Goal: Task Accomplishment & Management: Manage account settings

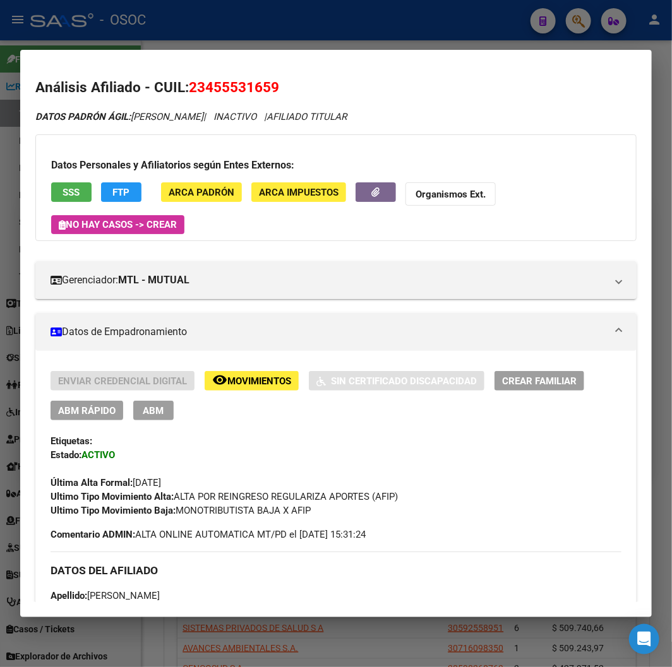
click at [251, 45] on div at bounding box center [336, 333] width 672 height 667
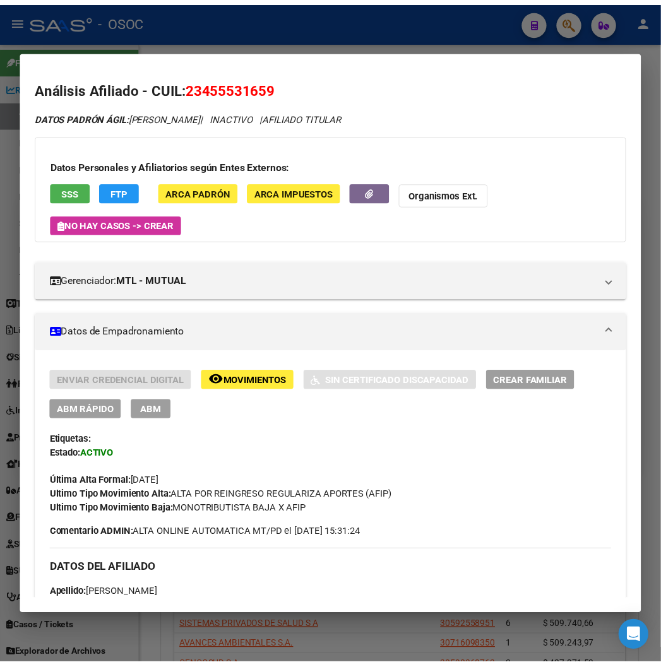
scroll to position [388, 0]
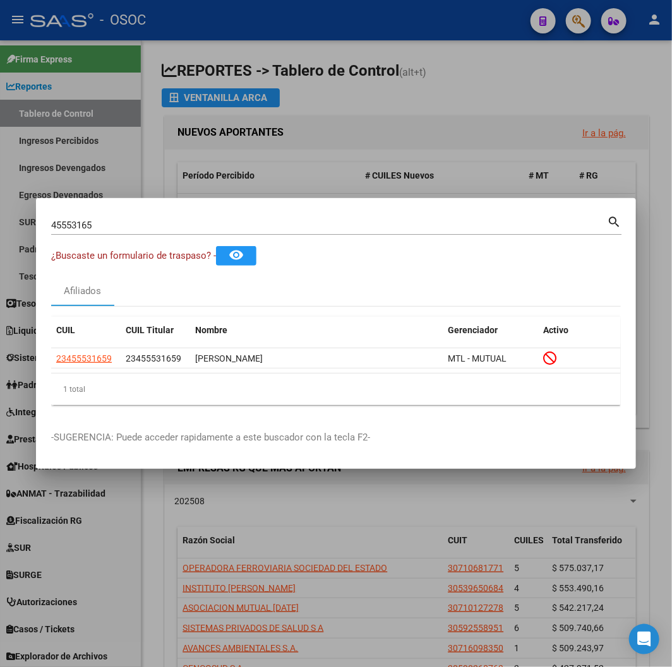
click at [122, 225] on input "45553165" at bounding box center [329, 225] width 556 height 11
paste input "34576758"
type input "34576758"
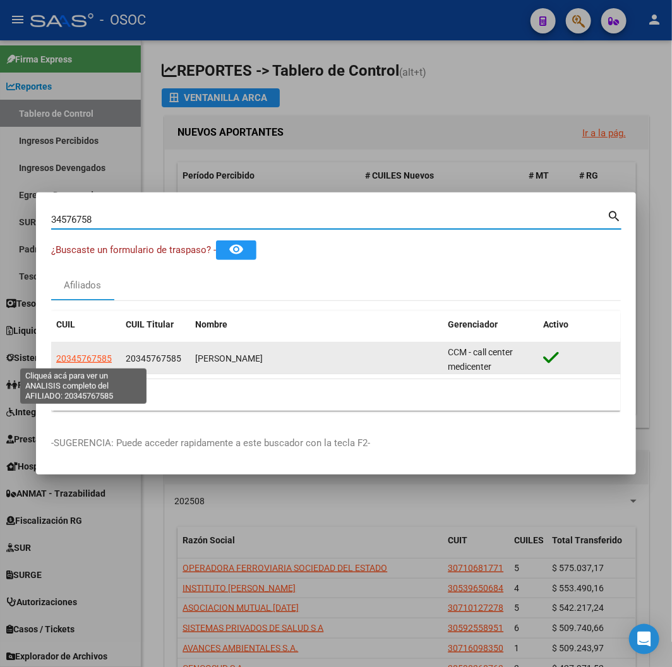
click at [73, 357] on span "20345767585" at bounding box center [84, 359] width 56 height 10
type textarea "20345767585"
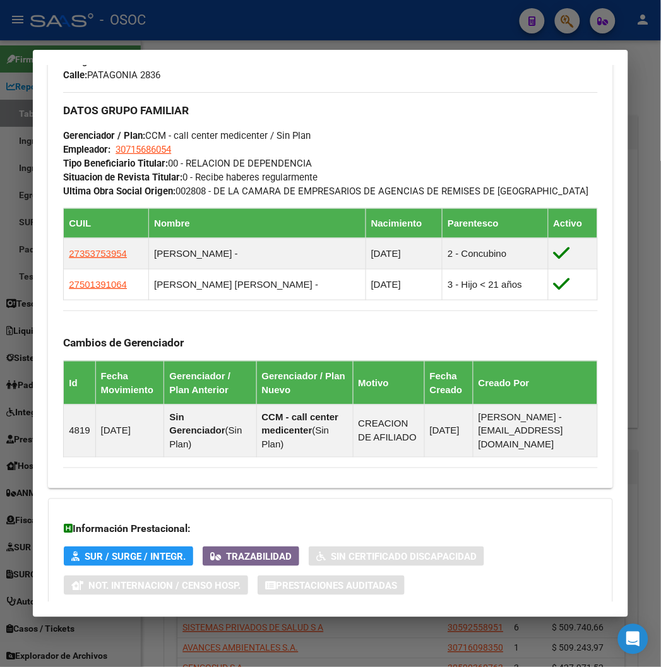
scroll to position [780, 0]
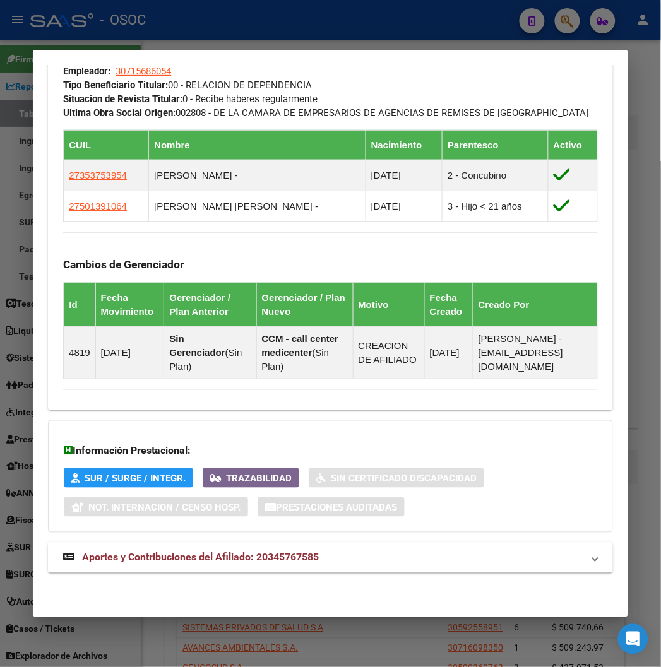
click at [133, 550] on mat-expansion-panel-header "Aportes y Contribuciones del Afiliado: 20345767585" at bounding box center [330, 558] width 564 height 30
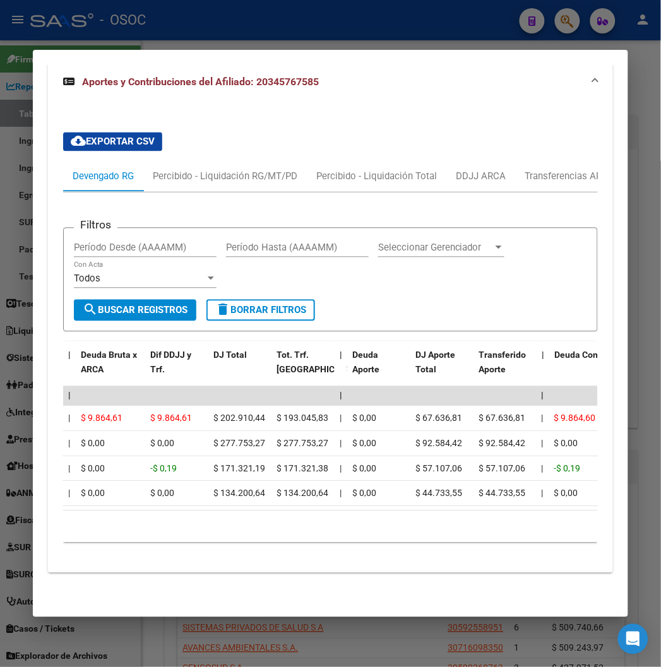
scroll to position [0, 266]
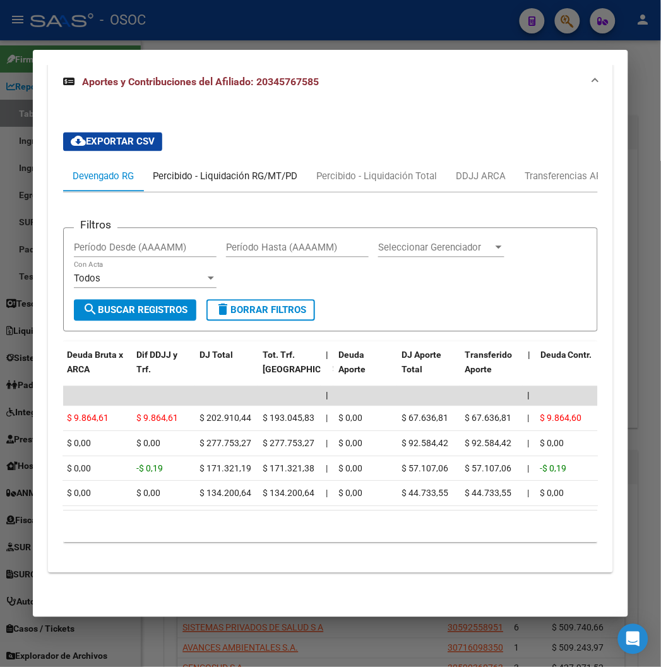
click at [193, 177] on div "Percibido - Liquidación RG/MT/PD" at bounding box center [225, 177] width 164 height 30
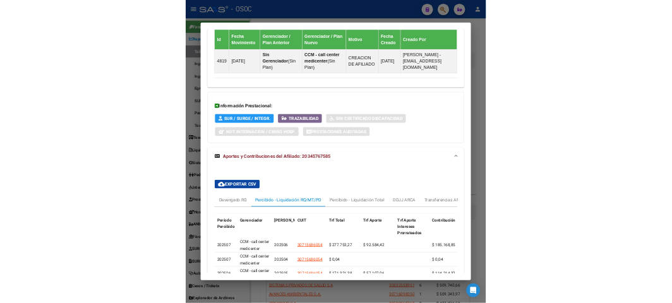
scroll to position [1183, 0]
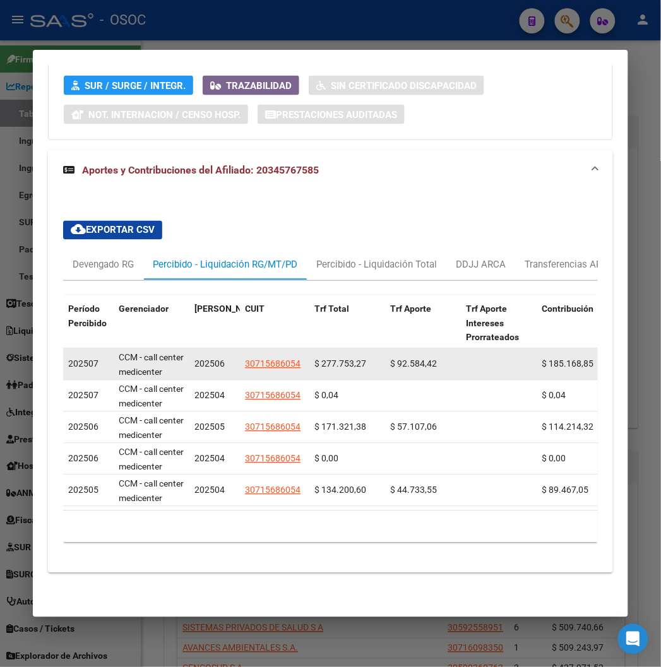
click at [394, 359] on span "$ 92.584,42" at bounding box center [413, 364] width 47 height 10
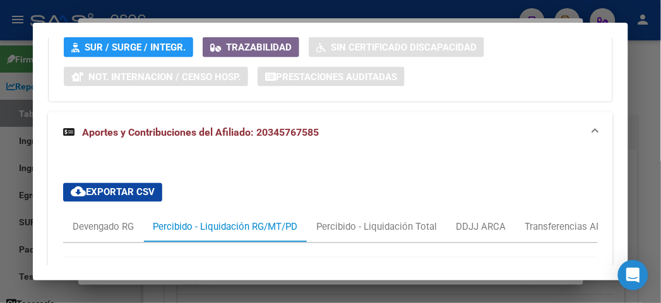
click at [71, 14] on div at bounding box center [330, 151] width 661 height 303
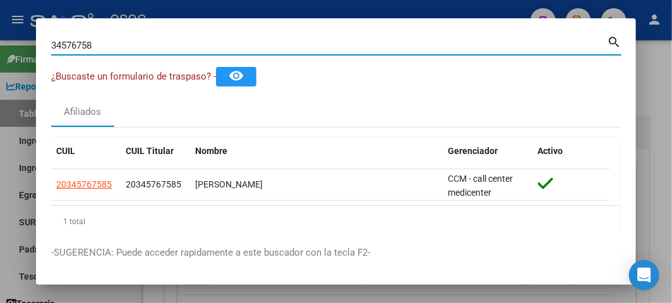
click at [85, 49] on input "34576758" at bounding box center [329, 45] width 556 height 11
click at [84, 49] on input "34576758" at bounding box center [329, 45] width 556 height 11
paste input "40200346"
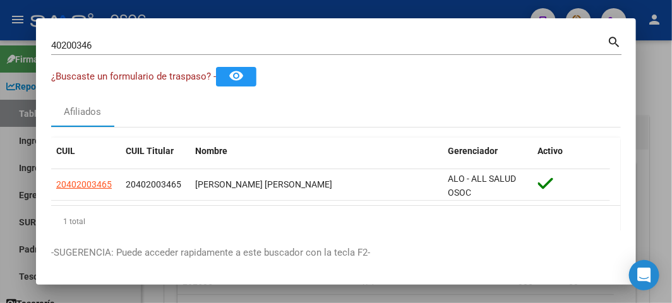
click at [140, 46] on input "40200346" at bounding box center [329, 45] width 556 height 11
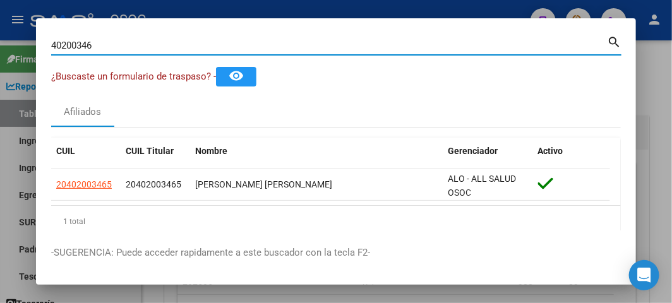
click at [140, 46] on input "40200346" at bounding box center [329, 45] width 556 height 11
paste input "20402003465"
type input "20402003465"
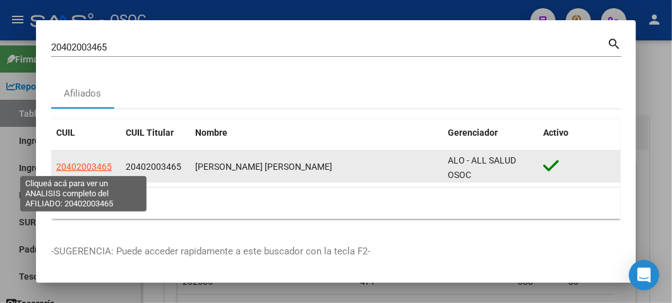
click at [109, 162] on span "20402003465" at bounding box center [84, 167] width 56 height 10
type textarea "20402003465"
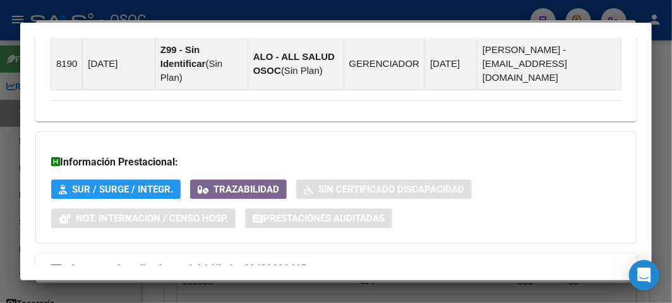
scroll to position [1030, 0]
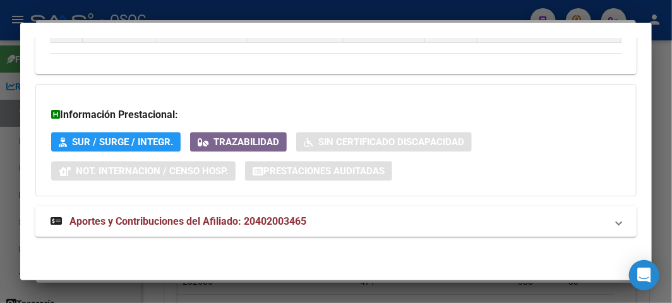
click at [314, 214] on mat-panel-title "Aportes y Contribuciones del Afiliado: 20402003465" at bounding box center [329, 221] width 556 height 15
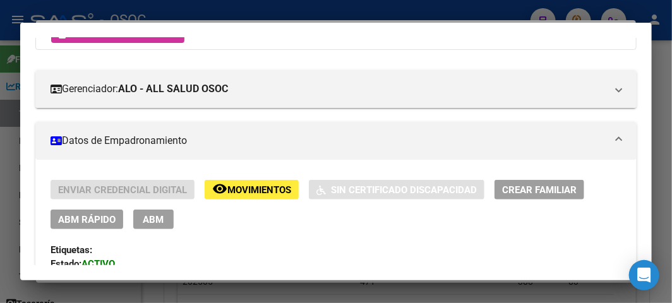
scroll to position [188, 0]
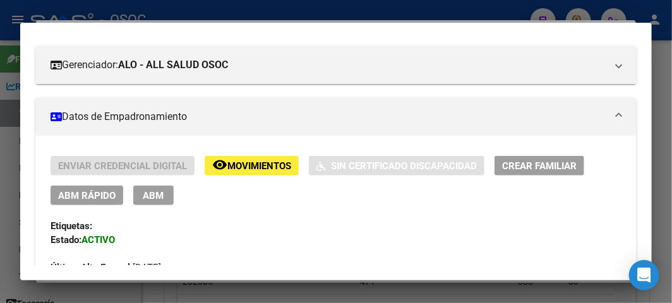
click at [85, 197] on span "ABM Rápido" at bounding box center [86, 195] width 57 height 11
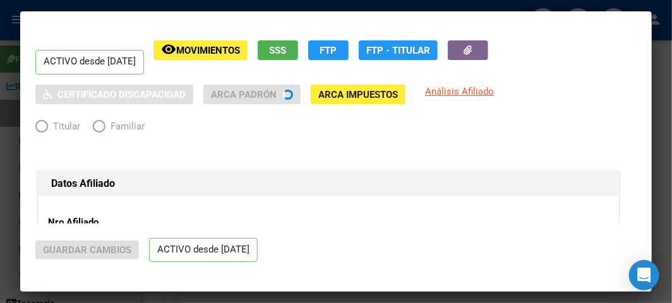
radio input "true"
type input "20-40200346-5"
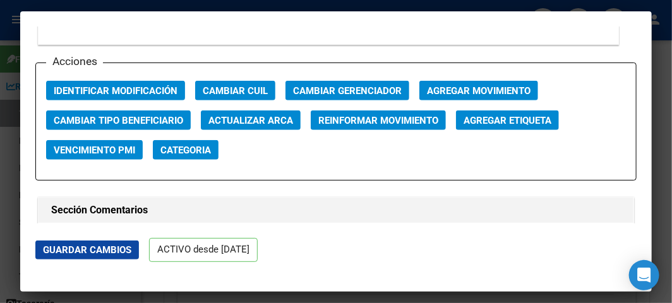
scroll to position [1824, 0]
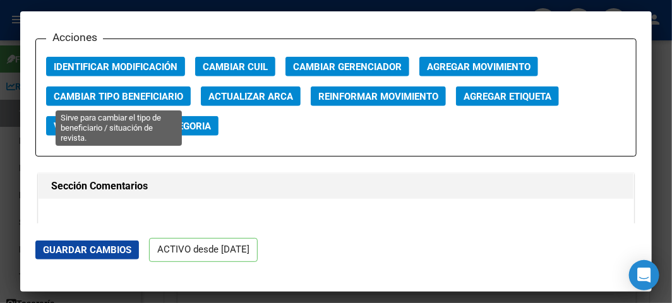
click at [122, 100] on button "Cambiar Tipo Beneficiario" at bounding box center [118, 97] width 145 height 20
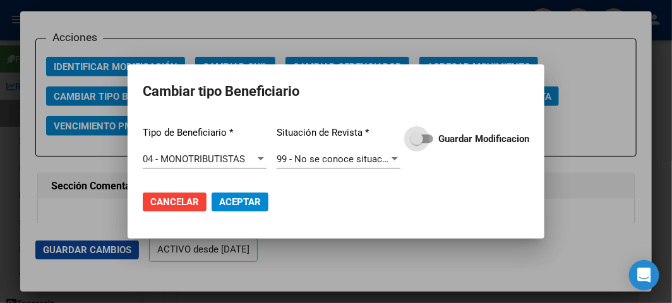
click at [455, 141] on strong "Guardar Modificacion" at bounding box center [483, 138] width 91 height 11
click at [417, 143] on input "Guardar Modificacion" at bounding box center [416, 143] width 1 height 1
click at [274, 200] on mat-dialog-actions "Cancelar Aceptar" at bounding box center [336, 202] width 386 height 43
click at [260, 200] on button "Aceptar" at bounding box center [240, 202] width 57 height 19
checkbox input "false"
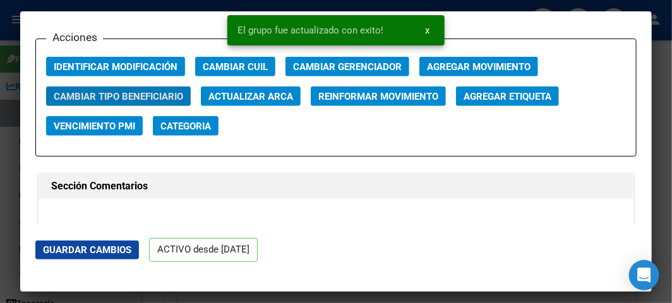
click at [5, 57] on div at bounding box center [336, 151] width 672 height 303
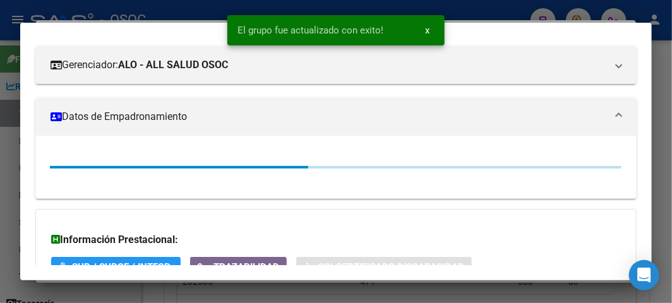
click at [5, 57] on div at bounding box center [336, 151] width 672 height 303
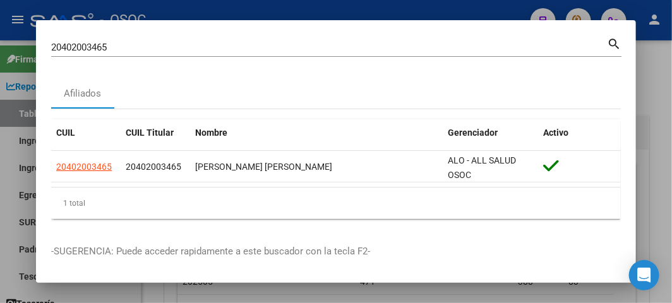
click at [155, 45] on input "20402003465" at bounding box center [329, 47] width 556 height 11
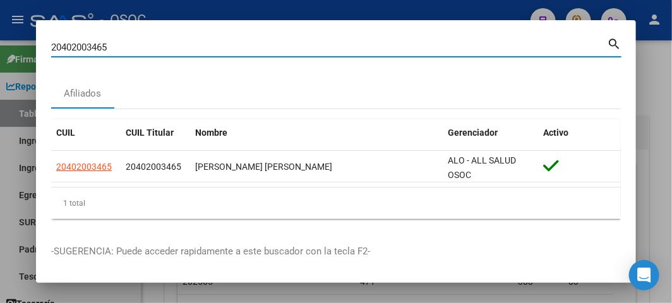
click at [155, 45] on input "20402003465" at bounding box center [329, 47] width 556 height 11
paste input "34896878"
type input "34896878"
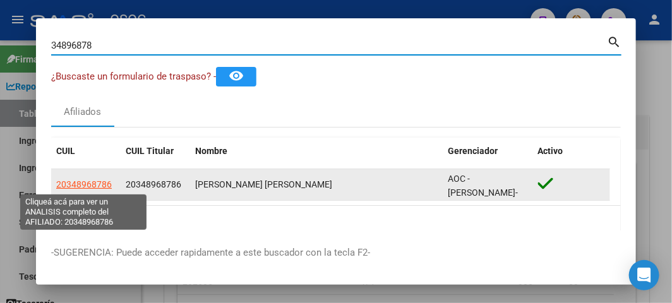
click at [95, 180] on span "20348968786" at bounding box center [84, 184] width 56 height 10
type textarea "20348968786"
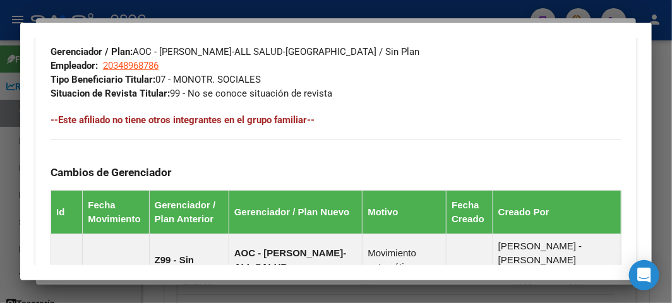
scroll to position [1030, 0]
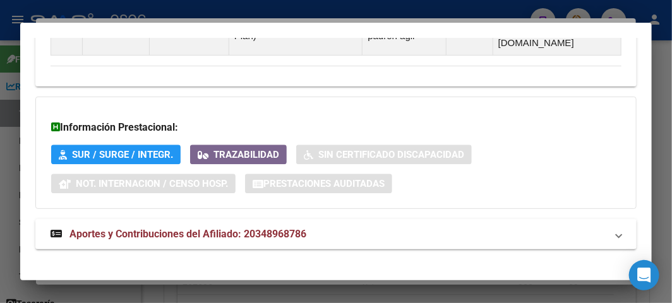
click at [281, 228] on strong "Aportes y Contribuciones del Afiliado: 20348968786" at bounding box center [179, 234] width 256 height 15
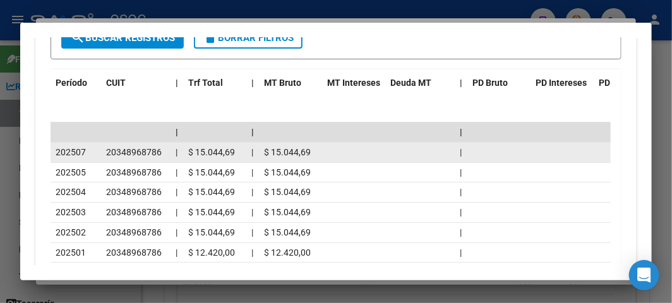
scroll to position [1451, 0]
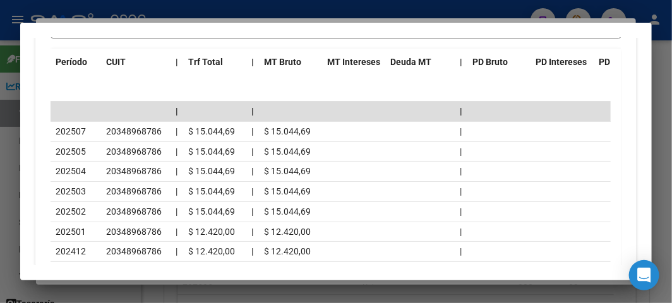
click at [173, 9] on div at bounding box center [336, 151] width 672 height 303
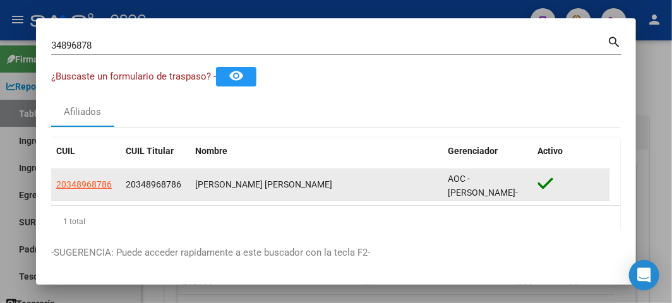
click at [85, 174] on datatable-body-cell "20348968786" at bounding box center [85, 184] width 69 height 31
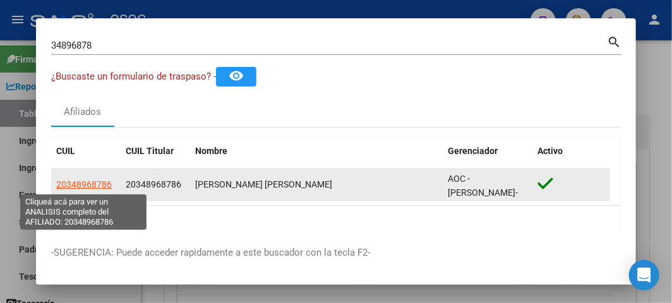
click at [81, 185] on span "20348968786" at bounding box center [84, 184] width 56 height 10
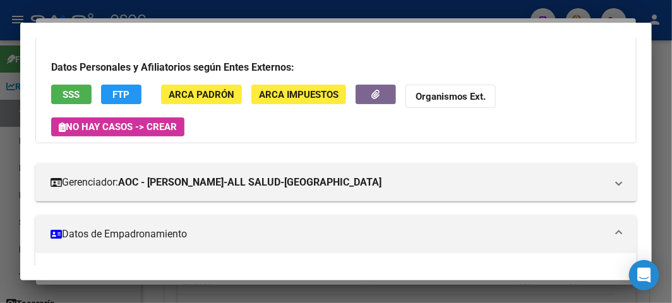
scroll to position [210, 0]
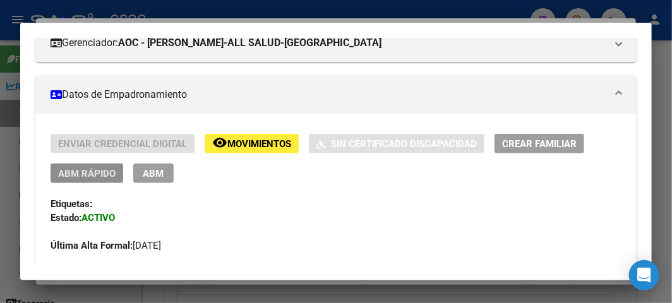
click at [93, 174] on span "ABM Rápido" at bounding box center [86, 173] width 57 height 11
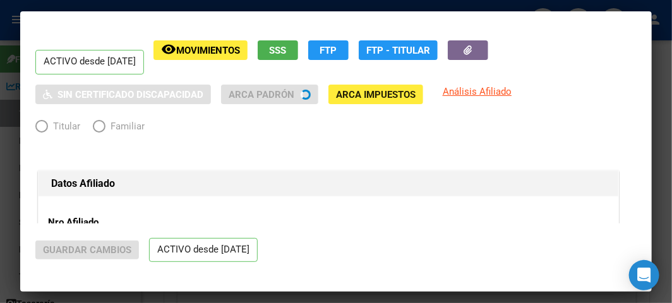
radio input "true"
type input "20-34896878-6"
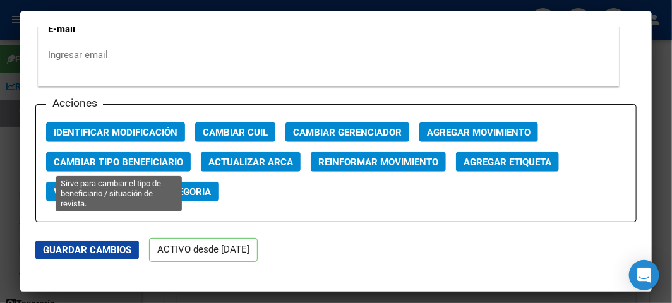
scroll to position [1753, 0]
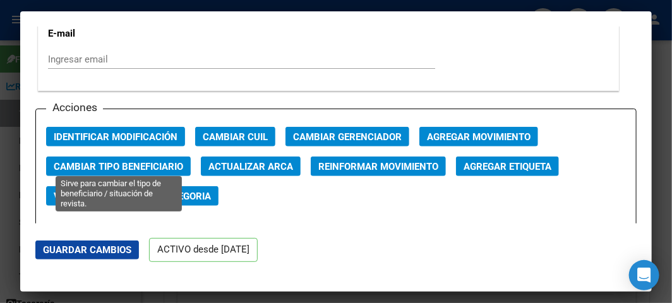
click at [135, 161] on span "Cambiar Tipo Beneficiario" at bounding box center [118, 166] width 129 height 11
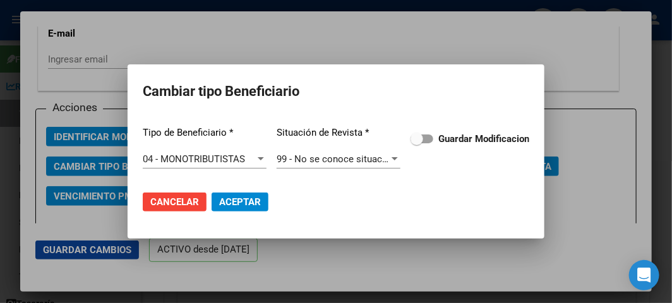
click at [437, 129] on div "Tipo de Beneficiario * 04 - MONOTRIBUTISTAS Seleccionar tipo Situación de Revis…" at bounding box center [336, 148] width 386 height 64
click at [437, 140] on label "Guardar Modificacion" at bounding box center [469, 138] width 119 height 15
click at [417, 143] on input "Guardar Modificacion" at bounding box center [416, 143] width 1 height 1
click at [251, 199] on span "Aceptar" at bounding box center [240, 201] width 42 height 11
checkbox input "false"
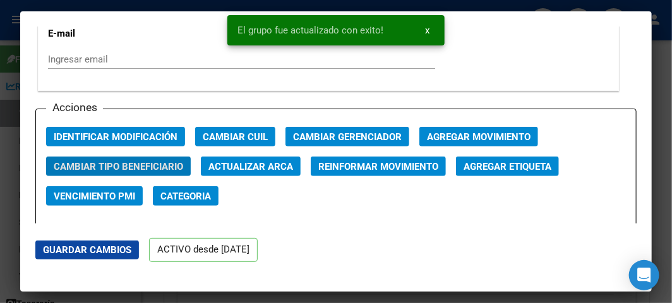
click at [5, 83] on div at bounding box center [336, 151] width 672 height 303
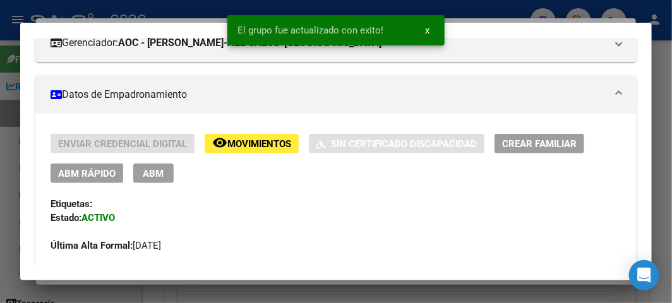
click at [5, 83] on div at bounding box center [336, 151] width 672 height 303
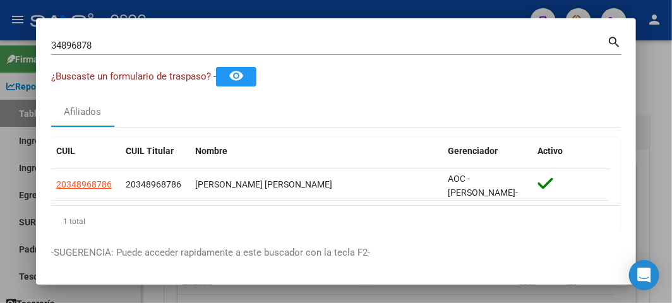
click at [109, 41] on input "34896878" at bounding box center [329, 45] width 556 height 11
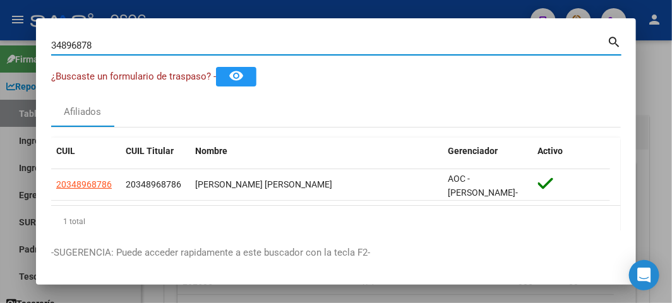
paste input "20449529902"
type input "20449529902"
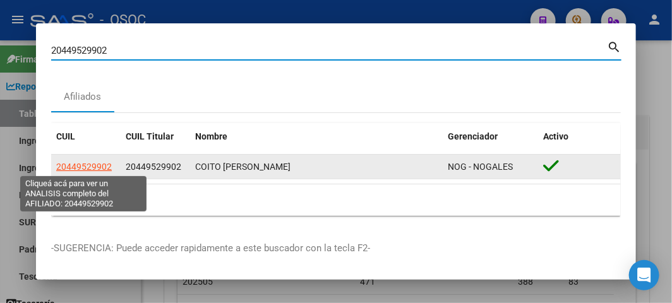
click at [72, 163] on span "20449529902" at bounding box center [84, 167] width 56 height 10
type textarea "20449529902"
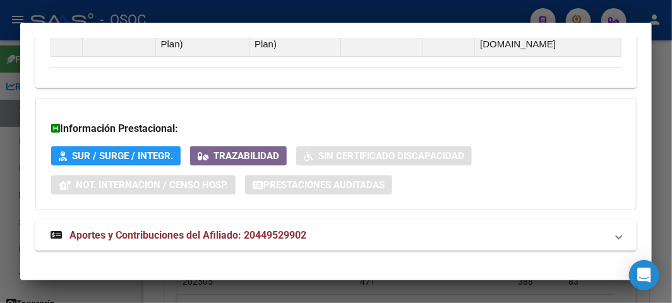
scroll to position [1030, 0]
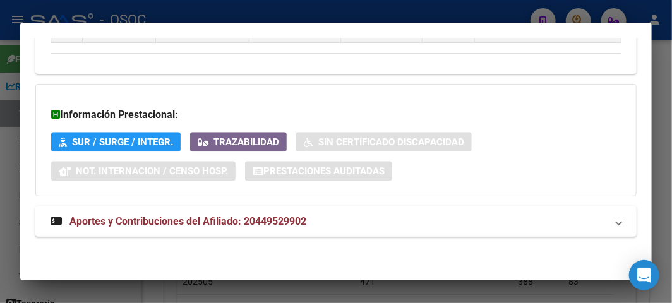
click at [213, 229] on mat-expansion-panel-header "Aportes y Contribuciones del Afiliado: 20449529902" at bounding box center [335, 221] width 601 height 30
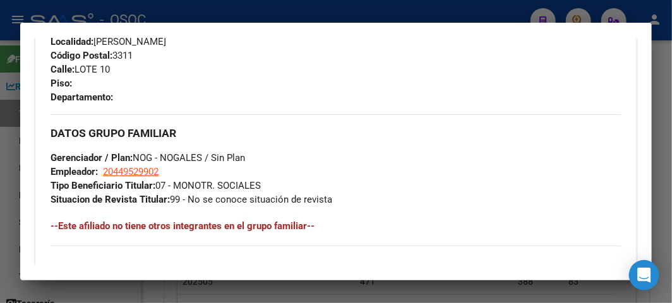
scroll to position [329, 0]
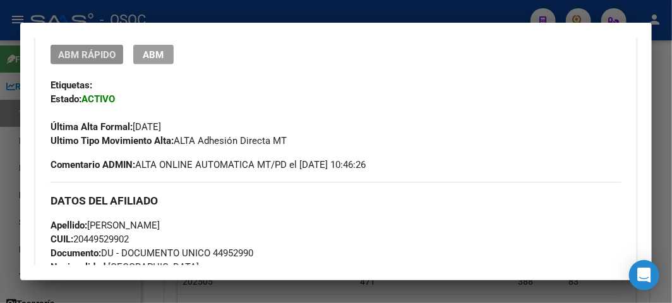
click at [96, 61] on button "ABM Rápido" at bounding box center [87, 55] width 73 height 20
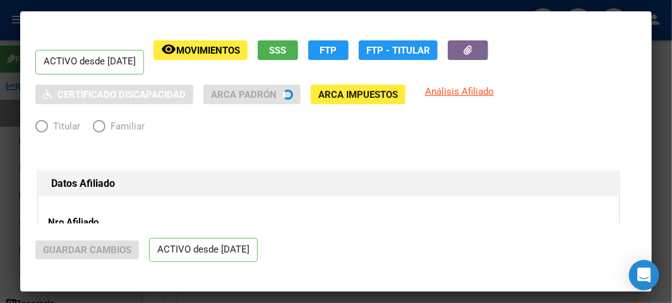
radio input "true"
type input "20-44952990-2"
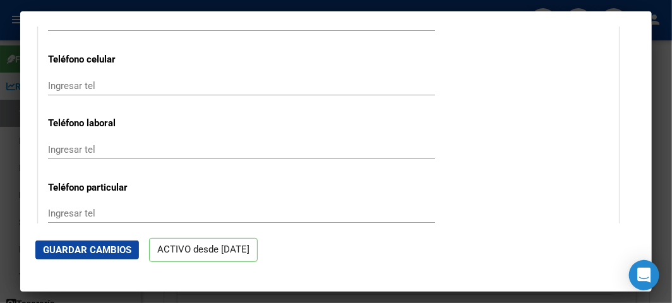
scroll to position [1753, 0]
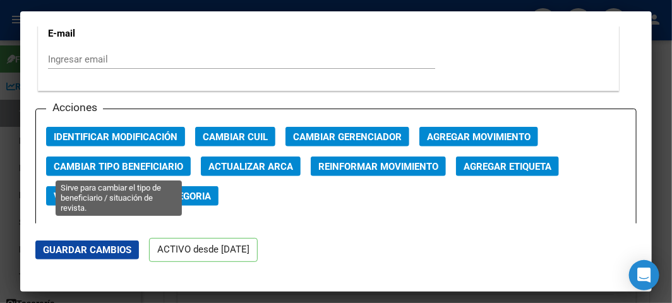
click at [141, 164] on span "Cambiar Tipo Beneficiario" at bounding box center [118, 166] width 129 height 11
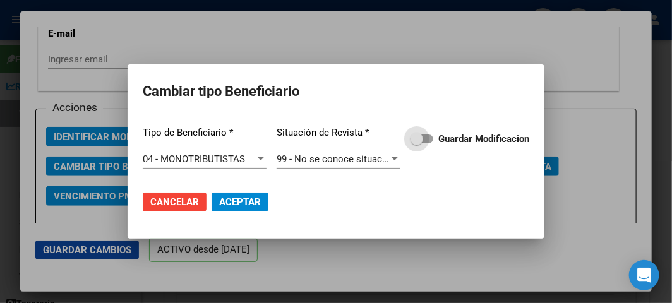
click at [421, 141] on span at bounding box center [416, 139] width 13 height 13
click at [417, 143] on input "Guardar Modificacion" at bounding box center [416, 143] width 1 height 1
click at [239, 198] on span "Aceptar" at bounding box center [240, 201] width 42 height 11
checkbox input "false"
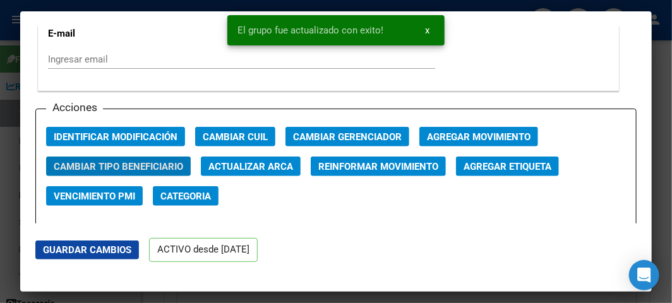
click at [4, 26] on div at bounding box center [336, 151] width 672 height 303
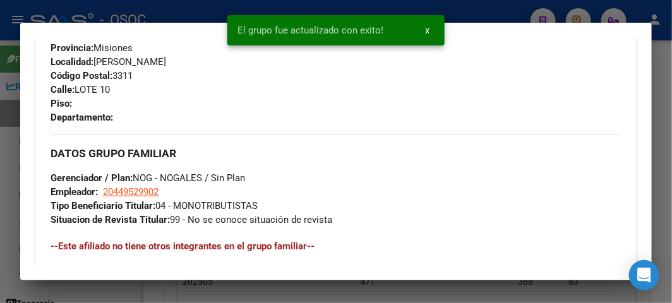
scroll to position [679, 0]
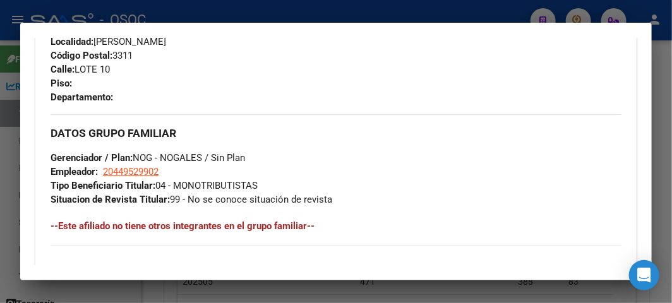
click at [81, 11] on div at bounding box center [336, 151] width 672 height 303
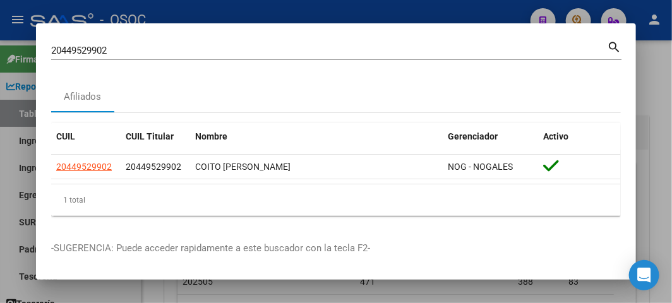
click at [84, 47] on input "20449529902" at bounding box center [329, 50] width 556 height 11
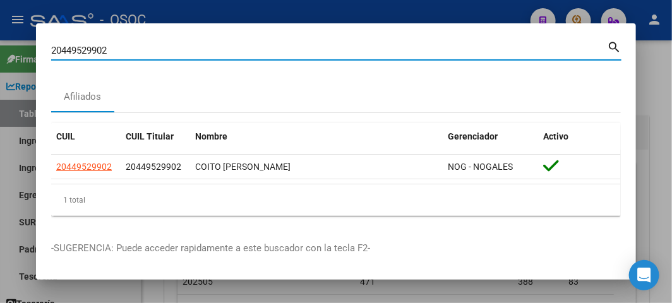
click at [84, 47] on input "20449529902" at bounding box center [329, 50] width 556 height 11
paste input "36077309"
type input "36077309"
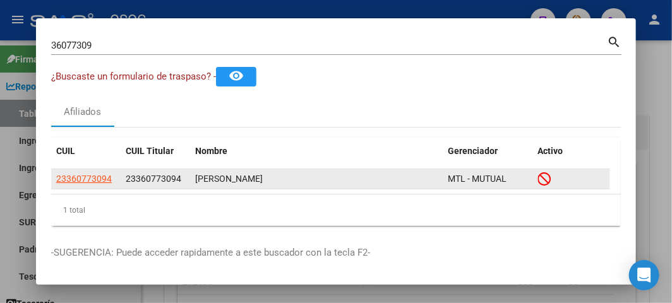
click at [55, 174] on datatable-body-cell "23360773094" at bounding box center [85, 179] width 69 height 20
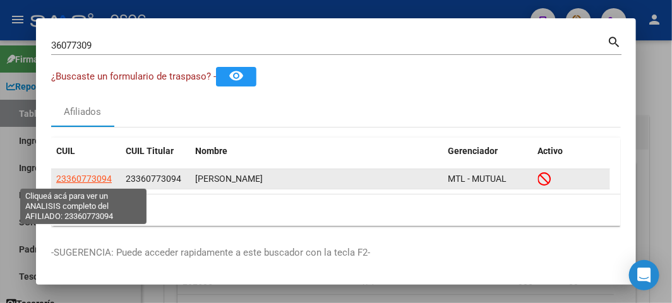
click at [65, 174] on span "23360773094" at bounding box center [84, 179] width 56 height 10
type textarea "23360773094"
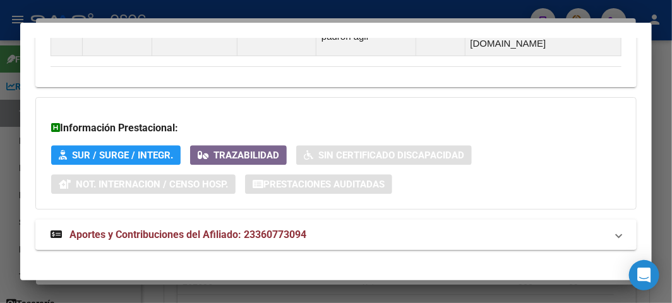
click at [183, 220] on mat-expansion-panel-header "Aportes y Contribuciones del Afiliado: 23360773094" at bounding box center [335, 235] width 601 height 30
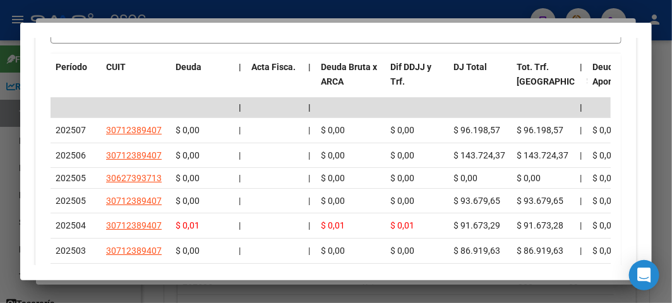
scroll to position [1538, 0]
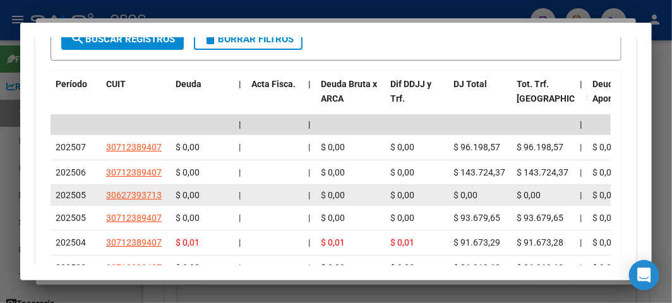
click at [423, 188] on div "$ 0,00" at bounding box center [416, 195] width 53 height 15
click at [411, 190] on span "$ 0,00" at bounding box center [402, 195] width 24 height 10
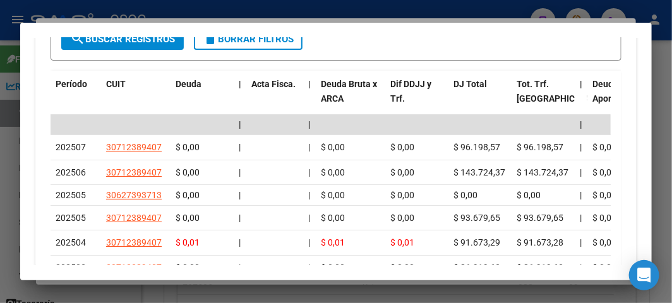
click at [40, 13] on div at bounding box center [336, 151] width 672 height 303
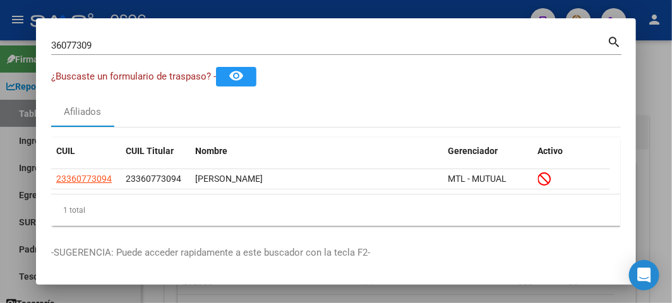
click at [80, 5] on div at bounding box center [336, 151] width 672 height 303
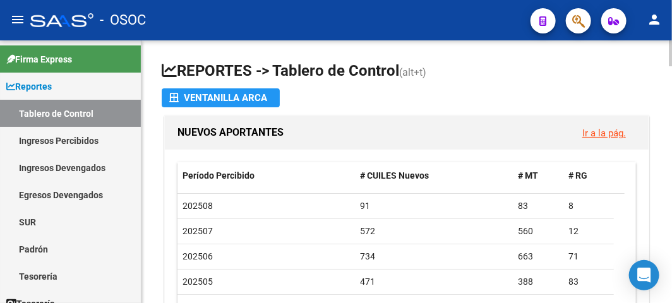
click at [534, 72] on h1 "REPORTES -> Tablero de Control (alt+t)" at bounding box center [407, 72] width 490 height 22
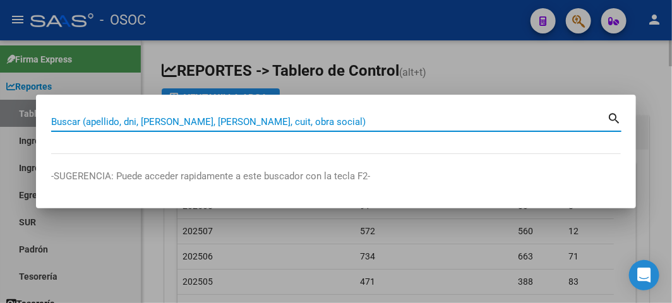
paste input "44952990"
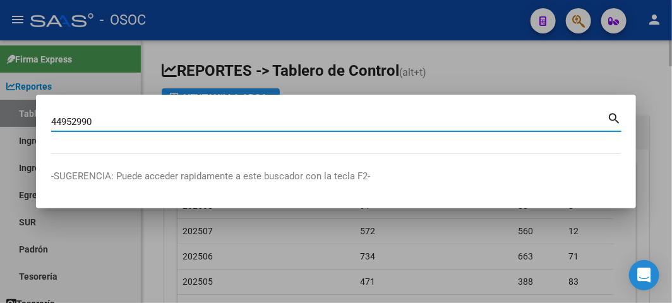
type input "44952990"
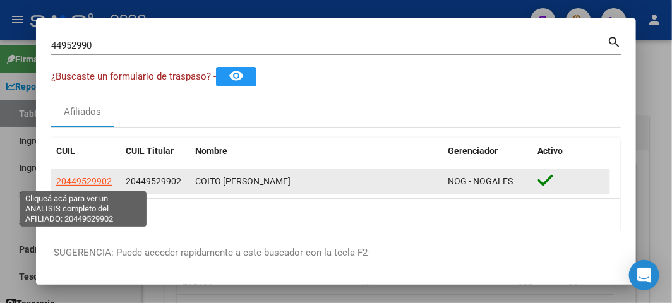
click at [103, 182] on span "20449529902" at bounding box center [84, 181] width 56 height 10
type textarea "20449529902"
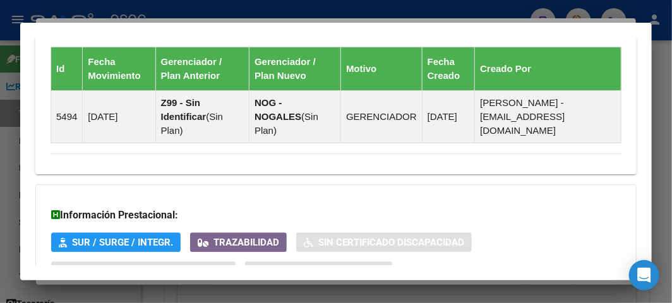
scroll to position [1030, 0]
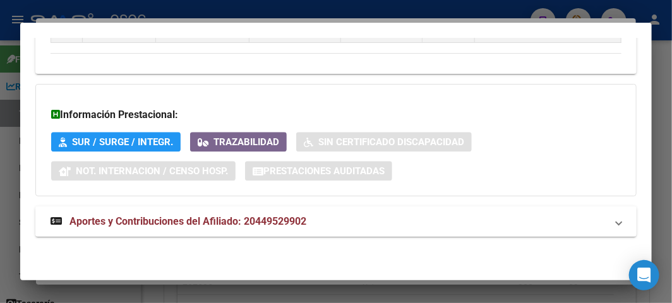
drag, startPoint x: 210, startPoint y: 236, endPoint x: 202, endPoint y: 226, distance: 12.6
click at [209, 236] on mat-expansion-panel-header "Aportes y Contribuciones del Afiliado: 20449529902" at bounding box center [335, 221] width 601 height 30
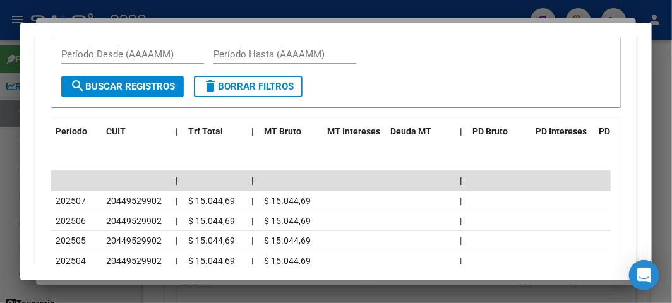
scroll to position [1438, 0]
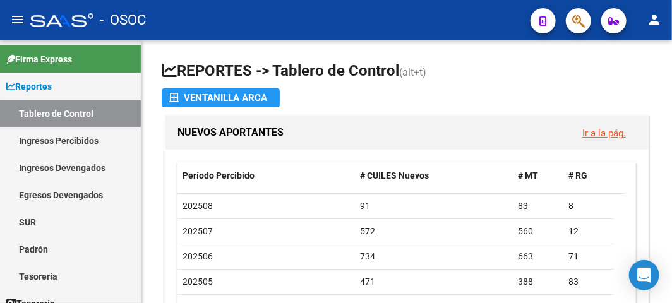
click at [278, 36] on mat-toolbar "menu - OSOC person" at bounding box center [336, 20] width 672 height 40
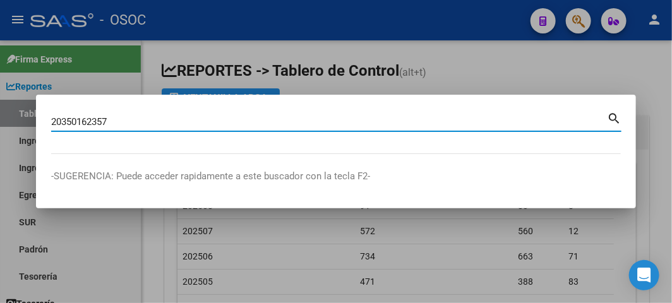
type input "20350162357"
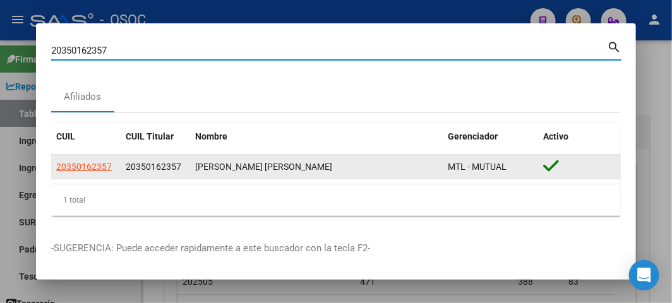
click at [80, 158] on datatable-body-cell "20350162357" at bounding box center [85, 167] width 69 height 25
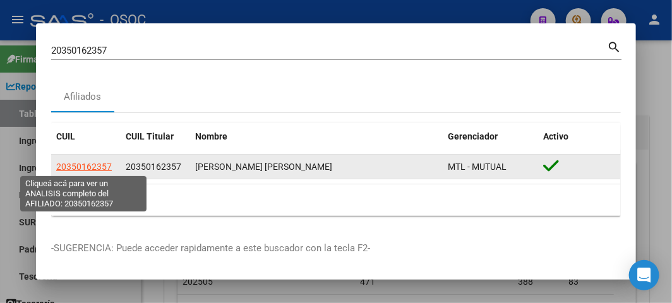
click at [81, 167] on span "20350162357" at bounding box center [84, 167] width 56 height 10
type textarea "20350162357"
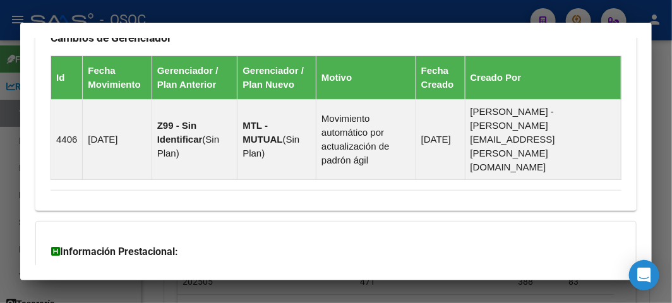
scroll to position [1044, 0]
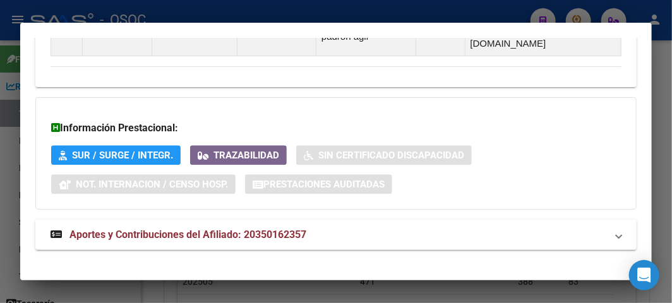
click at [155, 229] on span "Aportes y Contribuciones del Afiliado: 20350162357" at bounding box center [187, 235] width 237 height 12
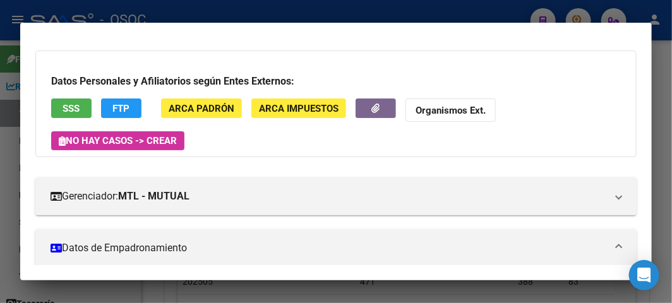
scroll to position [0, 0]
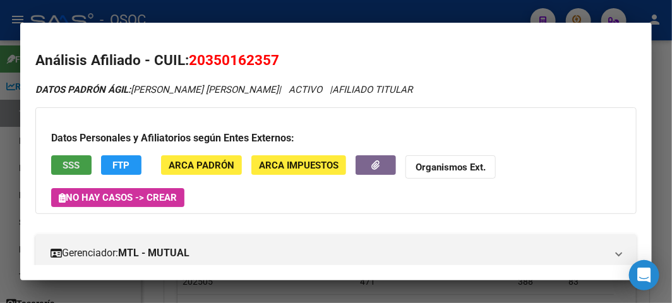
click at [77, 160] on span "SSS" at bounding box center [71, 165] width 17 height 11
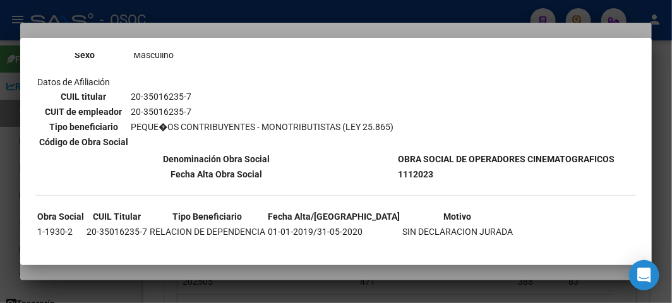
scroll to position [193, 0]
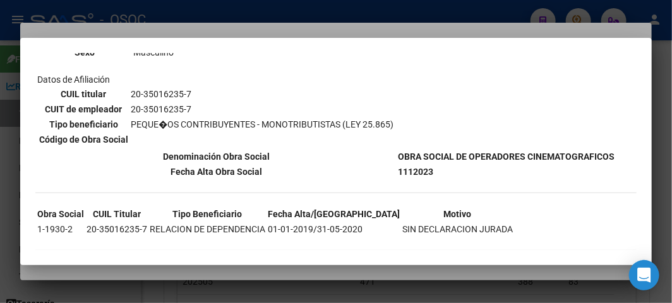
click at [160, 27] on div at bounding box center [336, 151] width 672 height 303
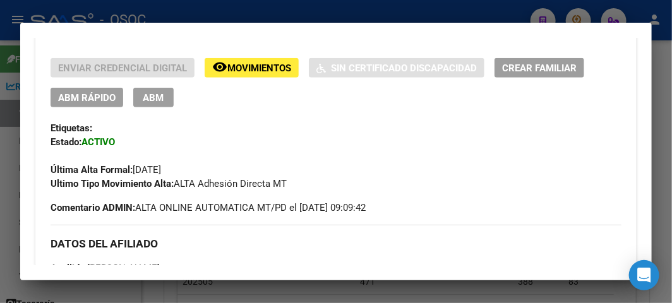
scroll to position [280, 0]
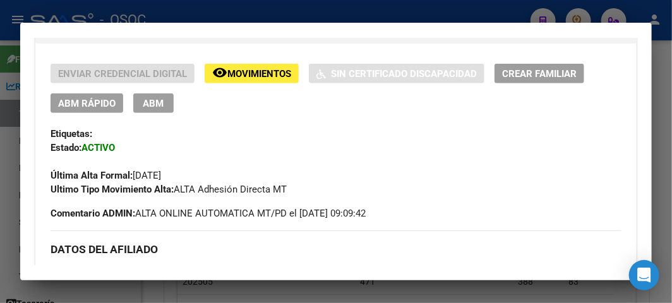
click at [87, 105] on span "ABM Rápido" at bounding box center [86, 103] width 57 height 11
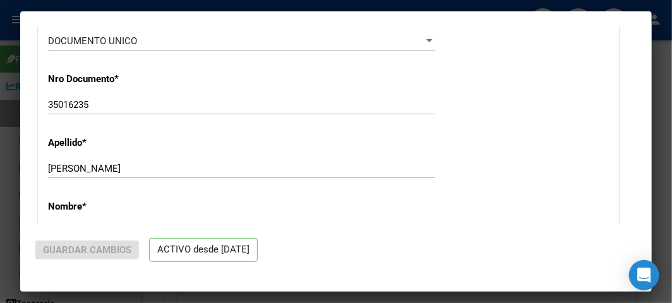
radio input "true"
type input "20-35016235-7"
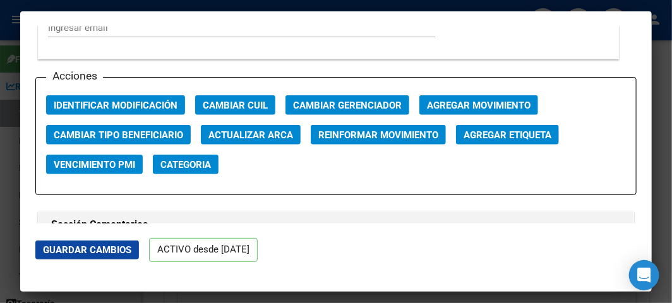
scroll to position [1753, 0]
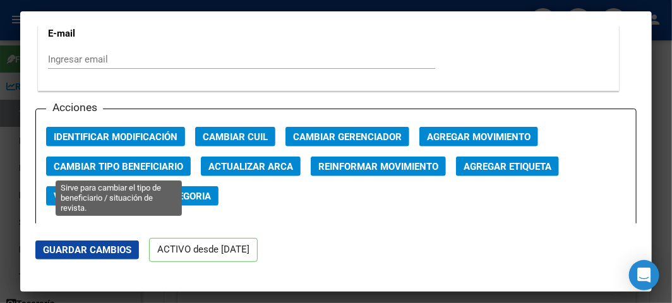
click at [153, 162] on span "Cambiar Tipo Beneficiario" at bounding box center [118, 166] width 129 height 11
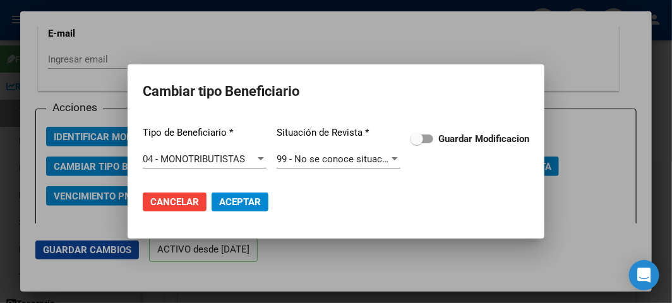
click at [422, 128] on div "Tipo de Beneficiario * 04 - MONOTRIBUTISTAS Seleccionar tipo Situación de Revis…" at bounding box center [336, 148] width 386 height 64
click at [424, 133] on label "Guardar Modificacion" at bounding box center [469, 138] width 119 height 15
click at [417, 143] on input "Guardar Modificacion" at bounding box center [416, 143] width 1 height 1
click at [241, 205] on span "Aceptar" at bounding box center [240, 201] width 42 height 11
checkbox input "false"
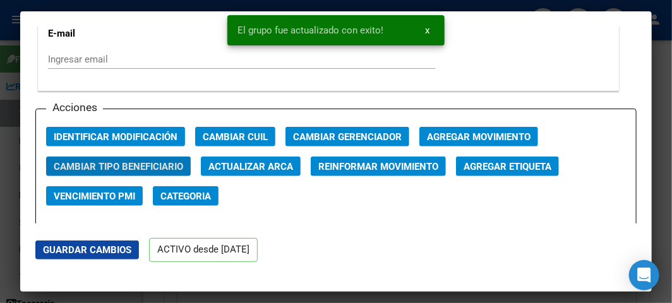
click at [6, 139] on div at bounding box center [336, 151] width 672 height 303
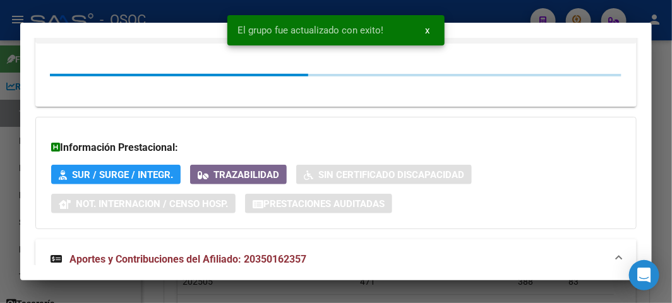
click at [6, 139] on div at bounding box center [336, 151] width 672 height 303
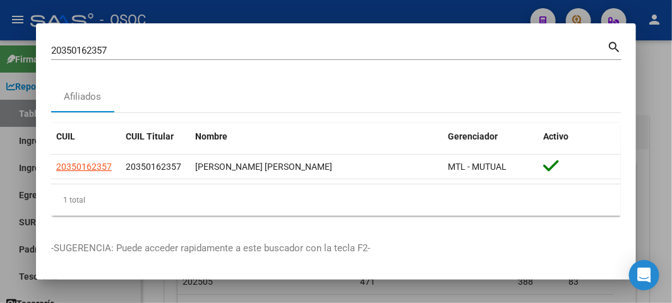
click at [135, 53] on input "20350162357" at bounding box center [329, 50] width 556 height 11
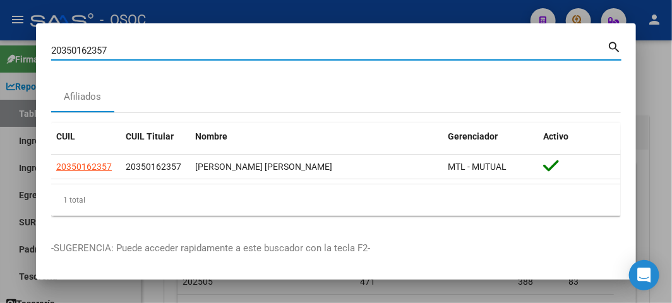
paste input "3364670109"
type input "23364670109"
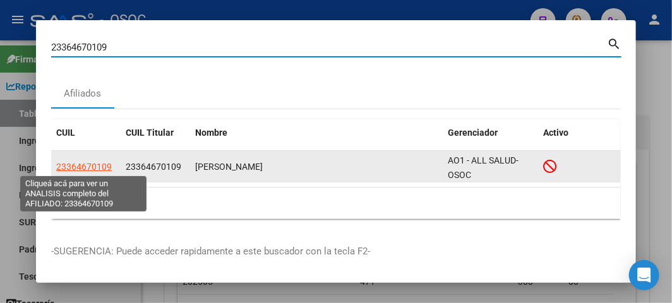
click at [98, 164] on span "23364670109" at bounding box center [84, 167] width 56 height 10
type textarea "23364670109"
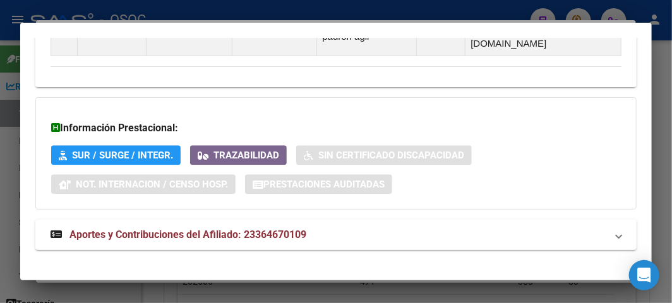
click at [165, 229] on span "Aportes y Contribuciones del Afiliado: 23364670109" at bounding box center [187, 235] width 237 height 12
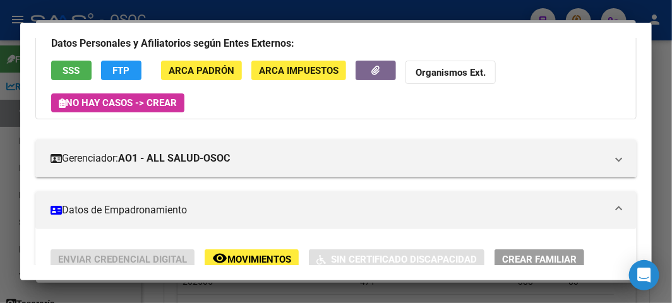
scroll to position [0, 0]
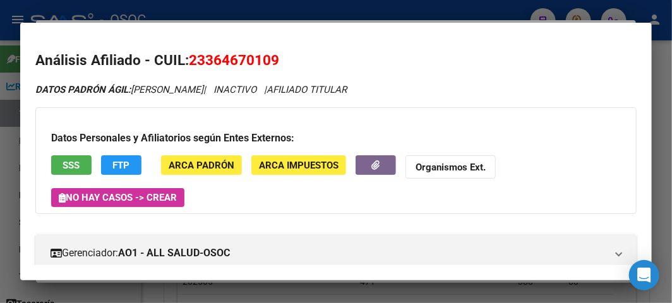
click at [111, 160] on button "FTP" at bounding box center [121, 165] width 40 height 20
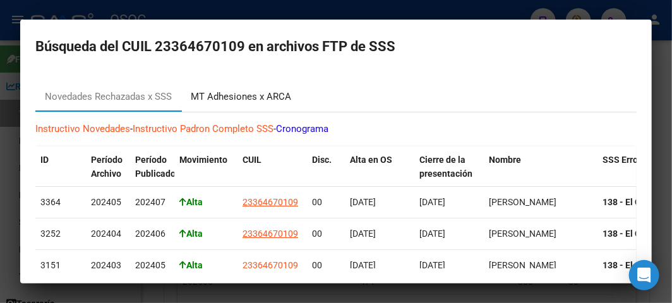
click at [246, 102] on div "MT Adhesiones x ARCA" at bounding box center [241, 97] width 100 height 15
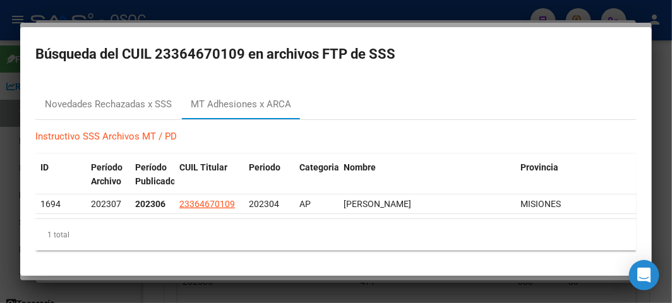
click at [13, 105] on div at bounding box center [336, 151] width 672 height 303
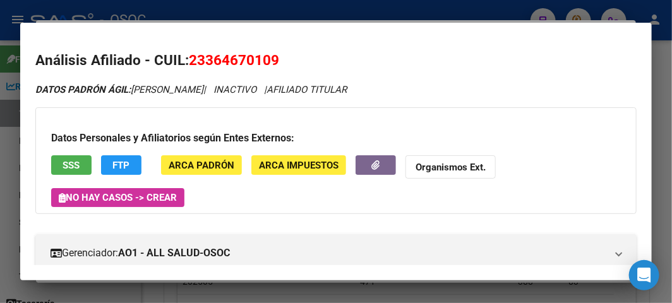
click at [80, 160] on button "SSS" at bounding box center [71, 165] width 40 height 20
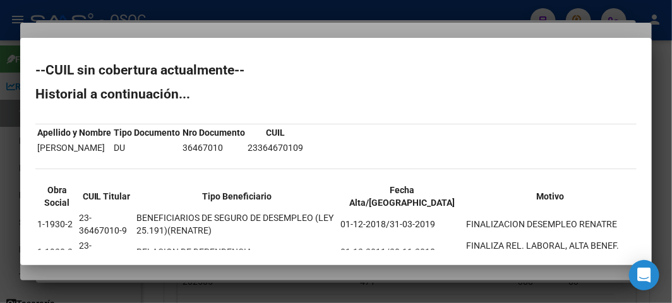
click at [222, 28] on div at bounding box center [336, 151] width 672 height 303
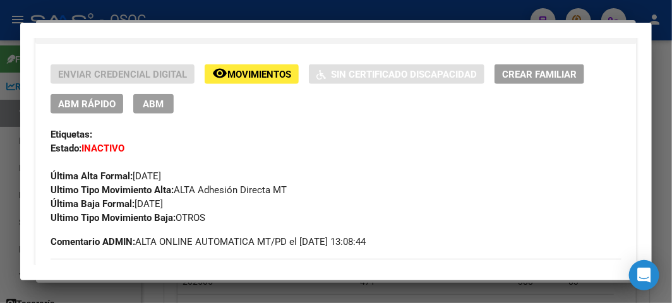
scroll to position [280, 0]
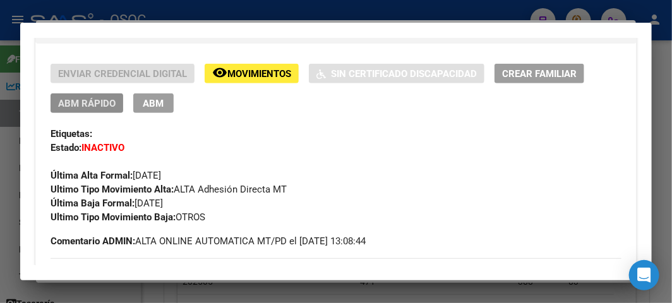
click at [91, 105] on span "ABM Rápido" at bounding box center [86, 103] width 57 height 11
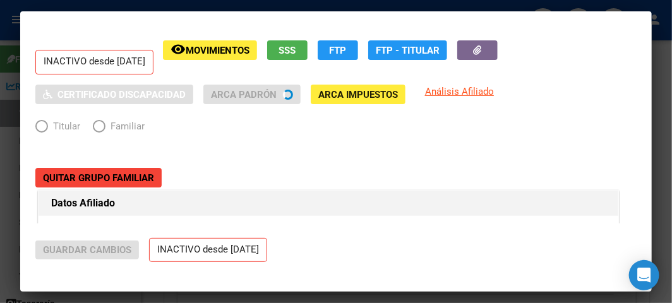
radio input "true"
type input "23-36467010-9"
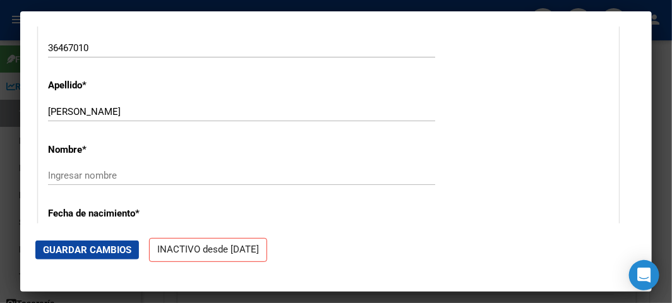
scroll to position [421, 0]
click at [85, 114] on input "CORREA ROBERTO JULIAN" at bounding box center [241, 112] width 387 height 11
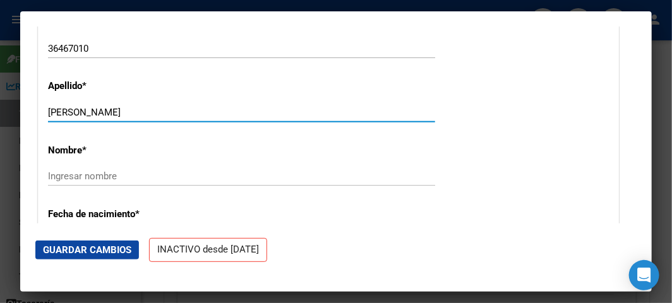
type input "CORREA"
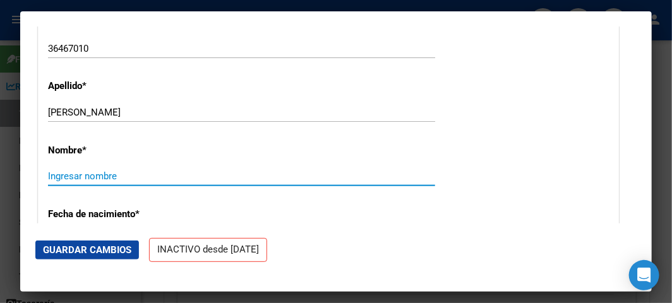
paste input "ROBERTO JULIAN"
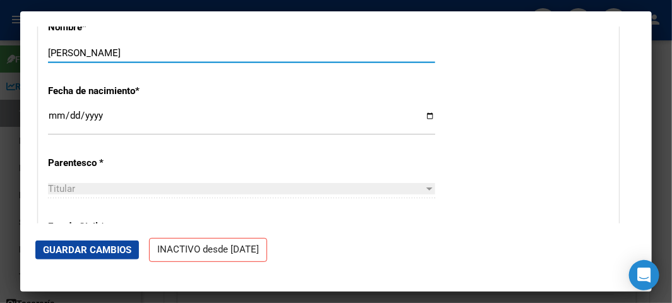
scroll to position [561, 0]
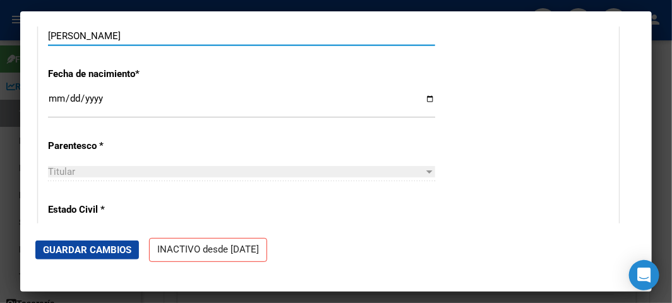
type input "ROBERTO JULIAN"
click at [53, 99] on input "[DATE]" at bounding box center [241, 103] width 387 height 20
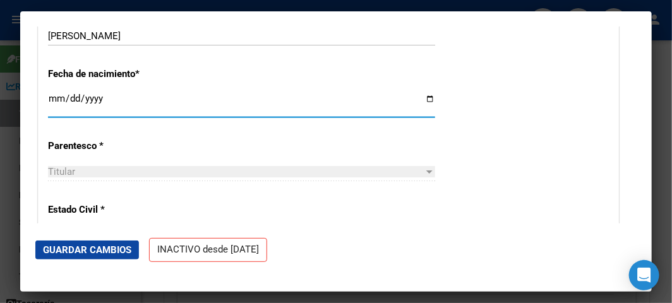
click at [52, 95] on input "[DATE]" at bounding box center [241, 103] width 387 height 20
type input "1992-10-13"
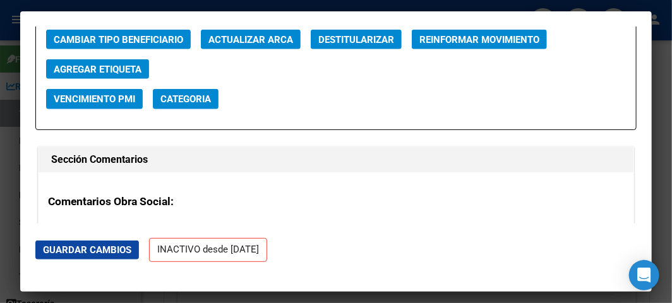
scroll to position [2385, 0]
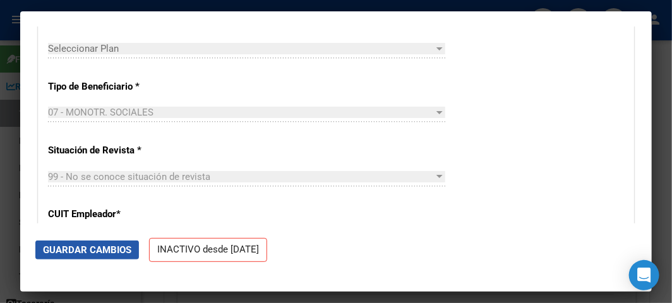
click at [114, 249] on span "Guardar Cambios" at bounding box center [87, 249] width 88 height 11
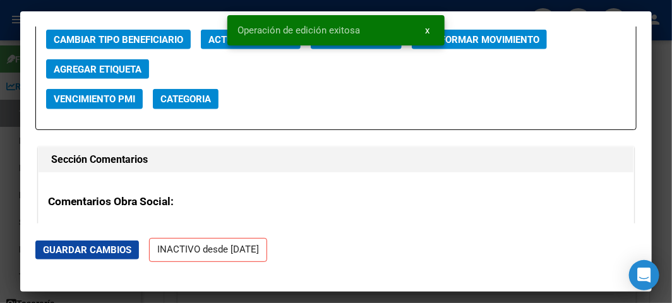
scroll to position [1824, 0]
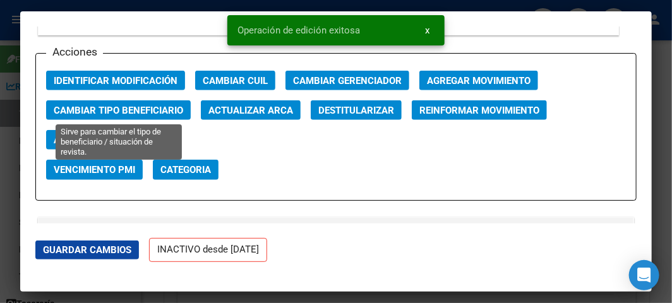
click at [159, 114] on span "Cambiar Tipo Beneficiario" at bounding box center [118, 110] width 129 height 11
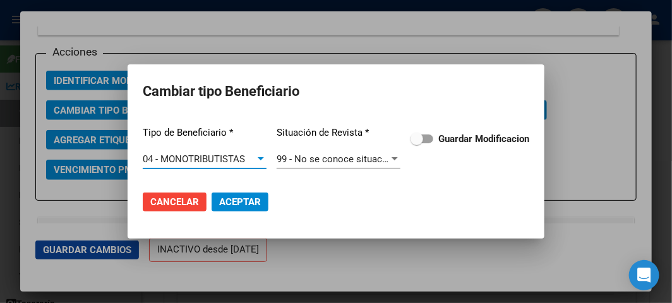
click at [442, 140] on strong "Guardar Modificacion" at bounding box center [483, 138] width 91 height 11
click at [417, 143] on input "Guardar Modificacion" at bounding box center [416, 143] width 1 height 1
click at [272, 194] on mat-dialog-actions "Cancelar Aceptar" at bounding box center [336, 202] width 386 height 43
click at [263, 198] on button "Aceptar" at bounding box center [240, 202] width 57 height 19
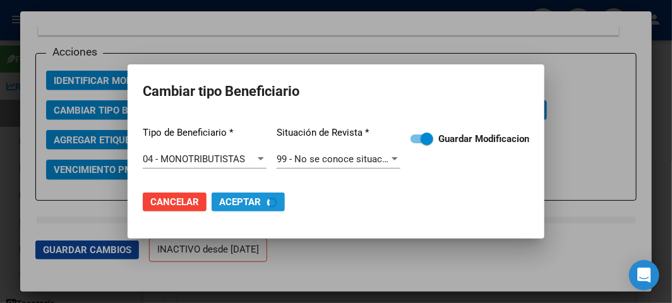
checkbox input "false"
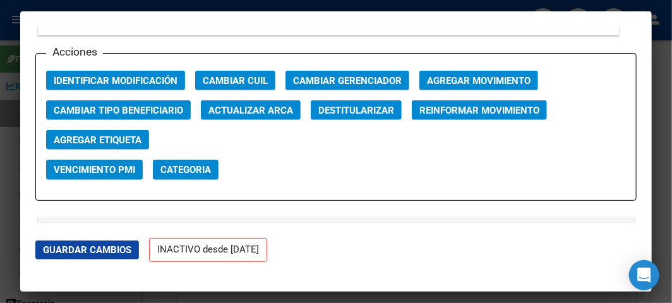
click at [465, 78] on span "Agregar Movimiento" at bounding box center [479, 80] width 104 height 11
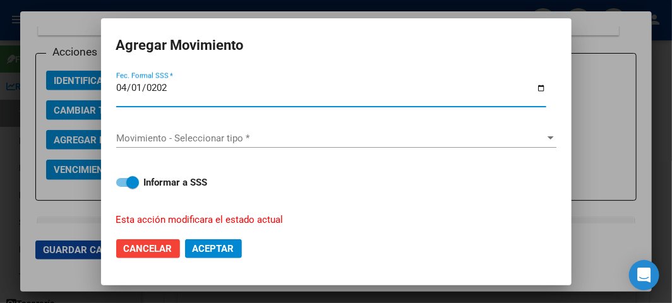
type input "2023-04-01"
click at [210, 140] on span "Movimiento - Seleccionar tipo *" at bounding box center [330, 138] width 429 height 11
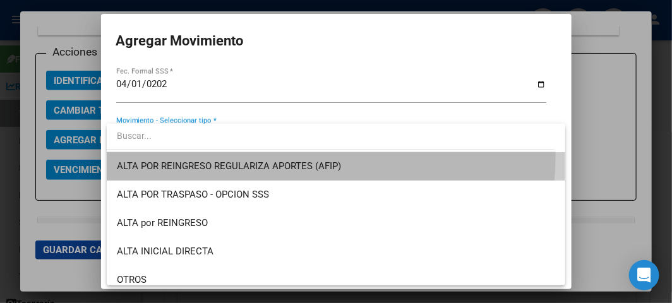
click at [212, 153] on span "ALTA POR REINGRESO REGULARIZA APORTES (AFIP)" at bounding box center [336, 166] width 438 height 28
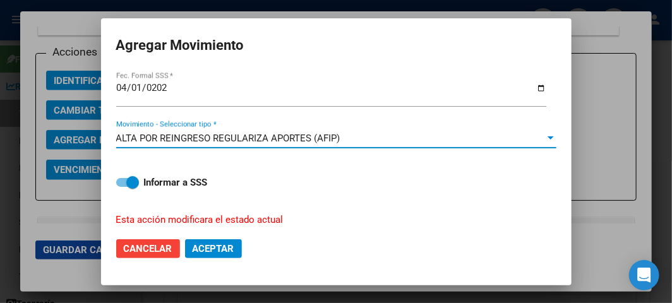
click at [230, 250] on span "Aceptar" at bounding box center [214, 248] width 42 height 11
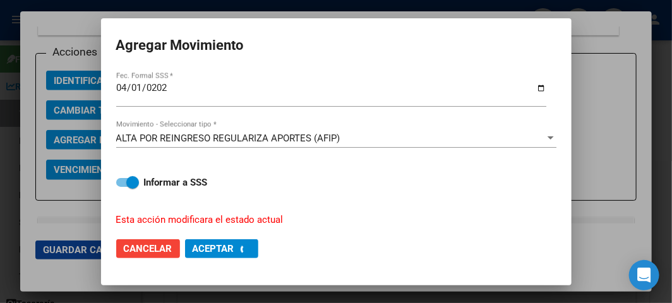
checkbox input "false"
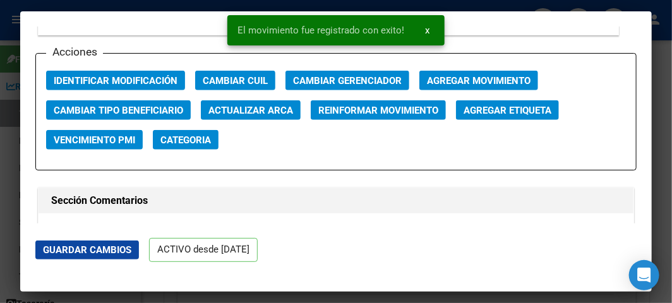
click at [11, 28] on div at bounding box center [336, 151] width 672 height 303
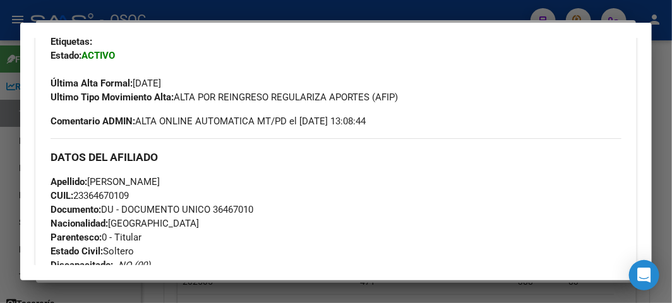
scroll to position [350, 0]
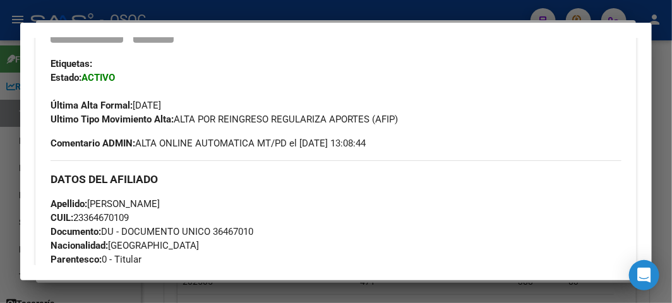
click at [141, 21] on div at bounding box center [336, 151] width 672 height 303
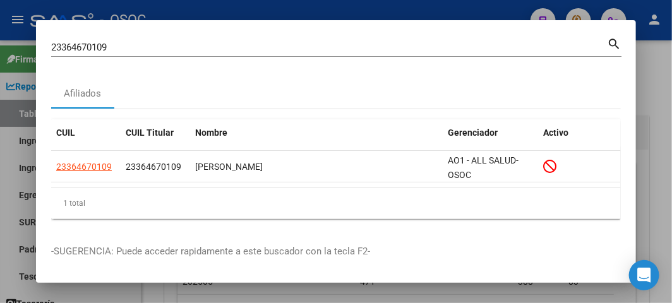
click at [133, 19] on div at bounding box center [336, 151] width 672 height 303
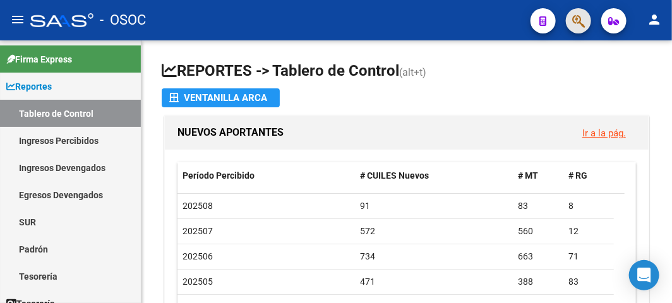
click at [587, 16] on button "button" at bounding box center [578, 20] width 25 height 25
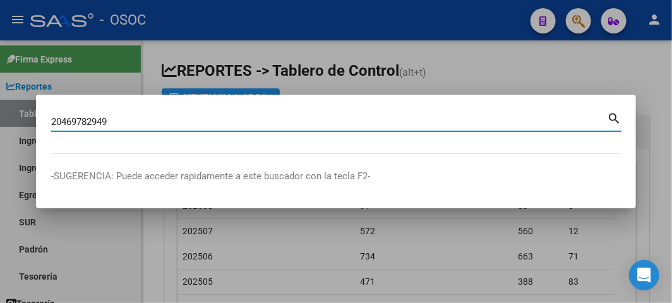
type input "20469782949"
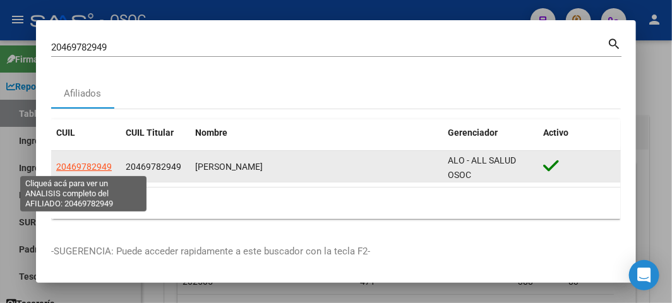
click at [76, 166] on span "20469782949" at bounding box center [84, 167] width 56 height 10
type textarea "20469782949"
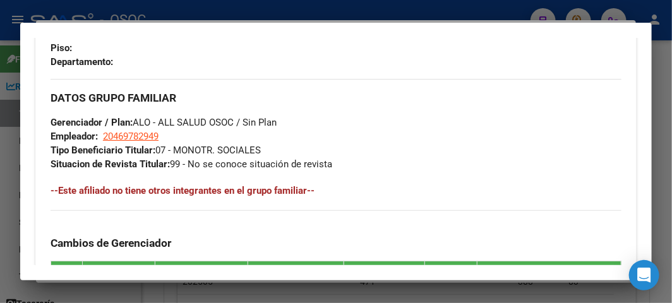
scroll to position [1030, 0]
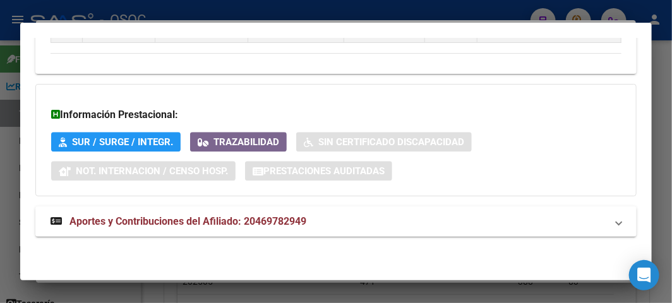
click at [222, 218] on span "Aportes y Contribuciones del Afiliado: 20469782949" at bounding box center [187, 221] width 237 height 12
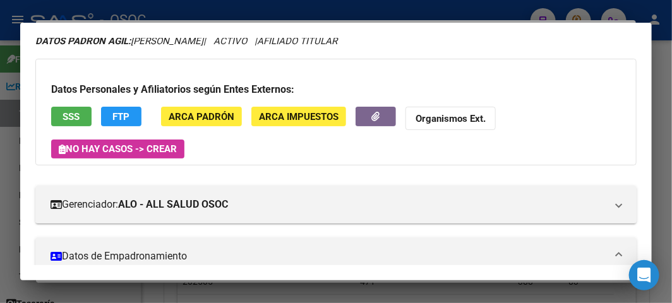
scroll to position [0, 0]
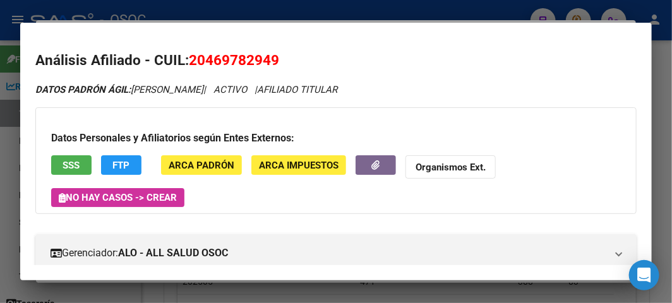
click at [83, 159] on button "SSS" at bounding box center [71, 165] width 40 height 20
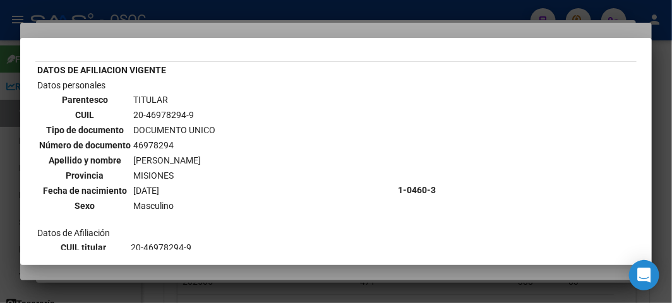
scroll to position [137, 0]
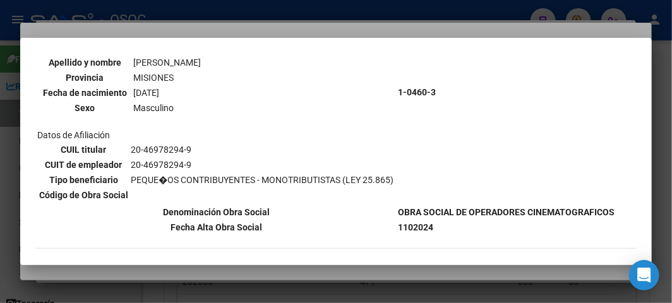
click at [189, 28] on div at bounding box center [336, 151] width 672 height 303
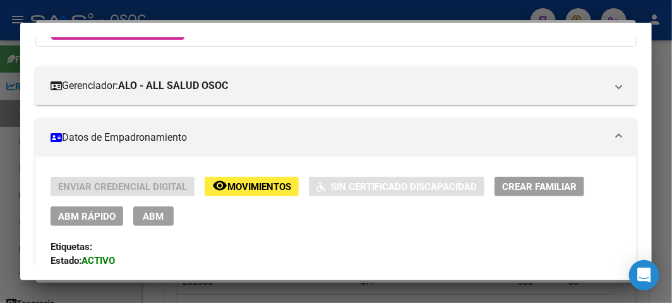
scroll to position [210, 0]
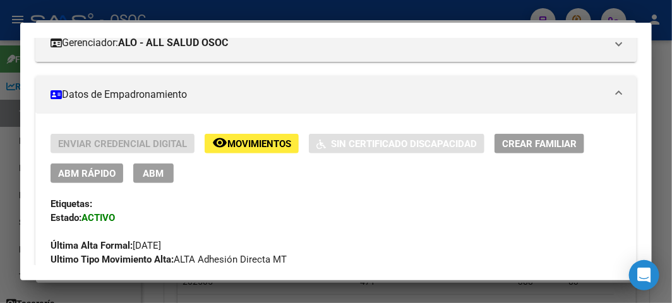
click at [80, 166] on button "ABM Rápido" at bounding box center [87, 174] width 73 height 20
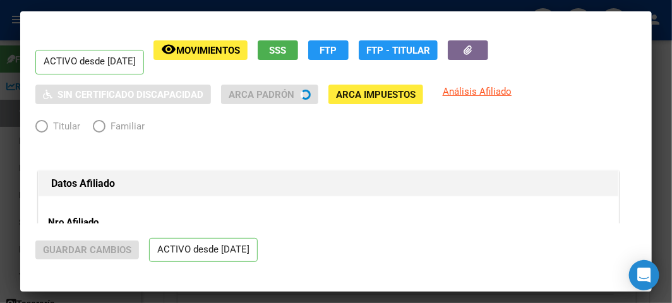
radio input "true"
type input "20-46978294-9"
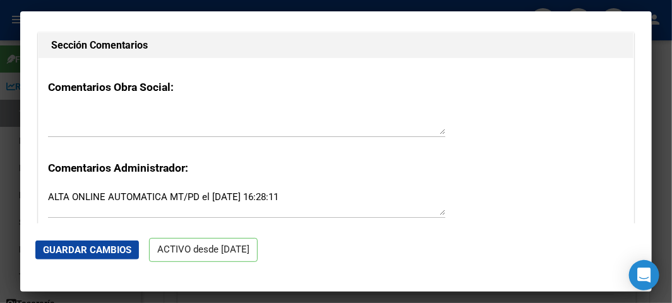
scroll to position [1824, 0]
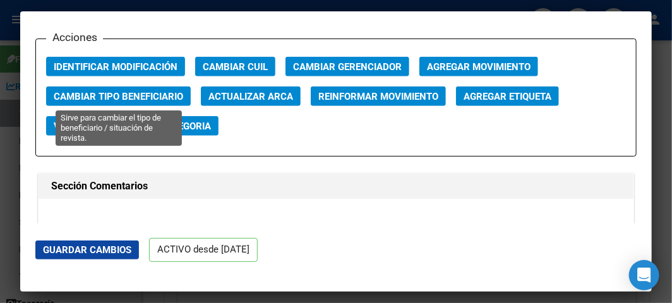
click at [131, 95] on span "Cambiar Tipo Beneficiario" at bounding box center [118, 96] width 129 height 11
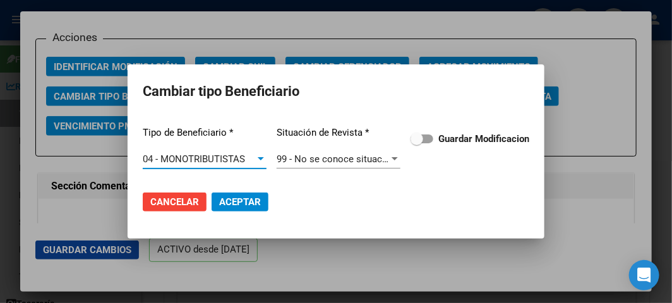
click at [415, 128] on div "Tipo de Beneficiario * 04 - MONOTRIBUTISTAS Seleccionar tipo Situación de Revis…" at bounding box center [336, 148] width 386 height 64
click at [424, 131] on label "Guardar Modificacion" at bounding box center [469, 138] width 119 height 15
click at [417, 143] on input "Guardar Modificacion" at bounding box center [416, 143] width 1 height 1
click at [242, 194] on button "Aceptar" at bounding box center [240, 202] width 57 height 19
checkbox input "false"
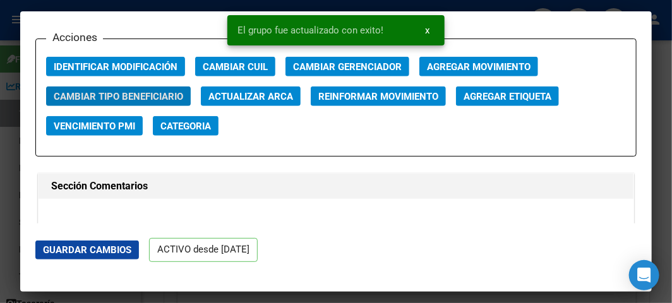
click at [10, 119] on div at bounding box center [336, 151] width 672 height 303
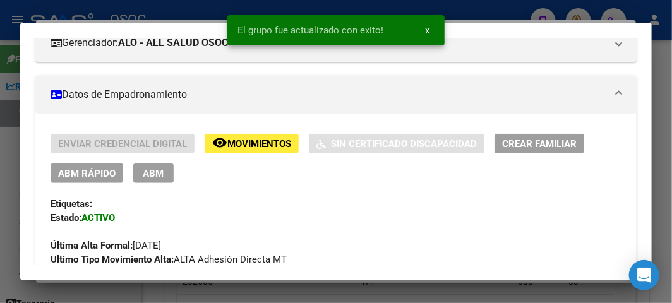
click at [10, 119] on div at bounding box center [336, 151] width 672 height 303
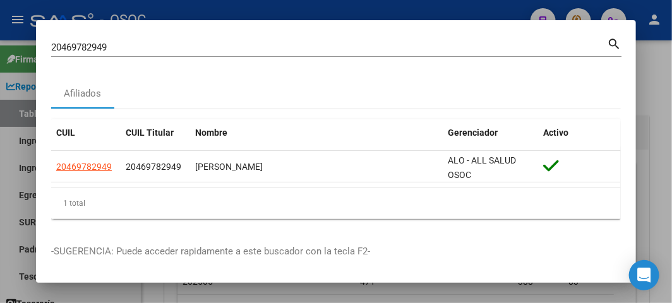
click at [150, 38] on div "20469782949 Buscar (apellido, dni, cuil, nro traspaso, cuit, obra social)" at bounding box center [329, 47] width 556 height 19
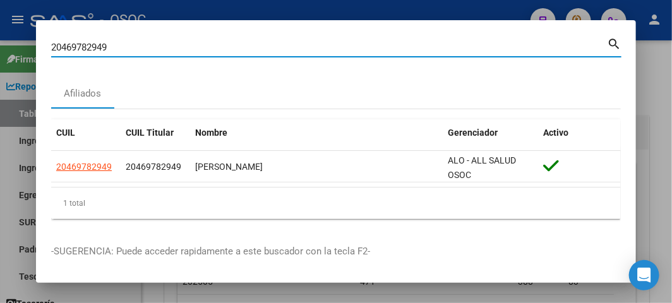
click at [150, 38] on div "20469782949 Buscar (apellido, dni, cuil, nro traspaso, cuit, obra social)" at bounding box center [329, 47] width 556 height 19
click at [148, 42] on input "20469782949" at bounding box center [329, 47] width 556 height 11
paste input "11559662"
type input "20411559662"
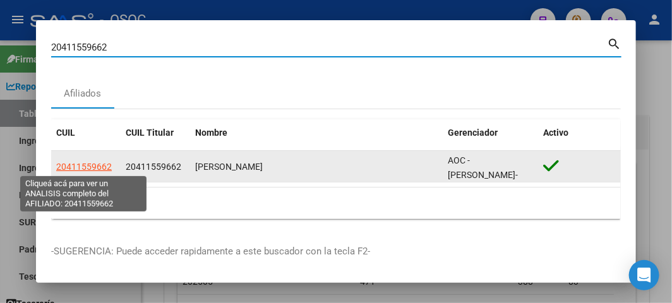
click at [76, 163] on span "20411559662" at bounding box center [84, 167] width 56 height 10
type textarea "20411559662"
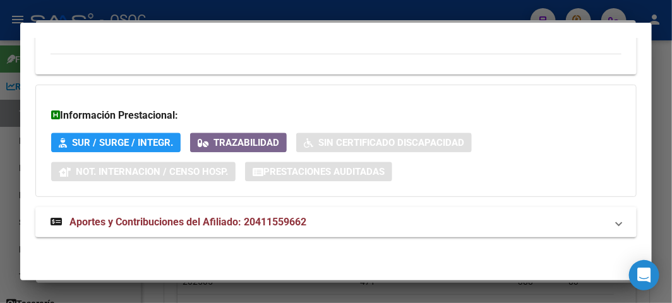
scroll to position [909, 0]
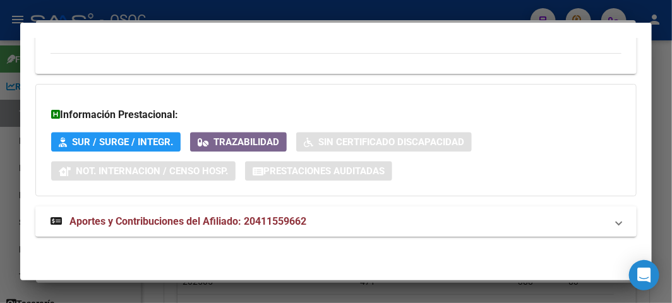
click at [95, 210] on mat-expansion-panel-header "Aportes y Contribuciones del Afiliado: 20411559662" at bounding box center [335, 221] width 601 height 30
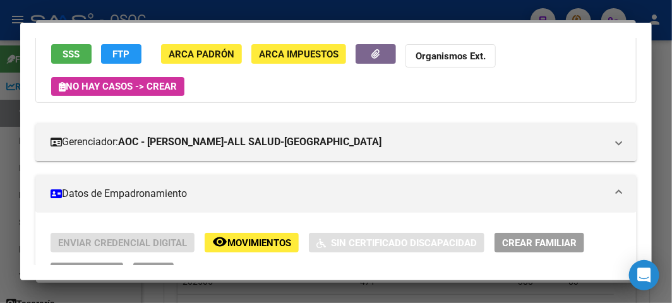
scroll to position [0, 0]
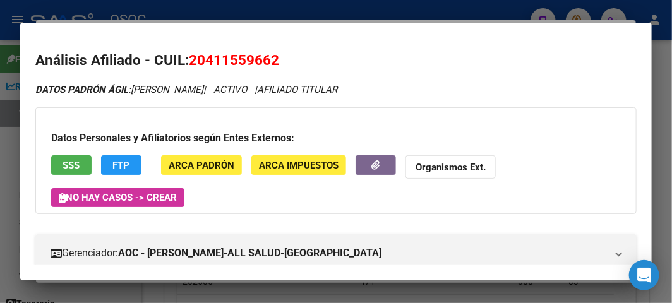
click at [57, 158] on button "SSS" at bounding box center [71, 165] width 40 height 20
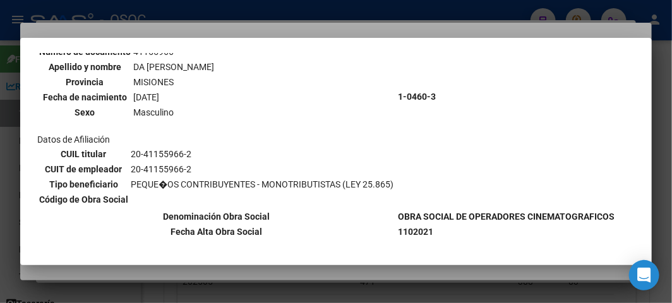
scroll to position [140, 0]
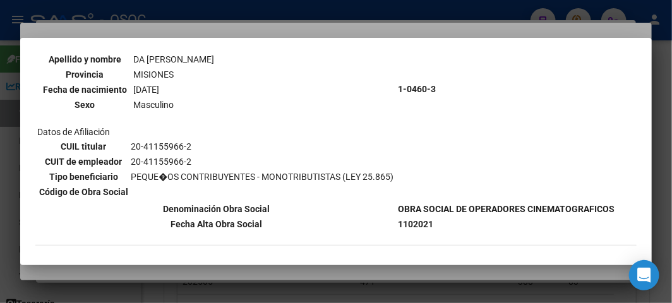
click at [158, 8] on div at bounding box center [336, 151] width 672 height 303
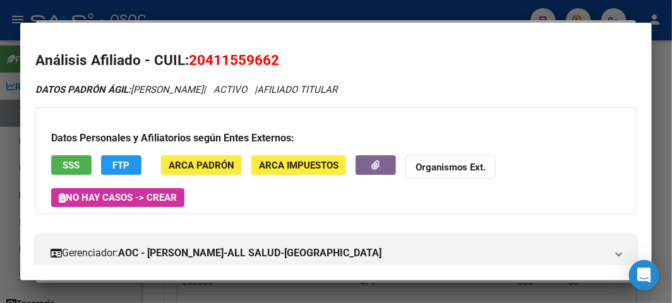
click at [204, 8] on div at bounding box center [336, 151] width 672 height 303
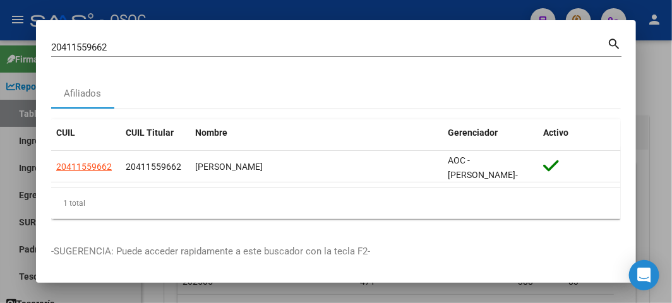
click at [78, 51] on input "20411559662" at bounding box center [329, 47] width 556 height 11
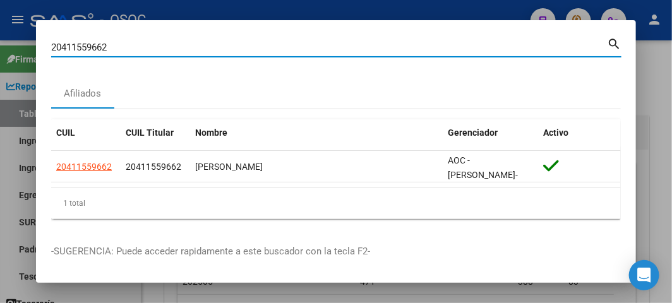
click at [78, 51] on input "20411559662" at bounding box center [329, 47] width 556 height 11
paste input "6947547"
type input "26947547"
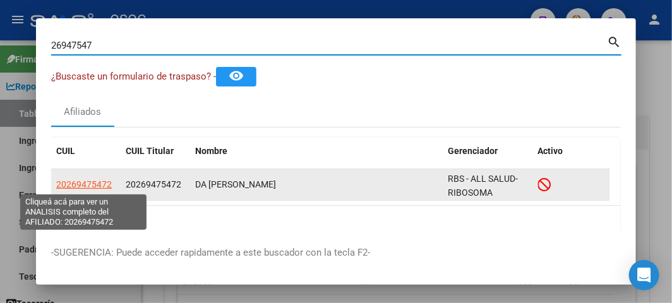
click at [78, 181] on span "20269475472" at bounding box center [84, 184] width 56 height 10
type textarea "20269475472"
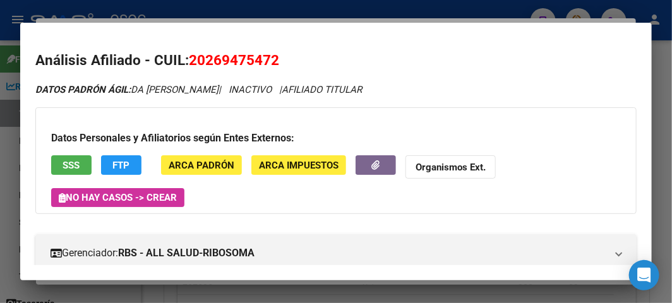
click at [121, 165] on span "FTP" at bounding box center [121, 165] width 17 height 11
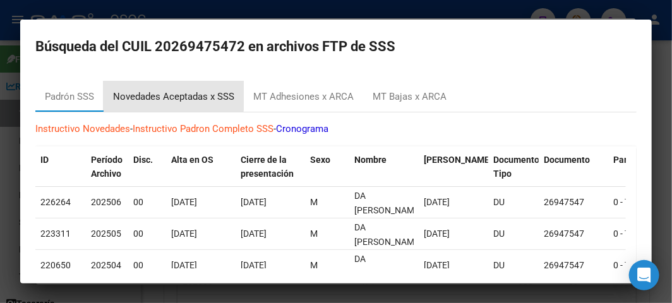
click at [143, 95] on div "Novedades Aceptadas x SSS" at bounding box center [173, 97] width 121 height 15
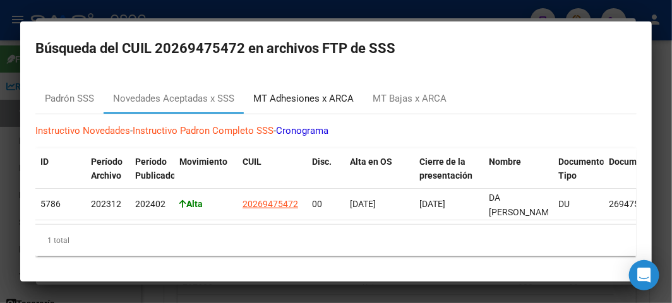
click at [311, 95] on div "MT Adhesiones x ARCA" at bounding box center [303, 99] width 100 height 15
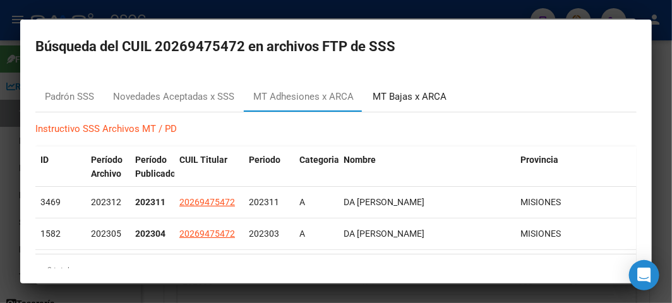
click at [420, 107] on div "MT Bajas x ARCA" at bounding box center [409, 96] width 93 height 30
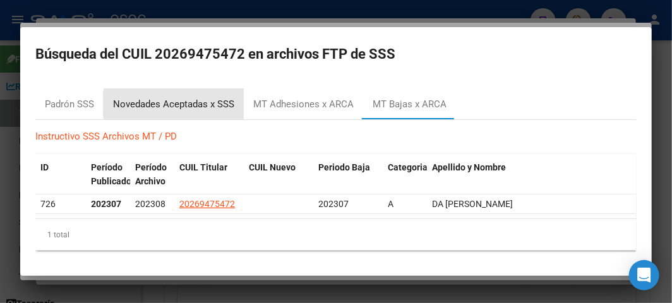
click at [203, 104] on div "Novedades Aceptadas x SSS" at bounding box center [173, 104] width 121 height 15
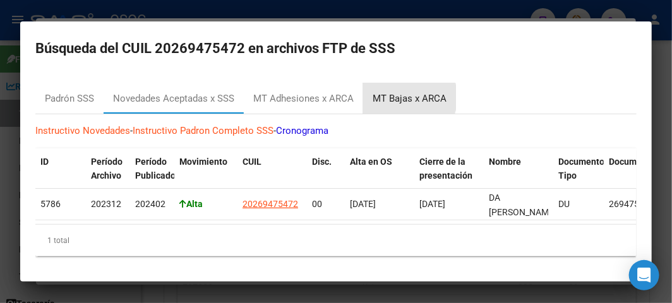
click at [390, 95] on div "MT Bajas x ARCA" at bounding box center [410, 99] width 74 height 15
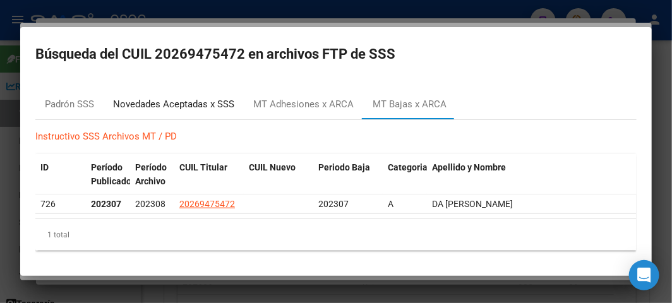
click at [191, 104] on div "Novedades Aceptadas x SSS" at bounding box center [173, 104] width 121 height 15
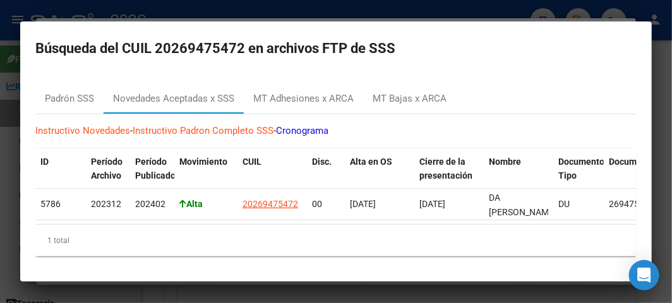
click at [222, 37] on h2 "Búsqueda del CUIL 20269475472 en archivos FTP de SSS" at bounding box center [335, 49] width 601 height 24
click at [219, 21] on mat-dialog-container "Búsqueda del CUIL 20269475472 en archivos FTP de SSS Padrón SSS Novedades Acept…" at bounding box center [335, 151] width 631 height 260
click at [211, 10] on div at bounding box center [336, 151] width 672 height 303
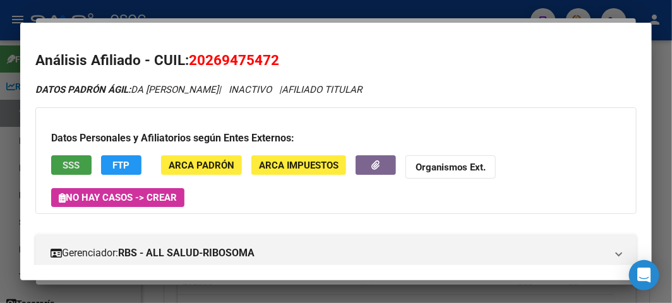
click at [69, 168] on span "SSS" at bounding box center [71, 165] width 17 height 11
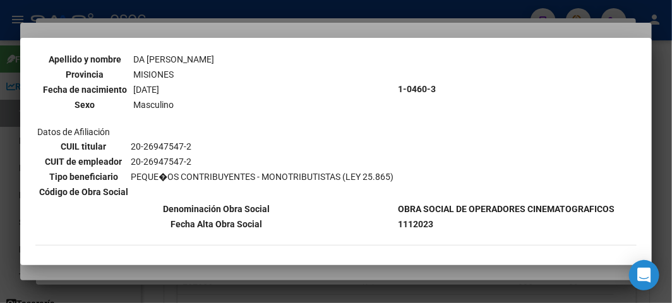
click at [67, 28] on div at bounding box center [336, 151] width 672 height 303
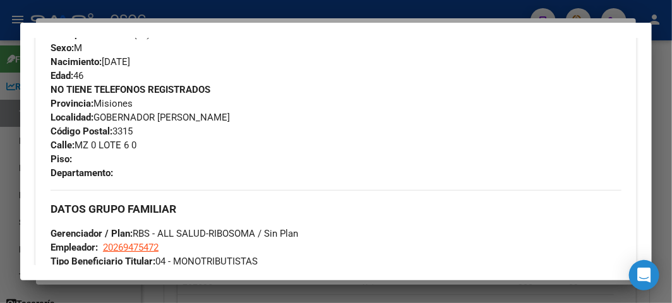
scroll to position [937, 0]
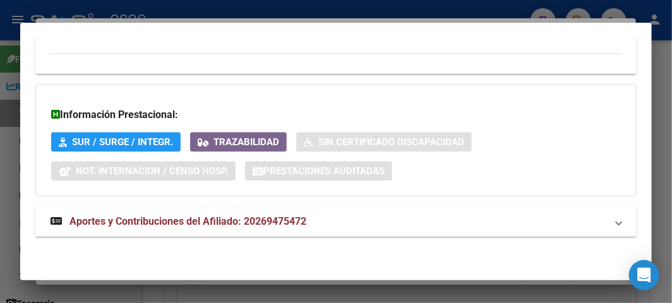
click at [208, 224] on span "Aportes y Contribuciones del Afiliado: 20269475472" at bounding box center [187, 221] width 237 height 12
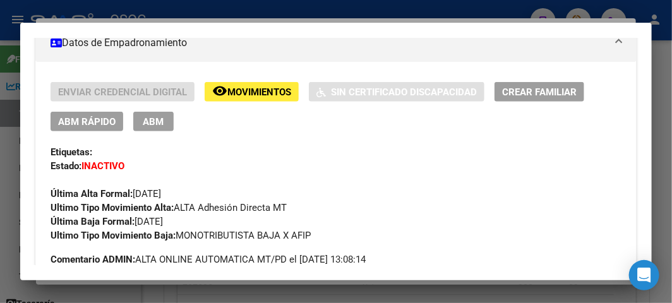
scroll to position [239, 0]
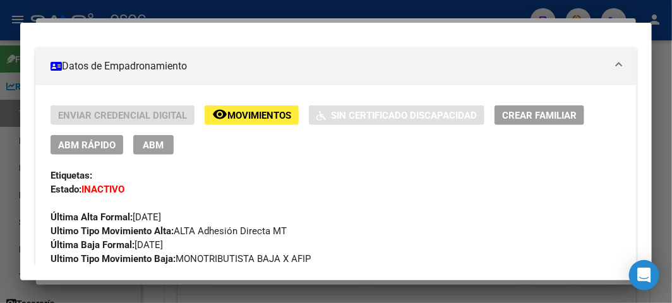
click at [103, 140] on span "ABM Rápido" at bounding box center [86, 145] width 57 height 11
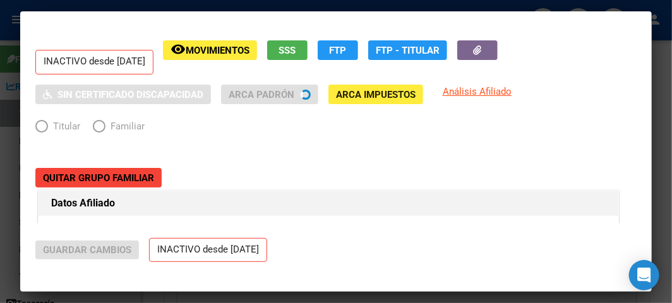
radio input "true"
type input "20-26947547-2"
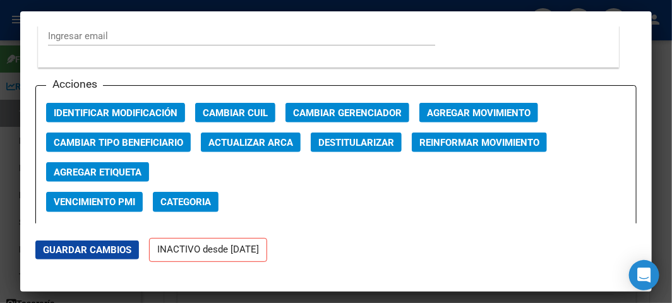
scroll to position [1824, 0]
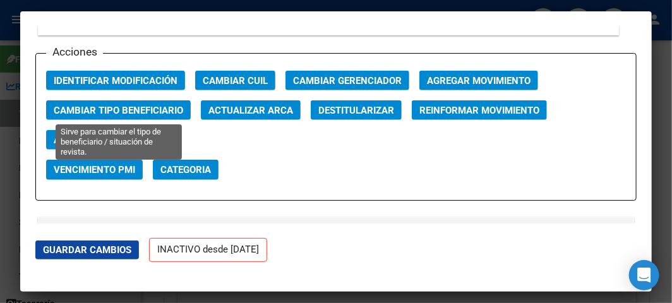
click at [161, 116] on button "Cambiar Tipo Beneficiario" at bounding box center [118, 110] width 145 height 20
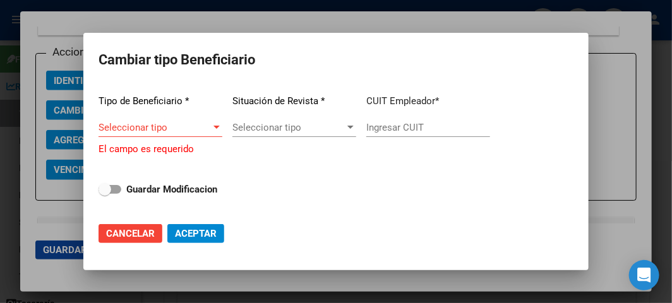
drag, startPoint x: 68, startPoint y: 133, endPoint x: 32, endPoint y: 133, distance: 36.0
click at [67, 133] on div at bounding box center [336, 151] width 672 height 303
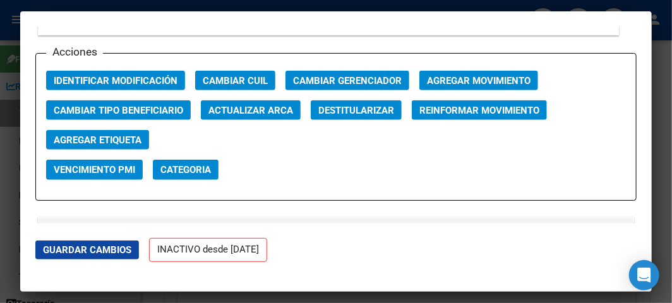
click at [15, 131] on div at bounding box center [336, 151] width 672 height 303
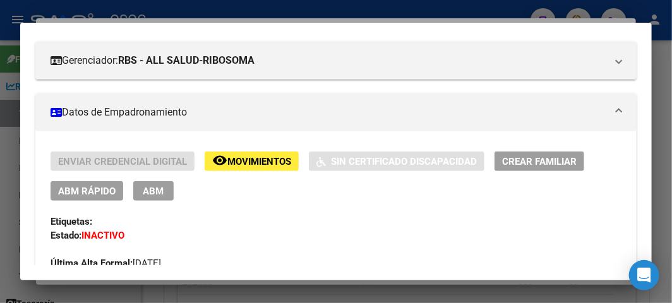
scroll to position [210, 0]
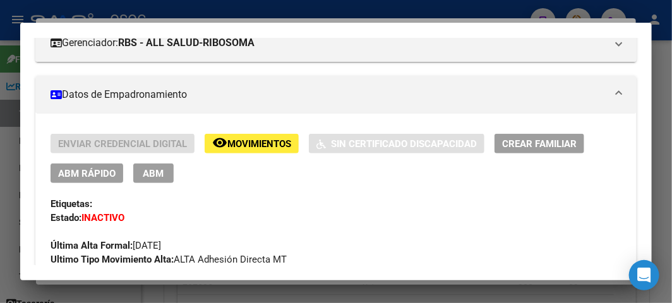
click at [103, 174] on span "ABM Rápido" at bounding box center [86, 173] width 57 height 11
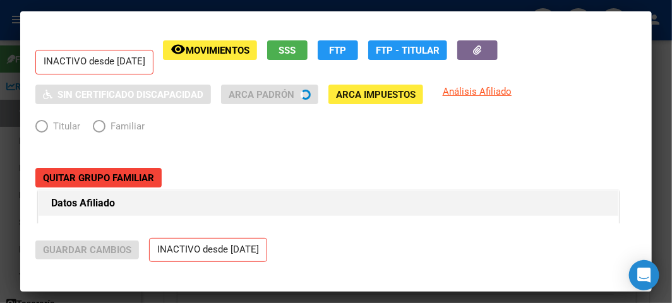
radio input "true"
type input "20-26947547-2"
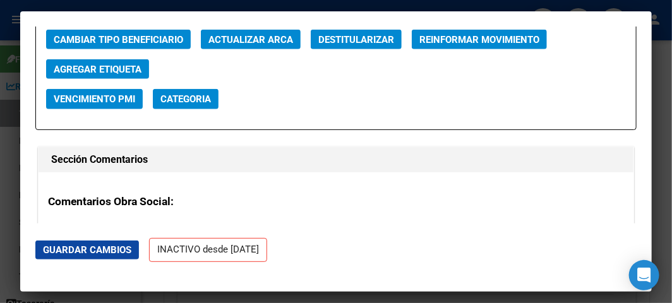
scroll to position [1824, 0]
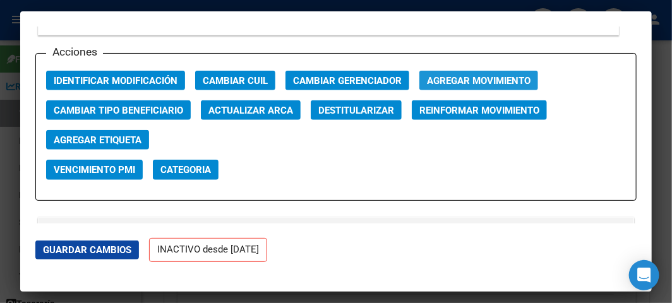
click at [487, 75] on span "Agregar Movimiento" at bounding box center [479, 80] width 104 height 11
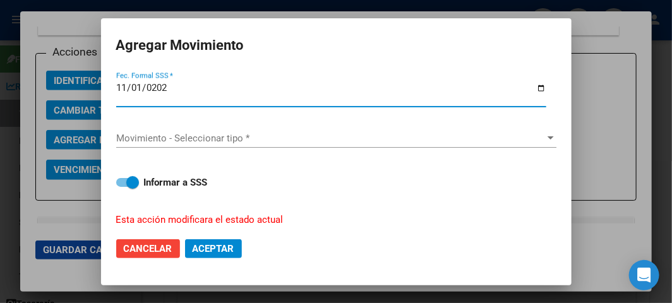
type input "2023-11-01"
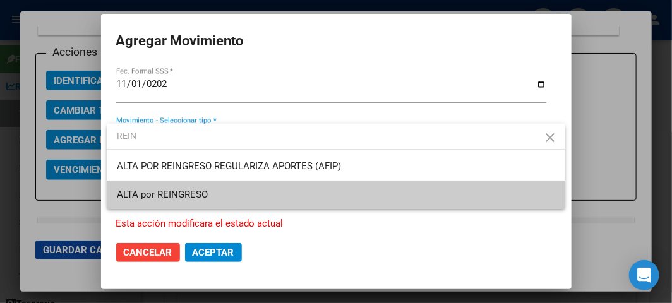
type input "REIN"
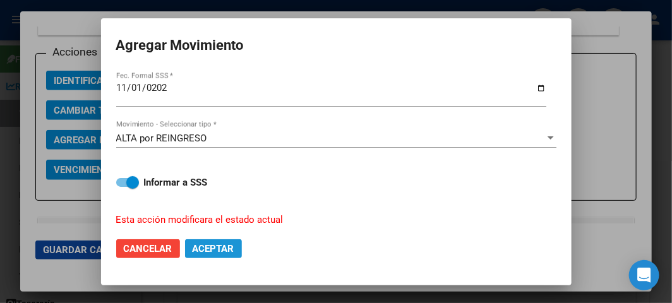
click at [213, 249] on span "Aceptar" at bounding box center [214, 248] width 42 height 11
checkbox input "false"
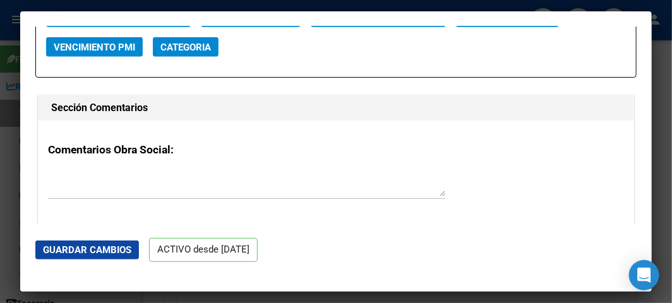
scroll to position [2034, 0]
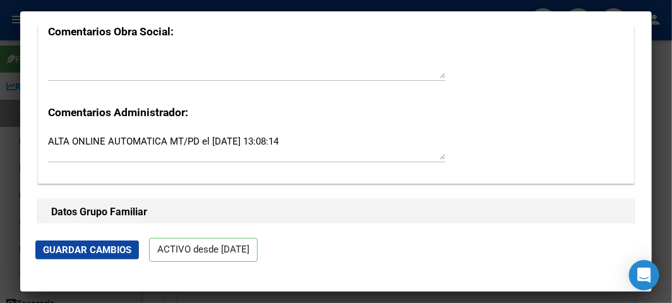
click at [16, 117] on div at bounding box center [336, 151] width 672 height 303
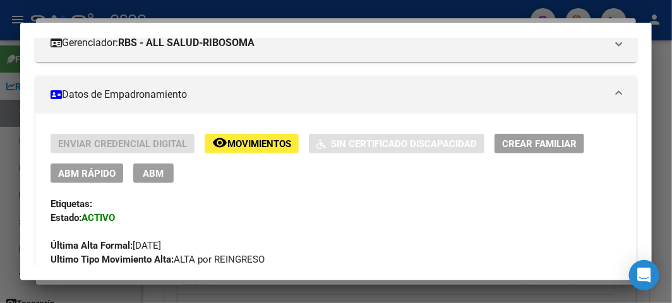
click at [201, 15] on div at bounding box center [336, 151] width 672 height 303
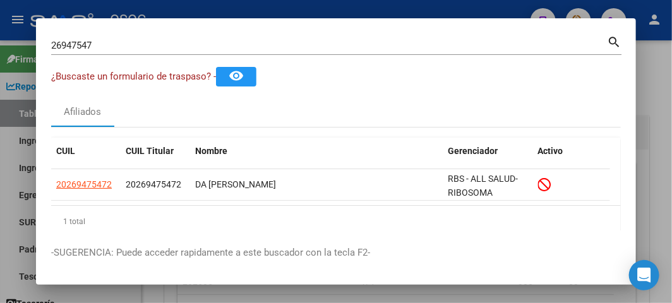
click at [149, 51] on div "26947547 Buscar (apellido, dni, cuil, nro traspaso, cuit, obra social)" at bounding box center [329, 45] width 556 height 19
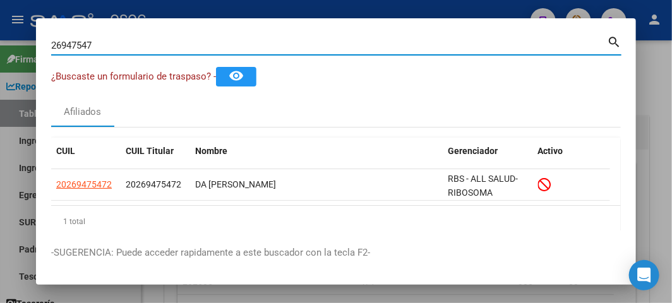
click at [146, 49] on input "26947547" at bounding box center [329, 45] width 556 height 11
paste input "3337234879"
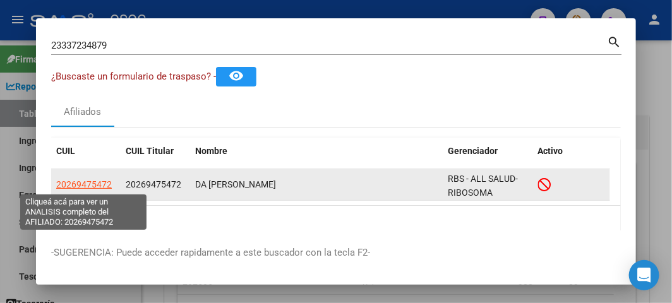
click at [83, 181] on span "20269475472" at bounding box center [84, 184] width 56 height 10
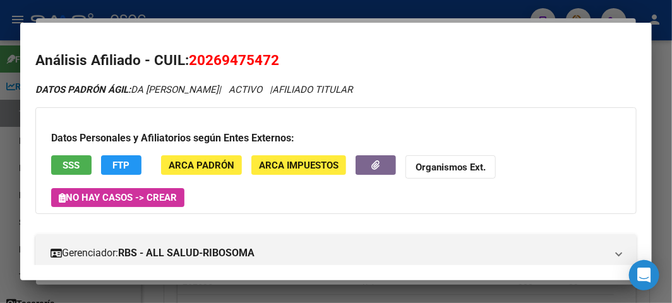
click at [11, 97] on div at bounding box center [336, 151] width 672 height 303
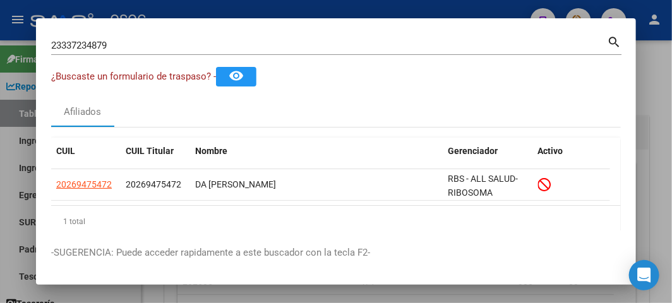
click at [144, 42] on input "23337234879" at bounding box center [329, 45] width 556 height 11
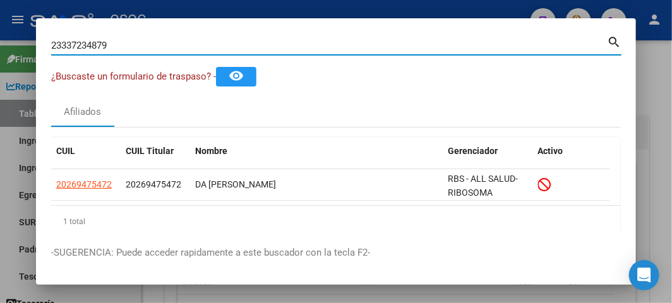
click at [144, 42] on input "23337234879" at bounding box center [329, 45] width 556 height 11
paste input "0269475472"
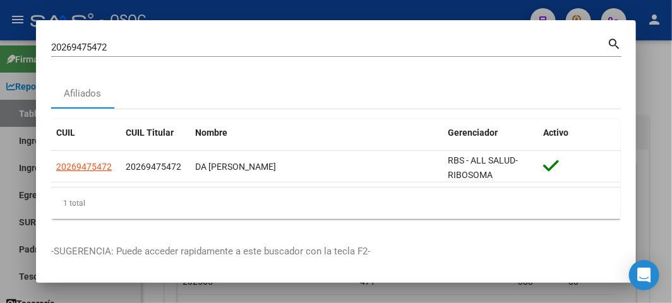
click at [167, 42] on input "20269475472" at bounding box center [329, 47] width 556 height 11
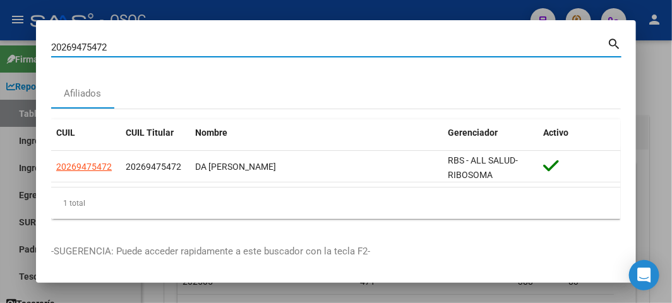
click at [167, 42] on input "20269475472" at bounding box center [329, 47] width 556 height 11
paste input "3337234879"
type input "23337234879"
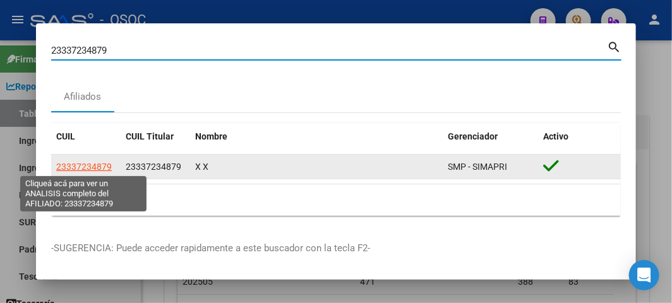
click at [83, 162] on span "23337234879" at bounding box center [84, 167] width 56 height 10
type textarea "23337234879"
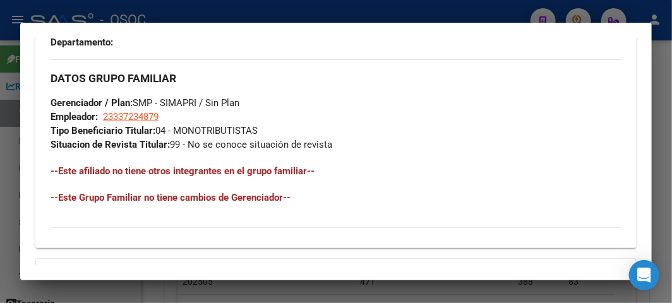
scroll to position [909, 0]
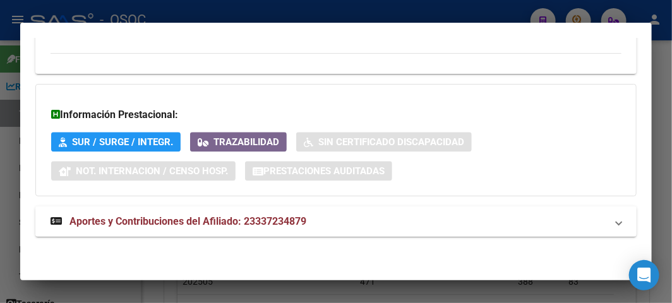
click at [255, 232] on mat-expansion-panel-header "Aportes y Contribuciones del Afiliado: 23337234879" at bounding box center [335, 221] width 601 height 30
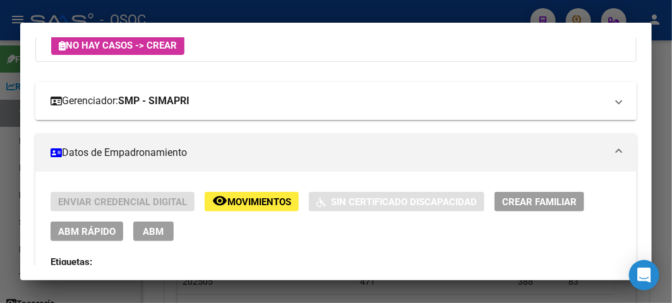
scroll to position [216, 0]
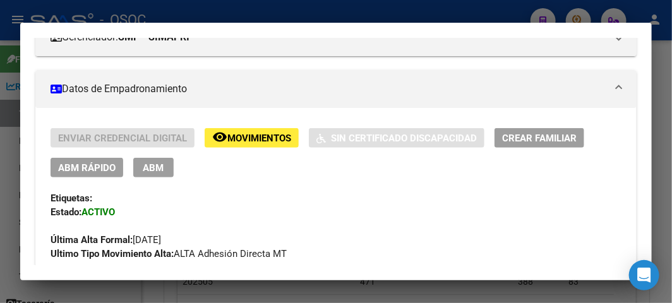
click at [33, 19] on div at bounding box center [336, 151] width 672 height 303
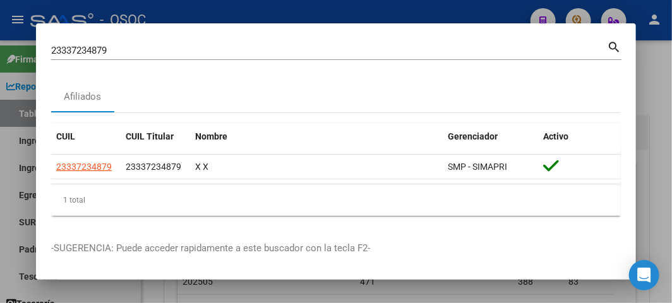
click at [81, 42] on div "23337234879 Buscar (apellido, dni, cuil, nro traspaso, cuit, obra social)" at bounding box center [329, 50] width 556 height 19
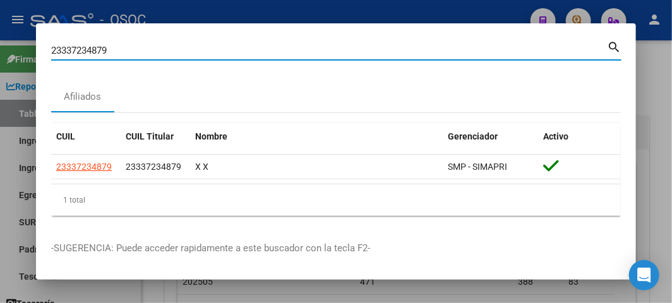
click at [84, 51] on input "23337234879" at bounding box center [329, 50] width 556 height 11
paste input "40410318"
type input "40410318"
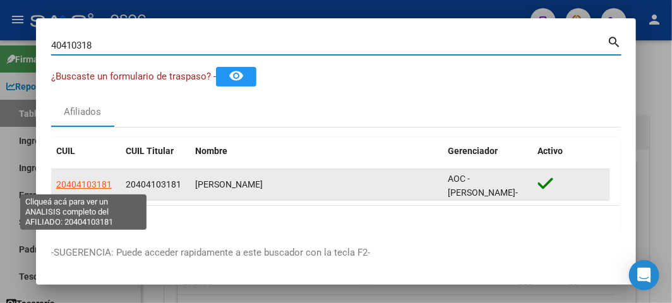
click at [58, 186] on span "20404103181" at bounding box center [84, 184] width 56 height 10
type textarea "20404103181"
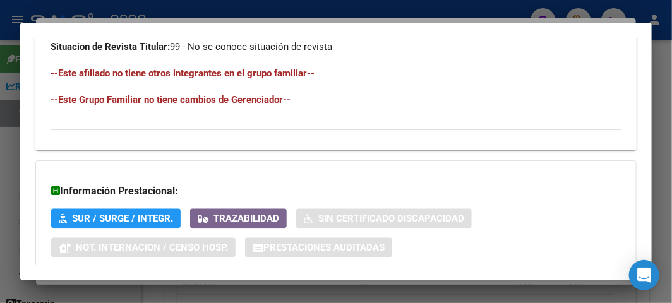
scroll to position [923, 0]
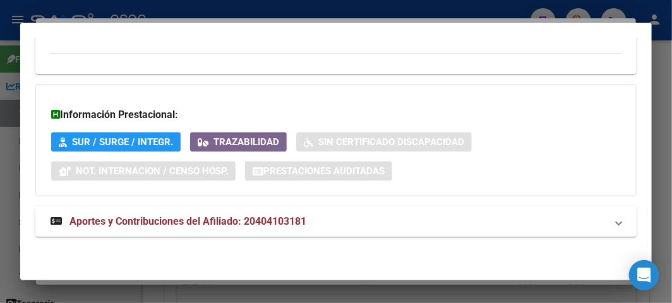
click at [224, 213] on mat-expansion-panel-header "Aportes y Contribuciones del Afiliado: 20404103181" at bounding box center [335, 221] width 601 height 30
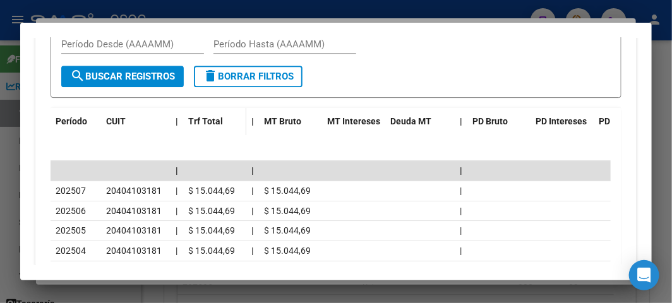
scroll to position [1344, 0]
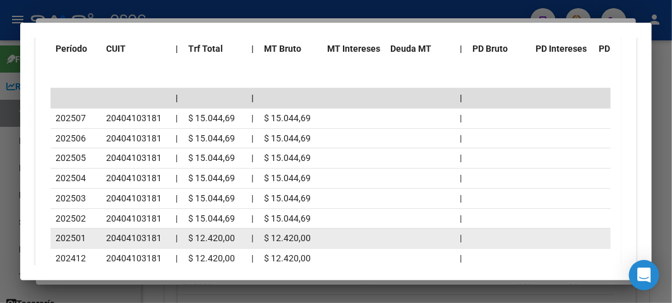
click at [107, 236] on span "20404103181" at bounding box center [134, 238] width 56 height 10
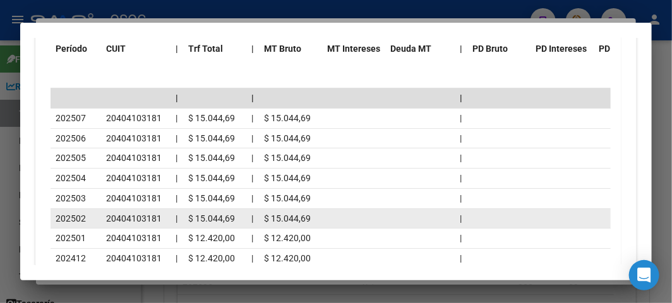
click at [99, 210] on datatable-body-cell "202502" at bounding box center [76, 219] width 51 height 20
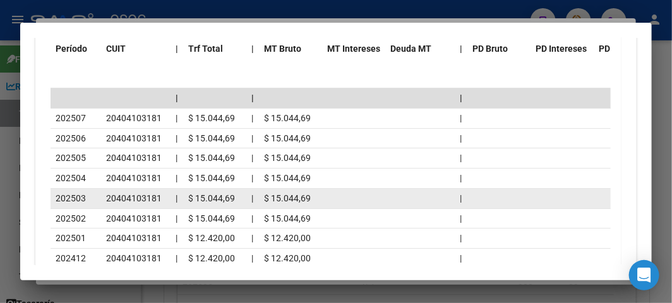
click at [99, 202] on datatable-body-cell "202503" at bounding box center [76, 199] width 51 height 20
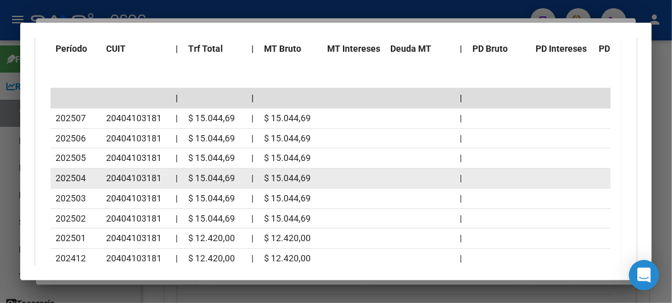
click at [97, 185] on datatable-body-cell "202504" at bounding box center [76, 179] width 51 height 20
click at [95, 169] on datatable-body-cell "202504" at bounding box center [76, 179] width 51 height 20
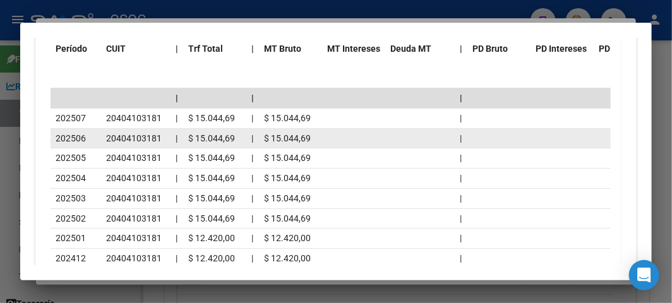
click at [95, 137] on div "202506" at bounding box center [76, 138] width 40 height 15
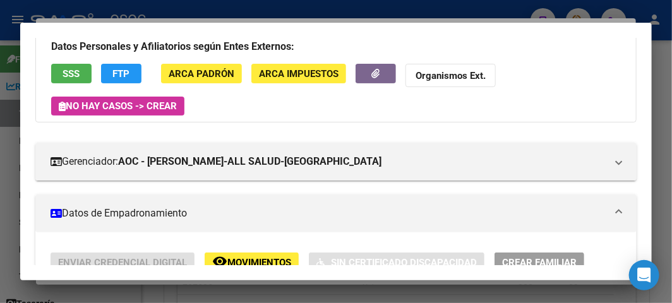
scroll to position [0, 0]
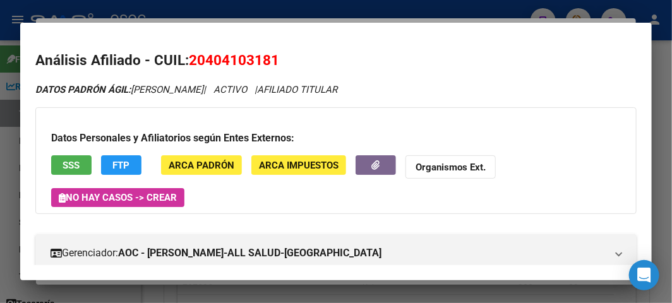
click at [72, 157] on button "SSS" at bounding box center [71, 165] width 40 height 20
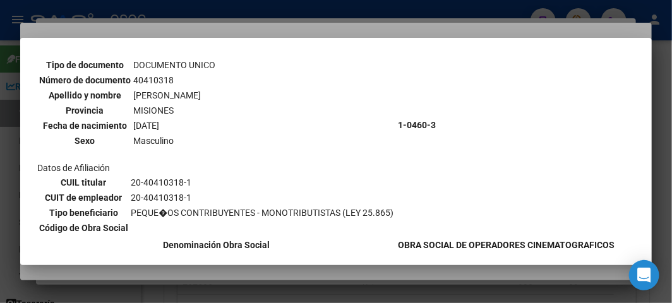
scroll to position [193, 0]
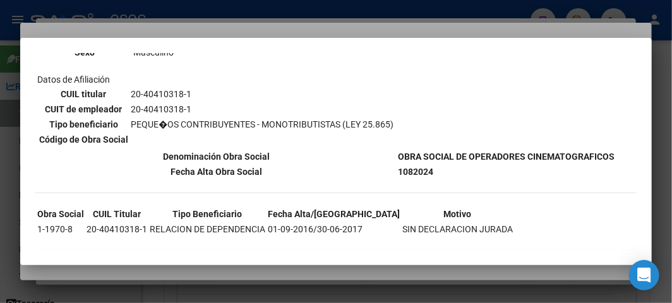
click at [207, 18] on div at bounding box center [336, 151] width 672 height 303
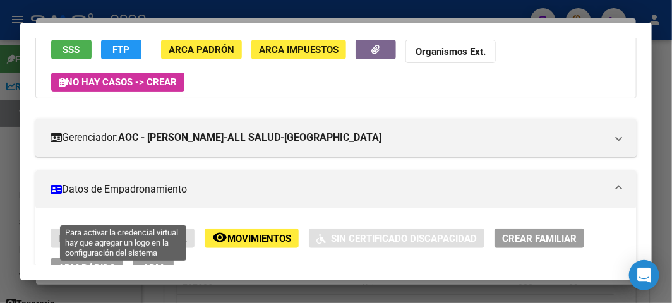
scroll to position [140, 0]
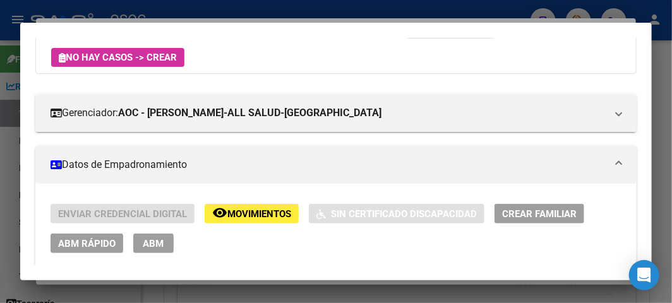
click at [77, 248] on span "ABM Rápido" at bounding box center [86, 243] width 57 height 11
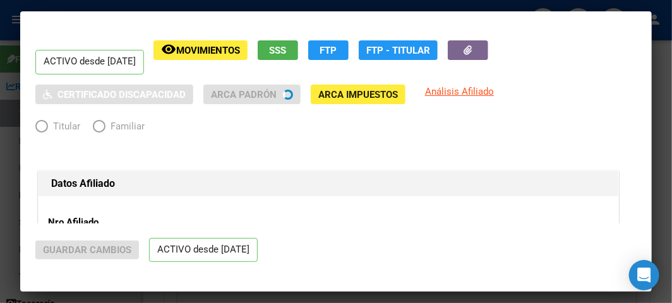
radio input "true"
type input "20-40410318-1"
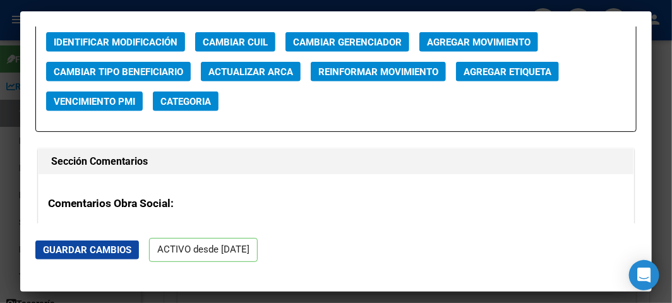
scroll to position [1824, 0]
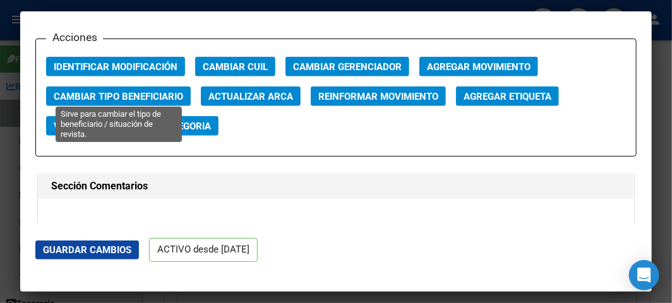
click at [143, 91] on span "Cambiar Tipo Beneficiario" at bounding box center [118, 96] width 129 height 11
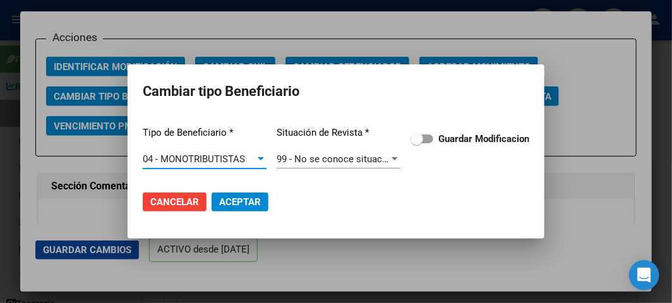
click at [465, 134] on strong "Guardar Modificacion" at bounding box center [483, 138] width 91 height 11
click at [417, 143] on input "Guardar Modificacion" at bounding box center [416, 143] width 1 height 1
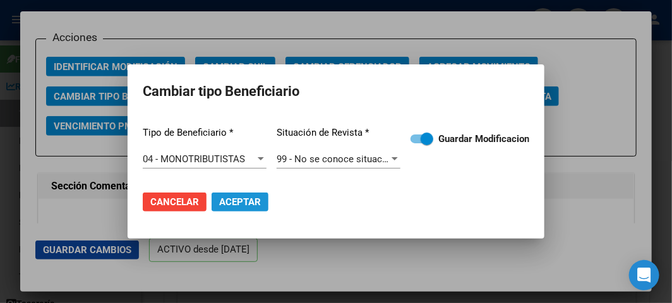
click at [258, 198] on span "Aceptar" at bounding box center [240, 201] width 42 height 11
checkbox input "false"
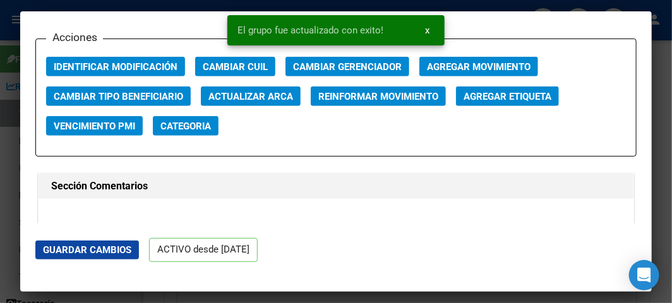
click at [11, 73] on div at bounding box center [336, 151] width 672 height 303
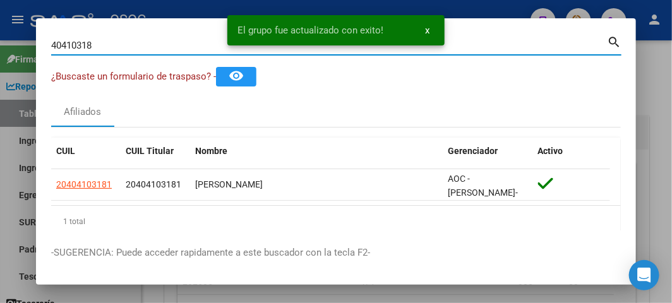
click at [78, 49] on input "40410318" at bounding box center [329, 45] width 556 height 11
paste input "20410176832"
type input "20410176832"
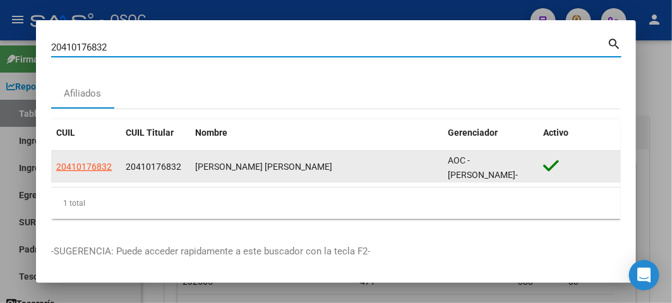
click at [65, 167] on span "20410176832" at bounding box center [84, 167] width 56 height 10
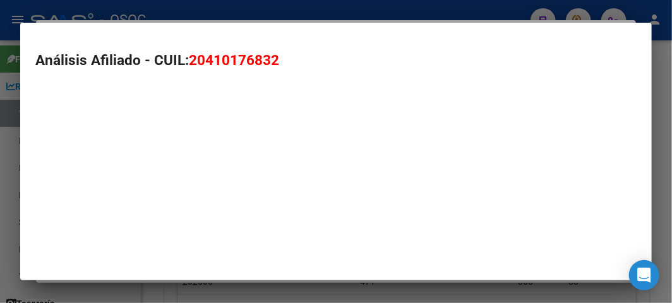
type textarea "20410176832"
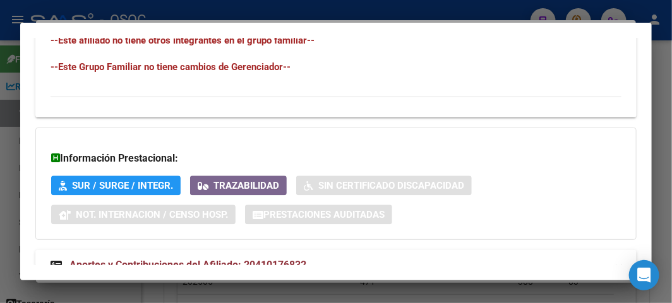
scroll to position [909, 0]
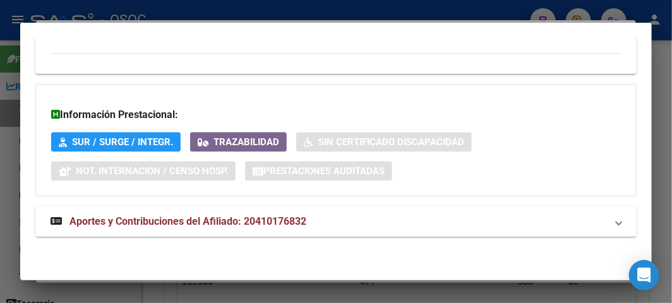
click at [183, 235] on mat-expansion-panel-header "Aportes y Contribuciones del Afiliado: 20410176832" at bounding box center [335, 221] width 601 height 30
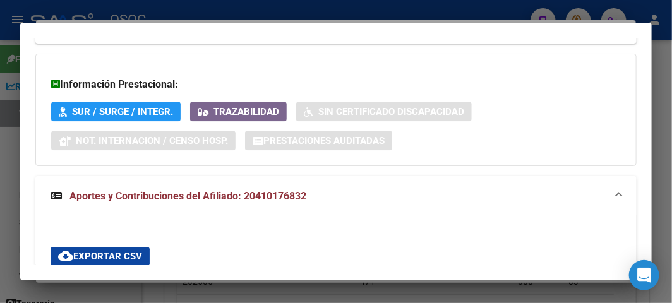
scroll to position [628, 0]
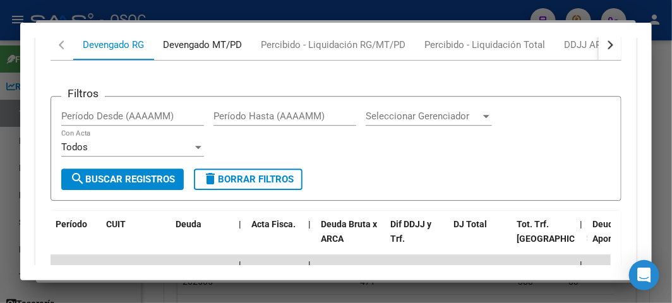
click at [186, 52] on div "Devengado MT/PD" at bounding box center [202, 45] width 79 height 14
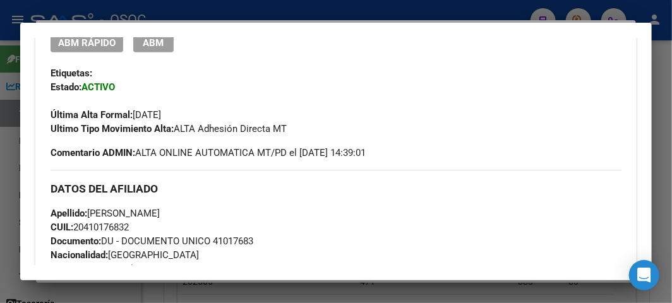
scroll to position [203, 0]
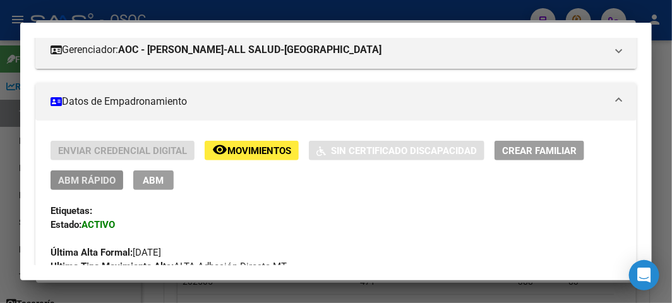
click at [97, 184] on span "ABM Rápido" at bounding box center [86, 180] width 57 height 11
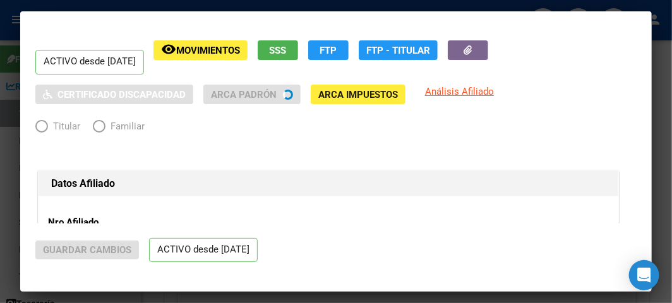
radio input "true"
type input "20-41017683-2"
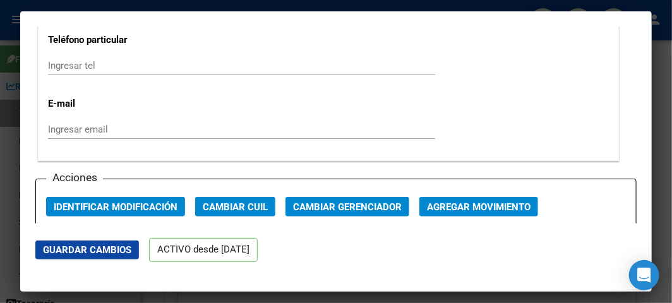
scroll to position [1824, 0]
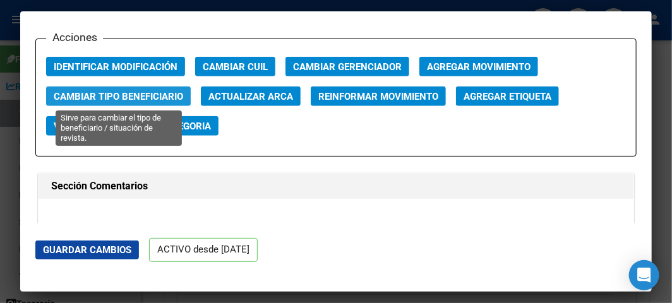
click at [133, 99] on span "Cambiar Tipo Beneficiario" at bounding box center [118, 96] width 129 height 11
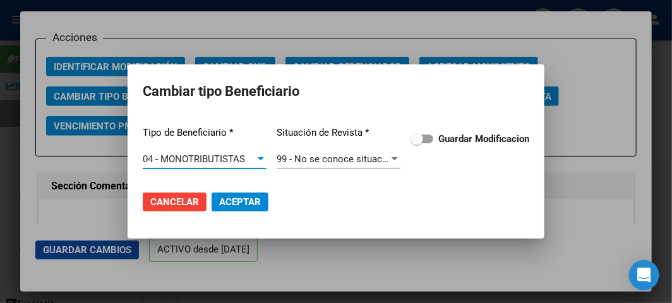
click at [445, 144] on span "Guardar Modificacion" at bounding box center [483, 138] width 91 height 15
click at [417, 144] on input "Guardar Modificacion" at bounding box center [416, 143] width 1 height 1
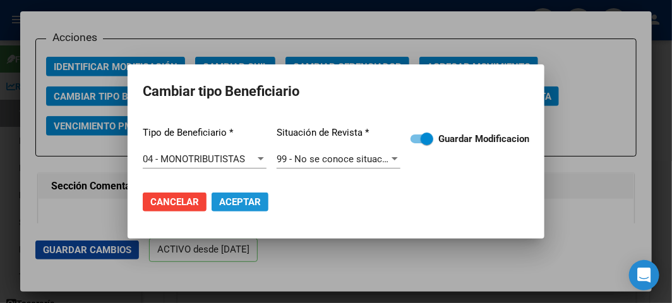
click at [239, 196] on span "Aceptar" at bounding box center [240, 201] width 42 height 11
checkbox input "false"
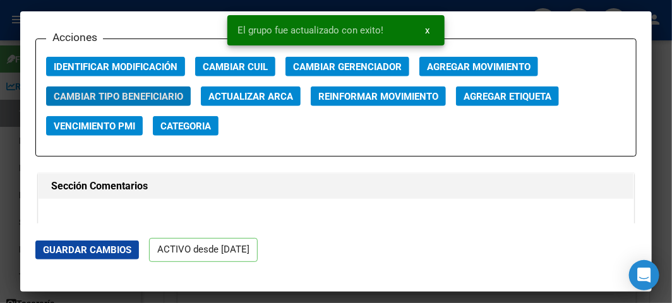
click at [9, 66] on div at bounding box center [336, 151] width 672 height 303
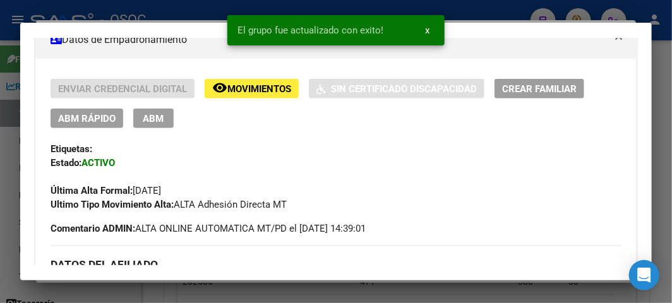
scroll to position [343, 0]
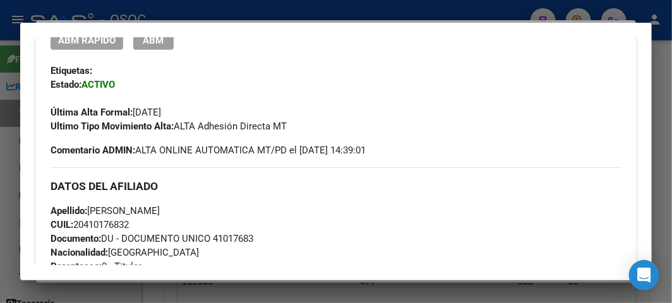
click at [280, 16] on div at bounding box center [336, 151] width 672 height 303
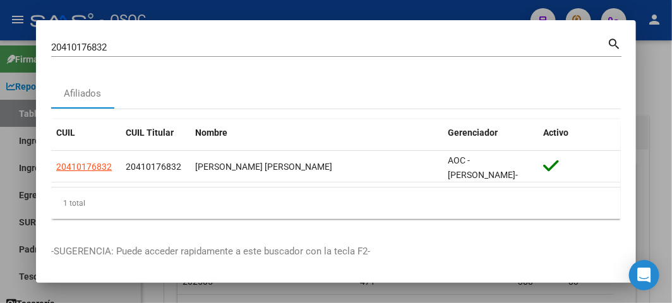
click at [156, 53] on div "20410176832 Buscar (apellido, dni, cuil, nro traspaso, cuit, obra social)" at bounding box center [329, 47] width 556 height 19
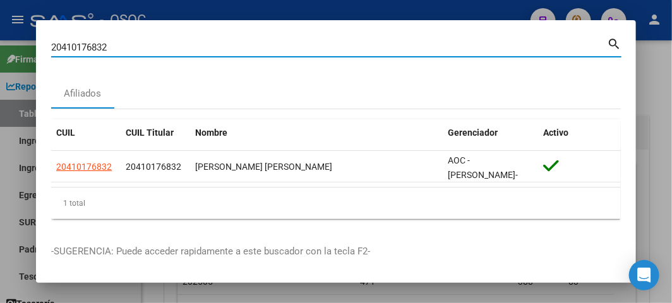
click at [153, 51] on input "20410176832" at bounding box center [329, 47] width 556 height 11
paste input "28106890"
type input "20428106890"
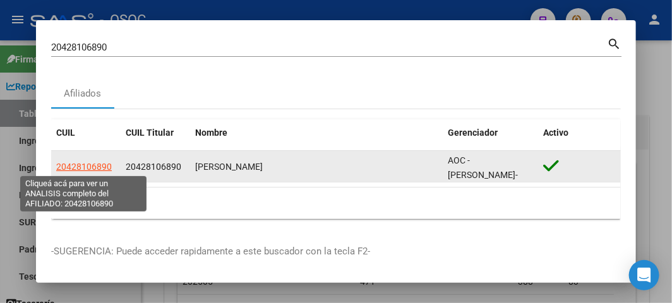
click at [64, 162] on span "20428106890" at bounding box center [84, 167] width 56 height 10
type textarea "20428106890"
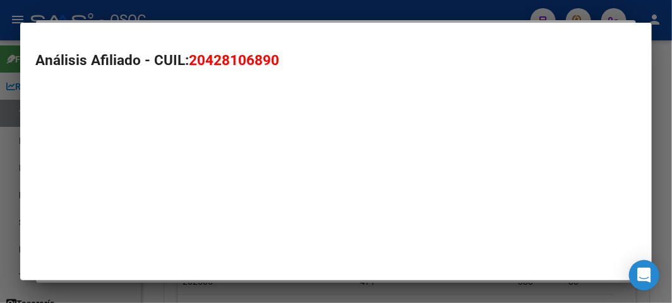
click at [63, 161] on mat-dialog-container "Análisis Afiliado - CUIL: 20428106890" at bounding box center [335, 152] width 631 height 258
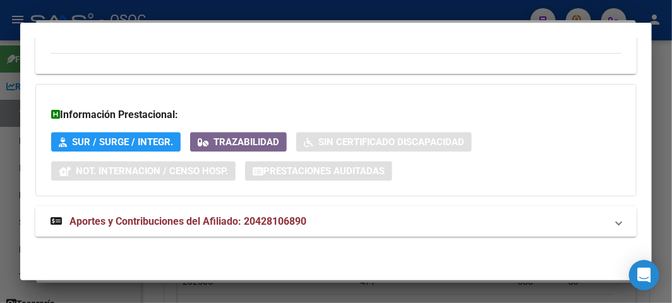
click at [182, 230] on mat-expansion-panel-header "Aportes y Contribuciones del Afiliado: 20428106890" at bounding box center [335, 221] width 601 height 30
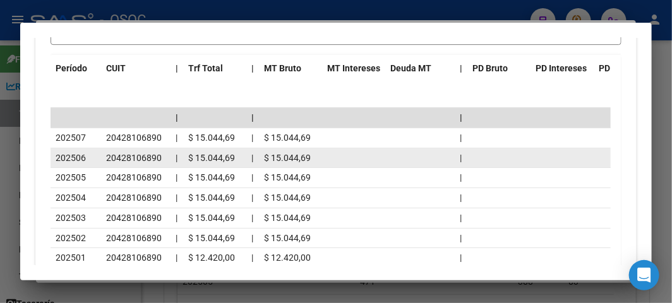
scroll to position [1334, 0]
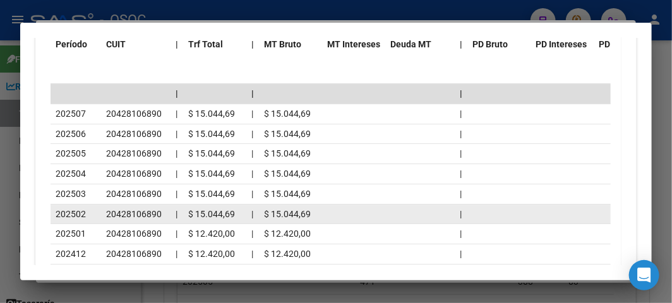
click at [116, 216] on span "20428106890" at bounding box center [134, 214] width 56 height 10
click at [112, 207] on div "20428106890" at bounding box center [135, 214] width 59 height 15
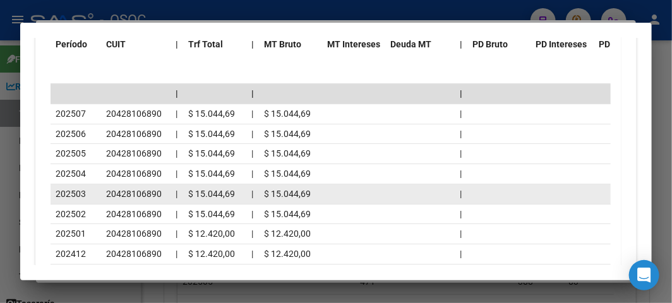
click at [106, 187] on div "20428106890" at bounding box center [135, 194] width 59 height 15
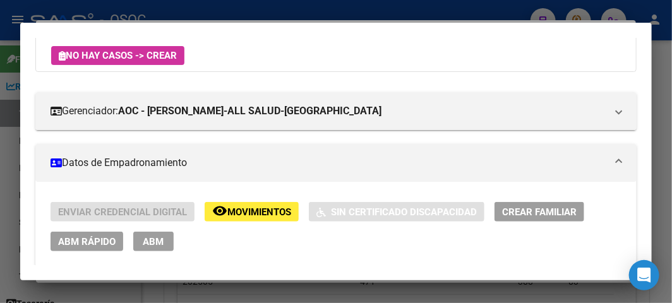
scroll to position [0, 0]
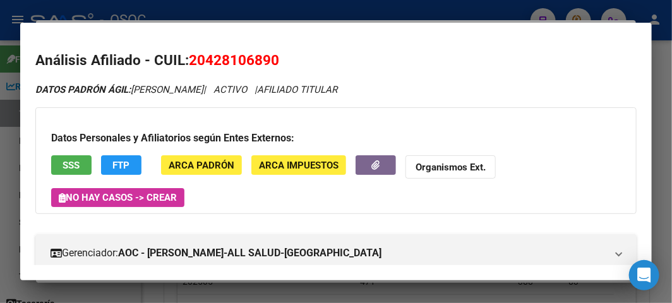
click at [86, 160] on button "SSS" at bounding box center [71, 165] width 40 height 20
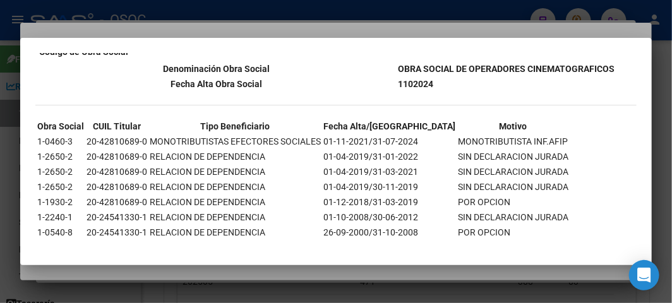
scroll to position [210, 0]
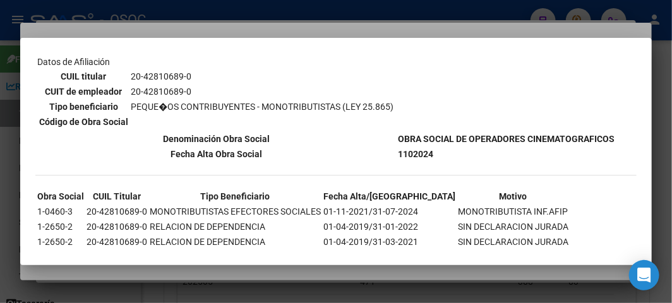
click at [150, 35] on div at bounding box center [336, 151] width 672 height 303
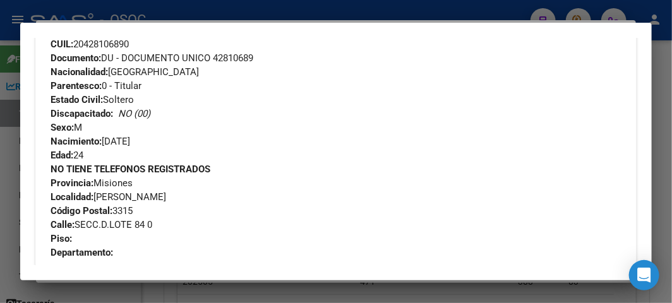
scroll to position [280, 0]
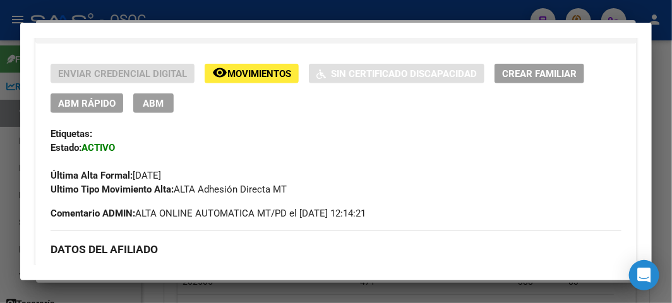
click at [99, 109] on span "ABM Rápido" at bounding box center [86, 103] width 57 height 11
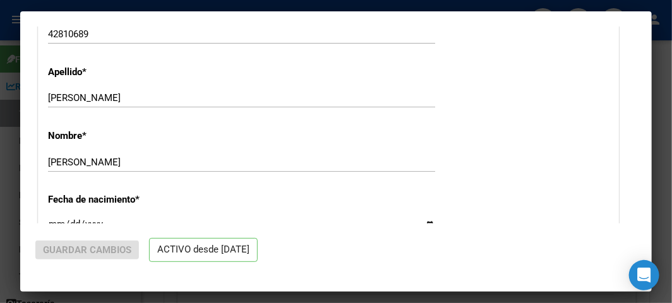
radio input "true"
type input "20-42810689-0"
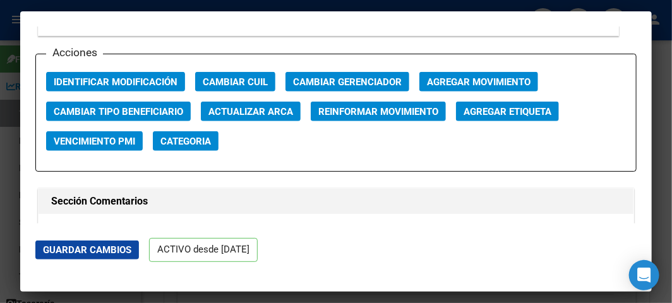
scroll to position [1824, 0]
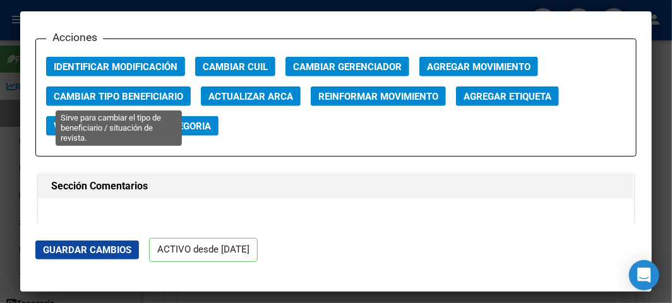
click at [146, 87] on button "Cambiar Tipo Beneficiario" at bounding box center [118, 97] width 145 height 20
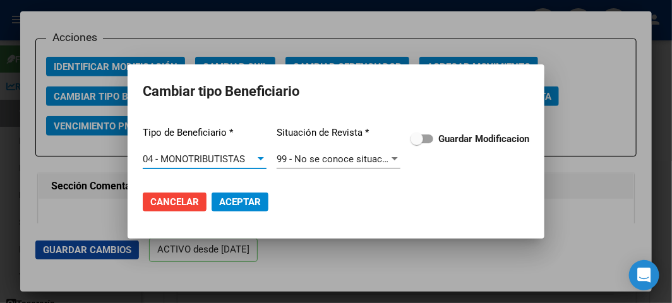
click at [443, 140] on strong "Guardar Modificacion" at bounding box center [483, 138] width 91 height 11
click at [417, 143] on input "Guardar Modificacion" at bounding box center [416, 143] width 1 height 1
click at [226, 213] on mat-dialog-actions "Cancelar Aceptar" at bounding box center [336, 202] width 386 height 43
click at [234, 200] on span "Aceptar" at bounding box center [240, 201] width 42 height 11
checkbox input "false"
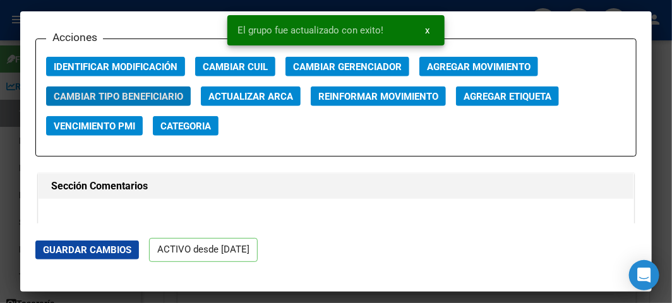
click at [8, 91] on div at bounding box center [336, 151] width 672 height 303
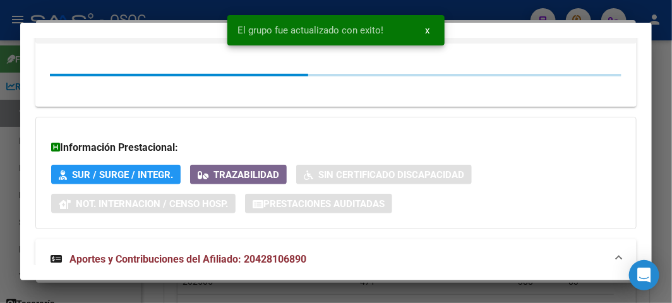
click at [8, 91] on div at bounding box center [336, 151] width 672 height 303
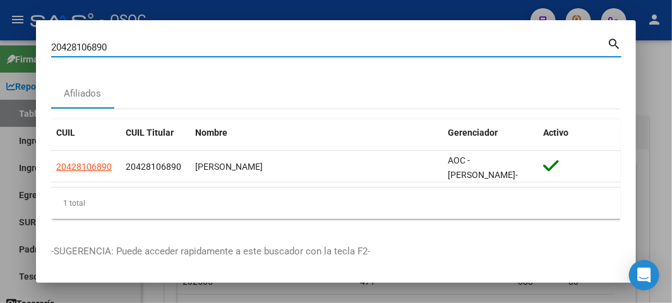
click at [215, 44] on input "20428106890" at bounding box center [329, 47] width 556 height 11
paste input "38326835"
click at [215, 44] on input "38326835" at bounding box center [329, 47] width 556 height 11
type input "38326835"
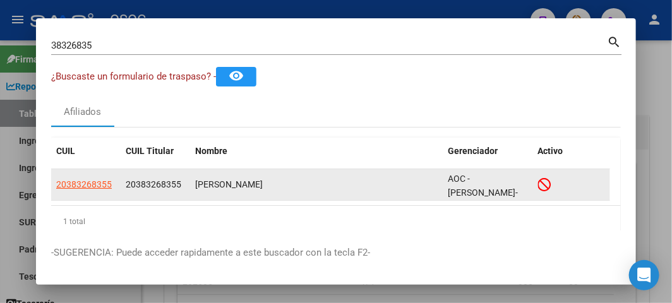
click at [87, 175] on datatable-body-cell "20383268355" at bounding box center [85, 184] width 69 height 31
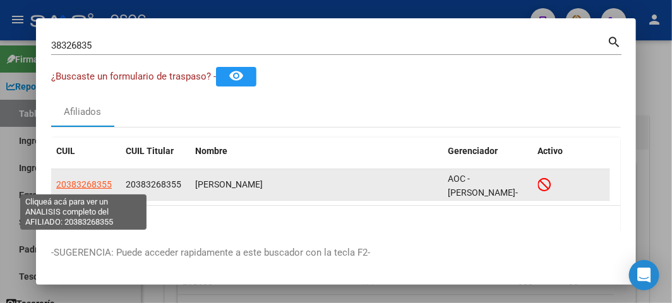
click at [91, 180] on span "20383268355" at bounding box center [84, 184] width 56 height 10
type textarea "20383268355"
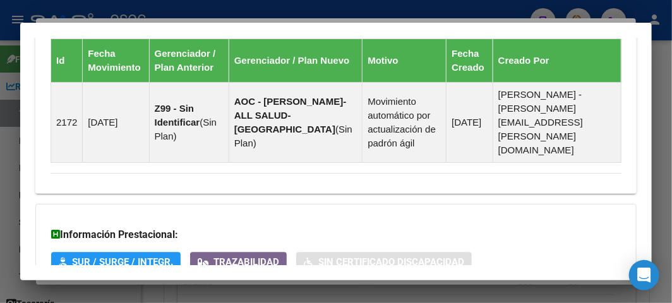
scroll to position [1072, 0]
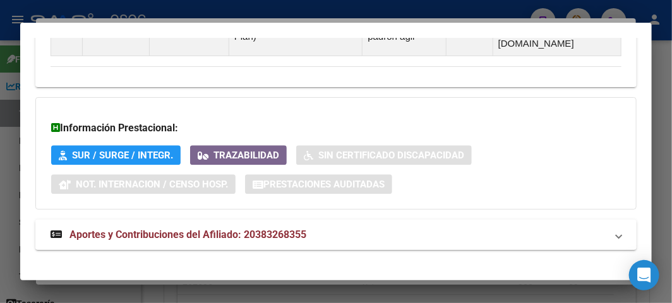
click at [155, 220] on mat-expansion-panel-header "Aportes y Contribuciones del Afiliado: 20383268355" at bounding box center [335, 235] width 601 height 30
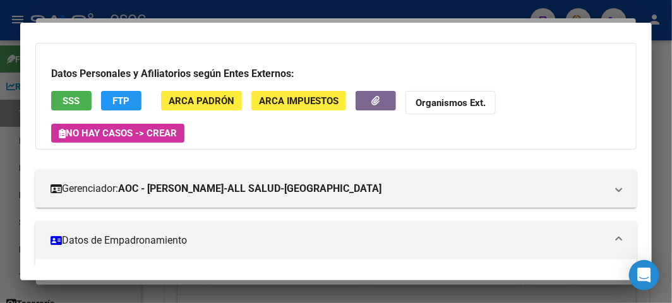
scroll to position [0, 0]
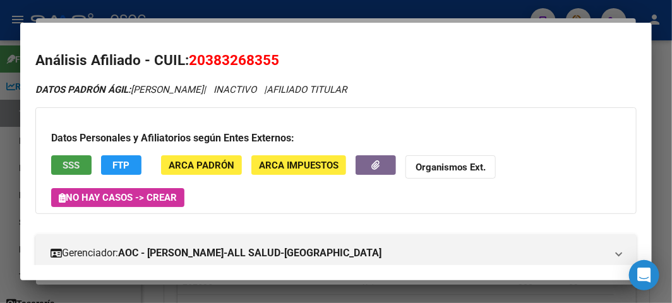
click at [61, 167] on button "SSS" at bounding box center [71, 165] width 40 height 20
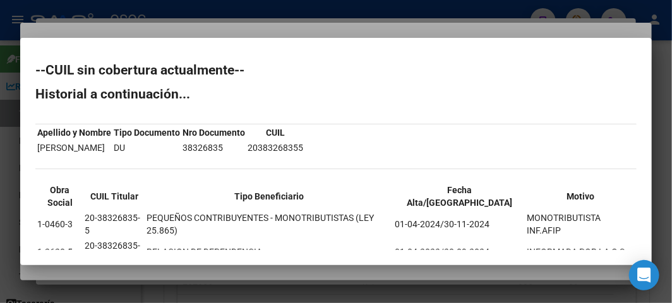
click at [146, 35] on div at bounding box center [336, 151] width 672 height 303
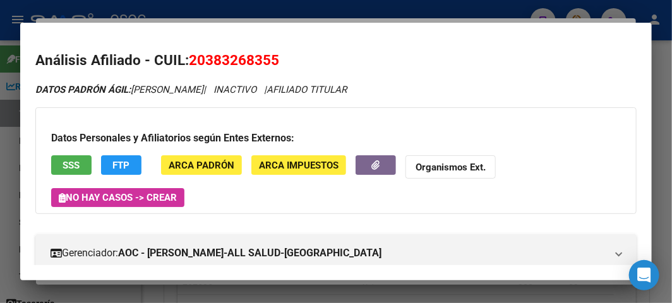
click at [212, 56] on span "20383268355" at bounding box center [234, 60] width 90 height 16
copy span "20383268355"
click at [143, 155] on app-movimiento-sss "FTP" at bounding box center [126, 166] width 51 height 23
click at [133, 159] on button "FTP" at bounding box center [121, 165] width 40 height 20
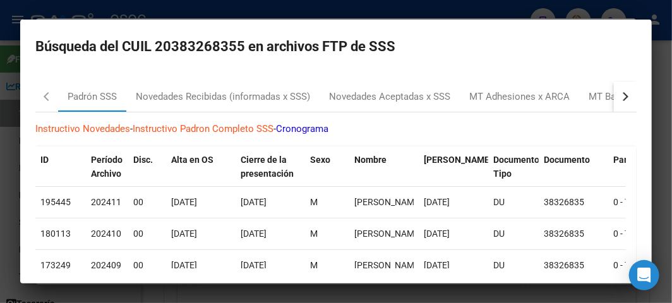
click at [148, 76] on mat-dialog-content "Padrón SSS Novedades Recibidas (informadas x SSS) Novedades Aceptadas x SSS MT …" at bounding box center [335, 169] width 631 height 197
click at [153, 84] on div "Novedades Recibidas (informadas x SSS)" at bounding box center [222, 96] width 193 height 30
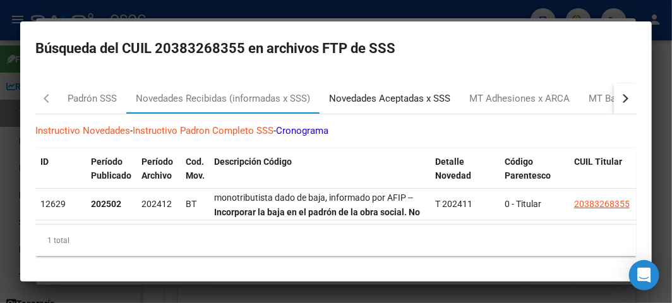
click at [337, 105] on div "Novedades Aceptadas x SSS" at bounding box center [389, 98] width 140 height 30
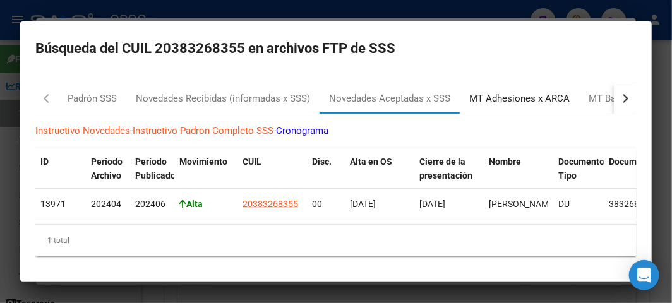
click at [494, 99] on div "MT Adhesiones x ARCA" at bounding box center [519, 99] width 100 height 15
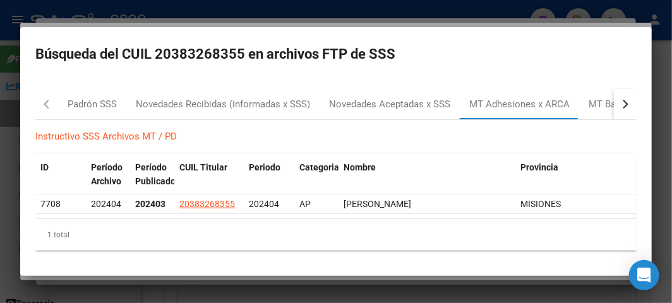
click at [207, 8] on div at bounding box center [336, 151] width 672 height 303
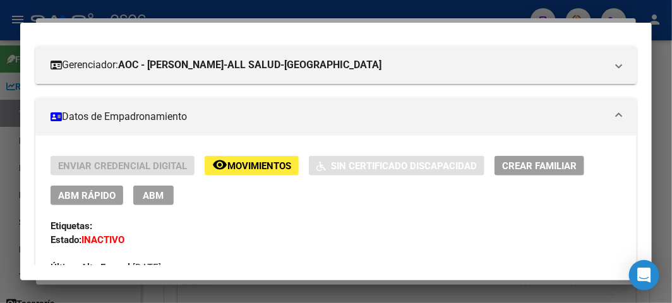
scroll to position [280, 0]
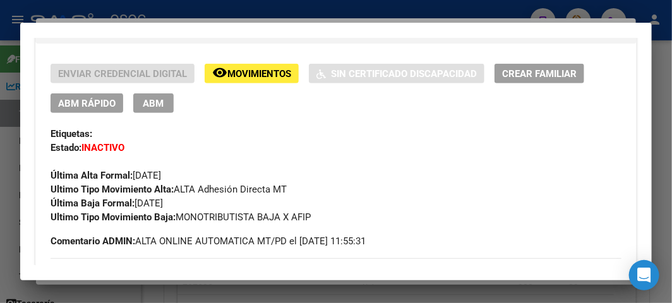
click at [91, 104] on span "ABM Rápido" at bounding box center [86, 103] width 57 height 11
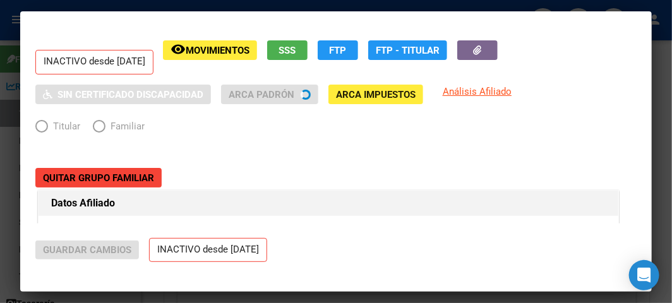
radio input "true"
type input "20-38326835-5"
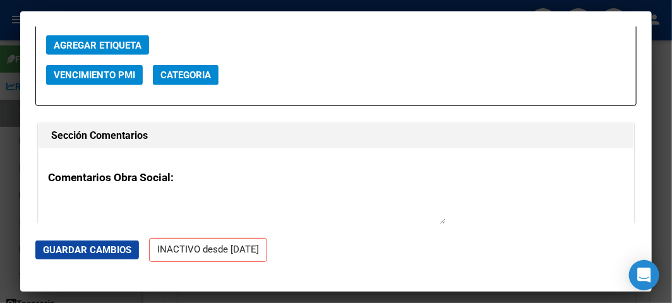
scroll to position [1894, 0]
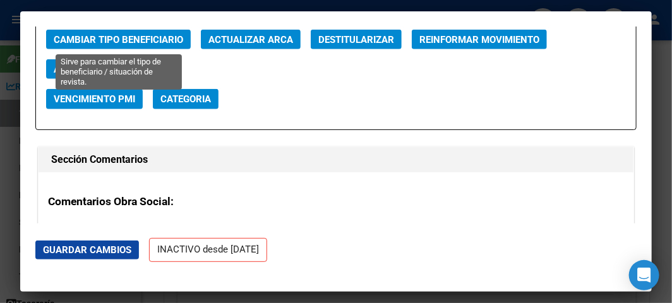
click at [130, 44] on span "Cambiar Tipo Beneficiario" at bounding box center [118, 39] width 129 height 11
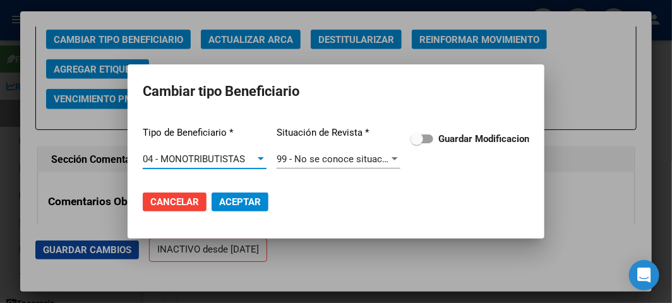
drag, startPoint x: 499, startPoint y: 161, endPoint x: 503, endPoint y: 141, distance: 20.6
click at [501, 160] on div "Tipo de Beneficiario * 04 - MONOTRIBUTISTAS Seleccionar tipo Situación de Revis…" at bounding box center [336, 148] width 386 height 64
click at [503, 141] on strong "Guardar Modificacion" at bounding box center [483, 138] width 91 height 11
click at [417, 143] on input "Guardar Modificacion" at bounding box center [416, 143] width 1 height 1
click at [270, 215] on mat-dialog-actions "Cancelar Aceptar" at bounding box center [336, 202] width 386 height 43
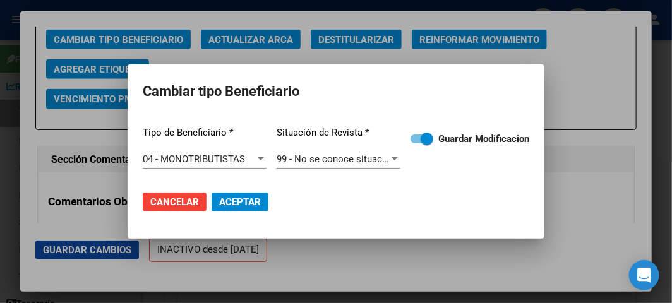
click at [262, 210] on button "Aceptar" at bounding box center [240, 202] width 57 height 19
checkbox input "false"
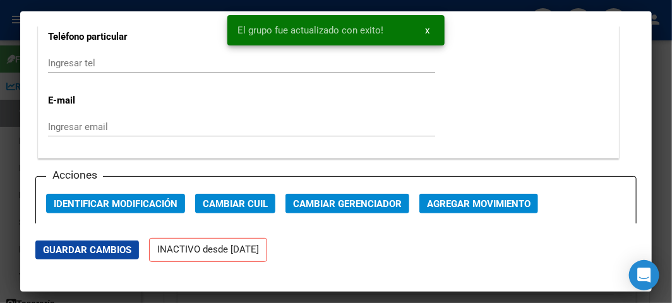
scroll to position [1683, 0]
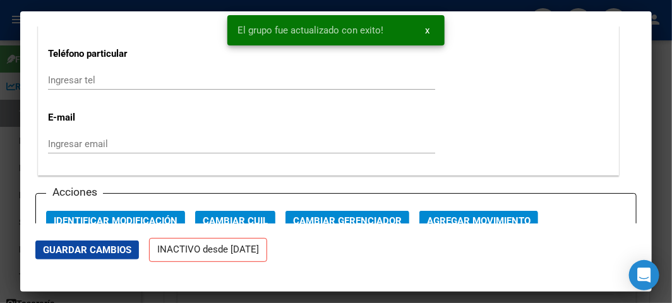
click at [469, 215] on span "Agregar Movimiento" at bounding box center [479, 220] width 104 height 11
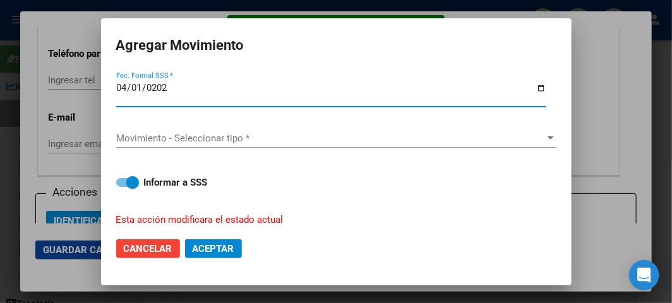
type input "2025-04-01"
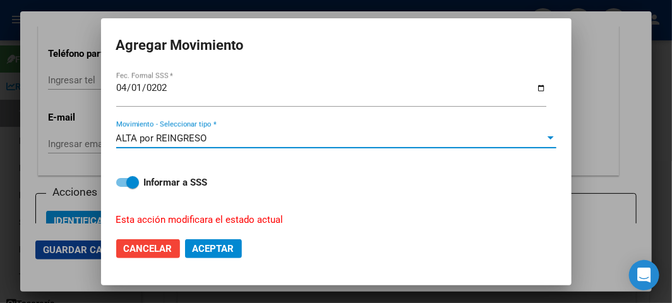
click at [230, 259] on mat-dialog-actions "Cancelar Aceptar" at bounding box center [336, 248] width 440 height 43
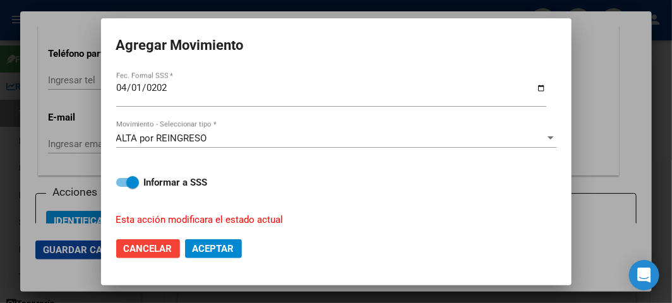
click at [230, 251] on span "Aceptar" at bounding box center [214, 248] width 42 height 11
checkbox input "false"
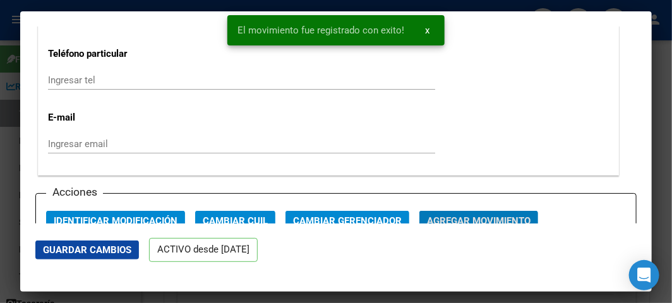
scroll to position [1690, 0]
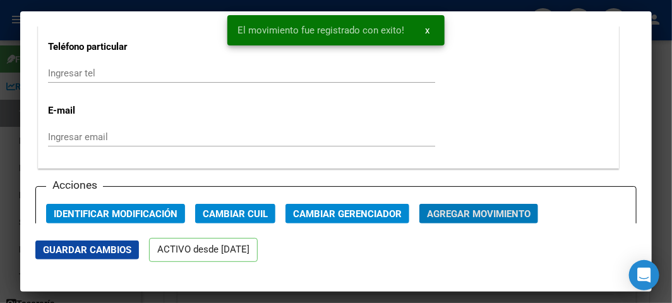
click at [21, 64] on mat-dialog-content "ACTIVO desde 01/04/2025 remove_red_eye Movimientos SSS FTP Sin Certificado Disc…" at bounding box center [335, 125] width 631 height 197
click at [19, 65] on div at bounding box center [336, 151] width 672 height 303
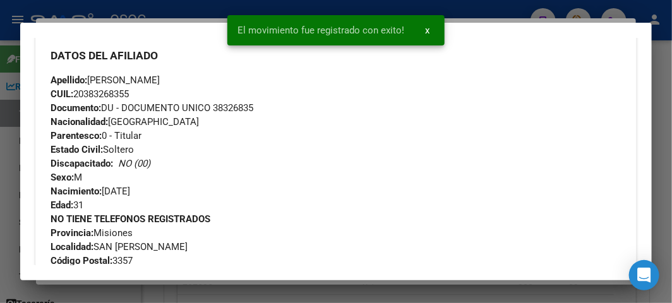
scroll to position [491, 0]
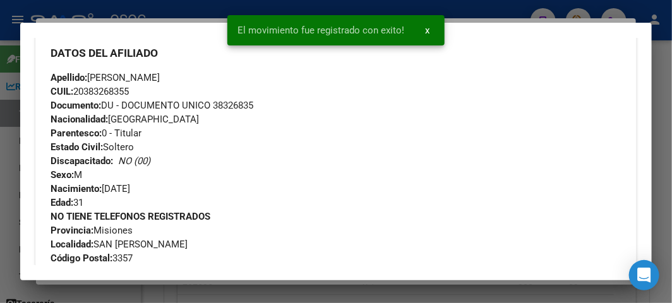
click at [237, 104] on span "Documento: DU - DOCUMENTO UNICO 38326835" at bounding box center [152, 105] width 203 height 11
copy span "38326835"
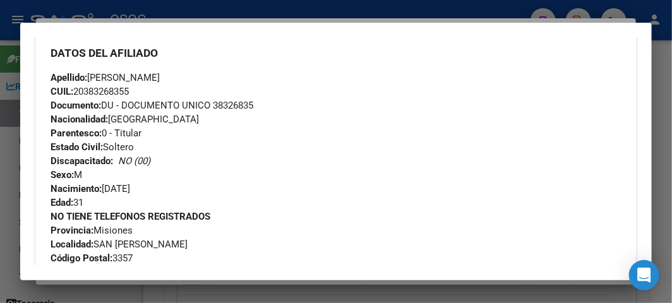
click at [123, 87] on span "CUIL: 20383268355" at bounding box center [90, 91] width 78 height 11
copy span "20383268355"
click at [160, 76] on span "Apellido: DIEGO EMANUEL SILVA" at bounding box center [105, 77] width 109 height 11
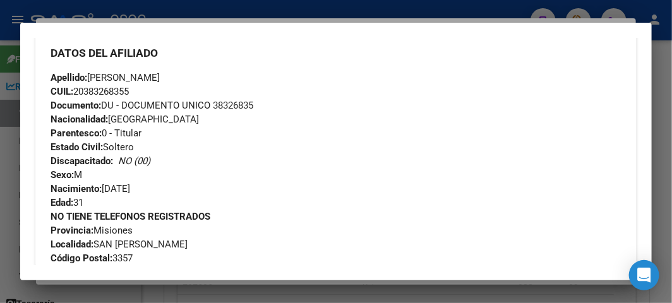
copy span "SILVA"
drag, startPoint x: 91, startPoint y: 74, endPoint x: 161, endPoint y: 76, distance: 70.1
click at [160, 76] on span "Apellido: DIEGO EMANUEL SILVA" at bounding box center [105, 77] width 109 height 11
copy span "DIEGO EMANUEL"
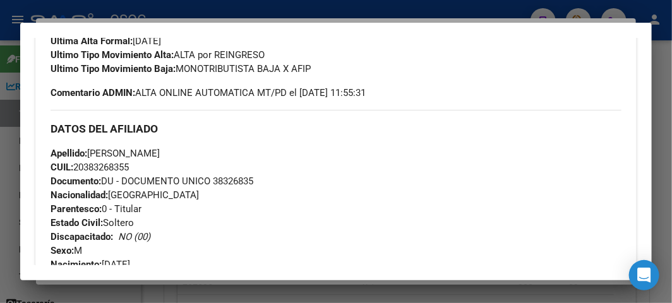
scroll to position [421, 0]
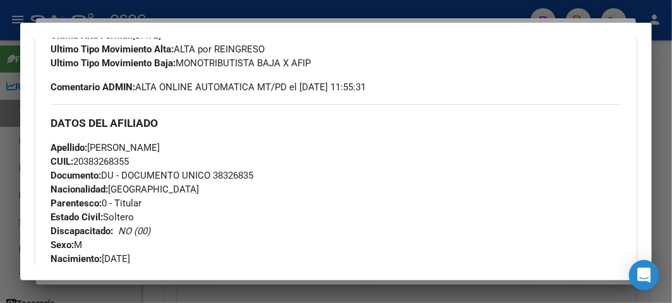
click at [104, 165] on span "CUIL: 20383268355" at bounding box center [90, 161] width 78 height 11
copy span "20383268355"
click at [229, 30] on mat-dialog-container "Análisis Afiliado - CUIL: 20383268355 DATOS PADRÓN ÁGIL: SILVA DIEGO EMANUEL | …" at bounding box center [335, 152] width 631 height 258
click at [217, 21] on div at bounding box center [336, 151] width 672 height 303
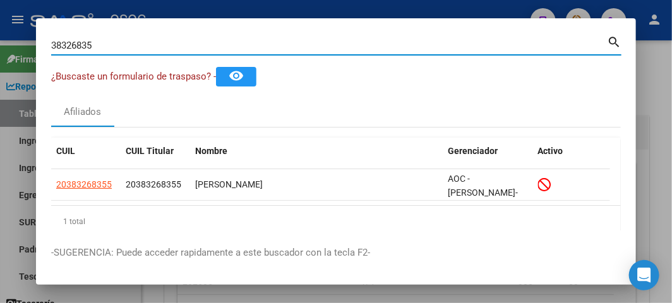
click at [106, 43] on input "38326835" at bounding box center [329, 45] width 556 height 11
paste input "9944716"
type input "39944716"
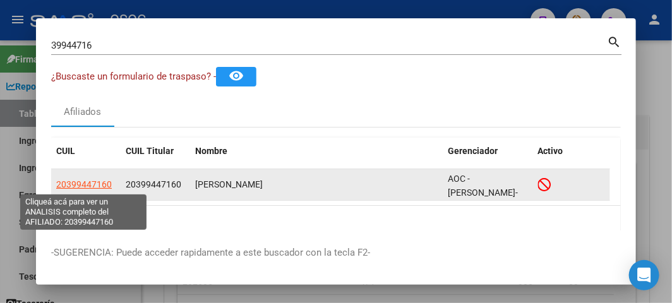
click at [80, 184] on span "20399447160" at bounding box center [84, 184] width 56 height 10
type textarea "20399447160"
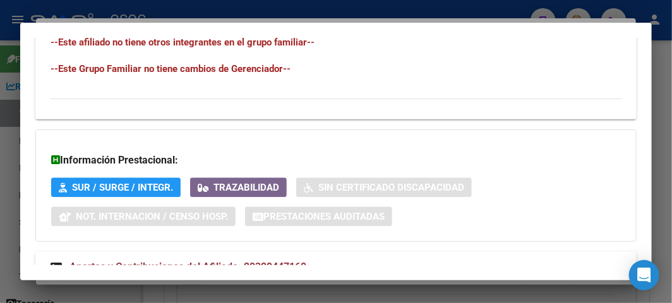
scroll to position [937, 0]
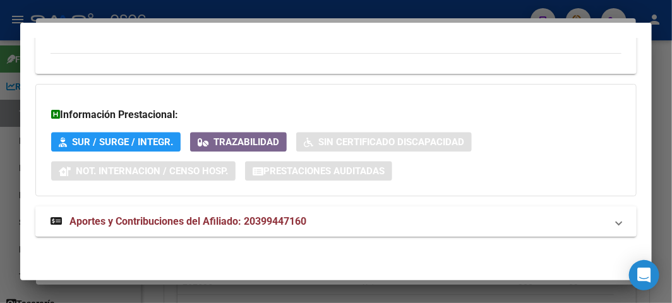
click at [154, 225] on span "Aportes y Contribuciones del Afiliado: 20399447160" at bounding box center [187, 221] width 237 height 12
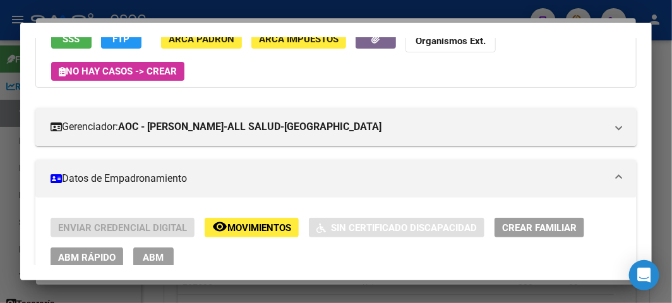
scroll to position [0, 0]
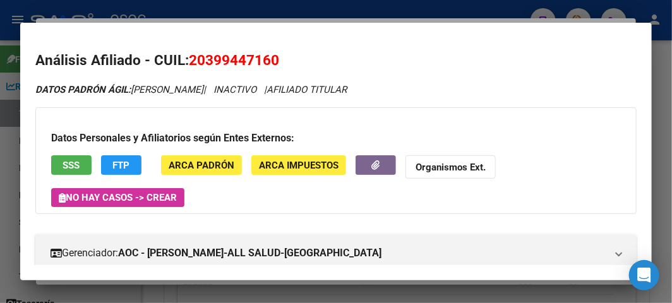
click at [63, 169] on span "SSS" at bounding box center [71, 165] width 17 height 11
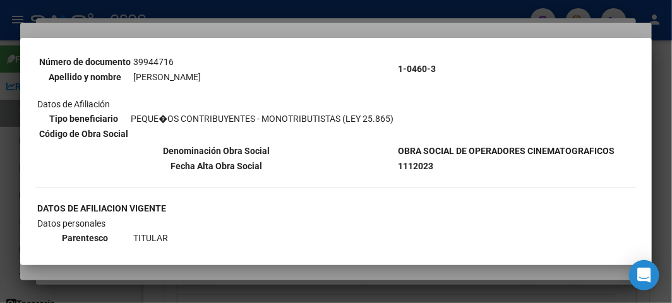
scroll to position [140, 0]
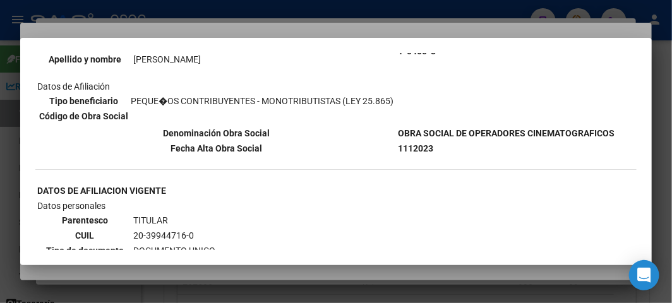
click at [220, 23] on div at bounding box center [336, 151] width 672 height 303
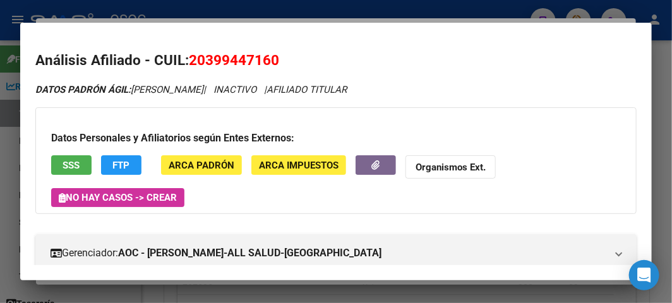
click at [109, 167] on button "FTP" at bounding box center [121, 165] width 40 height 20
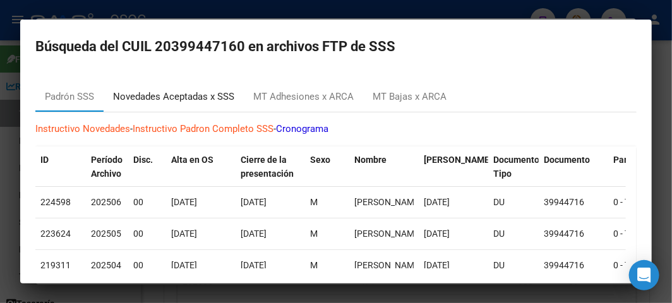
click at [215, 97] on div "Novedades Aceptadas x SSS" at bounding box center [173, 97] width 121 height 15
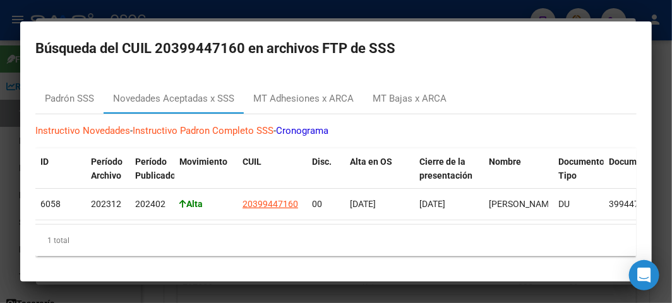
click at [289, 32] on mat-dialog-container "Búsqueda del CUIL 20399447160 en archivos FTP de SSS Padrón SSS Novedades Acept…" at bounding box center [335, 151] width 631 height 260
click at [358, 95] on div "MT Adhesiones x ARCA" at bounding box center [303, 98] width 119 height 30
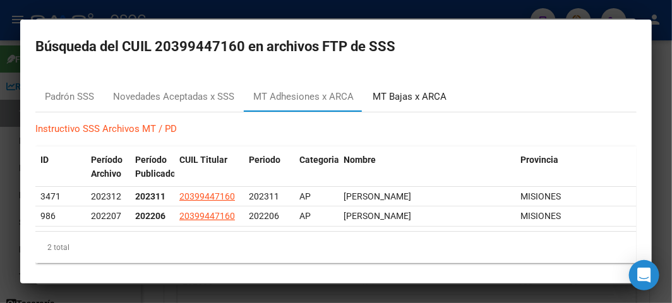
click at [412, 109] on div "MT Bajas x ARCA" at bounding box center [409, 96] width 93 height 30
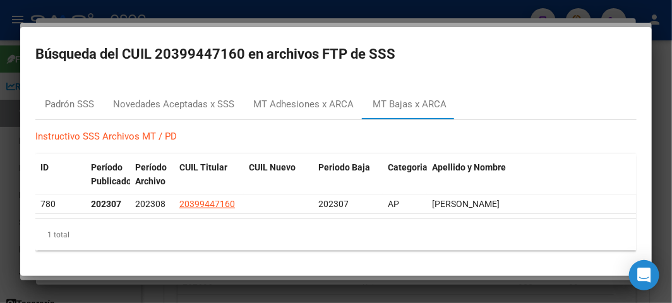
click at [390, 35] on mat-dialog-container "Búsqueda del CUIL 20399447160 en archivos FTP de SSS Padrón SSS Novedades Acept…" at bounding box center [335, 151] width 631 height 249
click at [376, 17] on div at bounding box center [336, 151] width 672 height 303
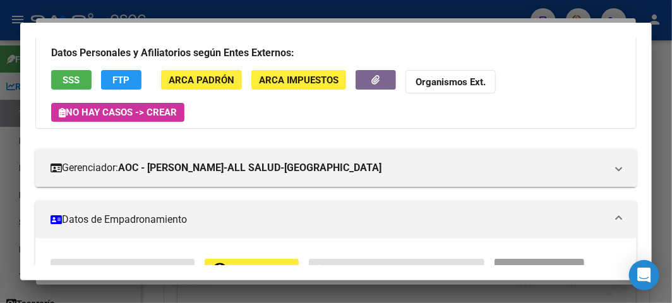
scroll to position [210, 0]
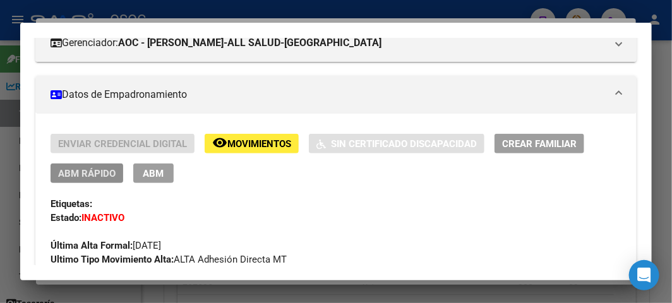
click at [92, 177] on span "ABM Rápido" at bounding box center [86, 173] width 57 height 11
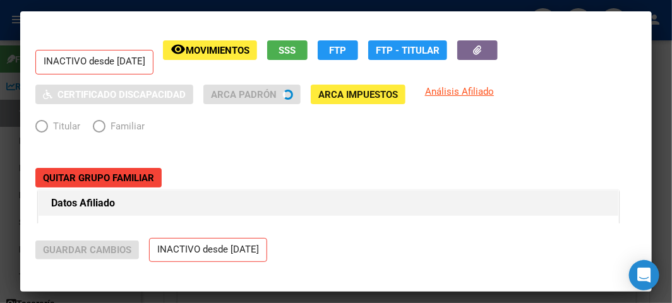
radio input "true"
type input "20-39944716-0"
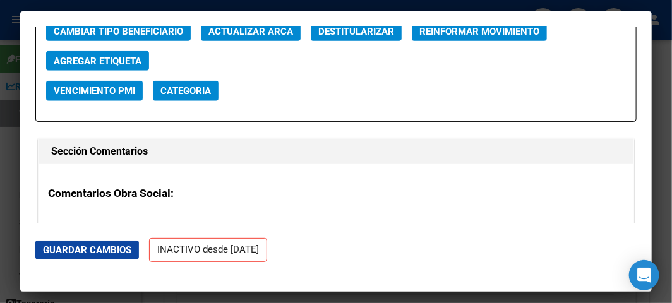
scroll to position [1894, 0]
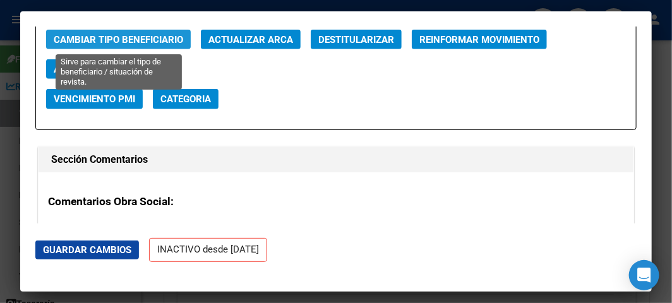
click at [97, 39] on span "Cambiar Tipo Beneficiario" at bounding box center [118, 39] width 129 height 11
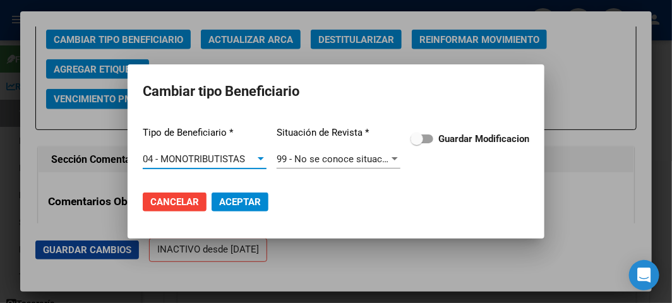
click at [432, 125] on div "Tipo de Beneficiario * 04 - MONOTRIBUTISTAS Seleccionar tipo Situación de Revis…" at bounding box center [336, 148] width 386 height 64
click at [433, 139] on label "Guardar Modificacion" at bounding box center [469, 138] width 119 height 15
click at [417, 143] on input "Guardar Modificacion" at bounding box center [416, 143] width 1 height 1
click at [278, 200] on mat-dialog-actions "Cancelar Aceptar" at bounding box center [336, 202] width 386 height 43
click at [272, 200] on mat-dialog-actions "Cancelar Aceptar" at bounding box center [336, 202] width 386 height 43
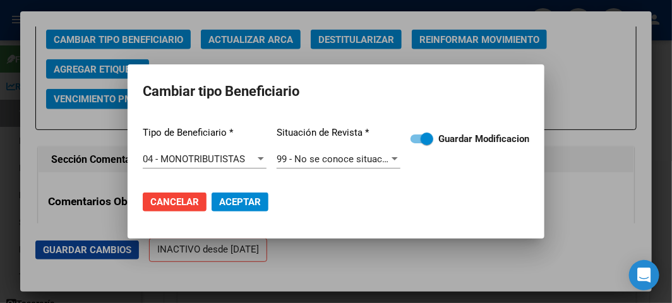
click at [270, 200] on mat-dialog-actions "Cancelar Aceptar" at bounding box center [336, 202] width 386 height 43
click at [268, 197] on mat-dialog-actions "Cancelar Aceptar" at bounding box center [336, 202] width 386 height 43
click at [261, 194] on button "Aceptar" at bounding box center [240, 202] width 57 height 19
checkbox input "false"
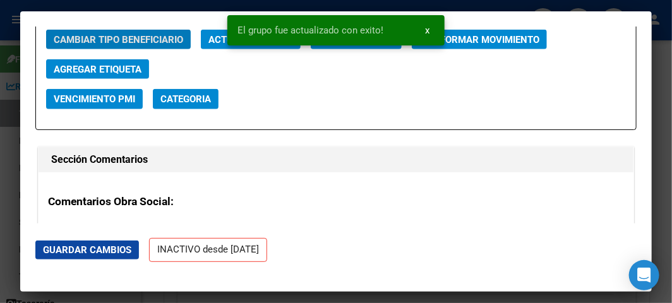
scroll to position [1753, 0]
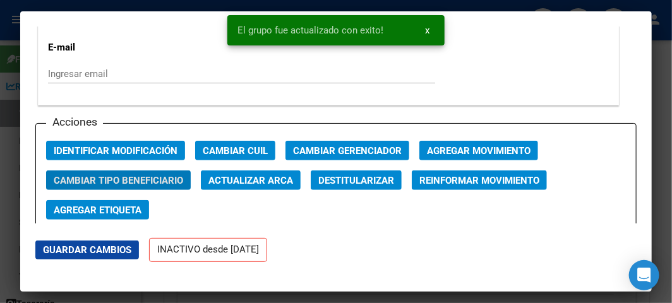
click at [474, 145] on span "Agregar Movimiento" at bounding box center [479, 150] width 104 height 11
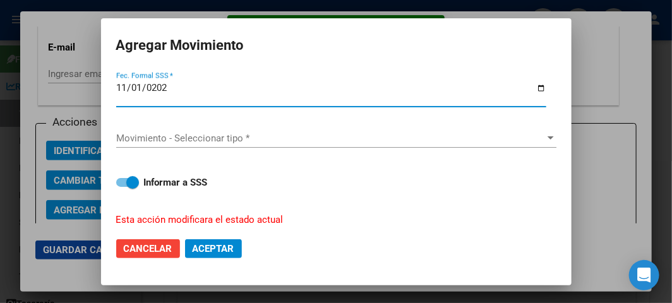
type input "2022-11-01"
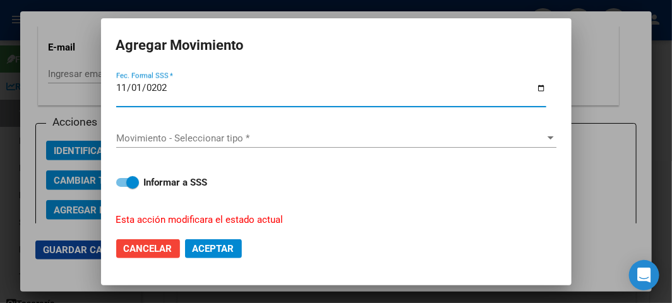
type input "2023-11-01"
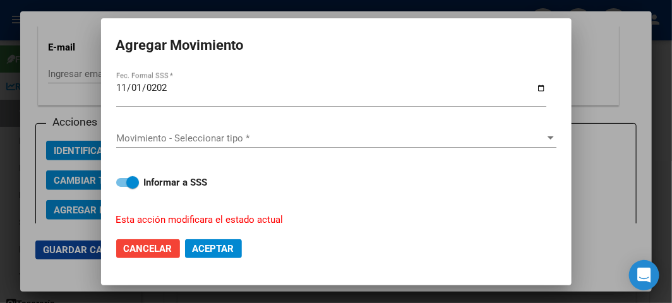
click at [207, 141] on span "Movimiento - Seleccionar tipo *" at bounding box center [330, 138] width 429 height 11
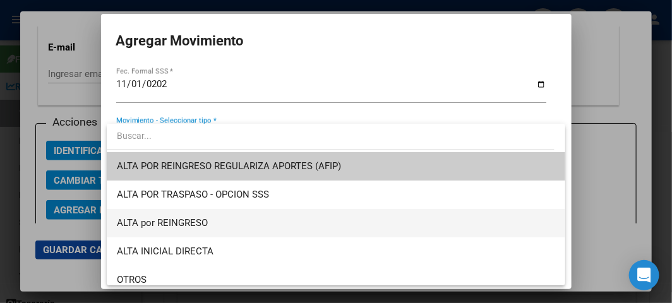
click at [224, 220] on span "ALTA por REINGRESO" at bounding box center [336, 223] width 438 height 28
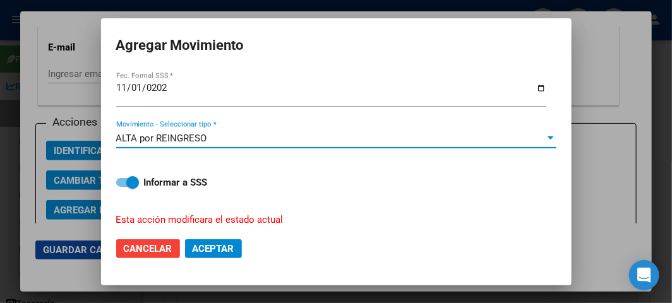
click at [215, 253] on span "Aceptar" at bounding box center [214, 248] width 42 height 11
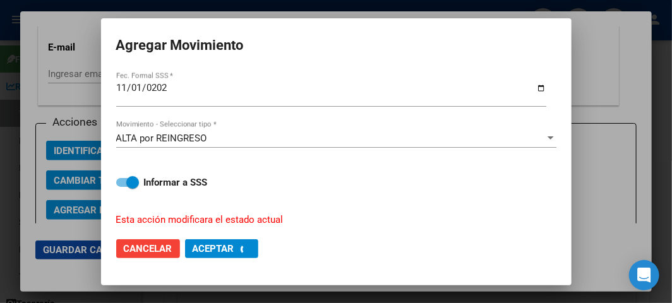
checkbox input "false"
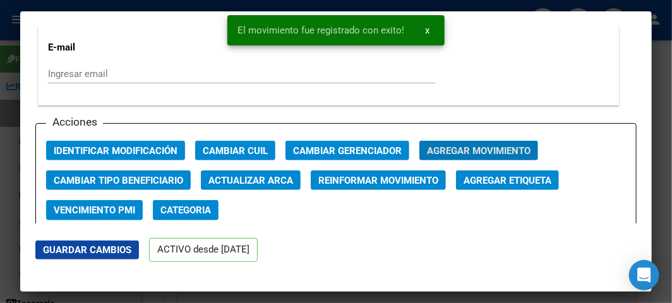
click at [6, 84] on div at bounding box center [336, 151] width 672 height 303
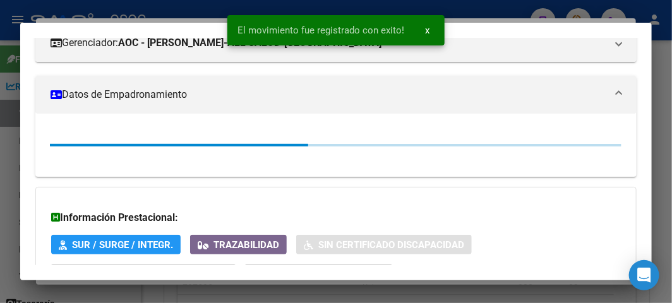
click at [8, 84] on div at bounding box center [336, 151] width 672 height 303
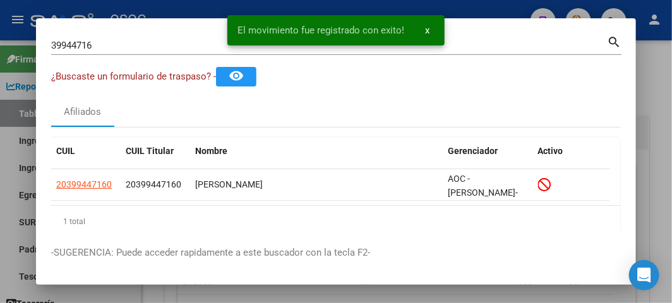
click at [83, 44] on input "39944716" at bounding box center [329, 45] width 556 height 11
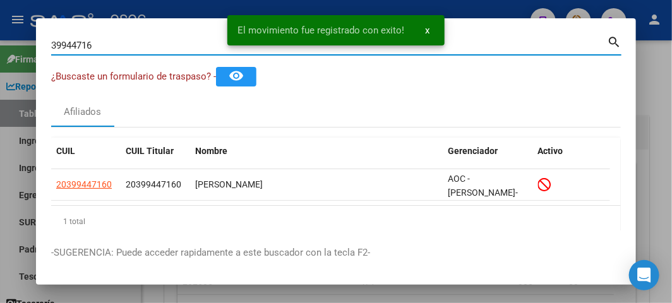
click at [83, 44] on input "39944716" at bounding box center [329, 45] width 556 height 11
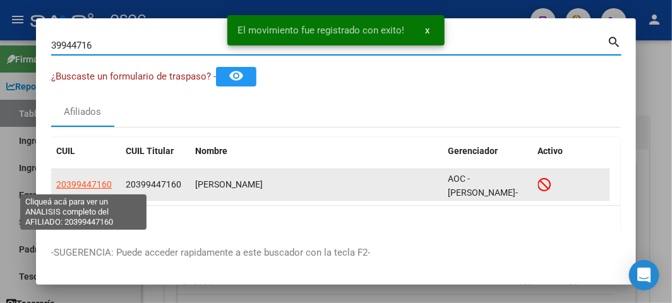
click at [87, 186] on span "20399447160" at bounding box center [84, 184] width 56 height 10
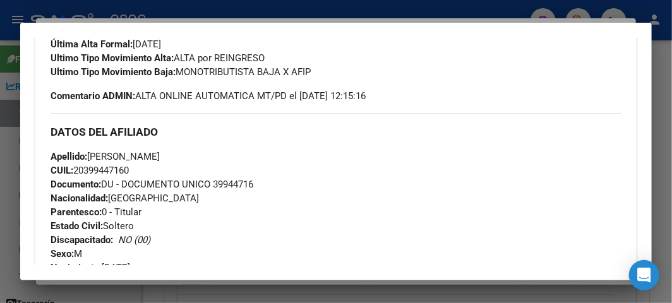
scroll to position [491, 0]
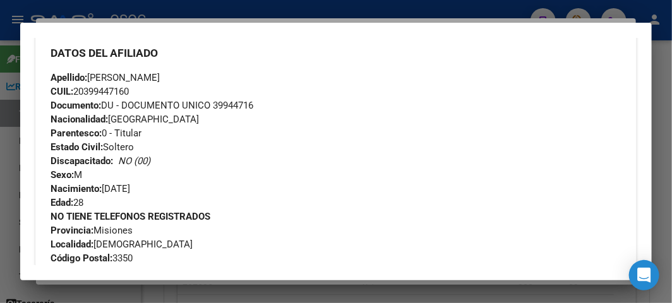
click at [102, 96] on span "CUIL: 20399447160" at bounding box center [90, 91] width 78 height 11
click at [102, 92] on span "CUIL: 20399447160" at bounding box center [90, 91] width 78 height 11
copy span "20399447160"
click at [172, 8] on div at bounding box center [336, 151] width 672 height 303
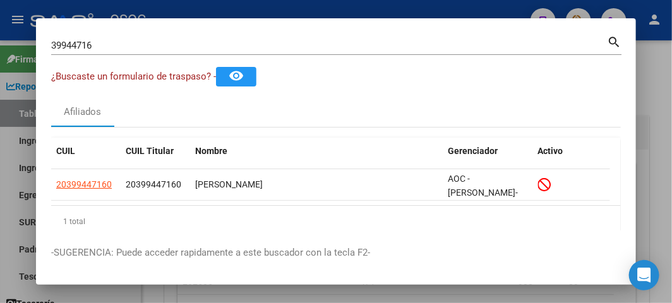
click at [172, 8] on div at bounding box center [336, 151] width 672 height 303
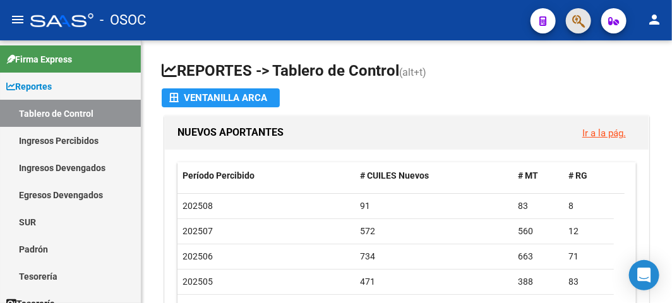
click at [570, 20] on button "button" at bounding box center [578, 20] width 25 height 25
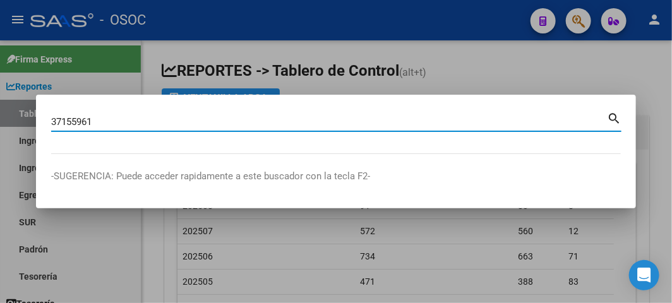
type input "37155961"
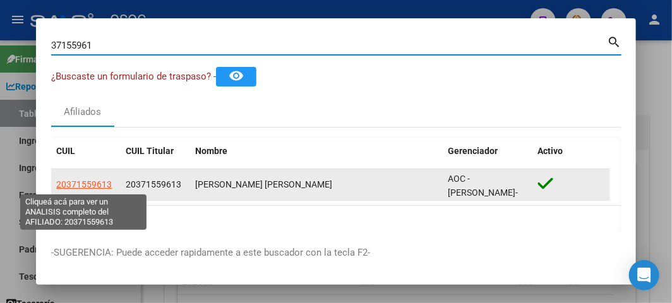
click at [103, 179] on span "20371559613" at bounding box center [84, 184] width 56 height 10
type textarea "20371559613"
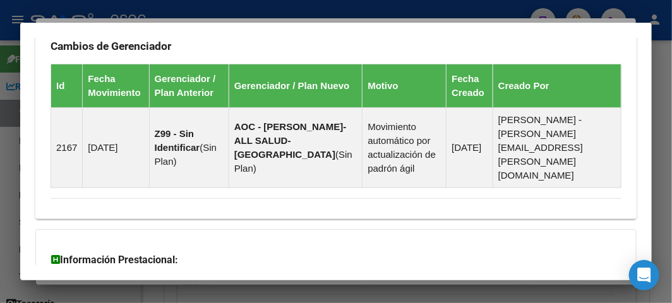
scroll to position [1044, 0]
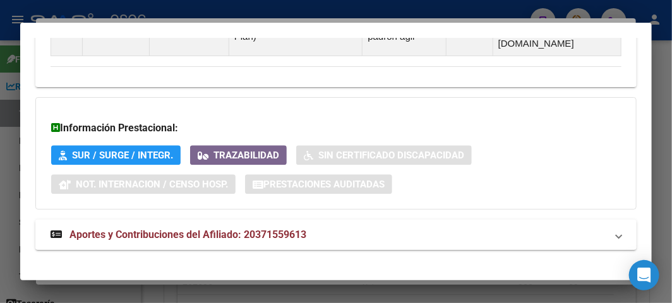
click at [150, 229] on span "Aportes y Contribuciones del Afiliado: 20371559613" at bounding box center [187, 235] width 237 height 12
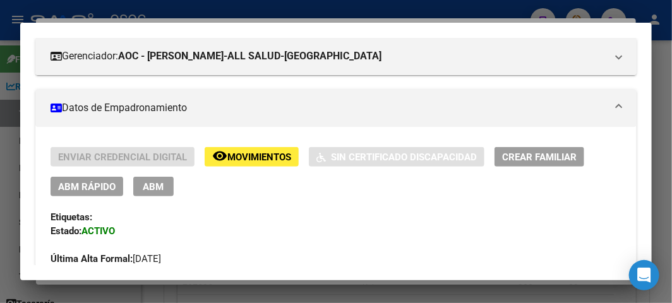
scroll to position [189, 0]
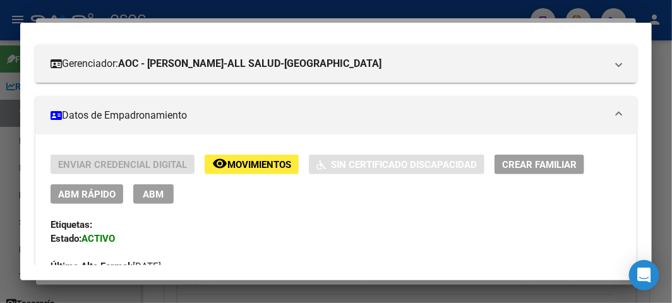
click at [88, 183] on div "Enviar Credencial Digital remove_red_eye Movimientos Sin Certificado Discapacid…" at bounding box center [336, 179] width 571 height 49
click at [88, 186] on button "ABM Rápido" at bounding box center [87, 194] width 73 height 20
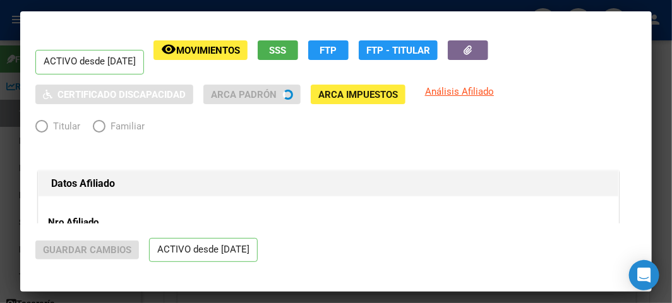
radio input "true"
type input "20-37155961-3"
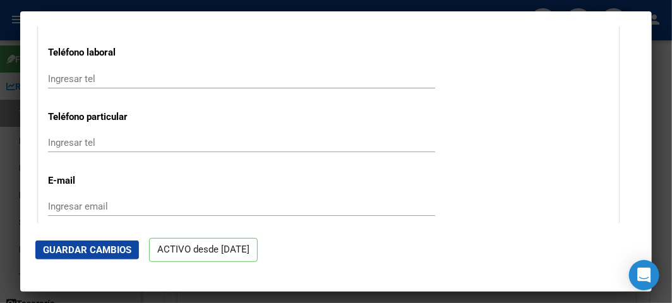
scroll to position [1753, 0]
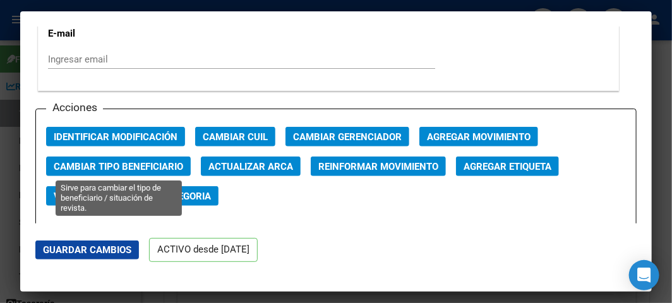
click at [148, 162] on span "Cambiar Tipo Beneficiario" at bounding box center [118, 166] width 129 height 11
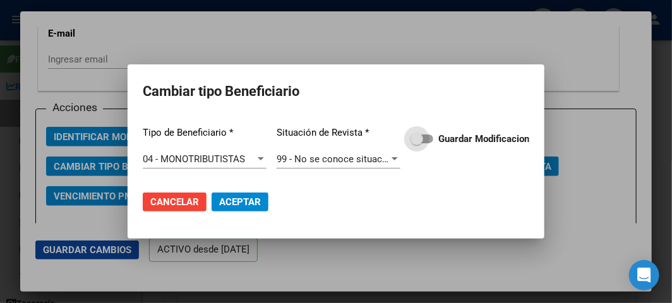
click at [414, 134] on span at bounding box center [416, 139] width 13 height 13
click at [416, 143] on input "Guardar Modificacion" at bounding box center [416, 143] width 1 height 1
click at [241, 211] on button "Aceptar" at bounding box center [240, 202] width 57 height 19
checkbox input "false"
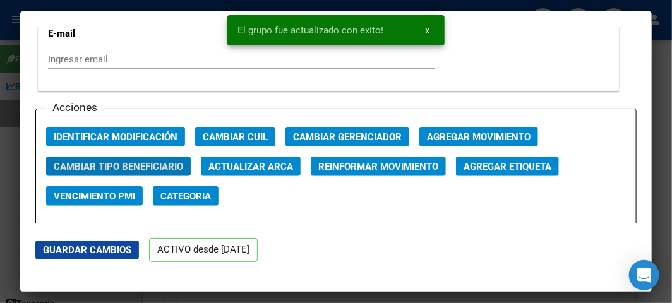
click at [13, 114] on div at bounding box center [336, 151] width 672 height 303
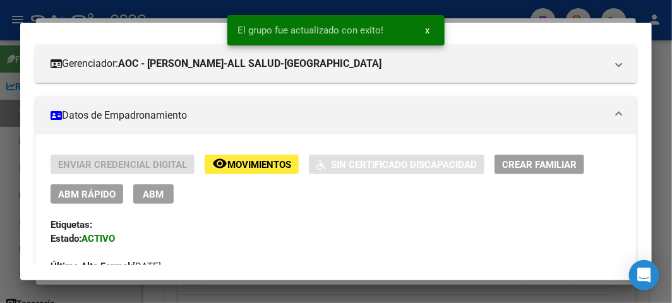
click at [11, 86] on div at bounding box center [336, 151] width 672 height 303
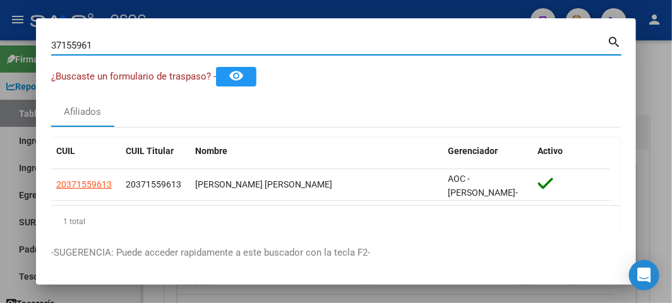
click at [155, 40] on input "37155961" at bounding box center [329, 45] width 556 height 11
paste input "20364587938"
type input "20364587938"
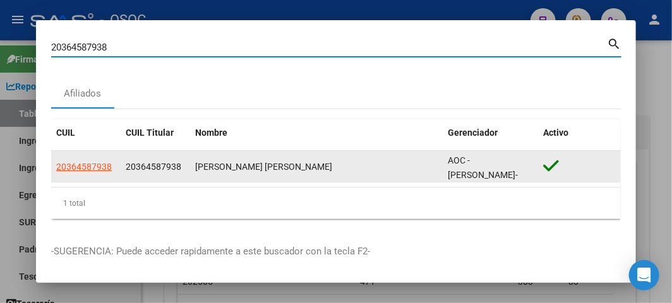
click at [112, 158] on datatable-body-cell "20364587938" at bounding box center [85, 166] width 69 height 31
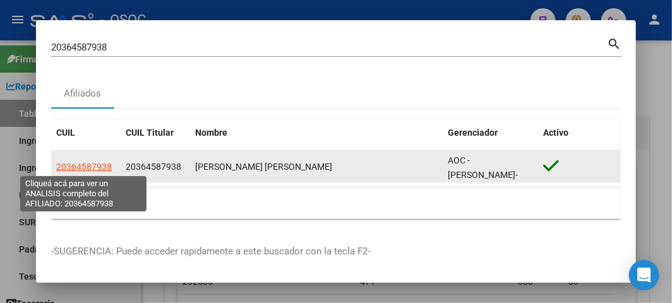
click at [104, 165] on span "20364587938" at bounding box center [84, 167] width 56 height 10
type textarea "20364587938"
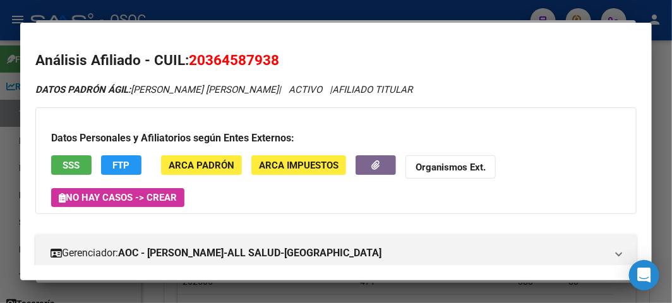
click at [71, 165] on span "SSS" at bounding box center [71, 165] width 17 height 11
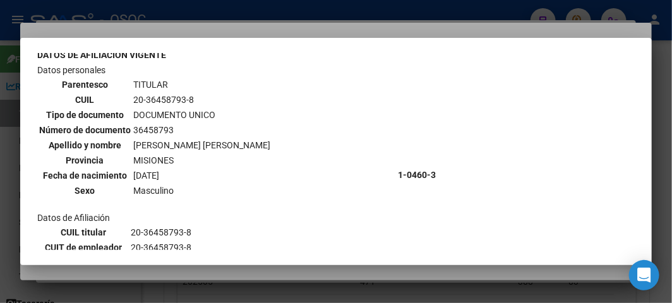
scroll to position [137, 0]
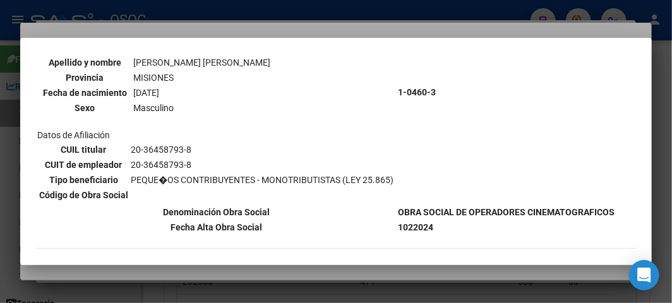
click at [242, 17] on div at bounding box center [336, 151] width 672 height 303
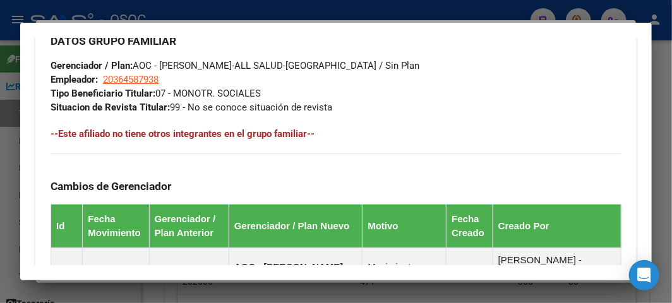
scroll to position [1044, 0]
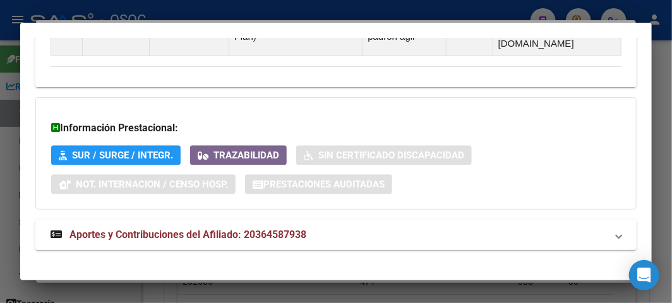
click at [205, 232] on mat-expansion-panel-header "Aportes y Contribuciones del Afiliado: 20364587938" at bounding box center [335, 235] width 601 height 30
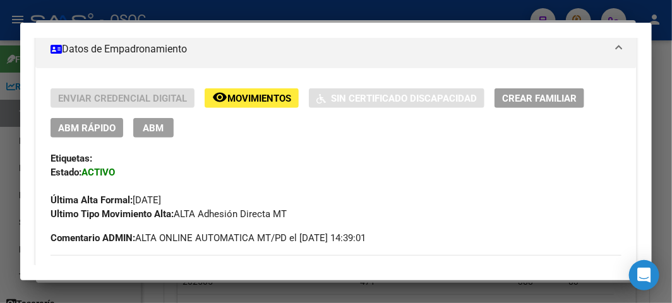
scroll to position [280, 0]
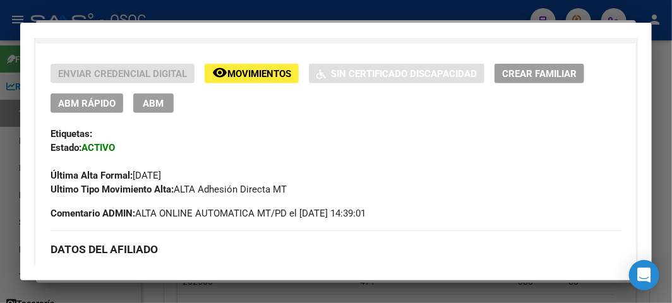
click at [80, 118] on div "Enviar Credencial Digital remove_red_eye Movimientos Sin Certificado Discapacid…" at bounding box center [336, 130] width 571 height 133
click at [80, 96] on button "ABM Rápido" at bounding box center [87, 103] width 73 height 20
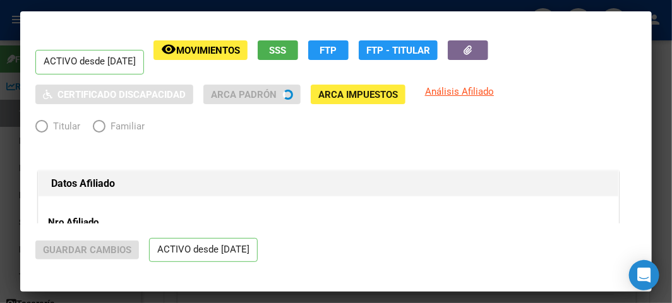
radio input "true"
type input "20-36458793-8"
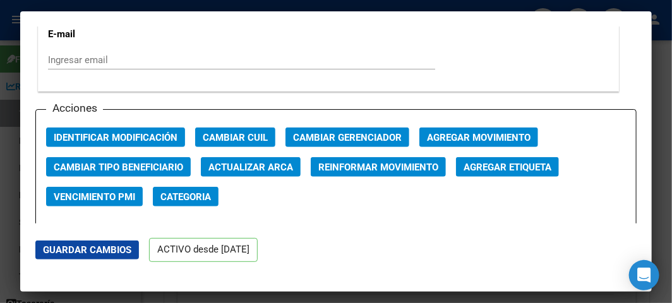
scroll to position [1753, 0]
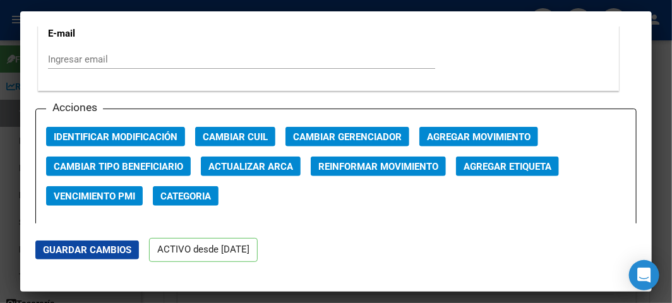
click at [133, 164] on span "Cambiar Tipo Beneficiario" at bounding box center [118, 166] width 129 height 11
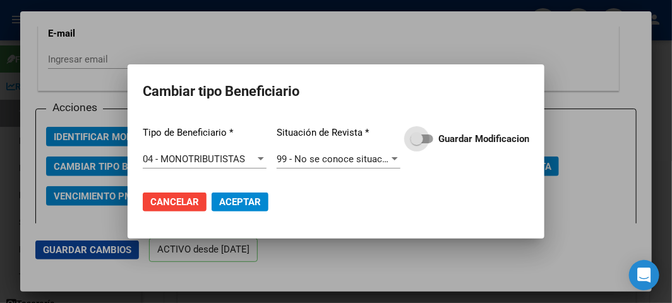
click at [438, 134] on strong "Guardar Modificacion" at bounding box center [483, 138] width 91 height 11
click at [417, 143] on input "Guardar Modificacion" at bounding box center [416, 143] width 1 height 1
click at [241, 197] on span "Aceptar" at bounding box center [240, 201] width 42 height 11
checkbox input "false"
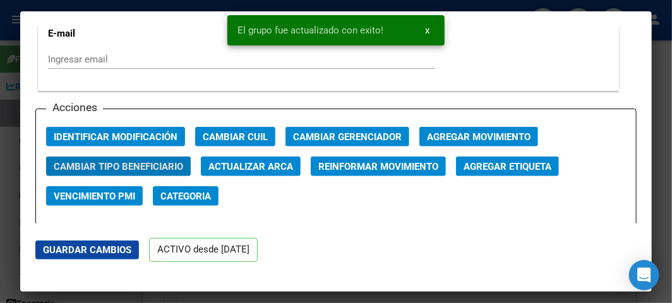
click at [21, 71] on mat-dialog-content "ACTIVO desde 01/02/2024 remove_red_eye Movimientos SSS FTP Sin Certificado Disc…" at bounding box center [335, 125] width 631 height 197
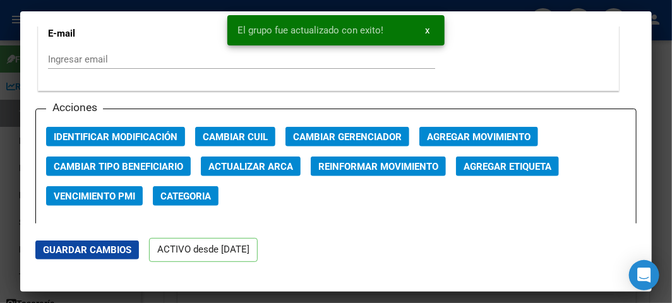
click at [16, 67] on div at bounding box center [336, 151] width 672 height 303
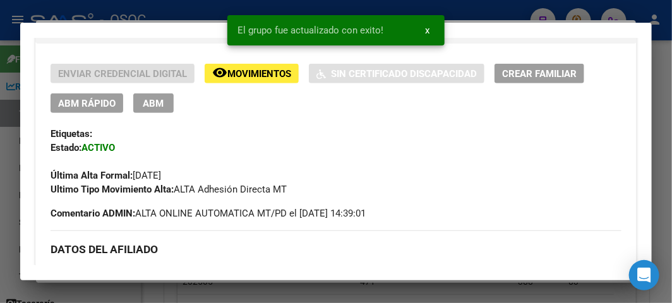
click at [13, 66] on div at bounding box center [336, 151] width 672 height 303
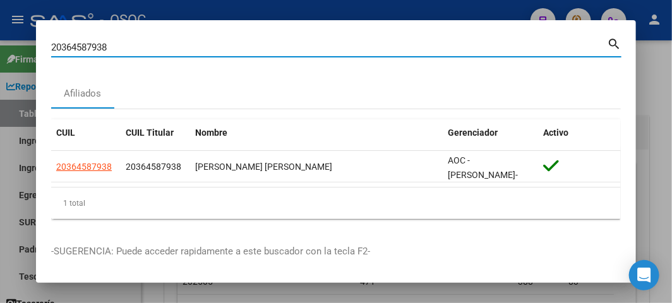
click at [266, 42] on input "20364587938" at bounding box center [329, 47] width 556 height 11
paste input "47592665"
type input "47592665"
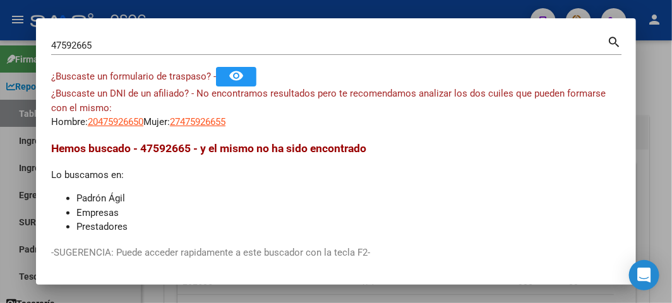
click at [102, 124] on span "20475926650" at bounding box center [116, 121] width 56 height 11
type textarea "20475926650"
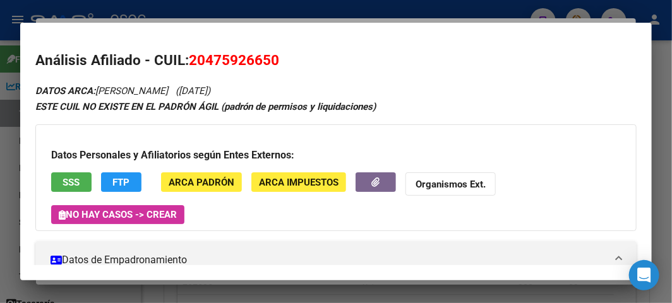
click at [66, 169] on div "Datos Personales y Afiliatorios según Entes Externos: SSS FTP ARCA Padrón ARCA …" at bounding box center [335, 177] width 601 height 107
click at [67, 172] on button "SSS" at bounding box center [71, 182] width 40 height 20
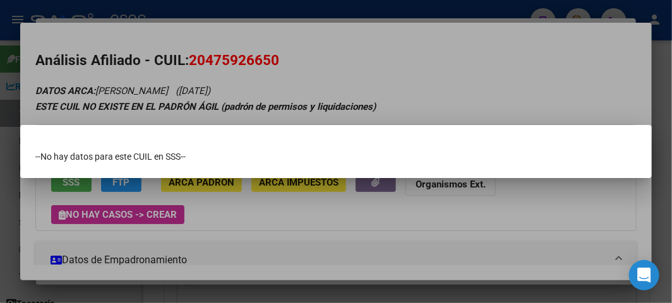
click at [143, 87] on div at bounding box center [336, 151] width 672 height 303
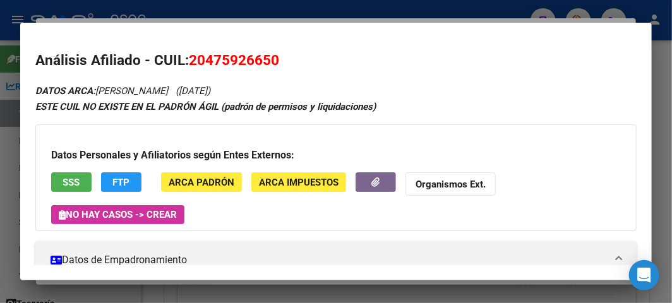
click at [105, 170] on div "Datos Personales y Afiliatorios según Entes Externos: SSS FTP ARCA Padrón ARCA …" at bounding box center [335, 177] width 601 height 107
click at [106, 172] on button "FTP" at bounding box center [121, 182] width 40 height 20
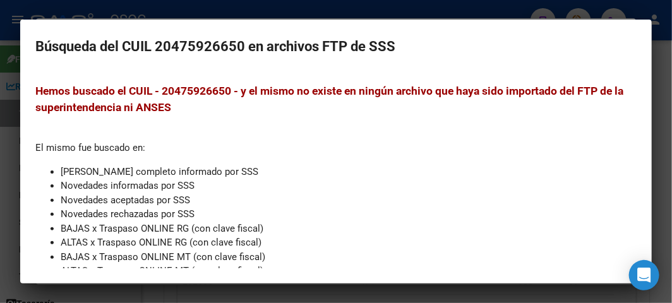
click at [149, 6] on div at bounding box center [336, 151] width 672 height 303
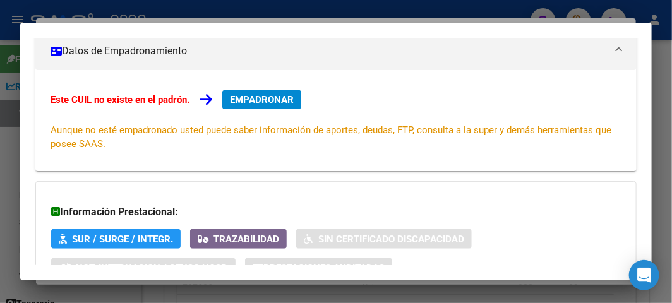
scroll to position [166, 0]
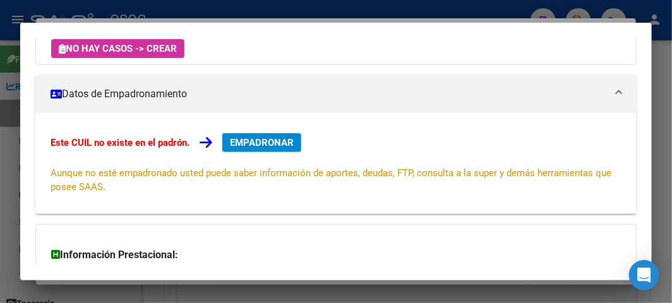
click at [256, 129] on div "Este CUIL no existe en el padrón. EMPADRONAR Aunque no esté empadronado usted p…" at bounding box center [335, 163] width 601 height 101
click at [256, 136] on button "EMPADRONAR" at bounding box center [261, 142] width 79 height 19
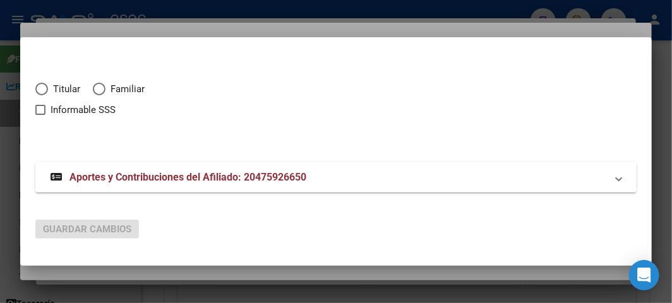
click at [76, 88] on span "Titular" at bounding box center [64, 89] width 32 height 15
click at [48, 88] on input "Titular" at bounding box center [41, 89] width 13 height 13
radio input "true"
checkbox input "true"
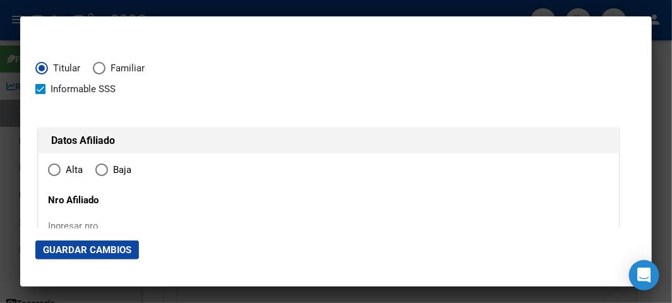
type input "20-47592665-0"
type input "47592665"
type input "[PERSON_NAME]"
type input "GERALDO AXEL"
type input "2007-01-21"
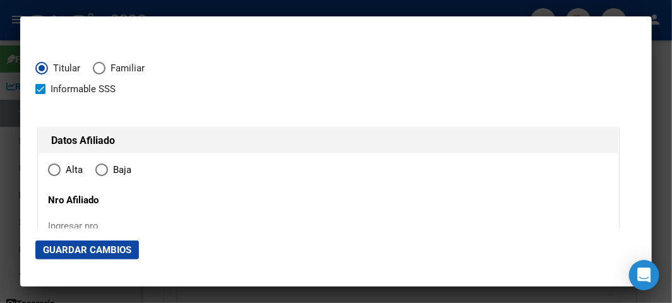
type input "GOBERNADOR [PERSON_NAME]"
type input "3315"
type input "MANZANA G"
radio input "true"
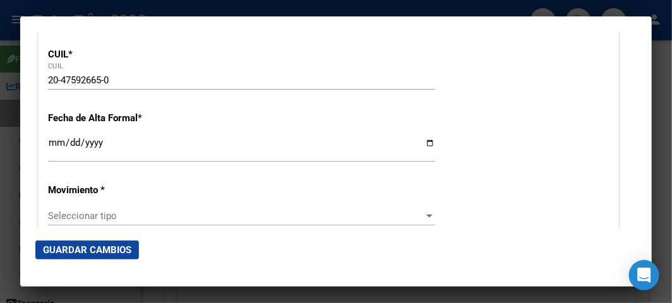
scroll to position [210, 0]
click at [53, 141] on input "Ingresar fecha" at bounding box center [241, 147] width 387 height 20
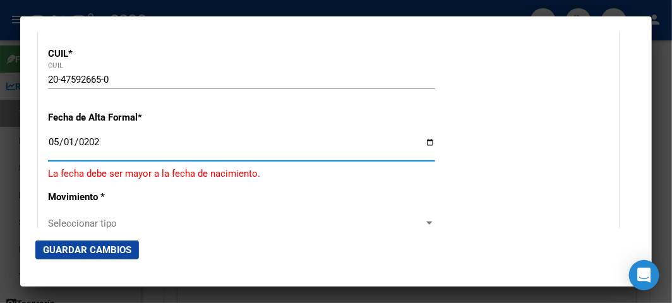
type input "2025-05-01"
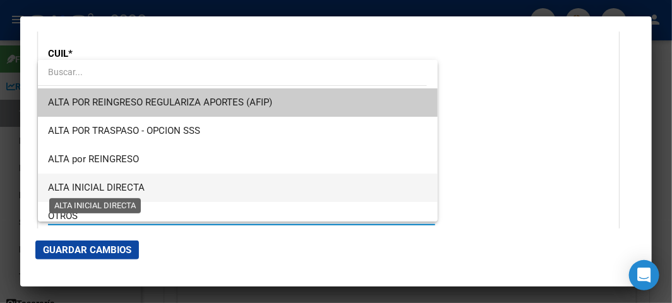
click at [74, 186] on span "ALTA INICIAL DIRECTA" at bounding box center [96, 187] width 97 height 11
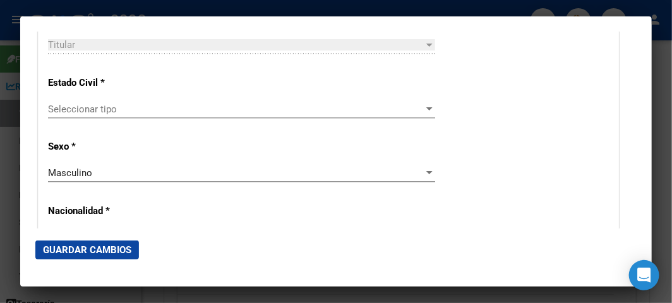
scroll to position [772, 0]
click at [103, 112] on span "Seleccionar tipo" at bounding box center [236, 109] width 376 height 11
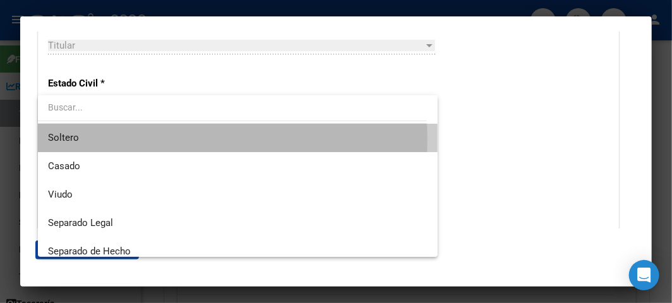
click at [99, 141] on span "Soltero" at bounding box center [237, 138] width 379 height 28
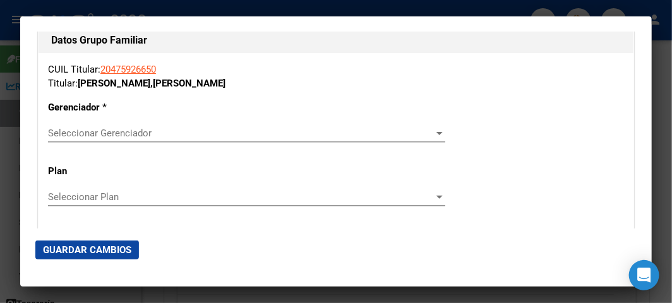
scroll to position [2175, 0]
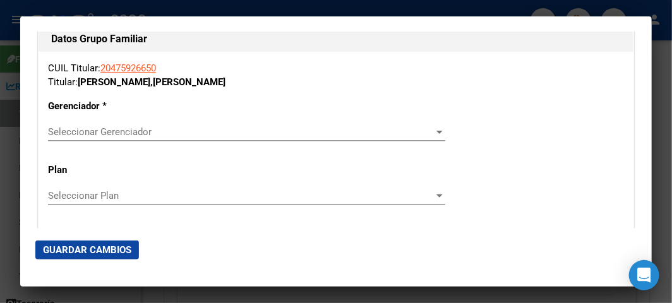
click at [103, 136] on span "Seleccionar Gerenciador" at bounding box center [241, 131] width 386 height 11
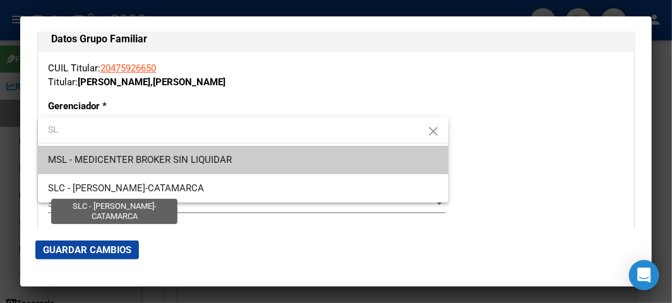
scroll to position [0, 0]
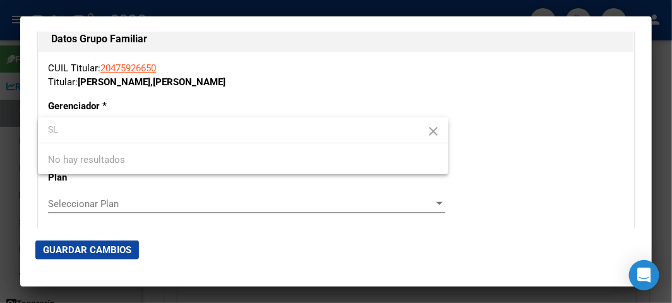
type input "S"
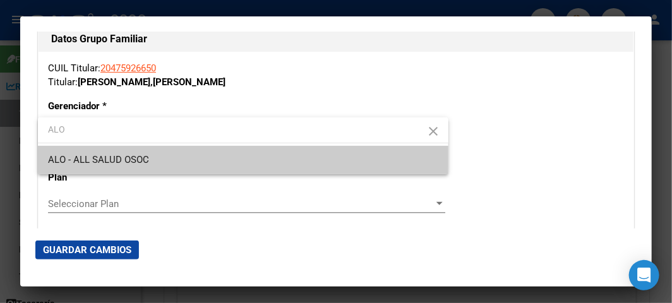
type input "ALO"
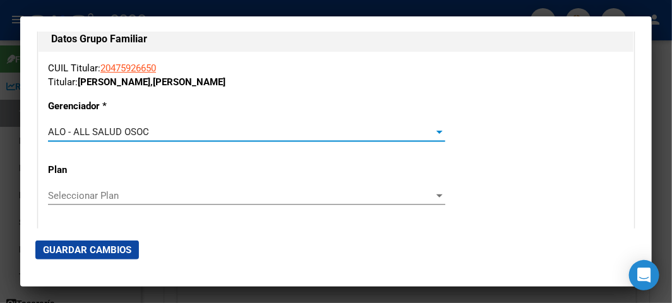
scroll to position [2245, 0]
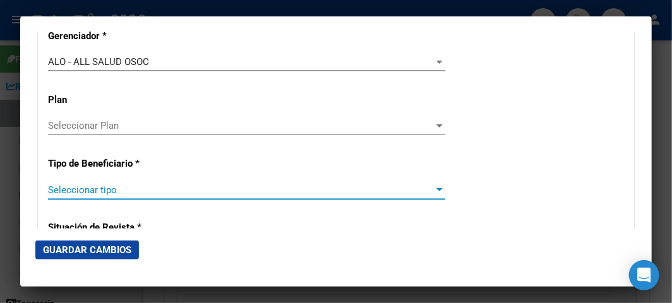
click at [114, 189] on span "Seleccionar tipo" at bounding box center [241, 189] width 386 height 11
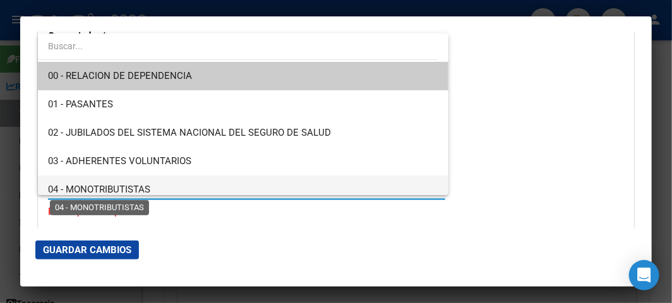
click at [114, 189] on span "04 - MONOTRIBUTISTAS" at bounding box center [99, 189] width 102 height 11
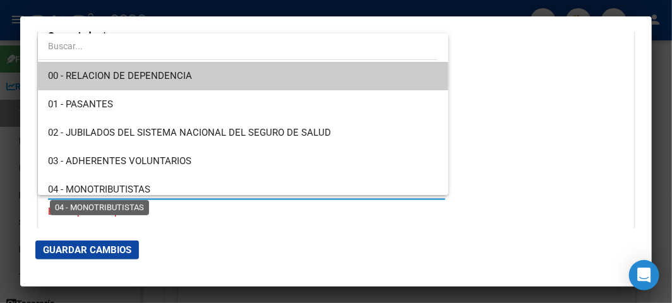
type input "20-47592665-0"
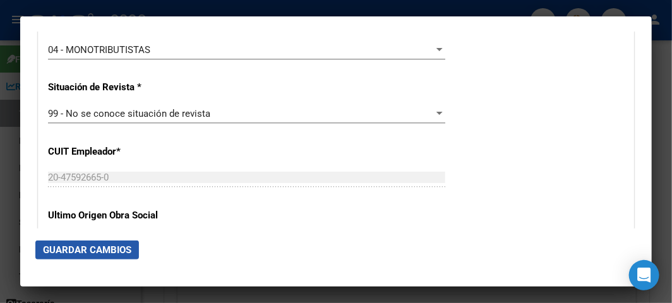
click at [102, 250] on span "Guardar Cambios" at bounding box center [87, 249] width 88 height 11
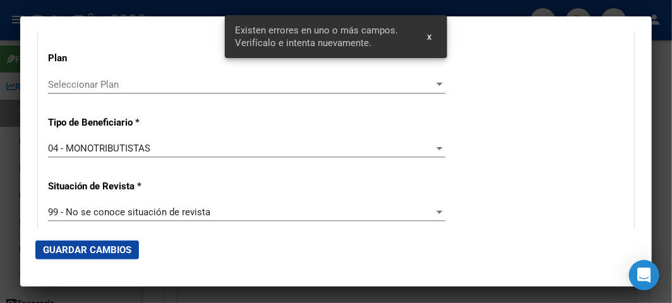
scroll to position [2252, 0]
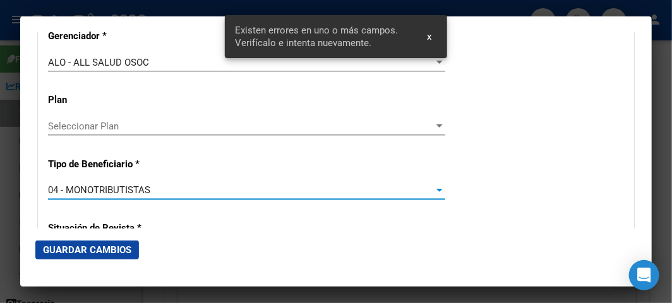
click at [143, 191] on span "04 - MONOTRIBUTISTAS" at bounding box center [99, 189] width 102 height 11
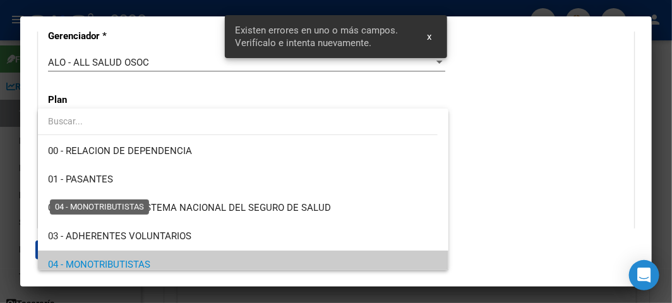
scroll to position [76, 0]
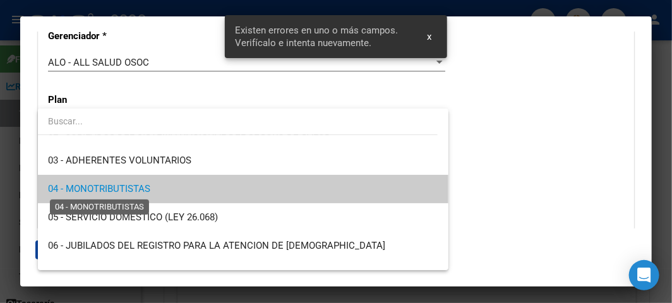
click at [143, 191] on span "04 - MONOTRIBUTISTAS" at bounding box center [99, 188] width 102 height 11
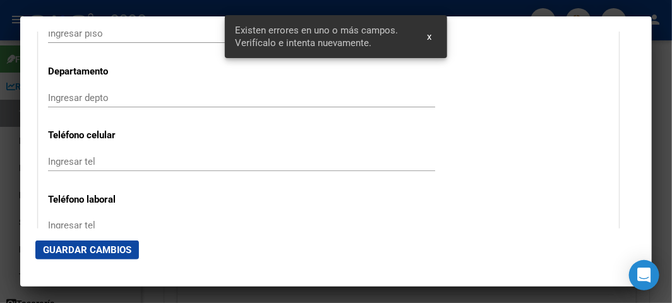
scroll to position [1340, 0]
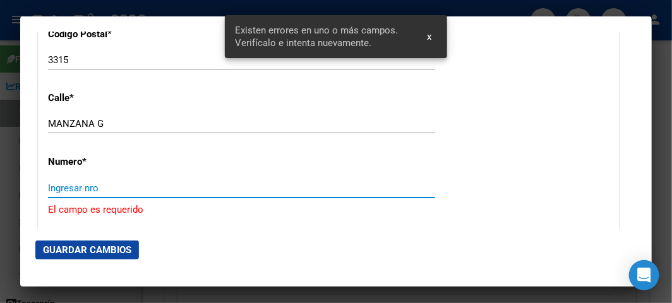
click at [143, 191] on input "Ingresar nro" at bounding box center [241, 187] width 387 height 11
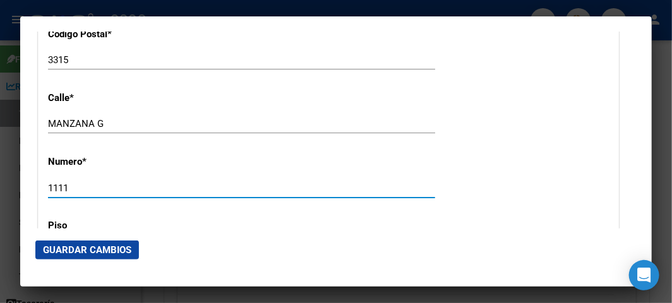
type input "1111"
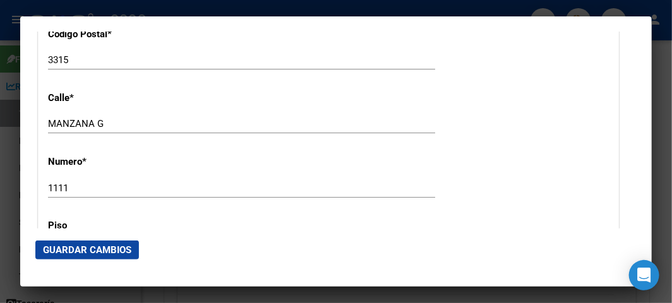
click at [110, 229] on mat-dialog-actions "Guardar Cambios" at bounding box center [335, 250] width 601 height 43
click at [102, 234] on mat-dialog-actions "Guardar Cambios" at bounding box center [335, 250] width 601 height 43
click at [96, 238] on mat-dialog-actions "Guardar Cambios" at bounding box center [335, 250] width 601 height 43
click at [89, 242] on button "Guardar Cambios" at bounding box center [87, 250] width 104 height 19
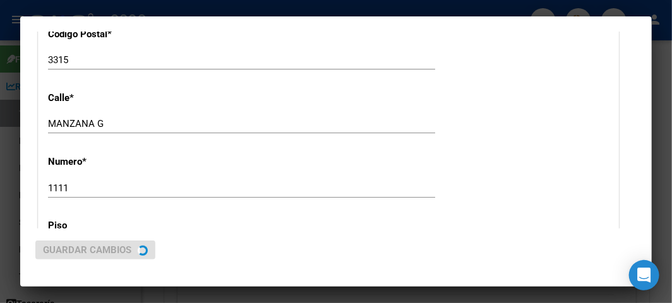
scroll to position [0, 0]
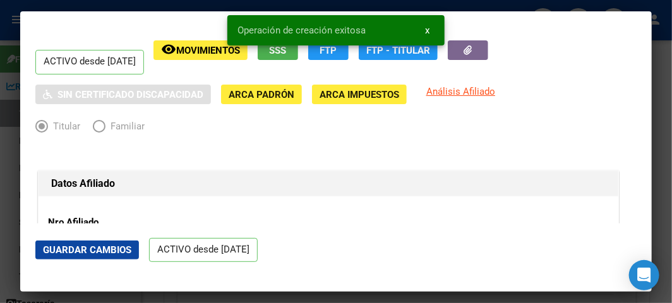
click at [8, 133] on div at bounding box center [336, 151] width 672 height 303
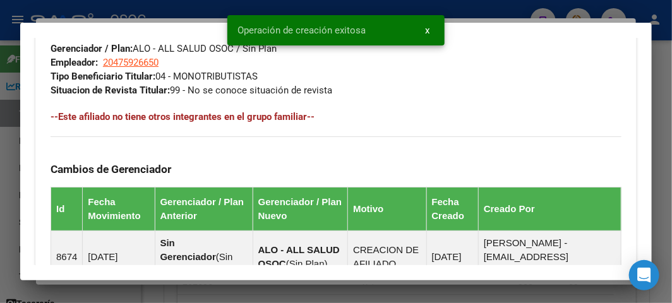
scroll to position [919, 0]
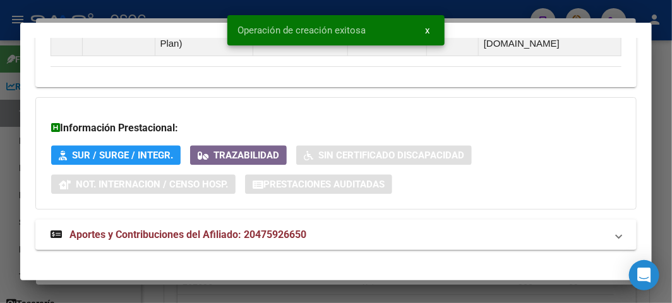
drag, startPoint x: 153, startPoint y: 246, endPoint x: 152, endPoint y: 237, distance: 9.6
click at [152, 236] on mat-expansion-panel-header "Aportes y Contribuciones del Afiliado: 20475926650" at bounding box center [335, 235] width 601 height 30
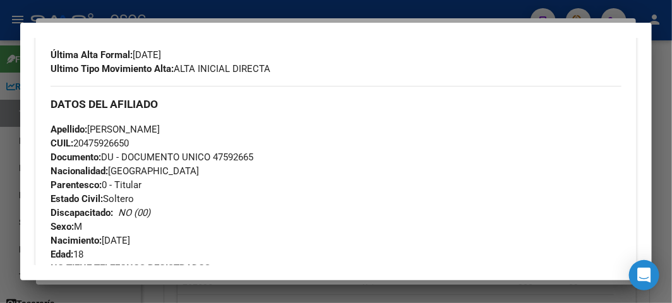
scroll to position [362, 0]
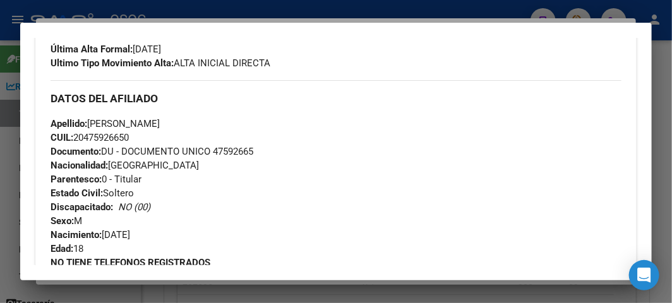
click at [240, 150] on span "Documento: DU - DOCUMENTO UNICO 47592665" at bounding box center [152, 151] width 203 height 11
copy span "47592665"
click at [103, 132] on span "CUIL: 20475926650" at bounding box center [90, 137] width 78 height 11
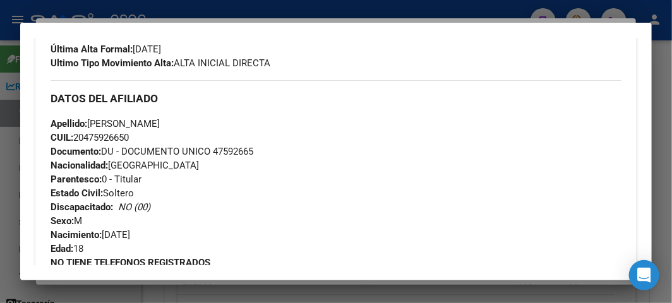
copy span "20475926650"
click at [160, 118] on span "Apellido: GERALDO AXEL OLIVERA" at bounding box center [105, 123] width 109 height 11
click at [160, 121] on span "Apellido: GERALDO AXEL OLIVERA" at bounding box center [105, 123] width 109 height 11
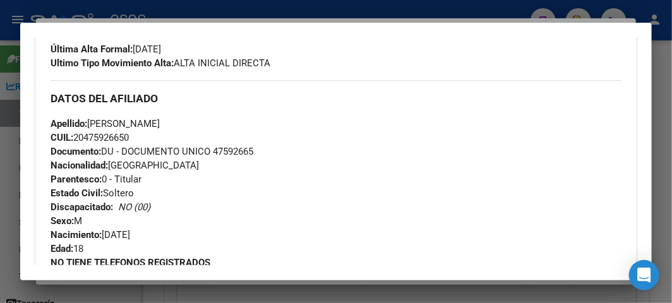
drag, startPoint x: 91, startPoint y: 120, endPoint x: 156, endPoint y: 123, distance: 65.1
click at [156, 123] on span "Apellido: GERALDO AXEL OLIVERA" at bounding box center [105, 123] width 109 height 11
copy span "GERALDO AXEL"
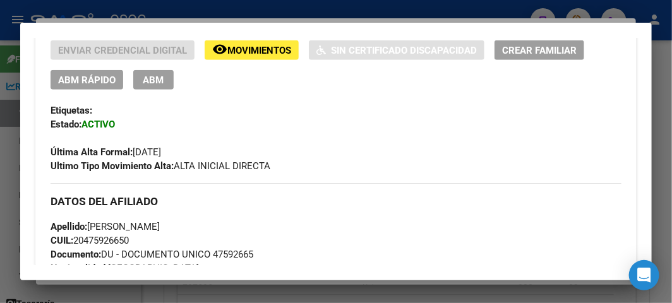
scroll to position [292, 0]
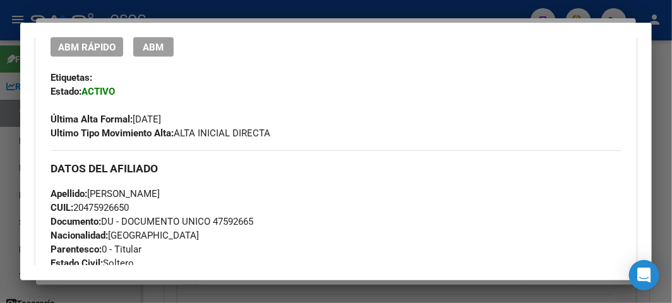
click at [109, 207] on span "CUIL: 20475926650" at bounding box center [90, 207] width 78 height 11
click at [18, 112] on div at bounding box center [336, 151] width 672 height 303
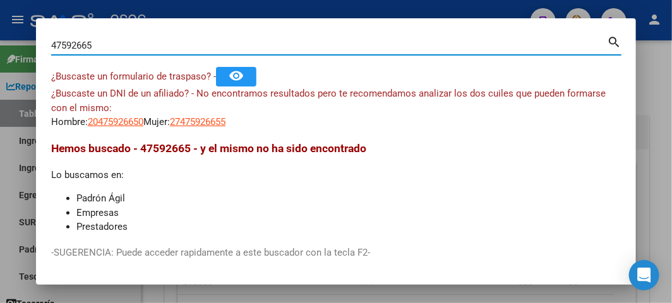
click at [87, 45] on input "47592665" at bounding box center [329, 45] width 556 height 11
paste input "27289944090"
type input "27289944090"
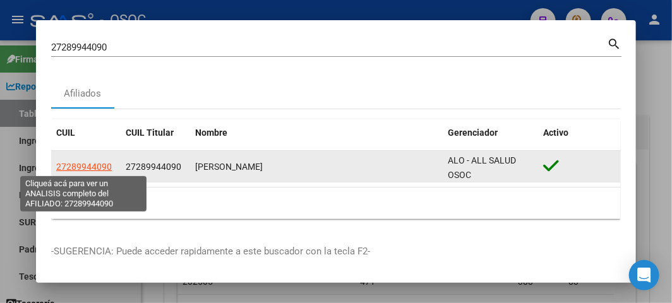
click at [71, 166] on span "27289944090" at bounding box center [84, 167] width 56 height 10
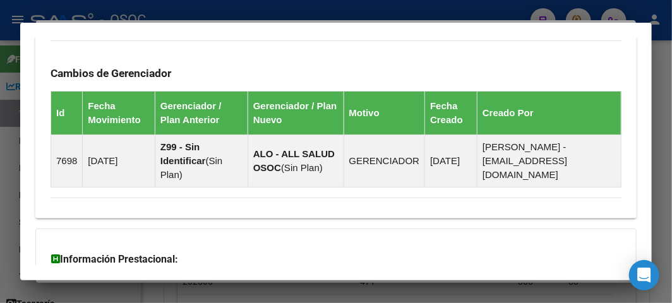
scroll to position [1072, 0]
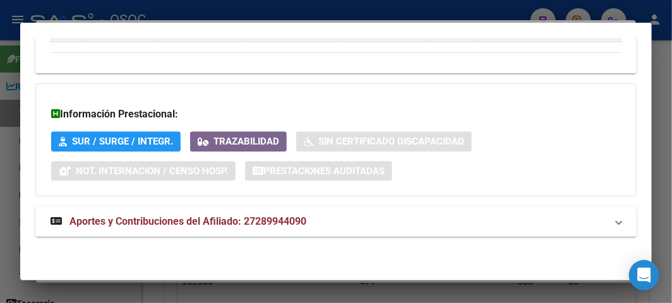
click at [127, 217] on span "Aportes y Contribuciones del Afiliado: 27289944090" at bounding box center [187, 221] width 237 height 12
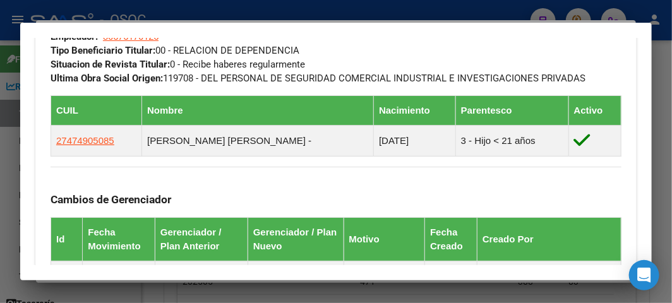
scroll to position [722, 0]
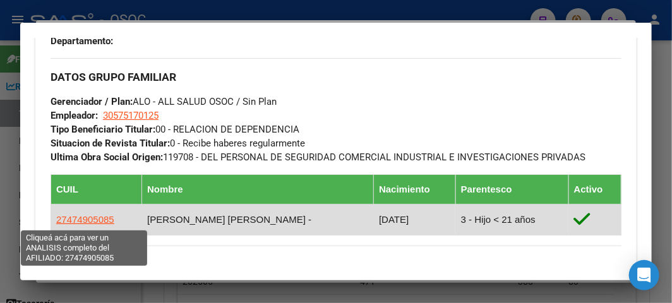
click at [92, 215] on span "27474905085" at bounding box center [85, 219] width 58 height 11
type textarea "27474905085"
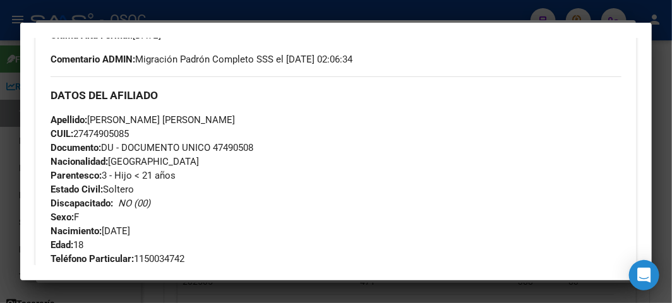
scroll to position [280, 0]
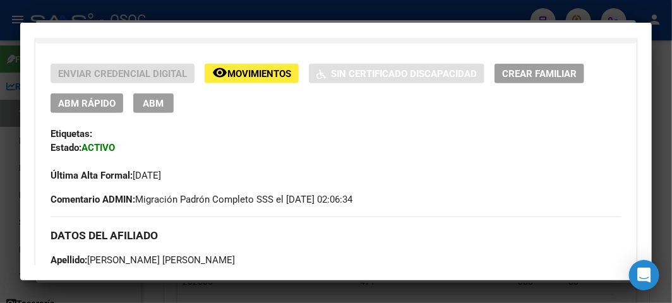
click at [15, 155] on div at bounding box center [336, 151] width 672 height 303
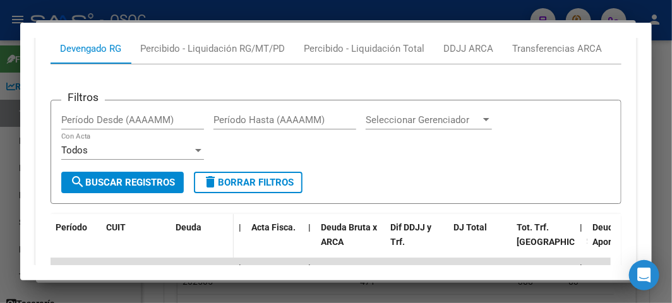
scroll to position [1311, 0]
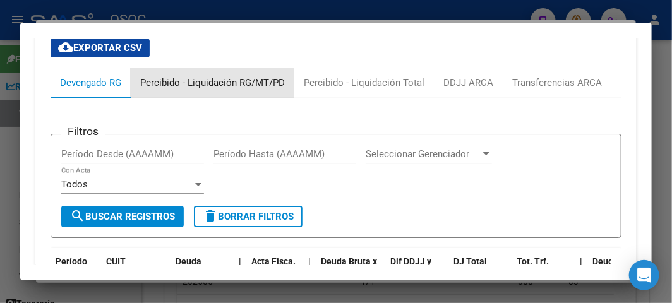
click at [210, 90] on div "Percibido - Liquidación RG/MT/PD" at bounding box center [212, 83] width 145 height 14
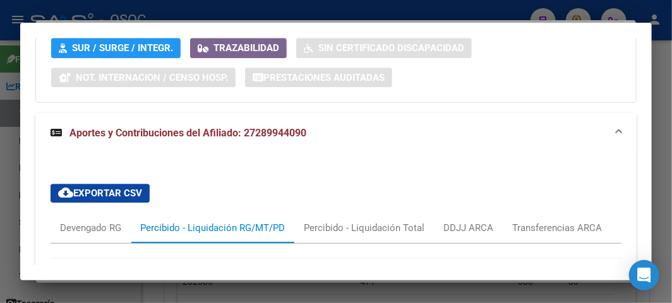
scroll to position [1241, 0]
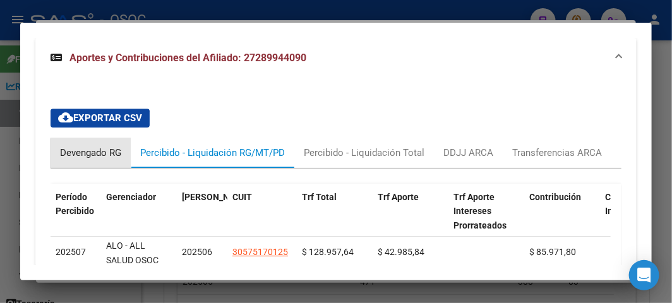
click at [104, 158] on div "Devengado RG" at bounding box center [90, 153] width 61 height 14
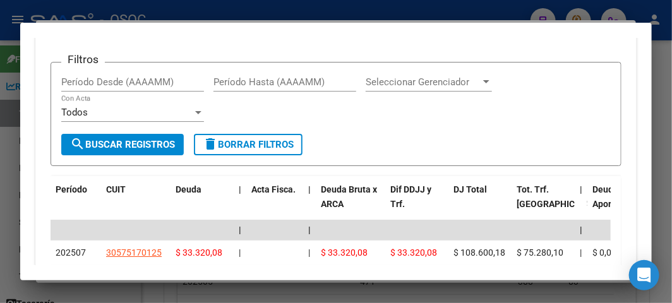
scroll to position [1381, 0]
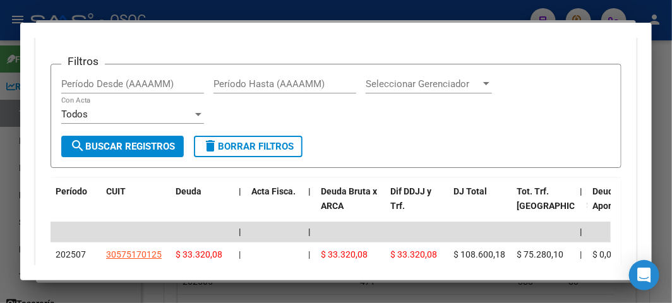
click at [179, 16] on div at bounding box center [336, 151] width 672 height 303
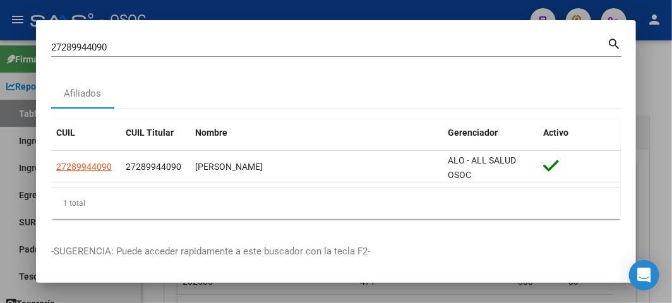
click at [90, 57] on div "27289944090 Buscar (apellido, dni, cuil, nro traspaso, cuit, obra social) search" at bounding box center [336, 51] width 570 height 33
click at [91, 49] on input "27289944090" at bounding box center [329, 47] width 556 height 11
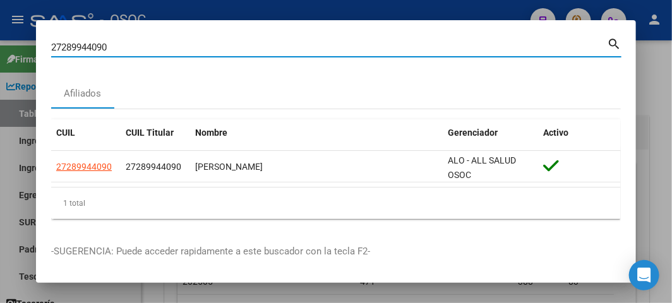
click at [91, 49] on input "27289944090" at bounding box center [329, 47] width 556 height 11
paste input "3489655"
type input "34896550"
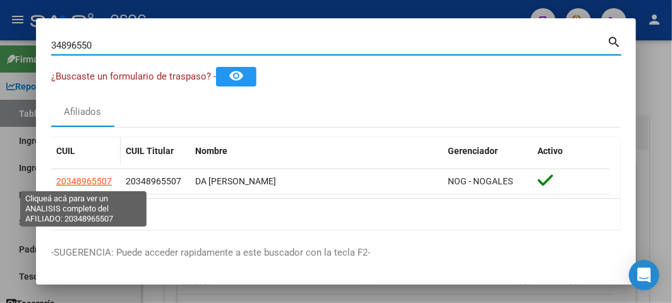
click at [81, 182] on span "20348965507" at bounding box center [84, 181] width 56 height 10
type textarea "20348965507"
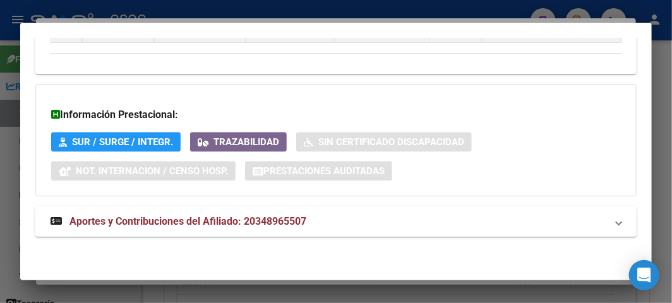
click at [162, 215] on span "Aportes y Contribuciones del Afiliado: 20348965507" at bounding box center [187, 221] width 237 height 12
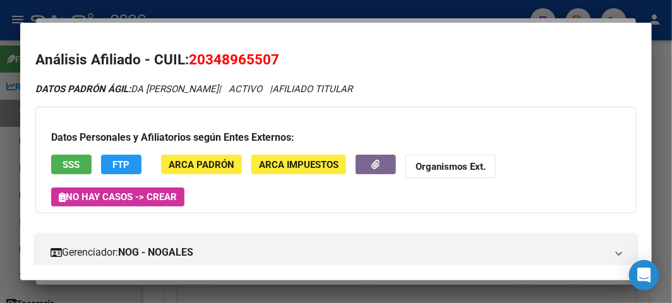
scroll to position [0, 0]
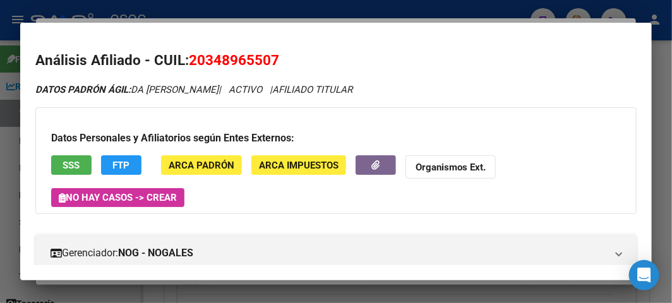
click at [74, 168] on span "SSS" at bounding box center [71, 165] width 17 height 11
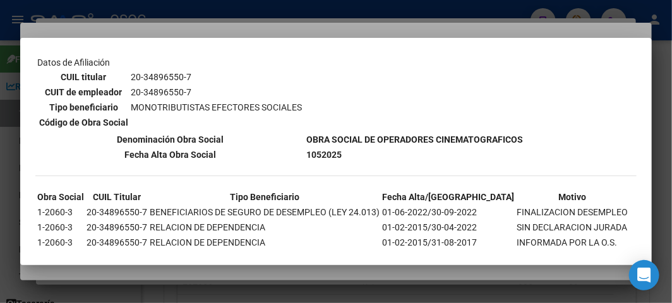
scroll to position [210, 0]
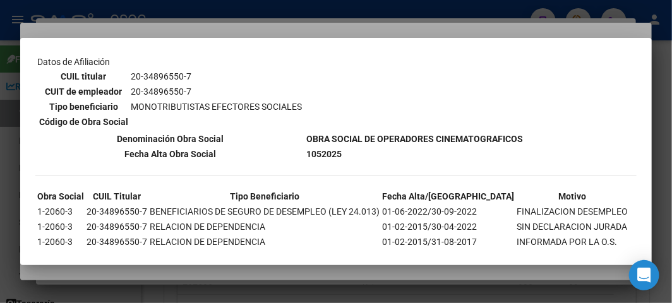
click at [53, 27] on div at bounding box center [336, 151] width 672 height 303
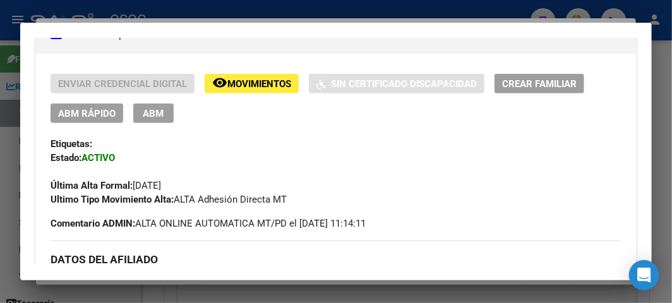
scroll to position [280, 0]
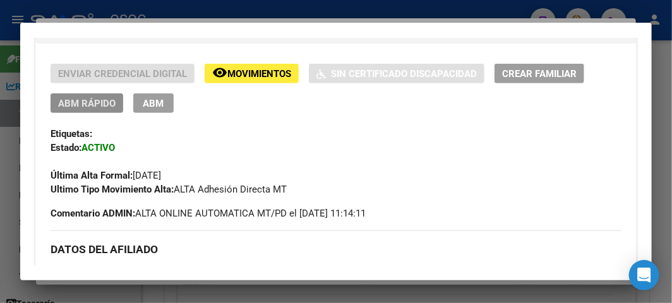
click at [93, 108] on span "ABM Rápido" at bounding box center [86, 103] width 57 height 11
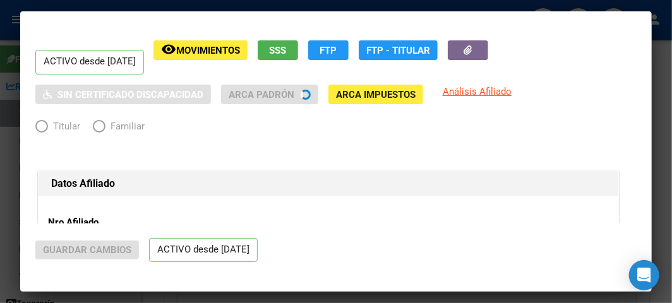
radio input "true"
type input "20-34896550-7"
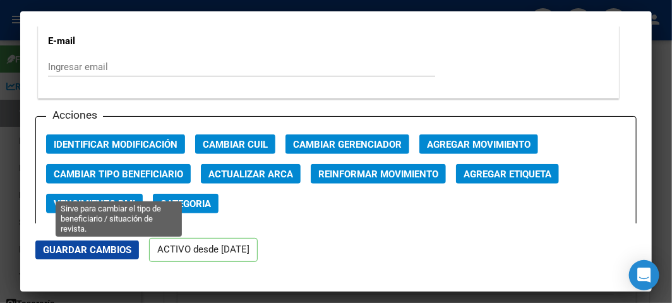
scroll to position [1753, 0]
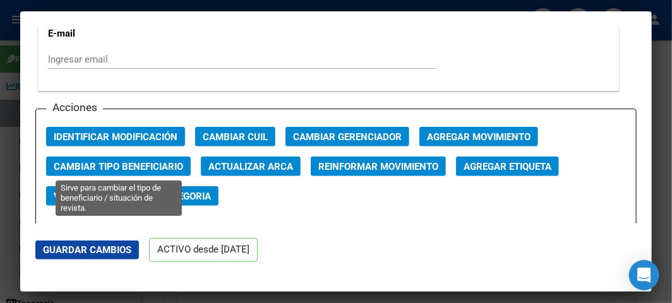
click at [102, 165] on span "Cambiar Tipo Beneficiario" at bounding box center [118, 166] width 129 height 11
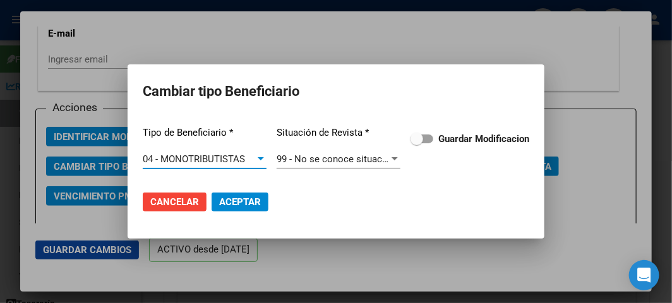
click at [463, 140] on strong "Guardar Modificacion" at bounding box center [483, 138] width 91 height 11
click at [417, 143] on input "Guardar Modificacion" at bounding box center [416, 143] width 1 height 1
click at [258, 200] on span "Aceptar" at bounding box center [240, 201] width 42 height 11
checkbox input "false"
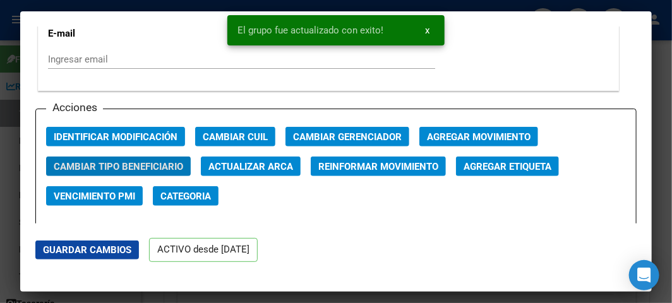
click at [11, 148] on div at bounding box center [336, 151] width 672 height 303
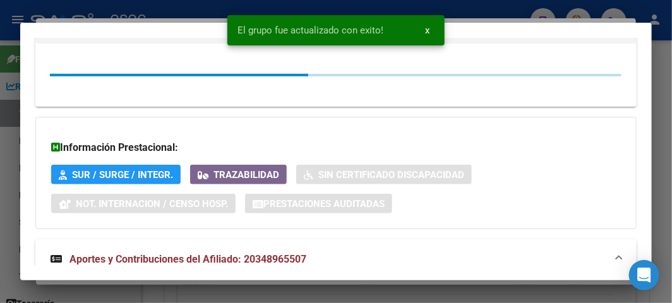
click at [11, 148] on div at bounding box center [336, 151] width 672 height 303
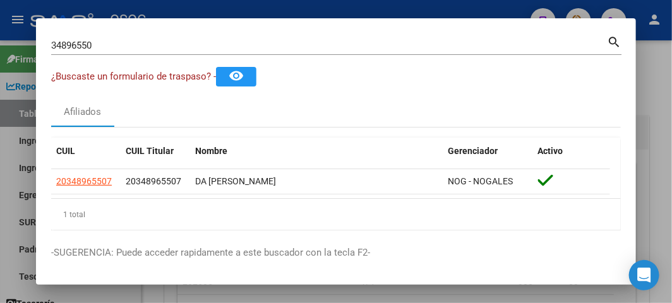
click at [15, 172] on div at bounding box center [336, 151] width 672 height 303
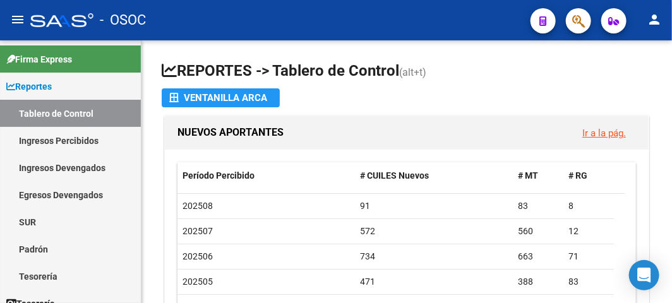
click at [375, 39] on mat-toolbar "menu - OSOC person" at bounding box center [336, 20] width 672 height 40
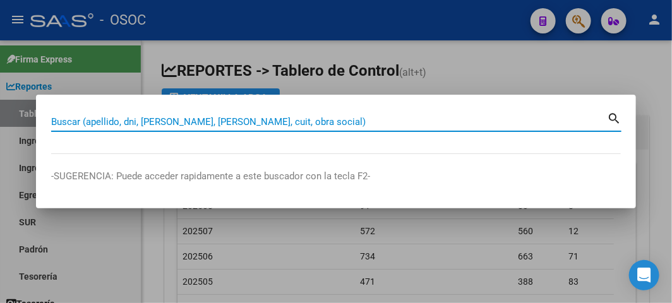
paste input "27998178"
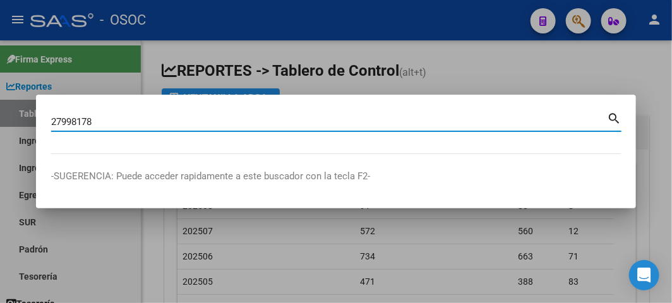
type input "27998178"
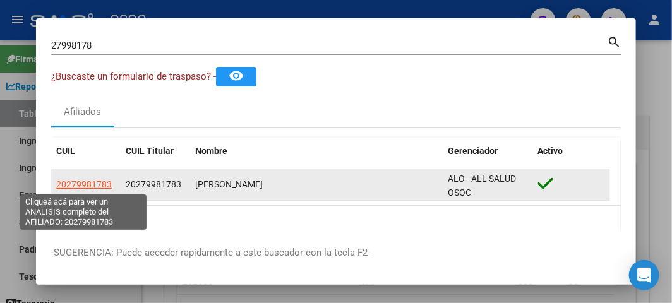
click at [84, 181] on span "20279981783" at bounding box center [84, 184] width 56 height 10
type textarea "20279981783"
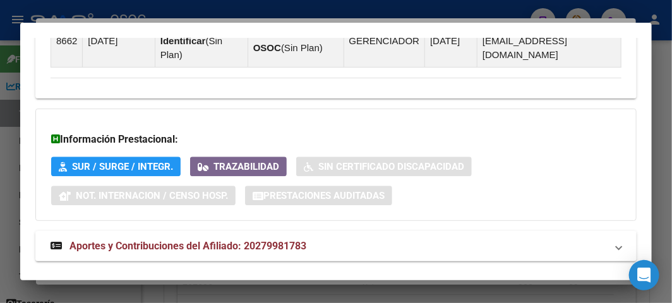
scroll to position [1030, 0]
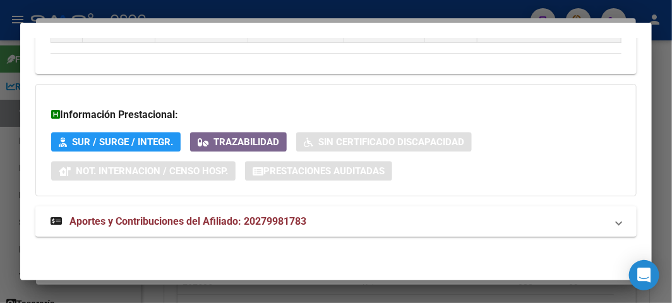
click at [245, 212] on mat-expansion-panel-header "Aportes y Contribuciones del Afiliado: 20279981783" at bounding box center [335, 221] width 601 height 30
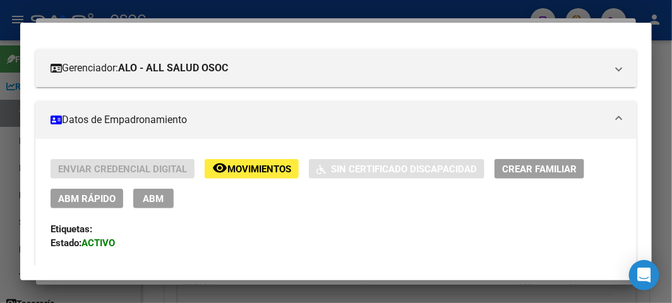
scroll to position [118, 0]
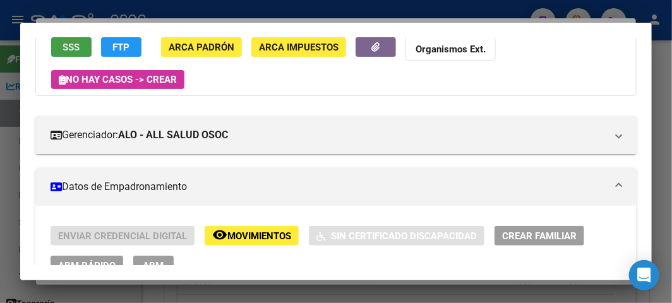
click at [68, 48] on span "SSS" at bounding box center [71, 47] width 17 height 11
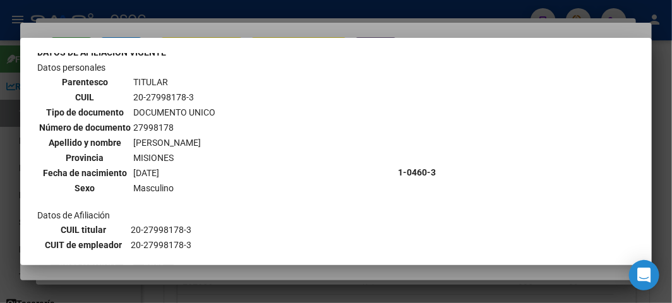
scroll to position [140, 0]
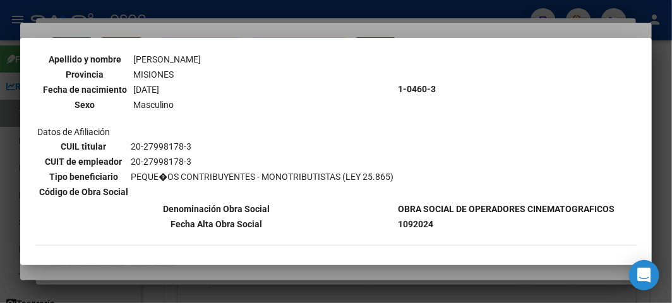
click at [103, 27] on div at bounding box center [336, 151] width 672 height 303
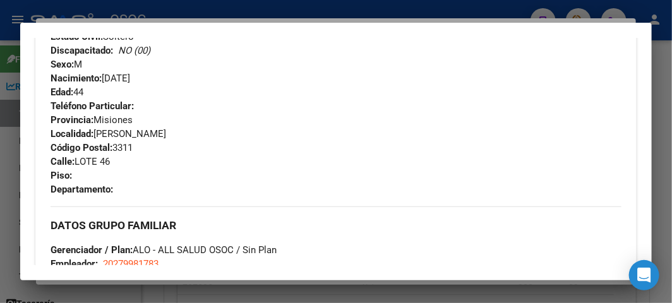
scroll to position [608, 0]
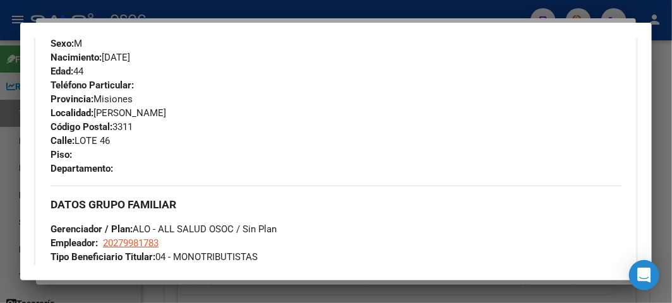
click at [57, 3] on div at bounding box center [336, 151] width 672 height 303
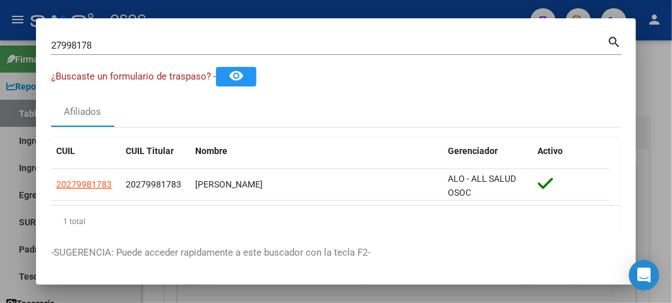
click at [80, 40] on input "27998178" at bounding box center [329, 45] width 556 height 11
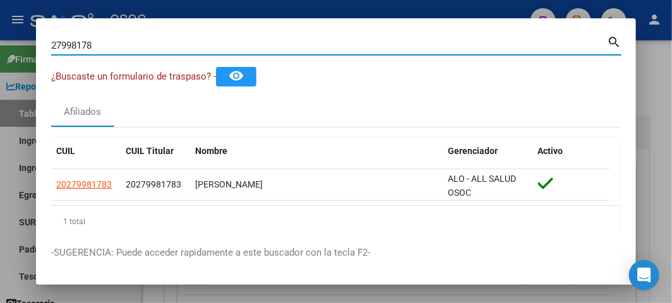
click at [80, 40] on input "27998178" at bounding box center [329, 45] width 556 height 11
paste input "43701762"
type input "43701762"
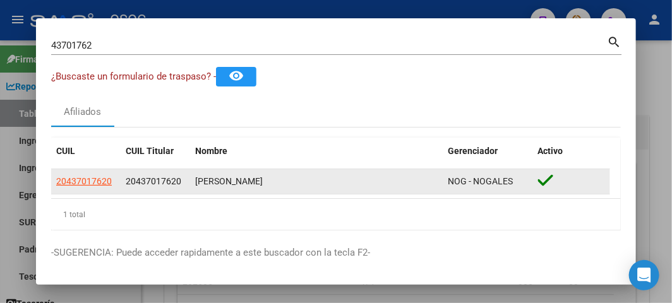
click at [85, 174] on app-link-go-to "20437017620" at bounding box center [84, 181] width 56 height 15
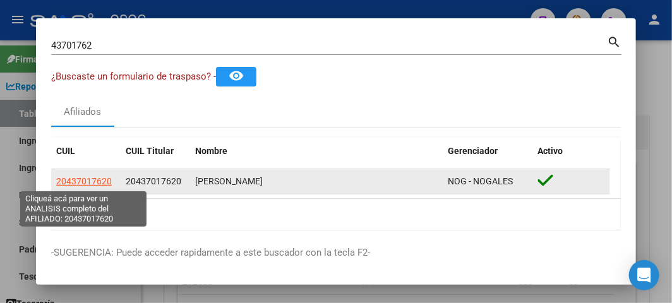
click at [93, 185] on span "20437017620" at bounding box center [84, 181] width 56 height 10
type textarea "20437017620"
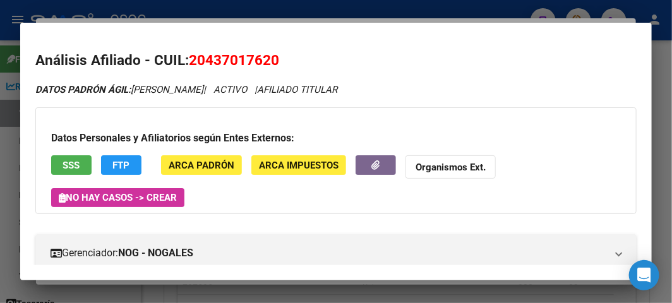
click at [616, 4] on div at bounding box center [336, 151] width 672 height 303
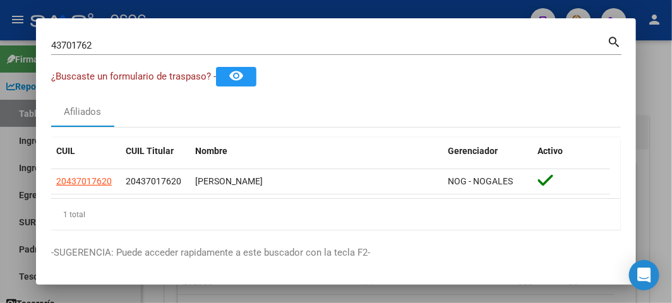
click at [313, 55] on div "43701762 Buscar (apellido, dni, cuil, nro traspaso, cuit, obra social) search" at bounding box center [336, 49] width 570 height 33
click at [311, 53] on div "43701762 Buscar (apellido, dni, cuil, nro traspaso, cuit, obra social)" at bounding box center [329, 45] width 556 height 19
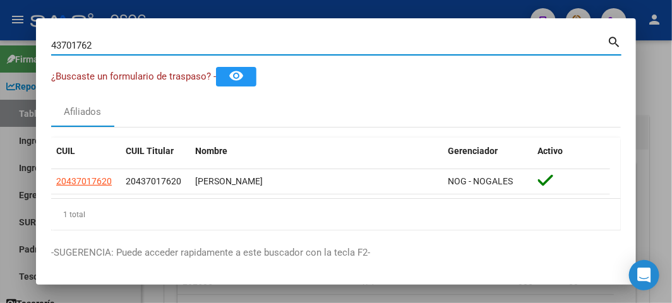
click at [307, 49] on input "43701762" at bounding box center [329, 45] width 556 height 11
paste input "20437017620"
type input "20437017620"
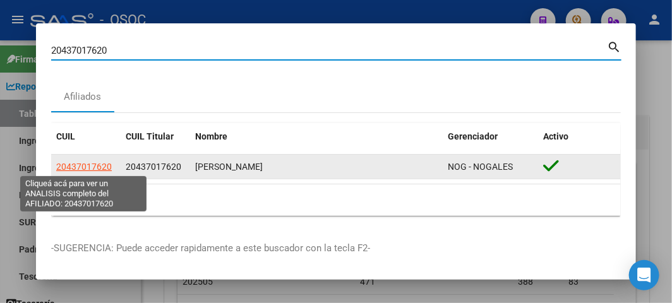
click at [76, 166] on span "20437017620" at bounding box center [84, 167] width 56 height 10
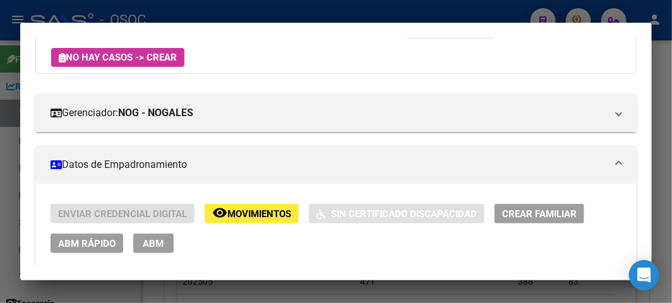
scroll to position [210, 0]
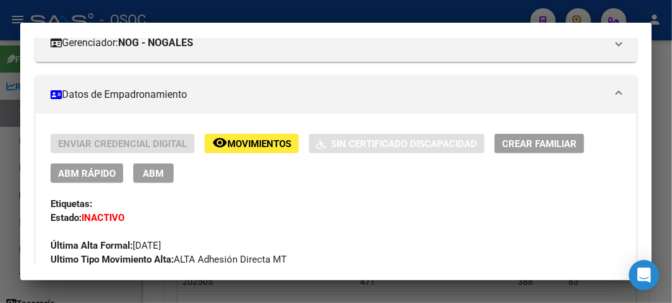
click at [78, 184] on div "Enviar Credencial Digital remove_red_eye Movimientos Sin Certificado Discapacid…" at bounding box center [336, 214] width 571 height 160
click at [80, 175] on span "ABM Rápido" at bounding box center [86, 173] width 57 height 11
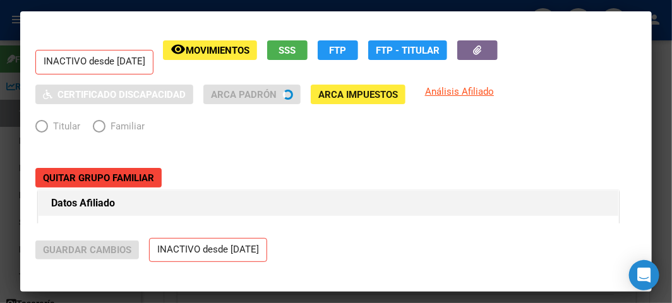
radio input "true"
type input "20-43701762-0"
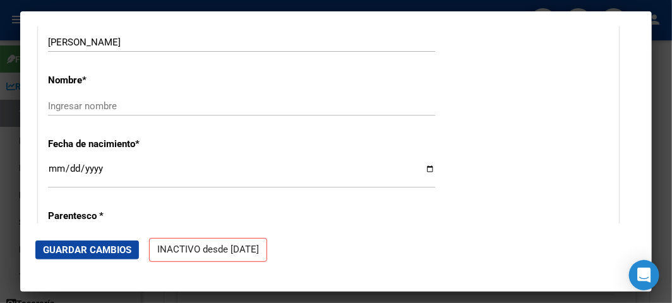
scroll to position [421, 0]
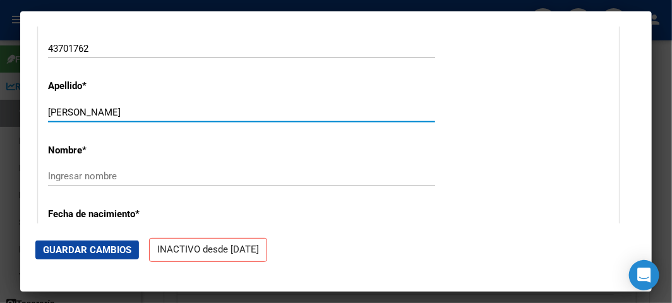
click at [104, 110] on input "RODRIGUEZ LEANDRO JOEL" at bounding box center [241, 112] width 387 height 11
type input "RODRIGUEZ"
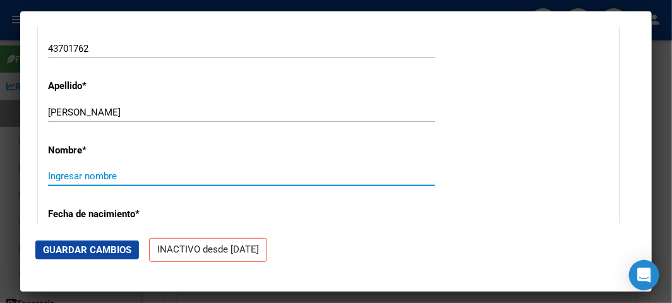
paste input "LEANDRO JOEL"
type input "LEANDRO JOEL"
click at [457, 139] on div "Nombre * LEANDRO JOEL Ingresar nombre" at bounding box center [328, 166] width 561 height 64
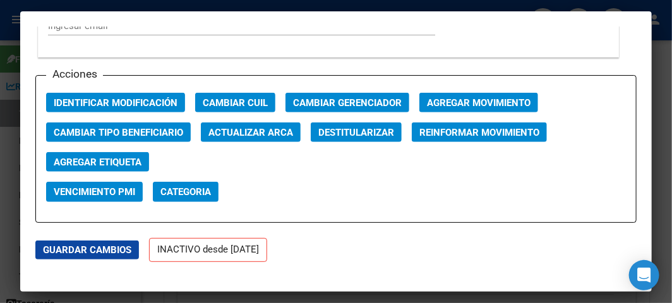
scroll to position [1894, 0]
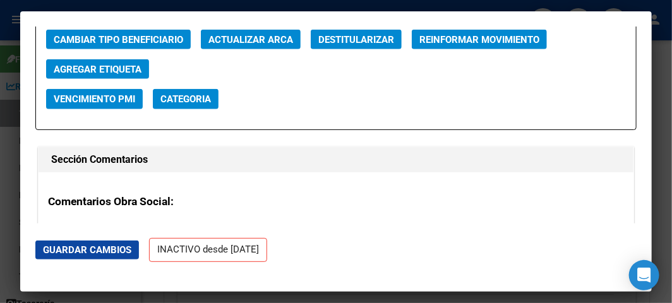
click at [112, 245] on span "Guardar Cambios" at bounding box center [87, 249] width 88 height 11
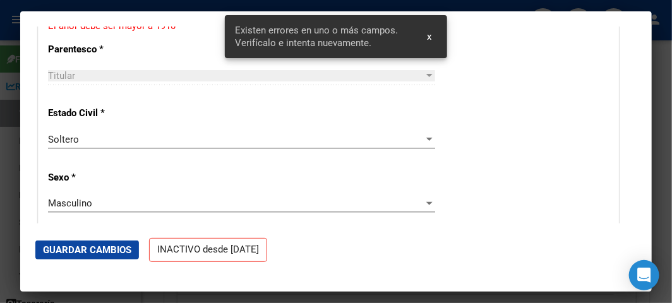
scroll to position [570, 0]
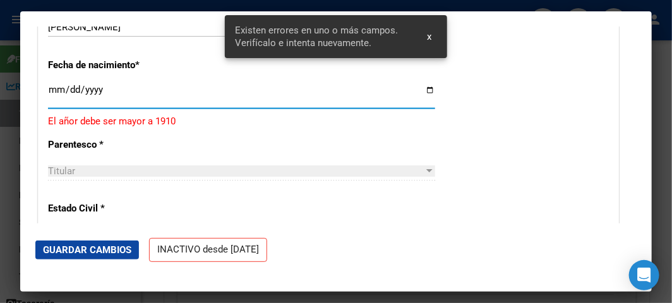
click at [52, 90] on input "[DATE]" at bounding box center [241, 95] width 387 height 20
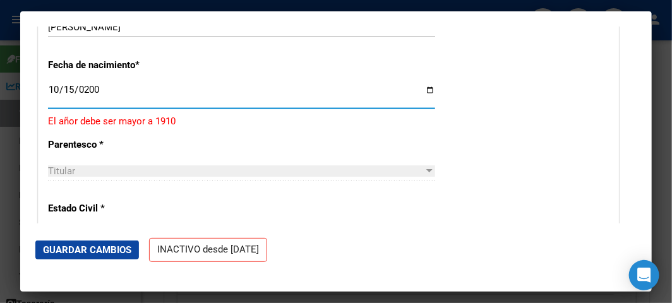
type input "2001-10-15"
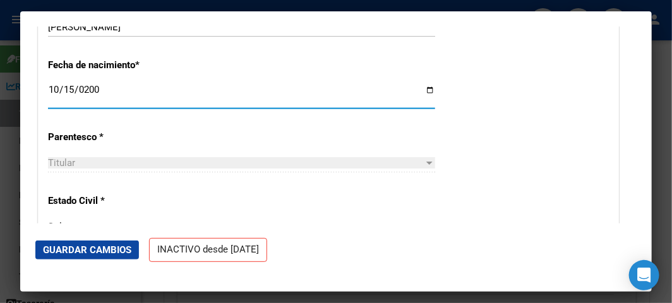
click at [54, 251] on span "Guardar Cambios" at bounding box center [87, 249] width 88 height 11
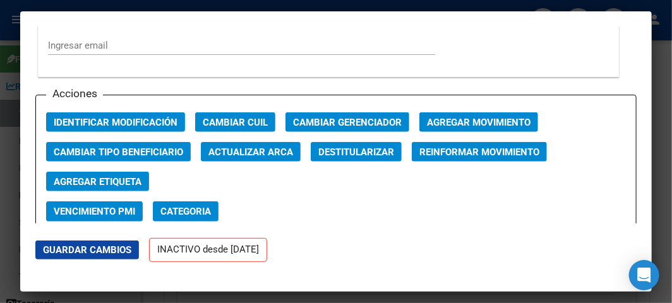
scroll to position [1762, 0]
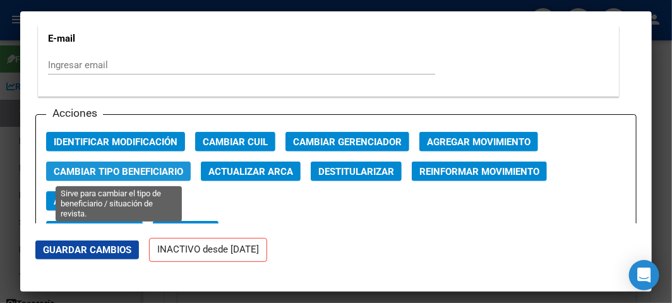
click at [148, 168] on span "Cambiar Tipo Beneficiario" at bounding box center [118, 171] width 129 height 11
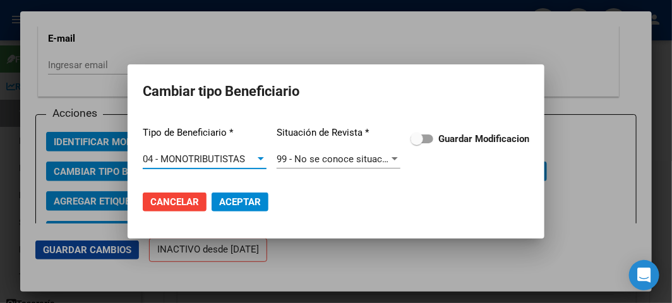
click at [426, 137] on span at bounding box center [421, 138] width 23 height 9
click at [417, 143] on input "Guardar Modificacion" at bounding box center [416, 143] width 1 height 1
click at [226, 200] on span "Aceptar" at bounding box center [240, 201] width 42 height 11
checkbox input "false"
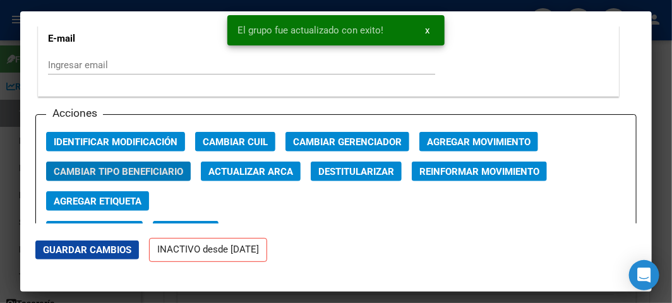
click at [455, 136] on span "Agregar Movimiento" at bounding box center [479, 141] width 104 height 11
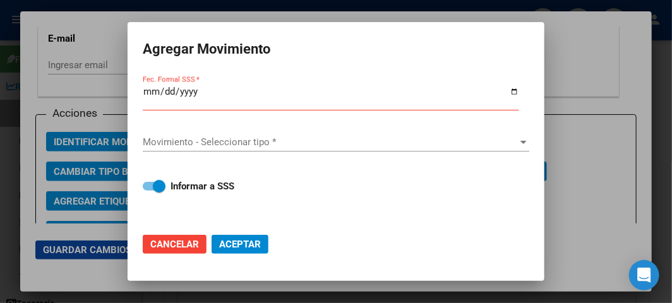
click at [148, 95] on input "Fec. Formal SSS *" at bounding box center [331, 97] width 376 height 20
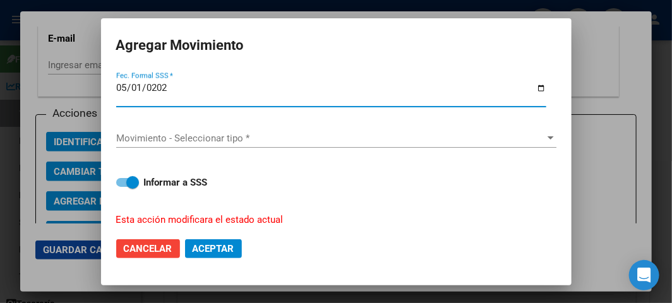
type input "2025-05-01"
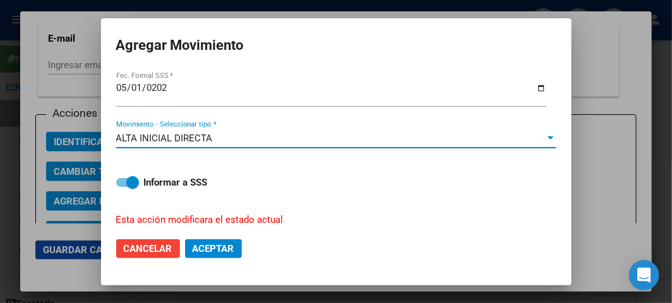
click at [203, 253] on span "Aceptar" at bounding box center [214, 248] width 42 height 11
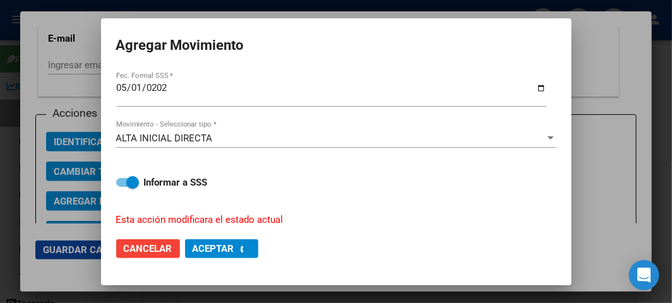
checkbox input "false"
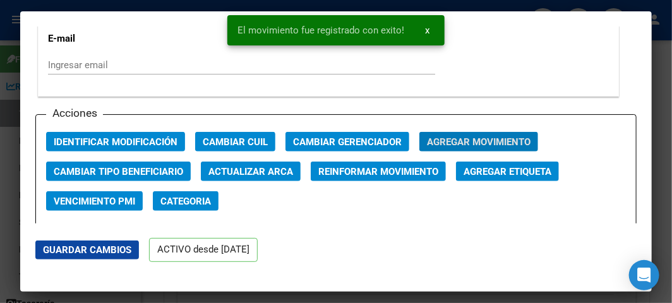
click at [14, 90] on div at bounding box center [336, 151] width 672 height 303
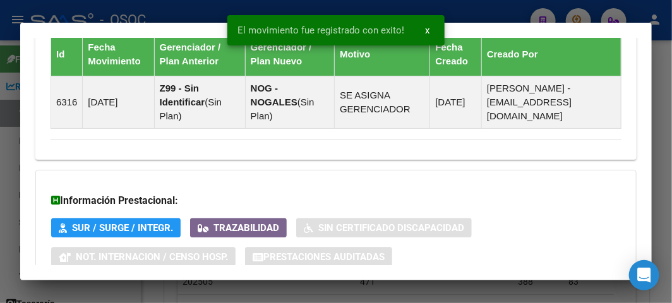
scroll to position [1030, 0]
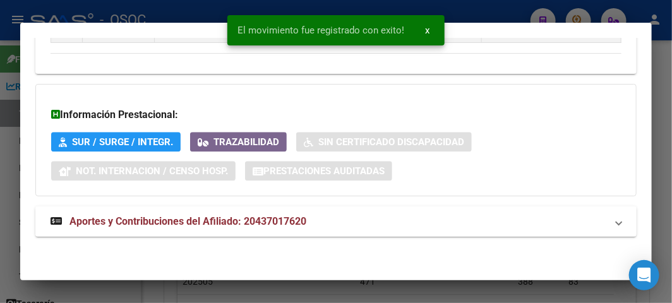
click at [242, 206] on mat-expansion-panel-header "Aportes y Contribuciones del Afiliado: 20437017620" at bounding box center [335, 221] width 601 height 30
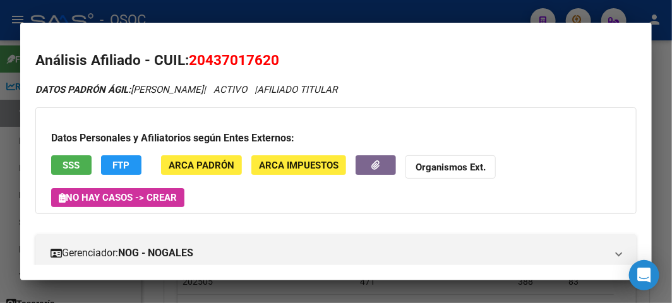
scroll to position [421, 0]
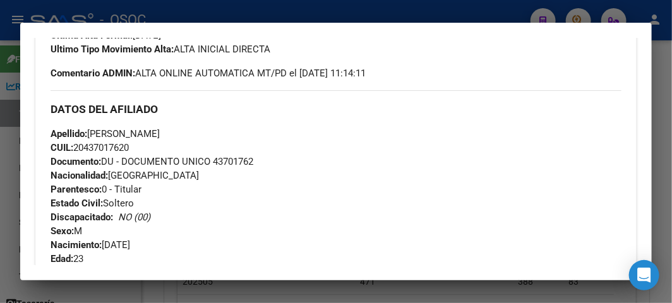
click at [249, 159] on span "Documento: DU - DOCUMENTO UNICO 43701762" at bounding box center [152, 161] width 203 height 11
click at [95, 146] on span "CUIL: 20437017620" at bounding box center [90, 147] width 78 height 11
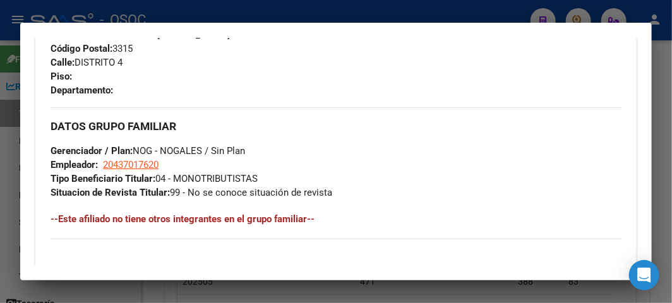
scroll to position [912, 0]
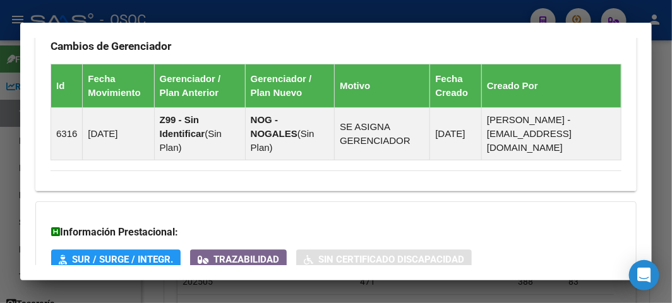
click at [18, 25] on div at bounding box center [336, 151] width 672 height 303
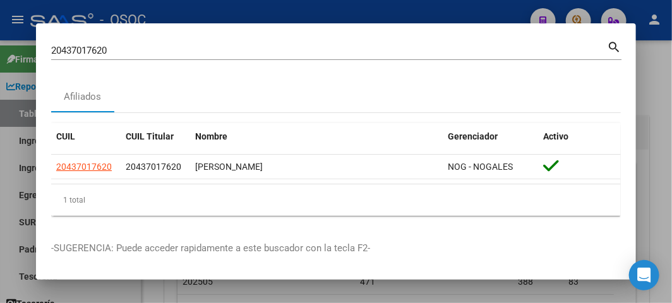
click at [102, 51] on input "20437017620" at bounding box center [329, 50] width 556 height 11
paste input "45391008"
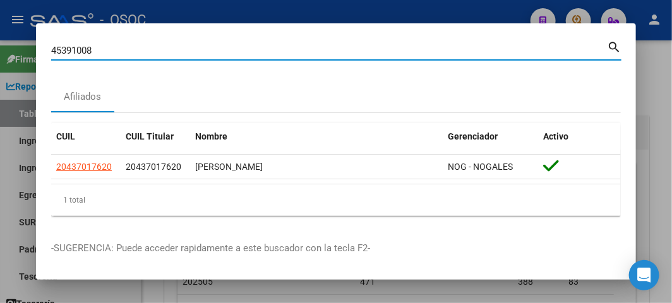
click at [102, 51] on input "45391008" at bounding box center [329, 50] width 556 height 11
type input "45391008"
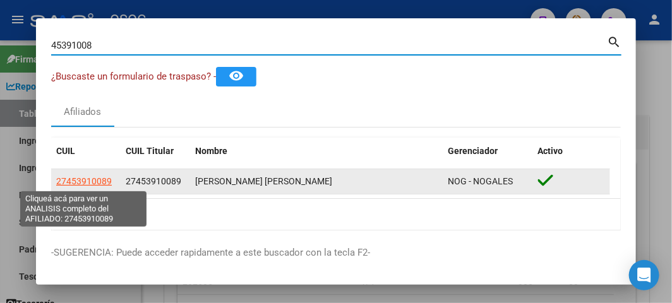
click at [92, 182] on span "27453910089" at bounding box center [84, 181] width 56 height 10
type textarea "27453910089"
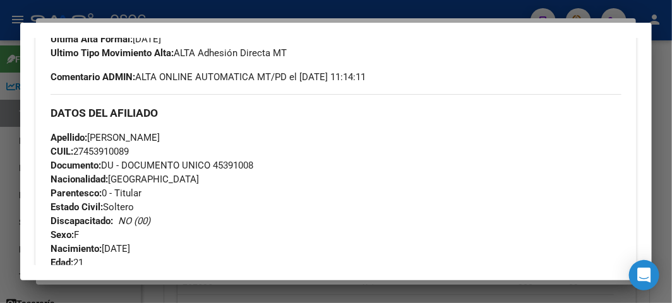
scroll to position [421, 0]
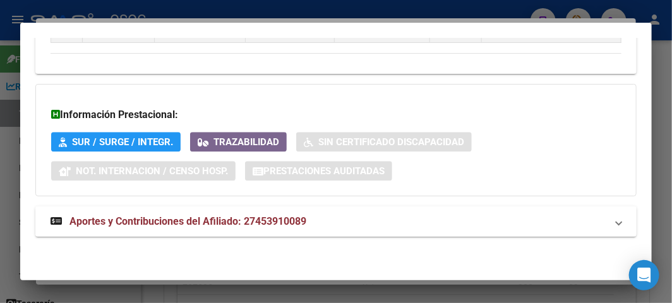
click at [143, 219] on span "Aportes y Contribuciones del Afiliado: 27453910089" at bounding box center [187, 221] width 237 height 12
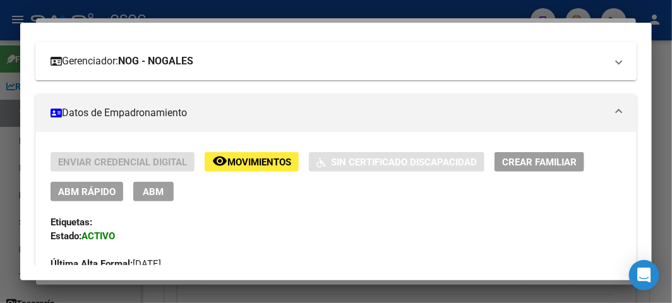
scroll to position [0, 0]
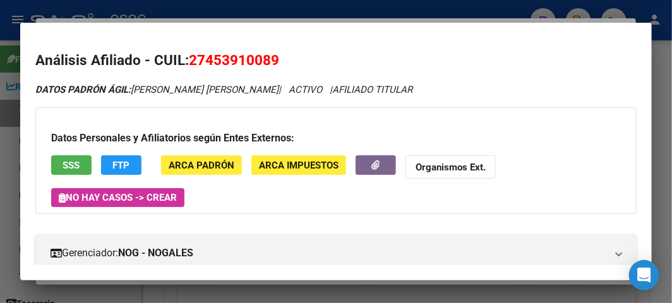
click at [90, 161] on button "SSS" at bounding box center [71, 165] width 40 height 20
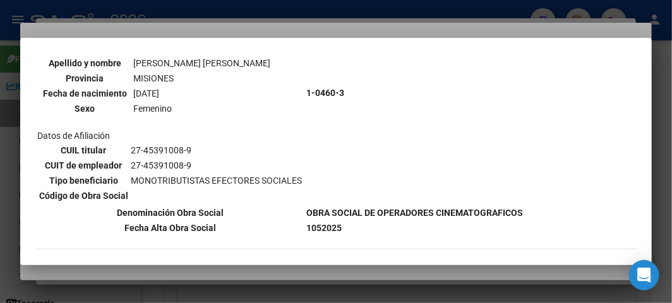
scroll to position [137, 0]
click at [198, 15] on div at bounding box center [336, 151] width 672 height 303
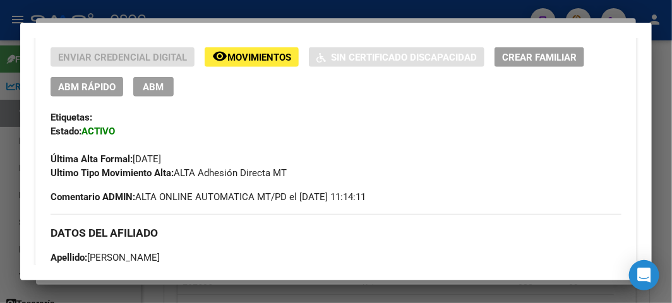
scroll to position [210, 0]
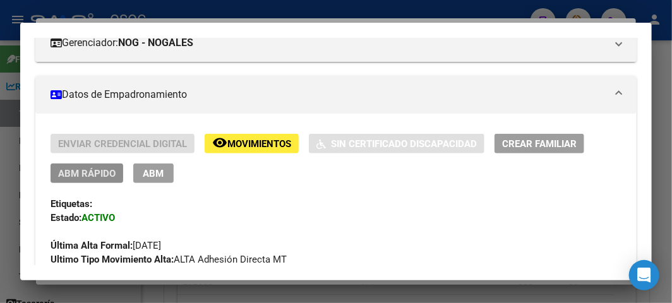
click at [58, 174] on span "ABM Rápido" at bounding box center [86, 173] width 57 height 11
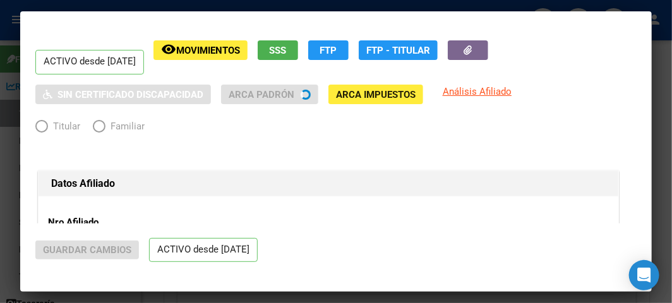
radio input "true"
type input "27-45391008-9"
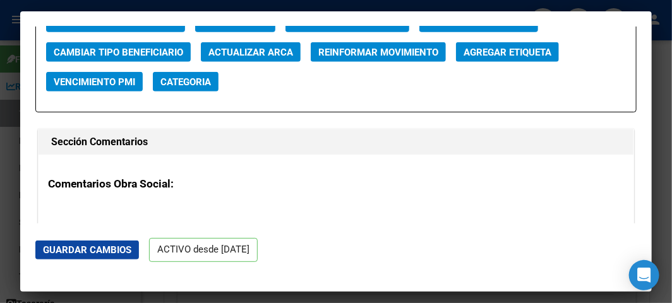
scroll to position [1824, 0]
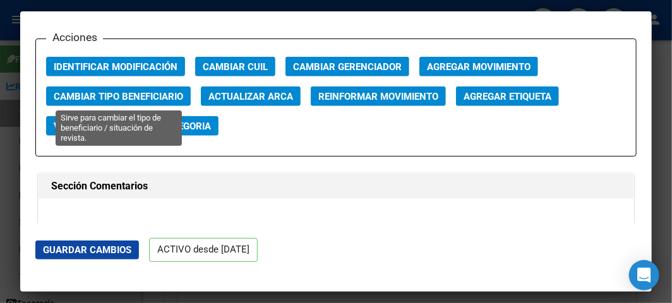
click at [114, 95] on span "Cambiar Tipo Beneficiario" at bounding box center [118, 96] width 129 height 11
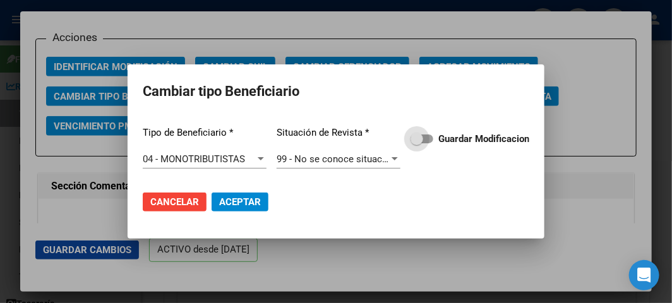
click at [434, 142] on label "Guardar Modificacion" at bounding box center [469, 138] width 119 height 15
click at [417, 143] on input "Guardar Modificacion" at bounding box center [416, 143] width 1 height 1
click at [253, 200] on span "Aceptar" at bounding box center [240, 201] width 42 height 11
checkbox input "false"
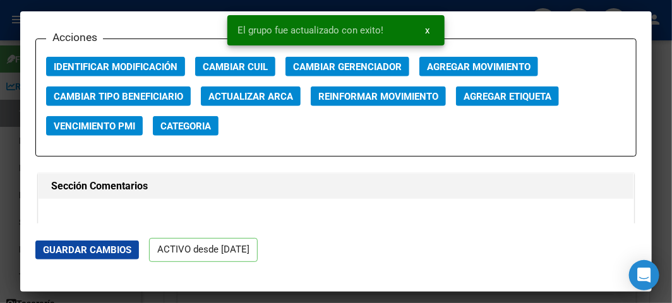
click at [8, 43] on div at bounding box center [336, 151] width 672 height 303
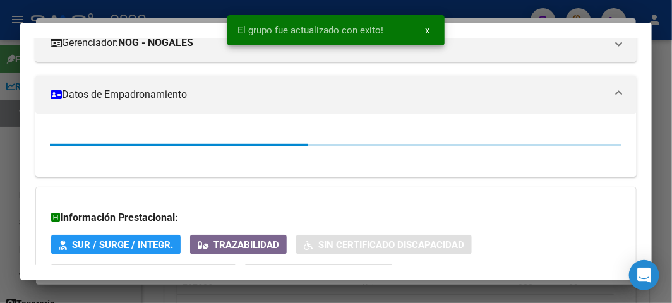
click at [8, 43] on div at bounding box center [336, 151] width 672 height 303
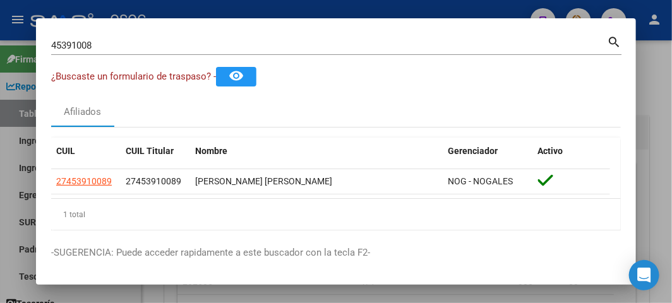
click at [326, 32] on mat-dialog-container "45391008 Buscar (apellido, dni, cuil, nro traspaso, cuit, obra social) search ¿…" at bounding box center [336, 151] width 600 height 266
click at [312, 45] on input "45391008" at bounding box center [329, 45] width 556 height 11
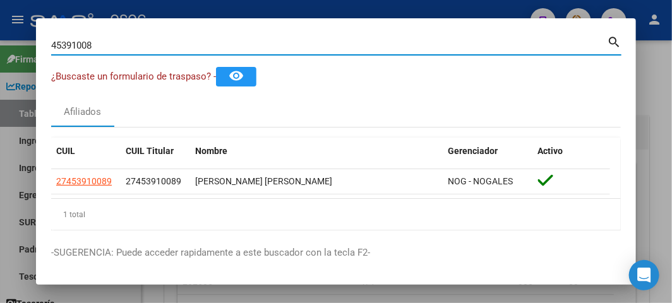
click at [312, 45] on input "45391008" at bounding box center [329, 45] width 556 height 11
paste input "4278477"
type input "44278477"
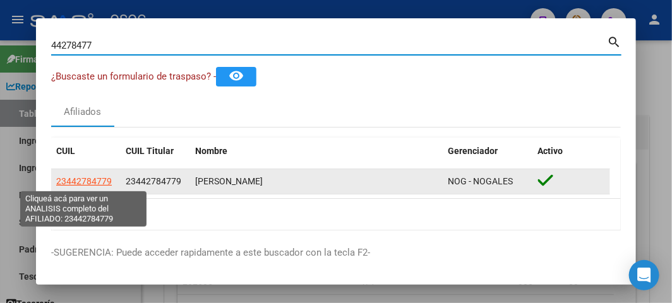
click at [97, 181] on span "23442784779" at bounding box center [84, 181] width 56 height 10
type textarea "23442784779"
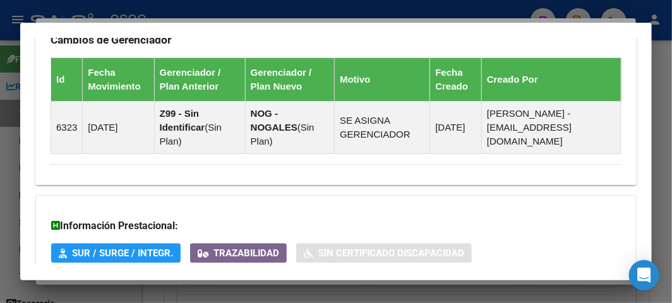
scroll to position [1030, 0]
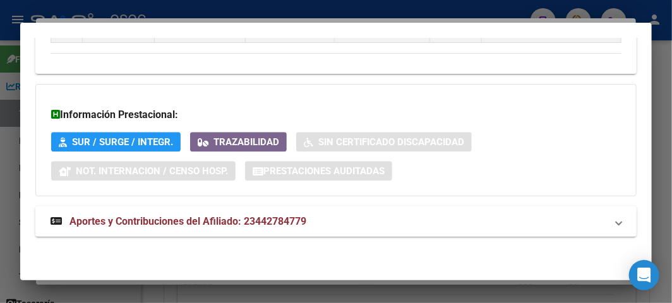
click at [261, 212] on mat-expansion-panel-header "Aportes y Contribuciones del Afiliado: 23442784779" at bounding box center [335, 221] width 601 height 30
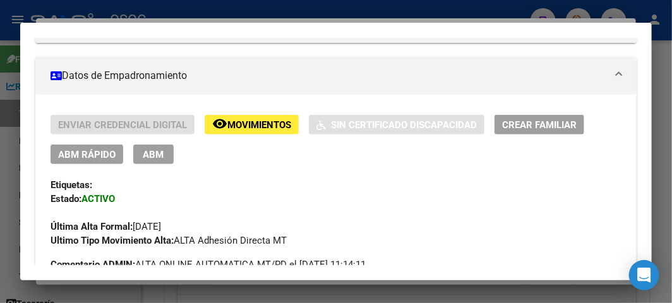
scroll to position [56, 0]
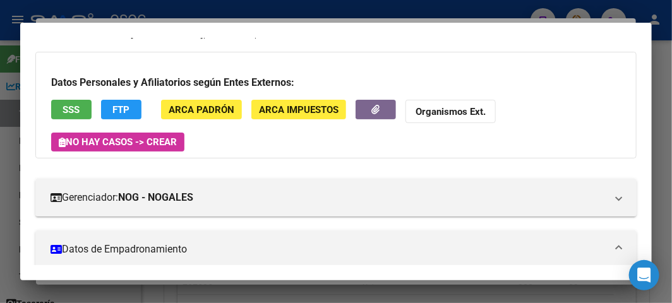
click at [80, 105] on button "SSS" at bounding box center [71, 110] width 40 height 20
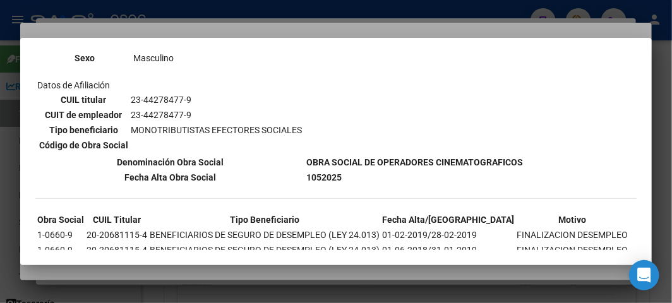
scroll to position [207, 0]
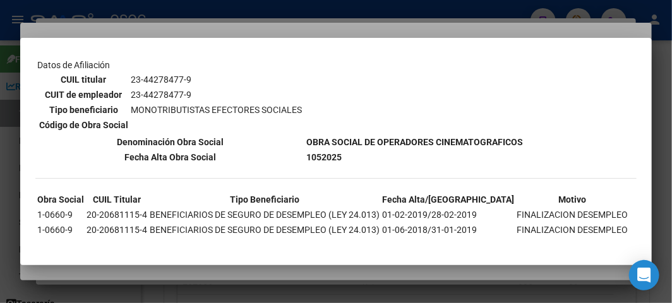
click at [217, 22] on div at bounding box center [336, 151] width 672 height 303
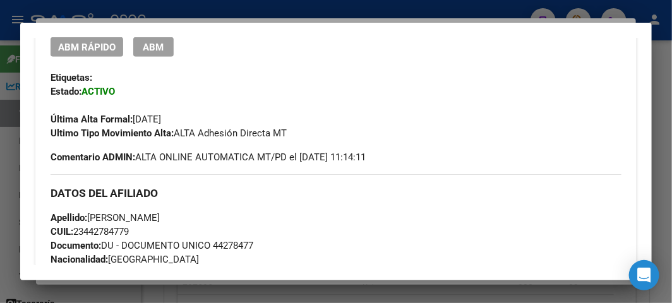
scroll to position [266, 0]
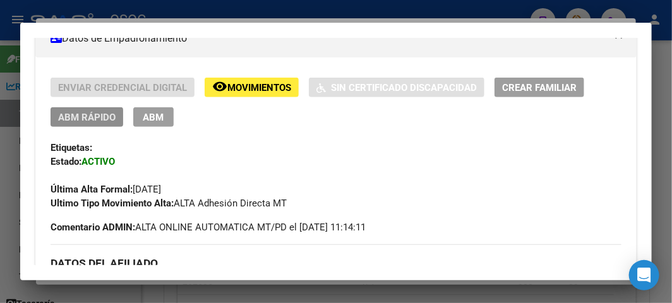
click at [80, 108] on button "ABM Rápido" at bounding box center [87, 117] width 73 height 20
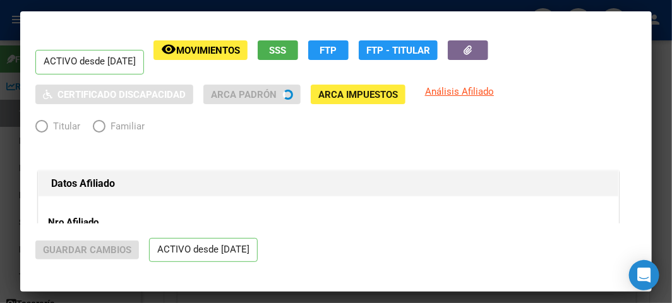
radio input "true"
type input "23-44278477-9"
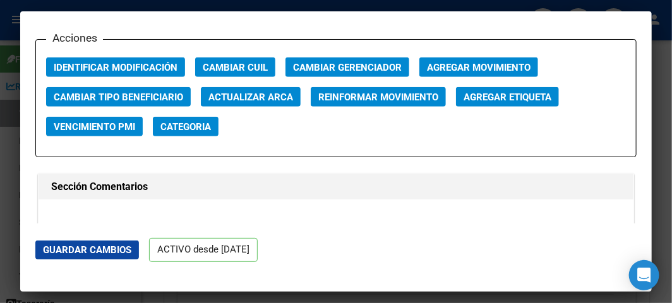
scroll to position [1824, 0]
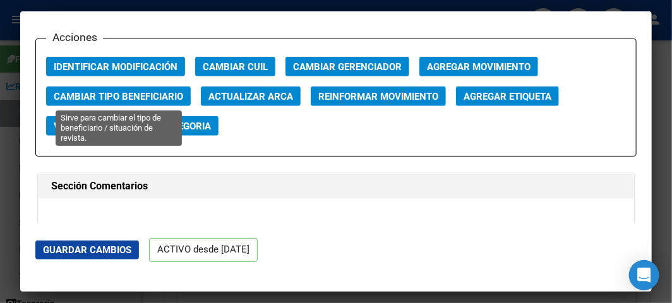
click at [115, 97] on span "Cambiar Tipo Beneficiario" at bounding box center [118, 96] width 129 height 11
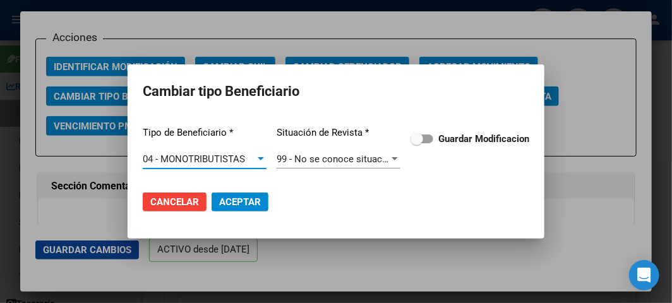
click at [439, 140] on strong "Guardar Modificacion" at bounding box center [483, 138] width 91 height 11
click at [417, 143] on input "Guardar Modificacion" at bounding box center [416, 143] width 1 height 1
click at [248, 211] on button "Aceptar" at bounding box center [240, 202] width 57 height 19
checkbox input "false"
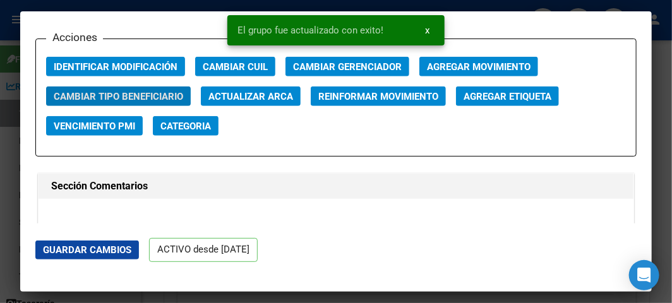
click at [18, 24] on div at bounding box center [336, 151] width 672 height 303
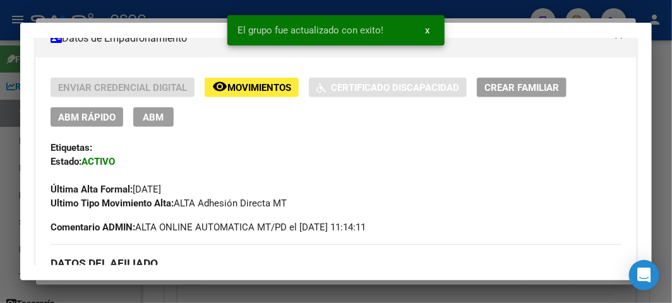
click at [9, 24] on div at bounding box center [336, 151] width 672 height 303
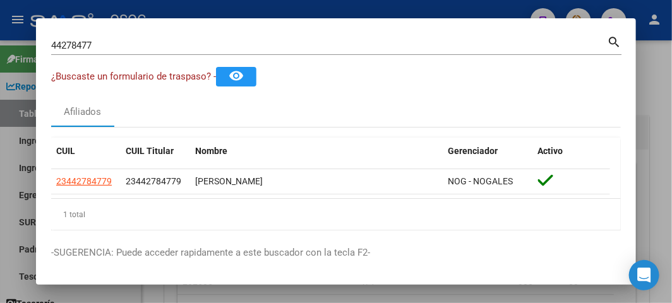
click at [213, 39] on div "44278477 Buscar (apellido, dni, cuil, nro traspaso, cuit, obra social)" at bounding box center [329, 45] width 556 height 19
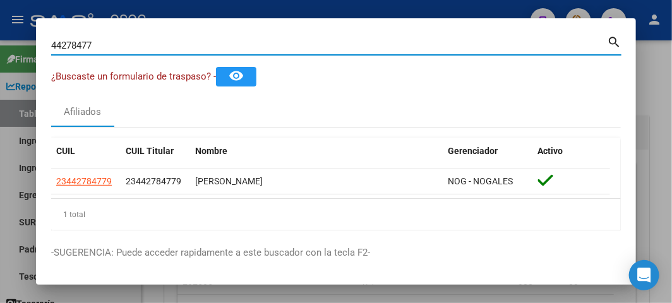
click at [213, 39] on div "44278477 Buscar (apellido, dni, cuil, nro traspaso, cuit, obra social)" at bounding box center [329, 45] width 556 height 19
click at [211, 41] on input "44278477" at bounding box center [329, 45] width 556 height 11
paste input "435661"
type input "44435661"
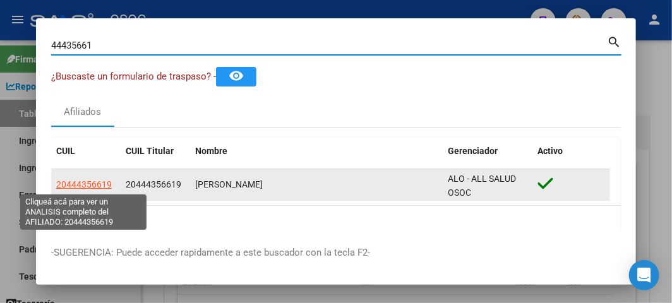
click at [71, 186] on span "20444356619" at bounding box center [84, 184] width 56 height 10
type textarea "20444356619"
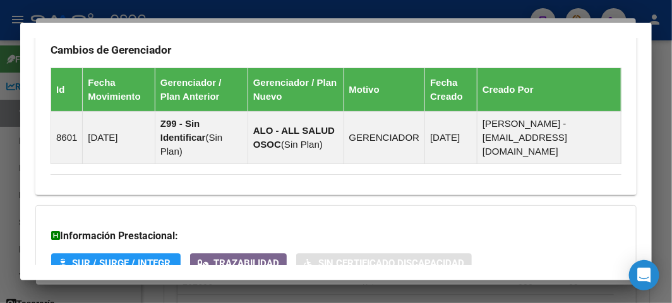
scroll to position [1030, 0]
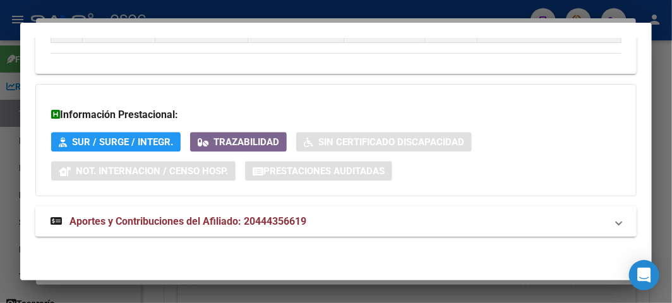
click at [176, 207] on mat-expansion-panel-header "Aportes y Contribuciones del Afiliado: 20444356619" at bounding box center [335, 221] width 601 height 30
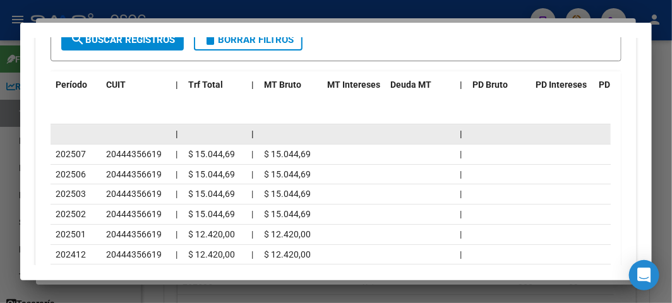
scroll to position [1507, 0]
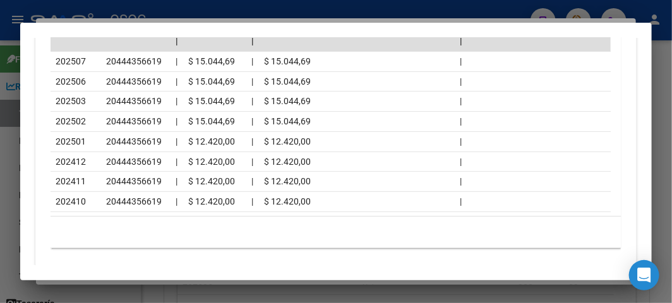
click at [179, 17] on div at bounding box center [336, 151] width 672 height 303
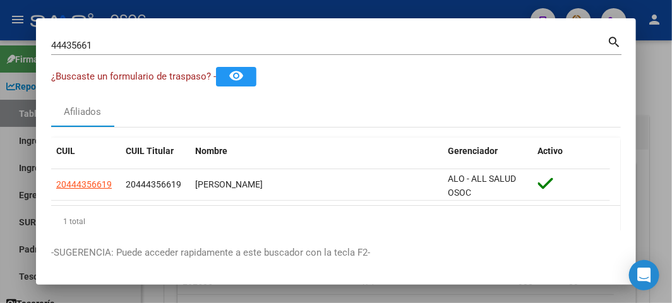
click at [179, 17] on div at bounding box center [336, 151] width 672 height 303
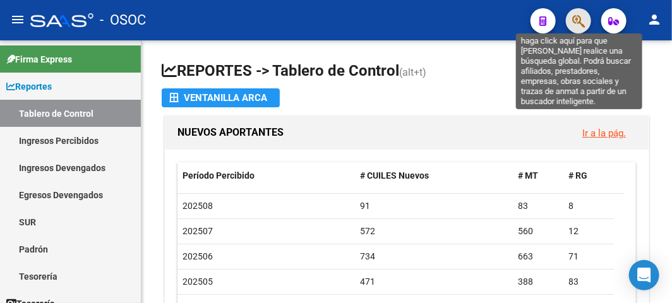
click at [581, 26] on icon "button" at bounding box center [578, 21] width 13 height 15
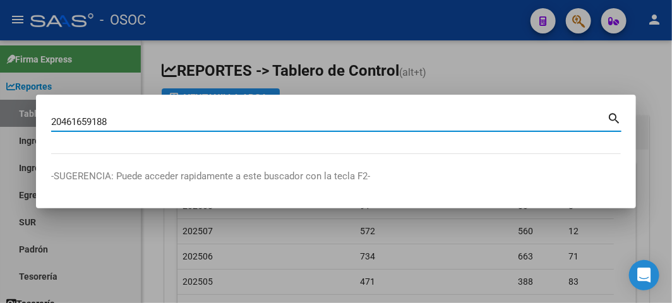
type input "20461659188"
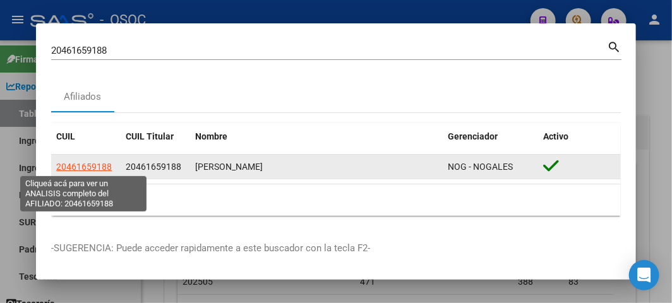
click at [86, 170] on span "20461659188" at bounding box center [84, 167] width 56 height 10
type textarea "20461659188"
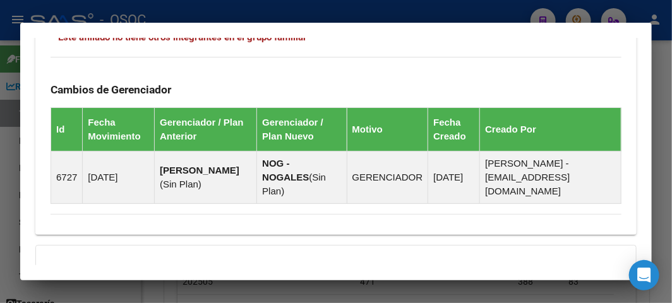
scroll to position [1017, 0]
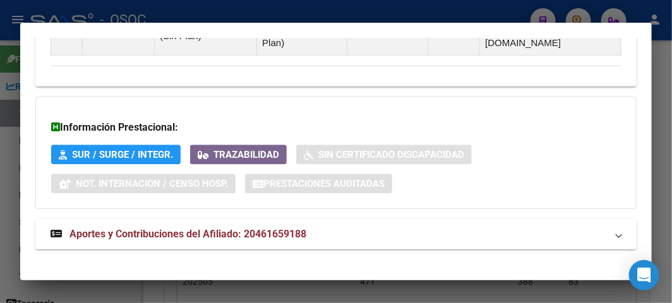
click at [179, 231] on mat-expansion-panel-header "Aportes y Contribuciones del Afiliado: 20461659188" at bounding box center [335, 234] width 601 height 30
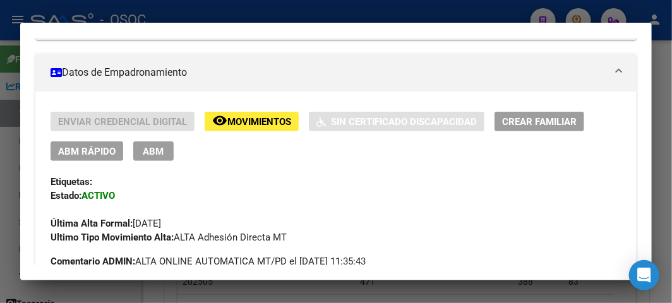
scroll to position [0, 0]
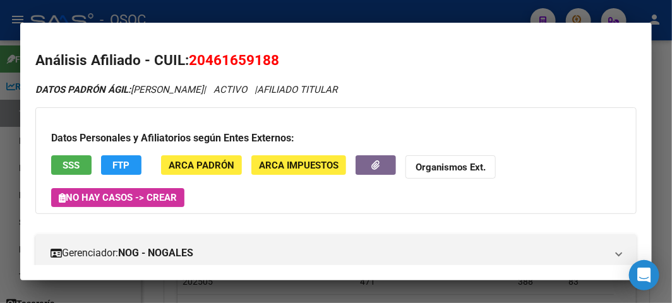
click at [57, 162] on button "SSS" at bounding box center [71, 165] width 40 height 20
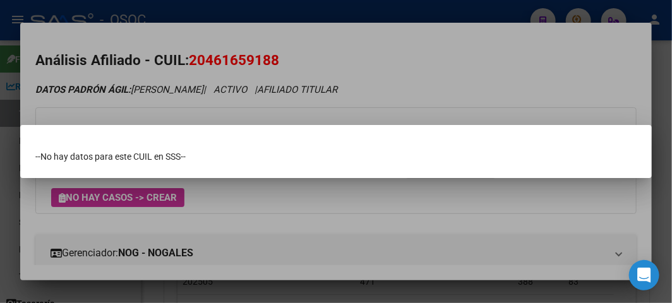
click at [133, 62] on div at bounding box center [336, 151] width 672 height 303
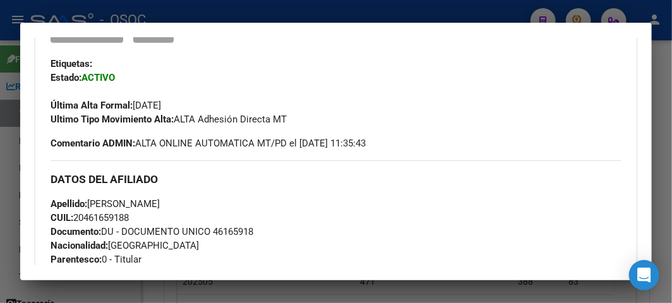
scroll to position [210, 0]
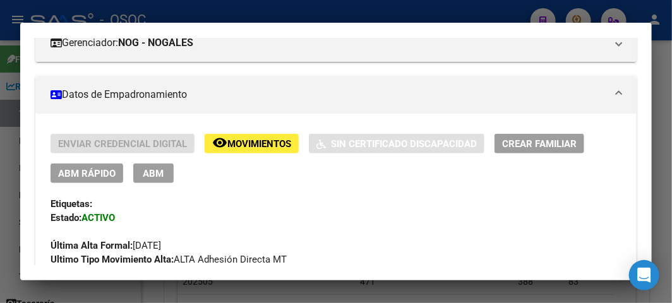
click at [78, 170] on span "ABM Rápido" at bounding box center [86, 173] width 57 height 11
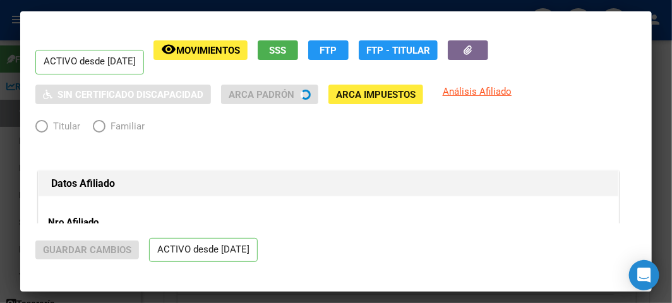
radio input "true"
type input "20-46165918-8"
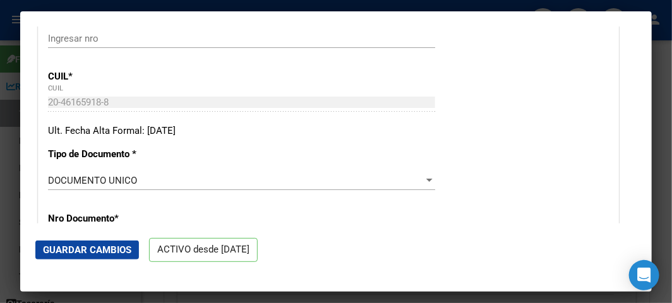
click at [102, 7] on div at bounding box center [336, 151] width 672 height 303
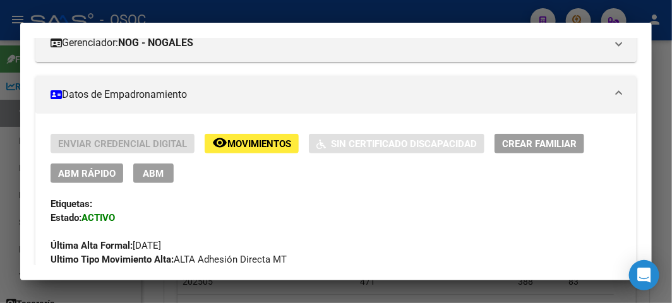
click at [77, 165] on button "ABM Rápido" at bounding box center [87, 174] width 73 height 20
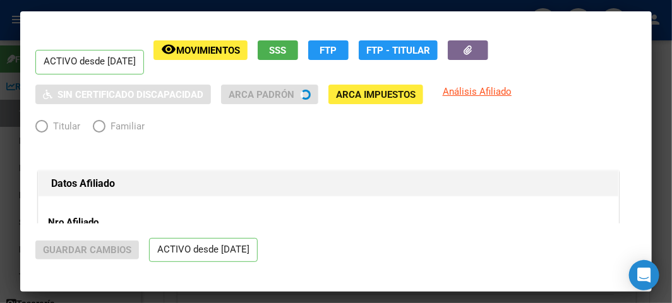
radio input "true"
type input "20-46165918-8"
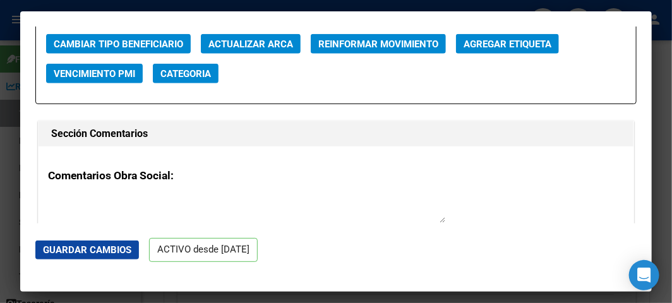
scroll to position [1824, 0]
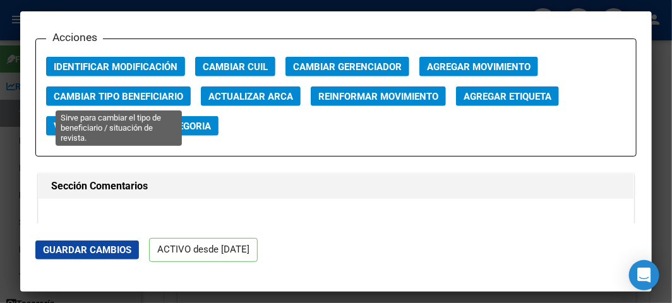
click at [89, 95] on span "Cambiar Tipo Beneficiario" at bounding box center [118, 96] width 129 height 11
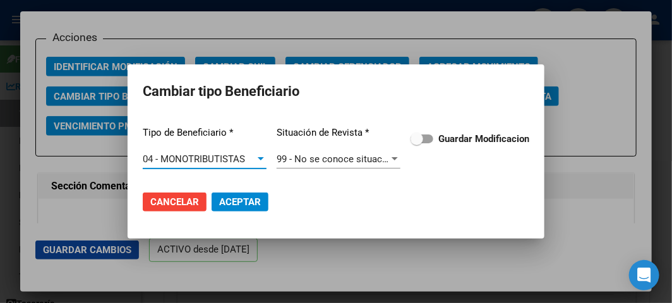
click at [457, 150] on div "Tipo de Beneficiario * 04 - MONOTRIBUTISTAS Seleccionar tipo Situación de Revis…" at bounding box center [336, 148] width 386 height 64
click at [451, 144] on span "Guardar Modificacion" at bounding box center [483, 138] width 91 height 15
click at [417, 144] on input "Guardar Modificacion" at bounding box center [416, 143] width 1 height 1
click at [264, 198] on button "Aceptar" at bounding box center [240, 202] width 57 height 19
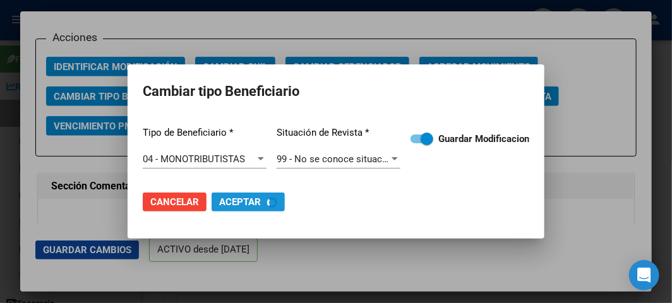
checkbox input "false"
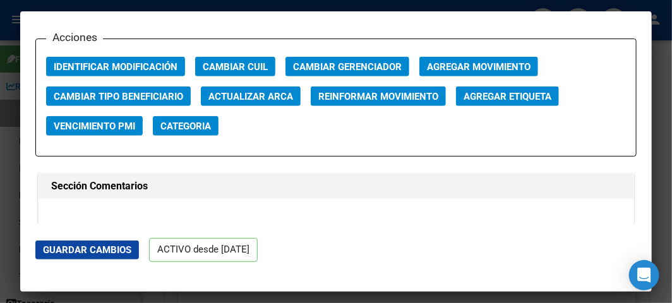
click at [17, 30] on div at bounding box center [336, 151] width 672 height 303
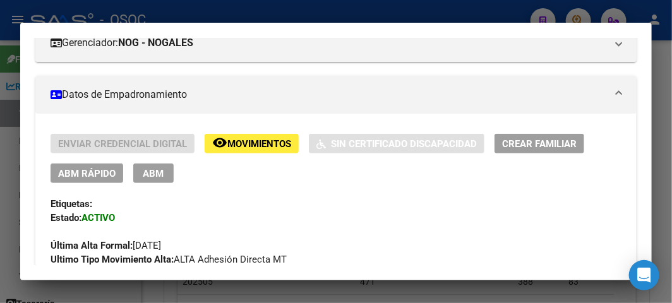
click at [201, 13] on div at bounding box center [336, 151] width 672 height 303
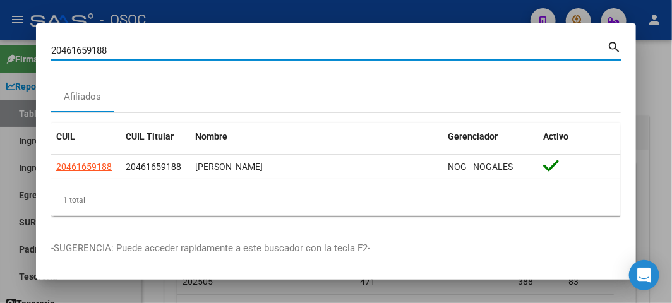
click at [129, 52] on input "20461659188" at bounding box center [329, 50] width 556 height 11
paste input "44528434"
type input "44528434"
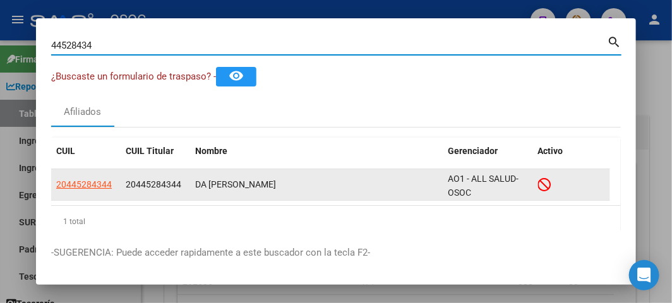
click at [117, 181] on datatable-body-cell "20445284344" at bounding box center [85, 184] width 69 height 31
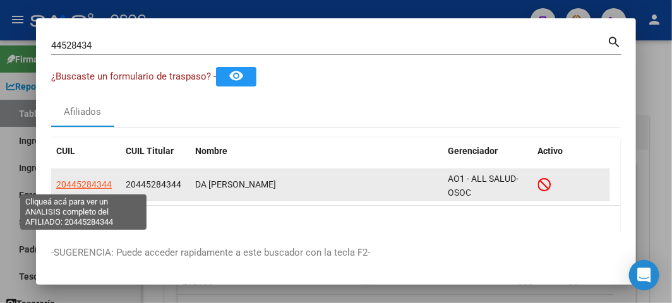
click at [106, 181] on span "20445284344" at bounding box center [84, 184] width 56 height 10
type textarea "20445284344"
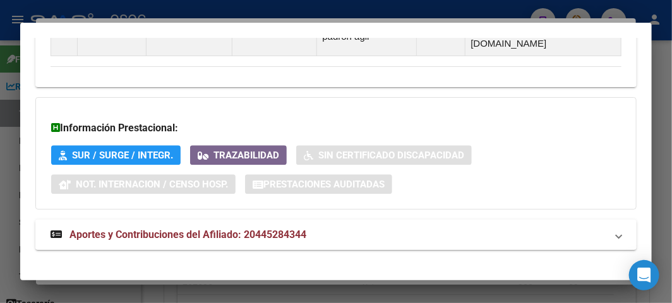
click at [93, 230] on mat-expansion-panel-header "Aportes y Contribuciones del Afiliado: 20445284344" at bounding box center [335, 235] width 601 height 30
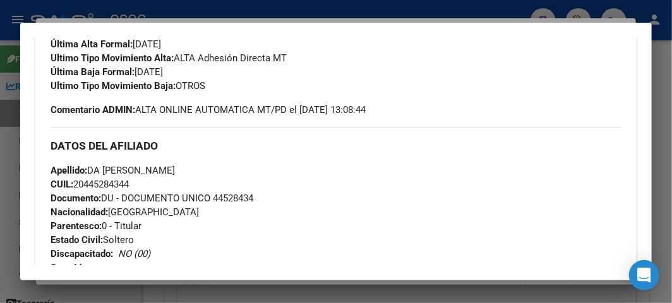
scroll to position [5, 0]
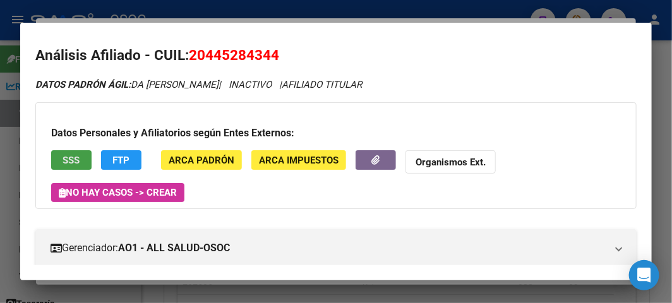
click at [68, 150] on button "SSS" at bounding box center [71, 160] width 40 height 20
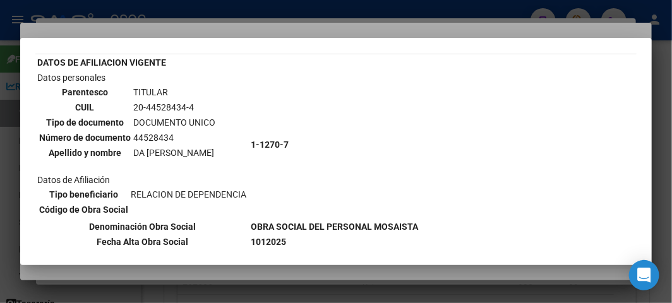
scroll to position [0, 0]
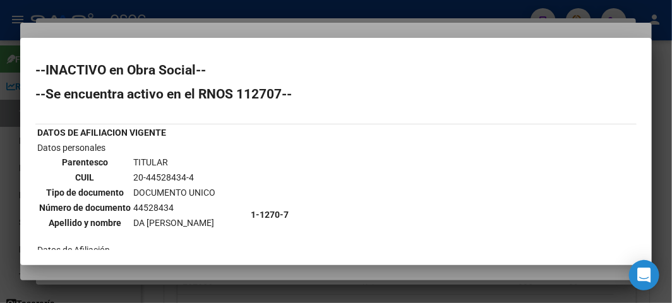
click at [163, 176] on td "20-44528434-4" at bounding box center [174, 177] width 83 height 14
click at [162, 174] on td "20-44528434-4" at bounding box center [174, 177] width 83 height 14
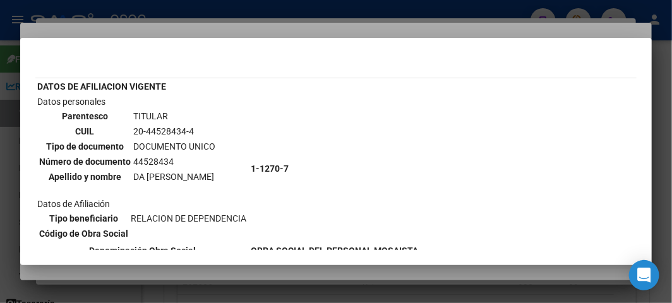
scroll to position [70, 0]
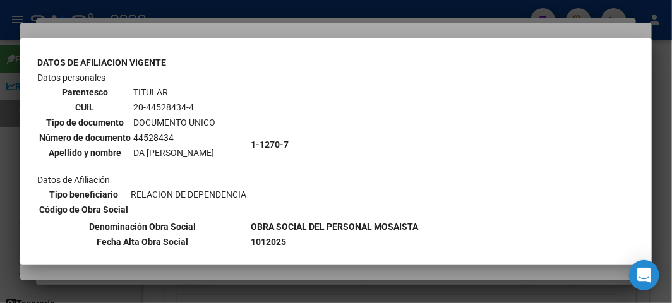
click at [160, 17] on div at bounding box center [336, 151] width 672 height 303
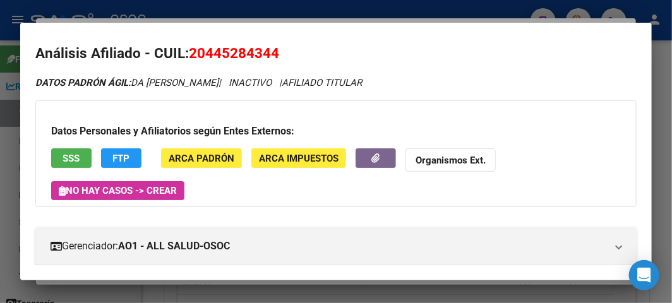
scroll to position [5, 0]
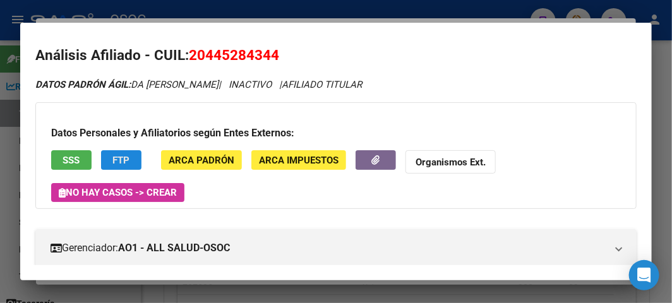
click at [120, 165] on span "FTP" at bounding box center [121, 160] width 17 height 11
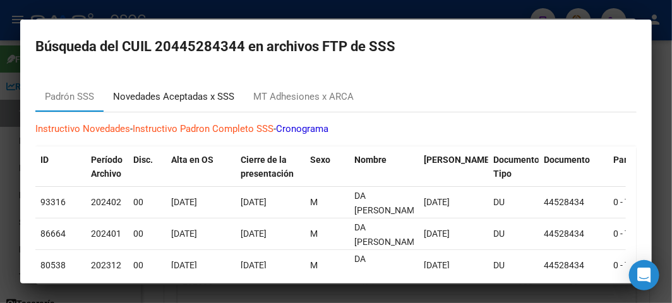
click at [174, 101] on div "Novedades Aceptadas x SSS" at bounding box center [173, 97] width 121 height 15
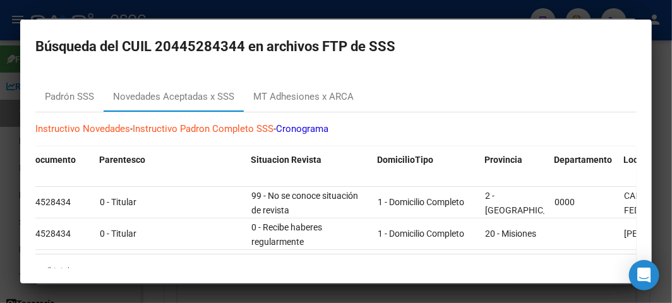
scroll to position [0, 587]
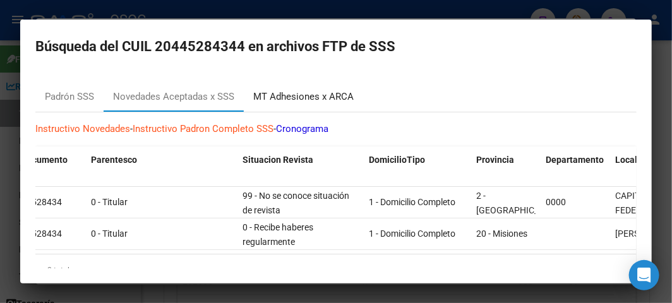
click at [287, 97] on div "MT Adhesiones x ARCA" at bounding box center [303, 97] width 100 height 15
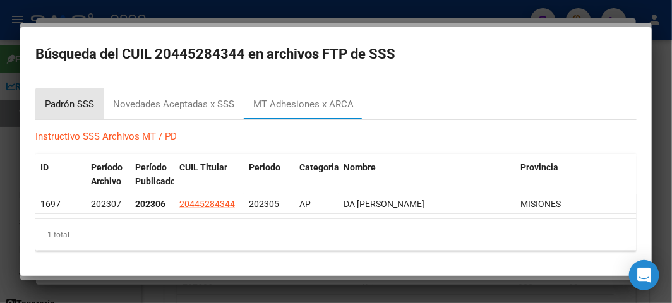
click at [76, 102] on div "Padrón SSS" at bounding box center [69, 104] width 49 height 15
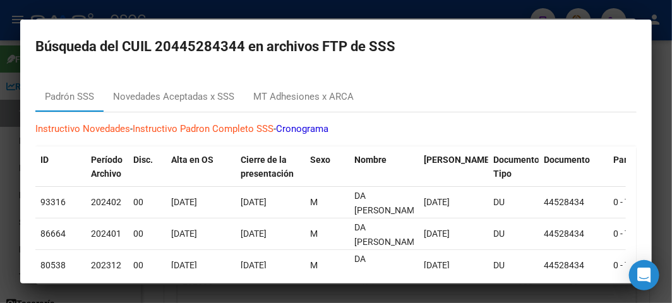
click at [189, 20] on mat-dialog-container "Búsqueda del CUIL 20445284344 en archivos FTP de SSS Padrón SSS Novedades Acept…" at bounding box center [335, 152] width 631 height 264
click at [186, 13] on div at bounding box center [336, 151] width 672 height 303
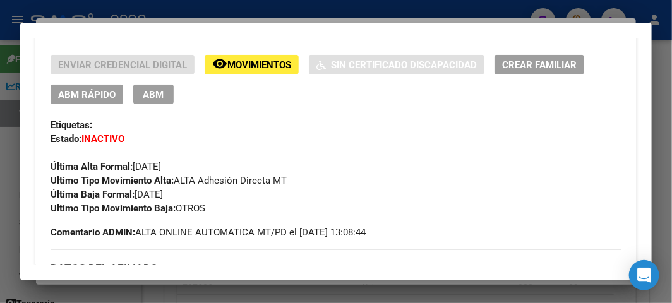
scroll to position [286, 0]
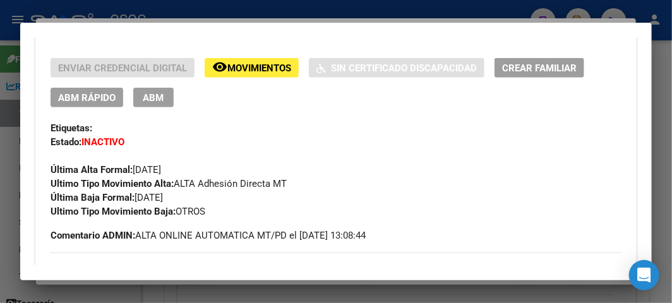
click at [105, 99] on span "ABM Rápido" at bounding box center [86, 97] width 57 height 11
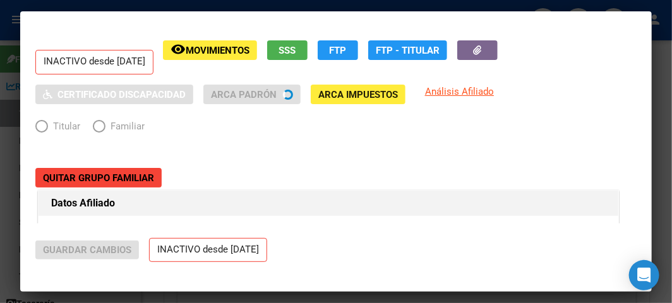
radio input "true"
type input "20-44528434-4"
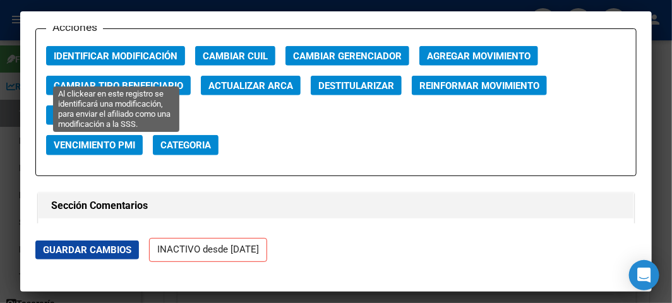
scroll to position [1824, 0]
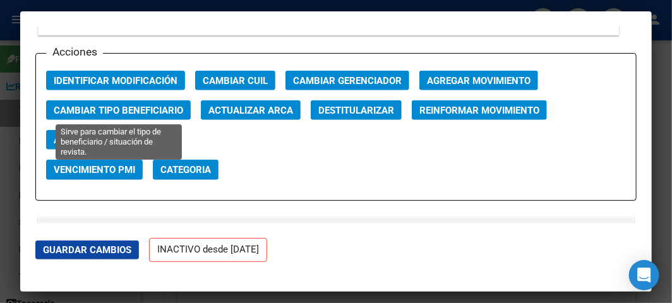
click at [188, 110] on button "Cambiar Tipo Beneficiario" at bounding box center [118, 110] width 145 height 20
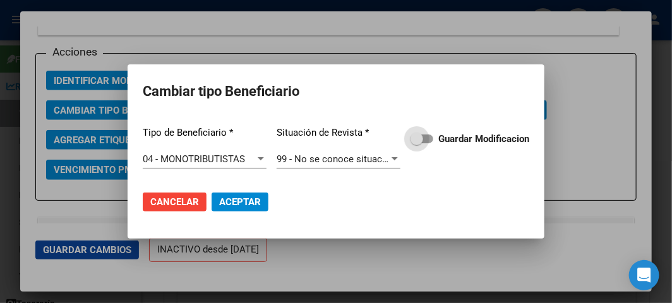
click at [212, 193] on button "Aceptar" at bounding box center [240, 202] width 57 height 19
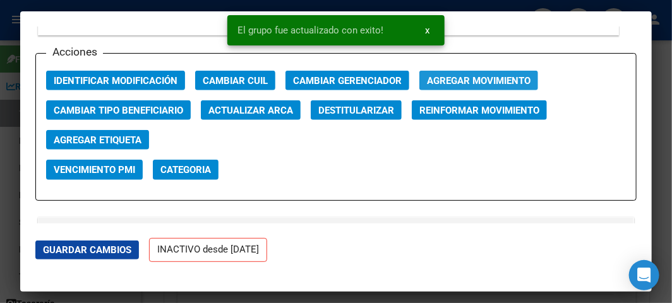
click at [444, 81] on span "Agregar Movimiento" at bounding box center [479, 80] width 104 height 11
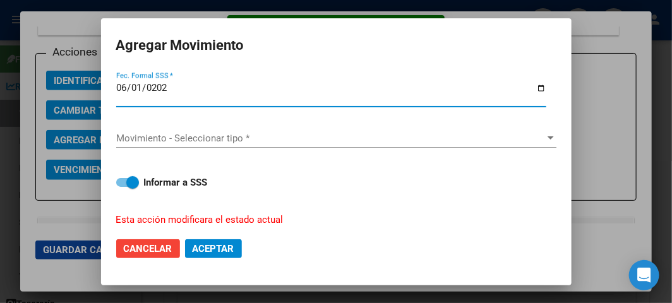
type input "2025-06-01"
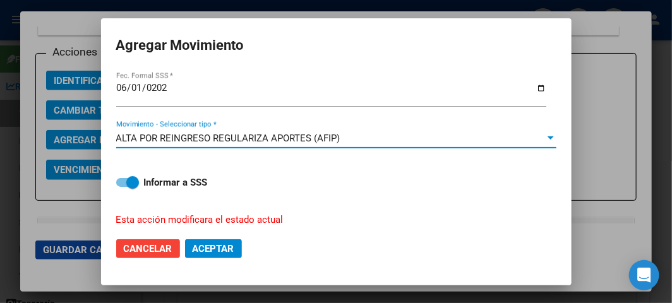
click at [237, 246] on button "Aceptar" at bounding box center [213, 248] width 57 height 19
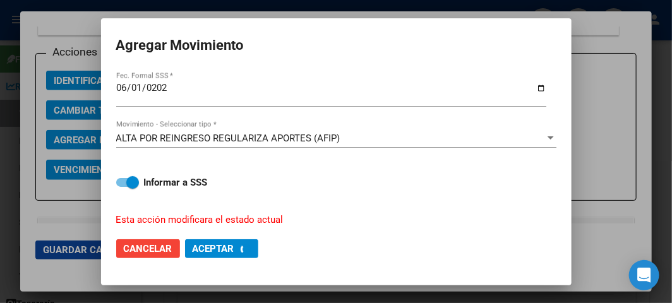
checkbox input "false"
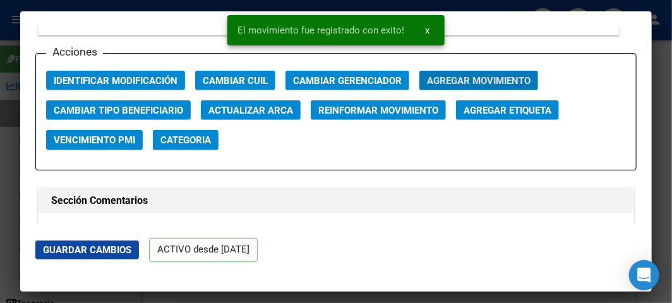
click at [15, 90] on div at bounding box center [336, 151] width 672 height 303
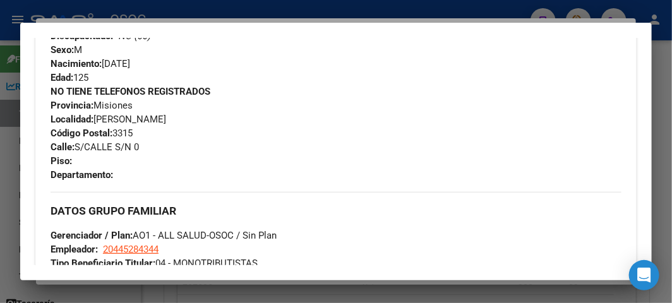
scroll to position [636, 0]
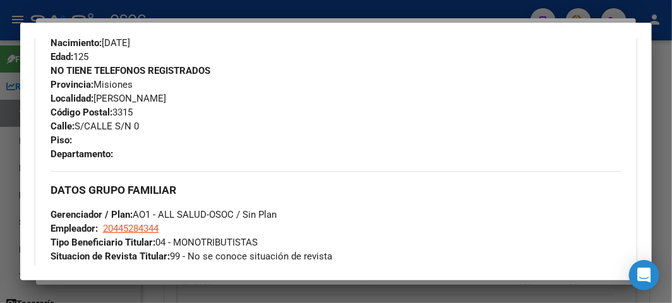
click at [8, 148] on div at bounding box center [336, 151] width 672 height 303
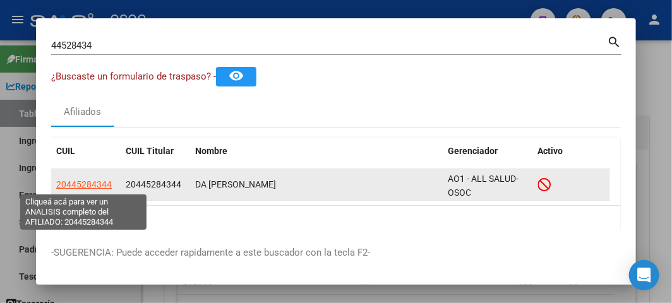
click at [92, 179] on span "20445284344" at bounding box center [84, 184] width 56 height 10
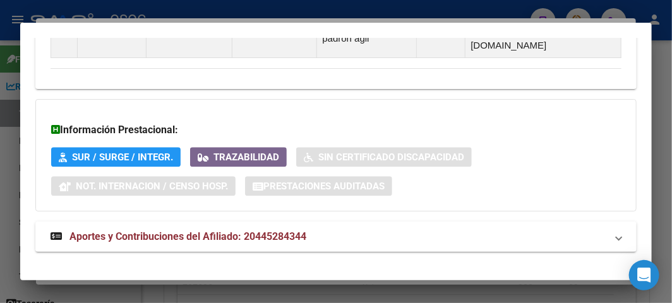
scroll to position [1058, 0]
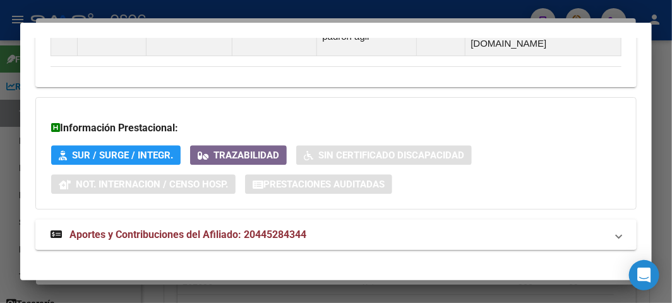
click at [124, 229] on span "Aportes y Contribuciones del Afiliado: 20445284344" at bounding box center [187, 235] width 237 height 12
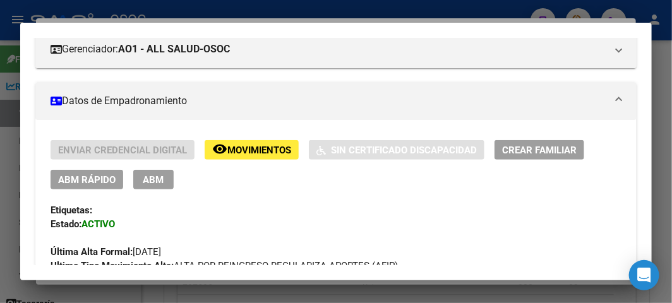
scroll to position [203, 0]
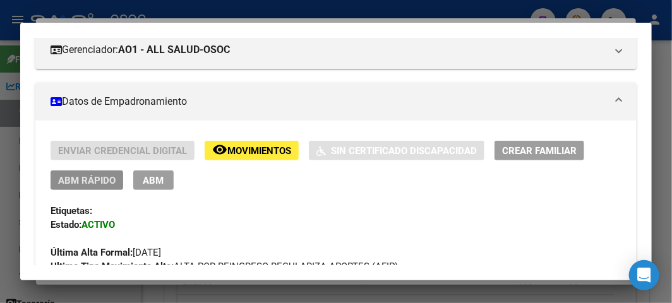
click at [100, 175] on span "ABM Rápido" at bounding box center [86, 180] width 57 height 11
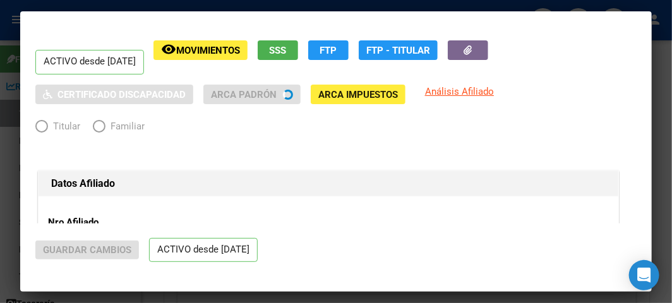
radio input "true"
type input "20-44528434-4"
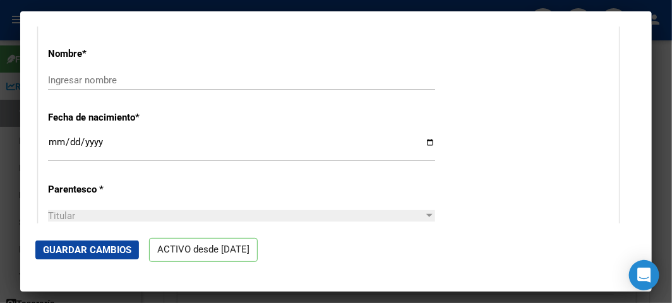
scroll to position [491, 0]
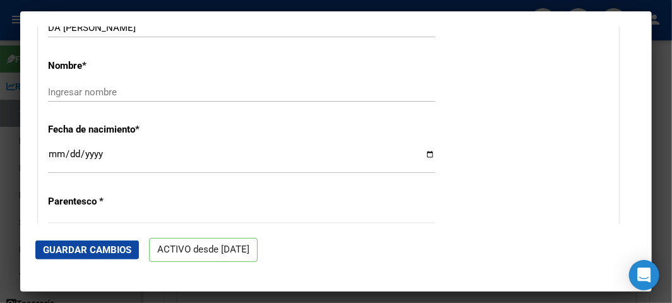
click at [49, 152] on input "[DATE]" at bounding box center [241, 159] width 387 height 20
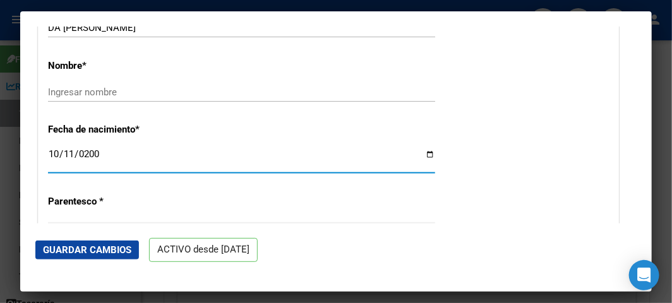
type input "2002-10-11"
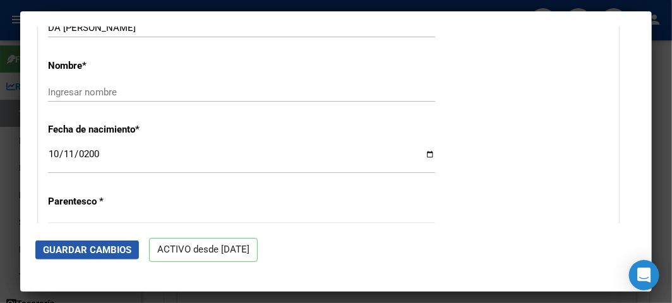
click at [123, 254] on span "Guardar Cambios" at bounding box center [87, 249] width 88 height 11
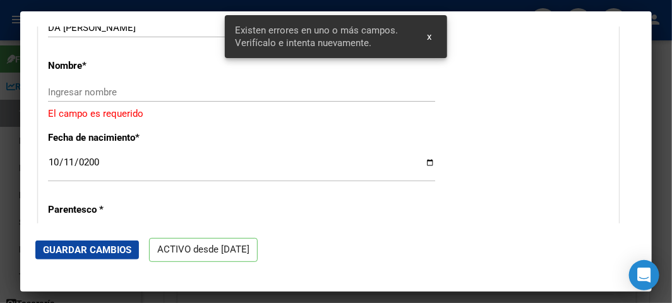
click at [80, 104] on div "Ingresar nombre" at bounding box center [241, 98] width 387 height 31
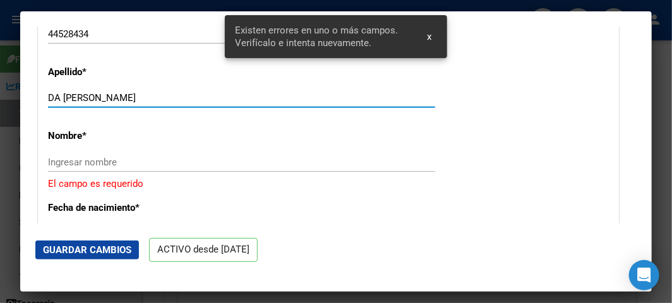
click at [89, 96] on input "DA SILVA JAIME ADRIEL" at bounding box center [241, 97] width 387 height 11
type input "[PERSON_NAME]"
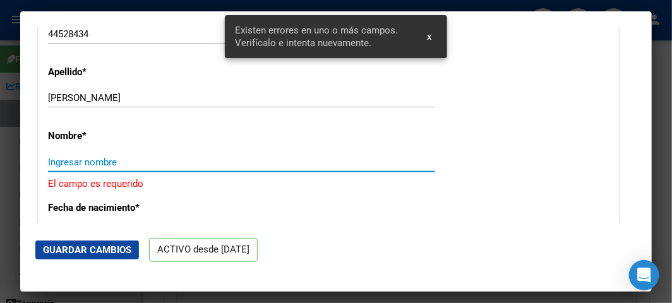
paste input "JAIME ADRIEL"
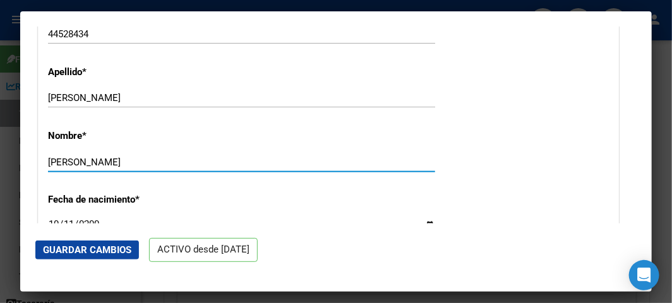
type input "JAIME ADRIEL"
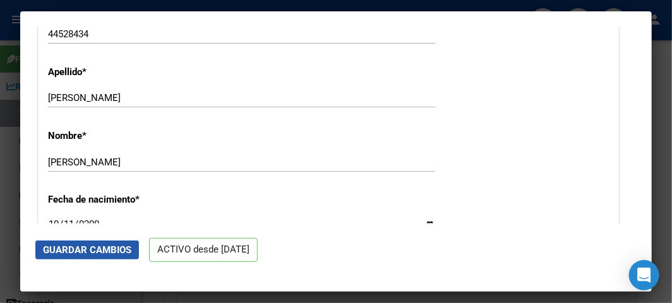
click at [78, 257] on button "Guardar Cambios" at bounding box center [87, 250] width 104 height 19
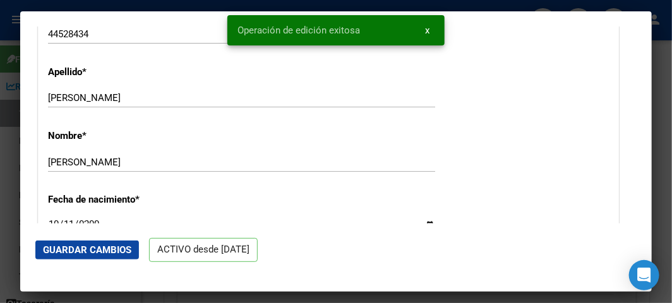
click at [9, 129] on div at bounding box center [336, 151] width 672 height 303
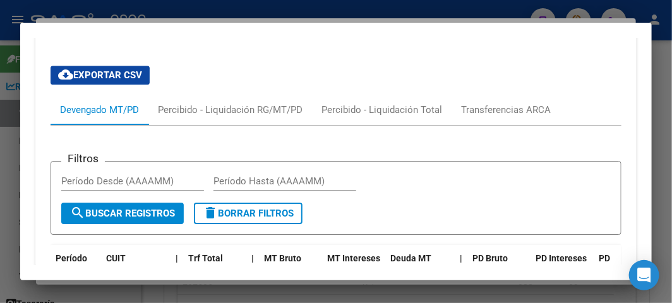
scroll to position [1396, 0]
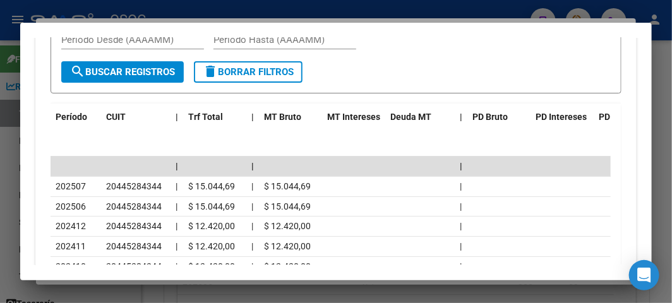
drag, startPoint x: 272, startPoint y: 20, endPoint x: 263, endPoint y: 16, distance: 8.8
click at [270, 20] on div at bounding box center [336, 151] width 672 height 303
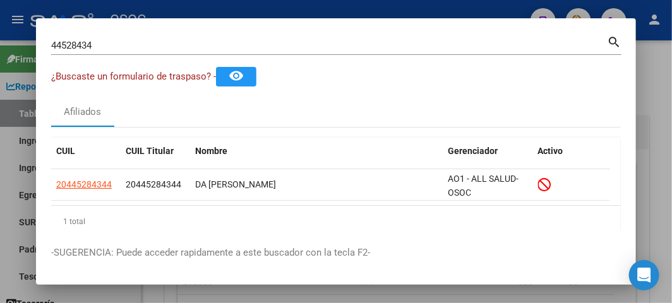
click at [263, 16] on div at bounding box center [336, 151] width 672 height 303
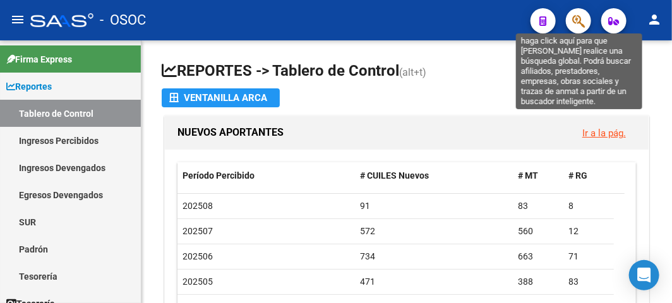
click at [578, 23] on icon "button" at bounding box center [578, 21] width 13 height 15
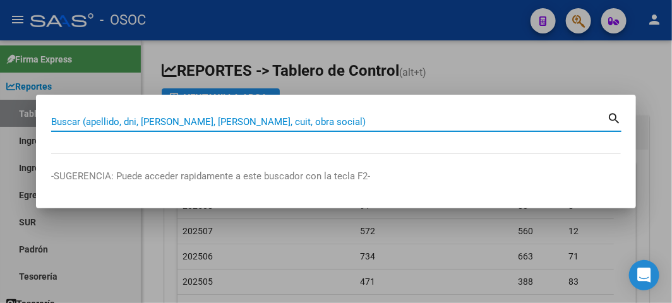
click at [236, 120] on input "Buscar (apellido, dni, [PERSON_NAME], [PERSON_NAME], cuit, obra social)" at bounding box center [329, 121] width 556 height 11
paste input "20286506535"
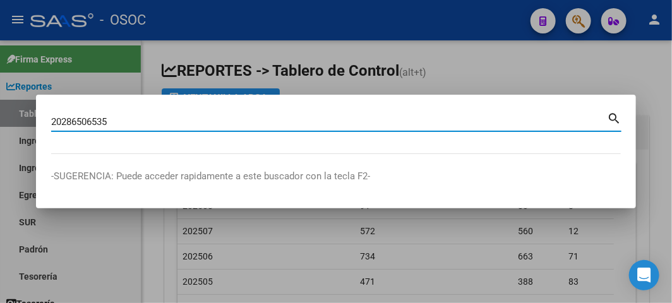
type input "20286506535"
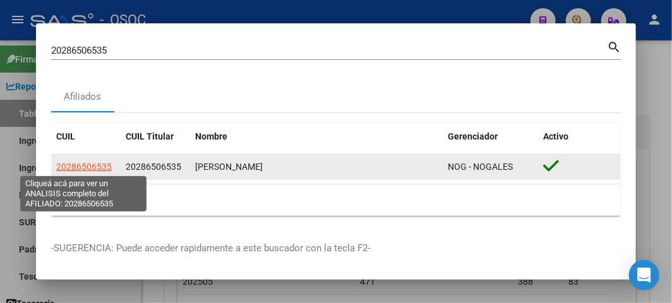
click at [105, 167] on span "20286506535" at bounding box center [84, 167] width 56 height 10
type textarea "20286506535"
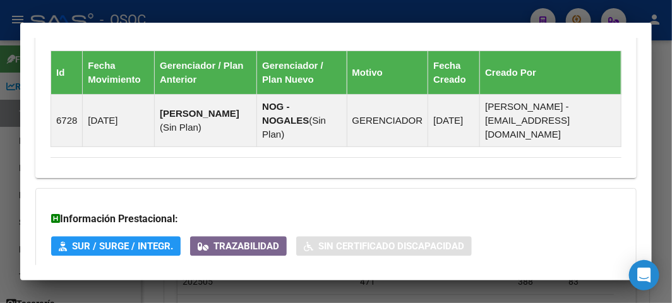
scroll to position [1017, 0]
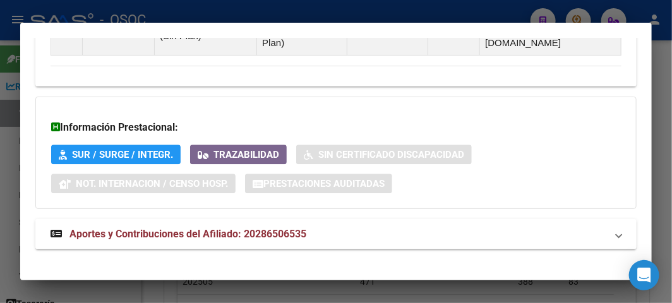
click at [247, 228] on span "Aportes y Contribuciones del Afiliado: 20286506535" at bounding box center [187, 234] width 237 height 12
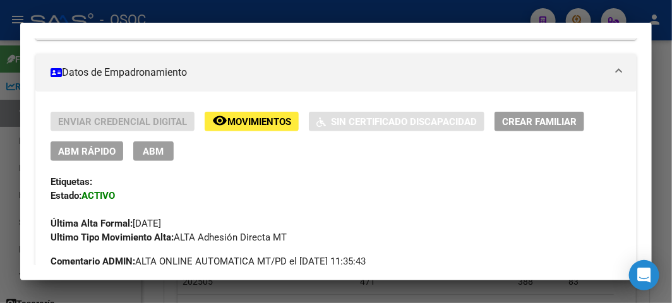
scroll to position [22, 0]
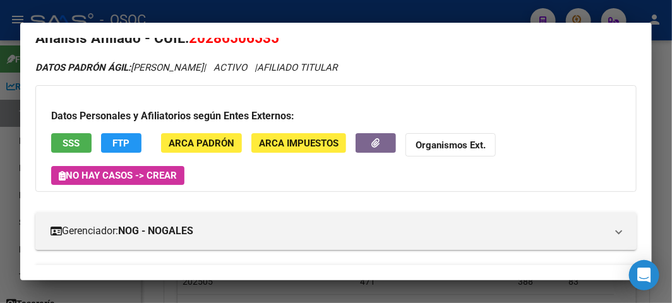
click at [78, 141] on button "SSS" at bounding box center [71, 143] width 40 height 20
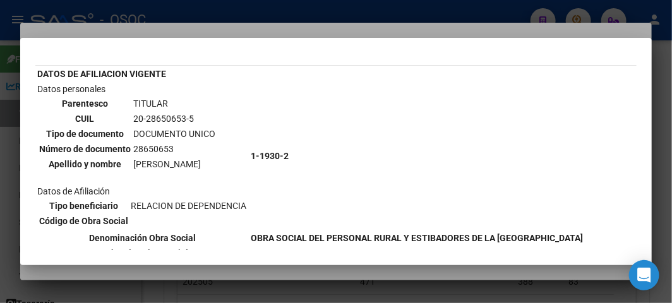
scroll to position [0, 0]
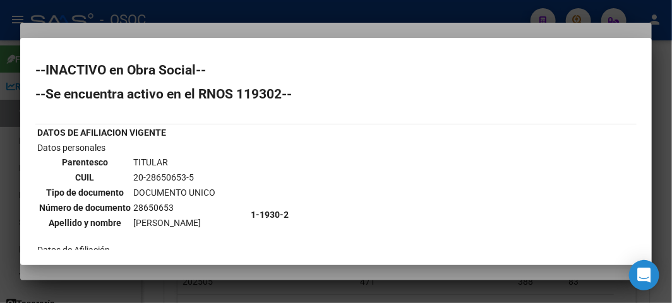
click at [174, 32] on div at bounding box center [336, 151] width 672 height 303
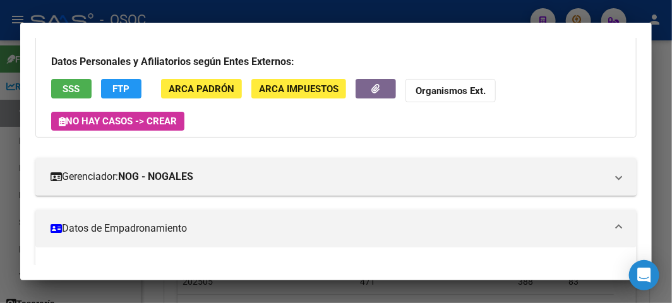
scroll to position [210, 0]
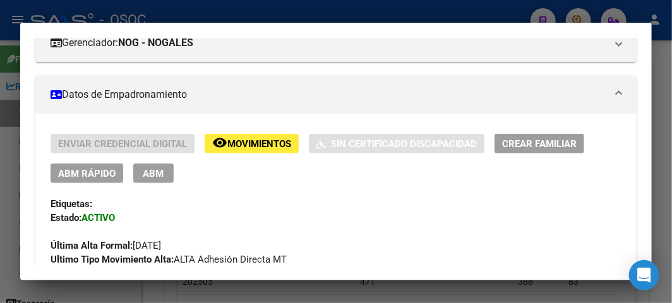
click at [73, 174] on span "ABM Rápido" at bounding box center [86, 173] width 57 height 11
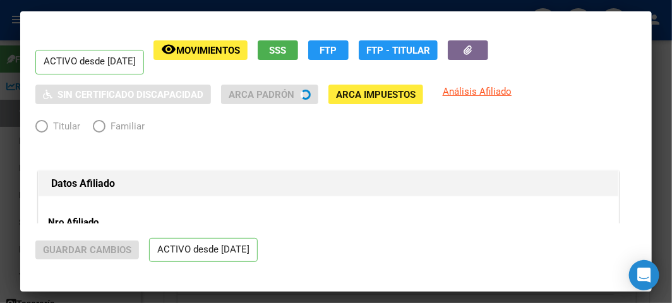
radio input "true"
type input "20-28650653-5"
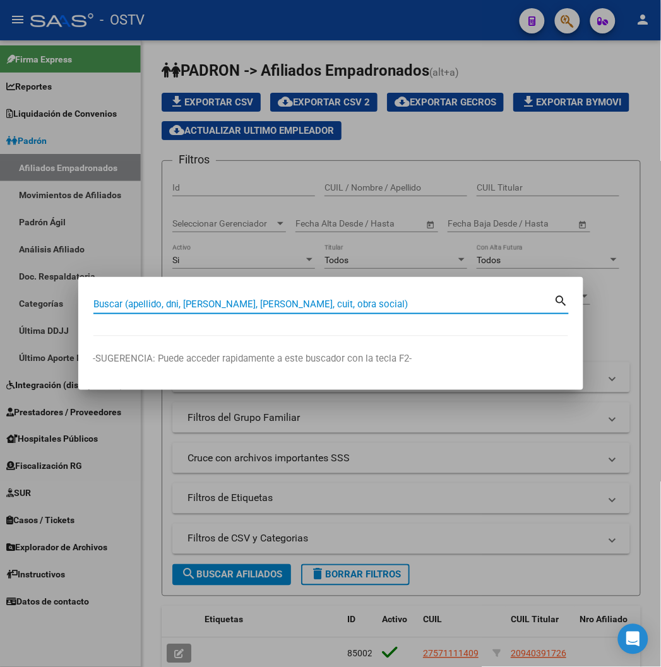
paste input "21637686"
type input "21637686"
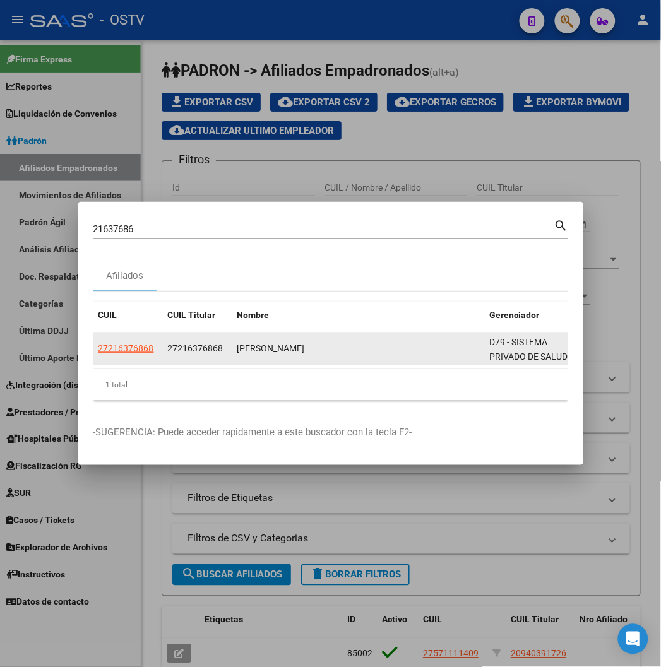
click at [99, 352] on span "27216376868" at bounding box center [127, 348] width 56 height 10
type textarea "27216376868"
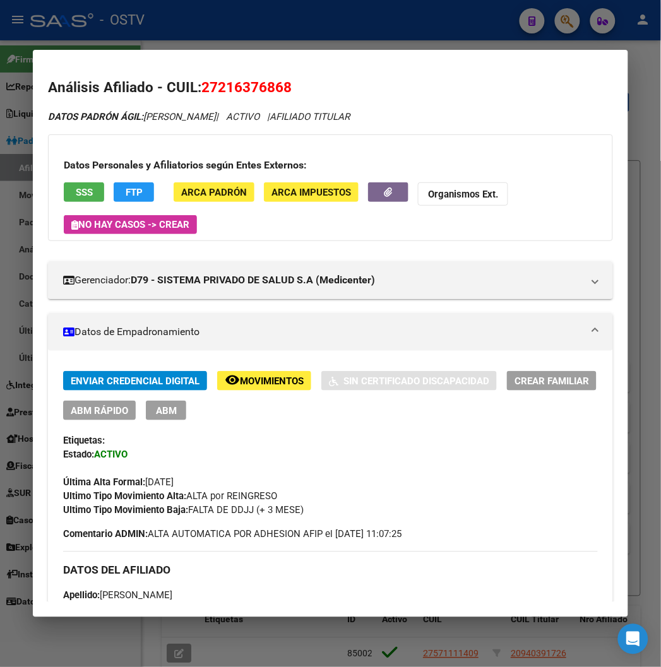
click at [263, 516] on span "Ultimo Tipo Movimiento Baja: FALTA DE DDJJ (+ 3 MESE)" at bounding box center [183, 510] width 241 height 11
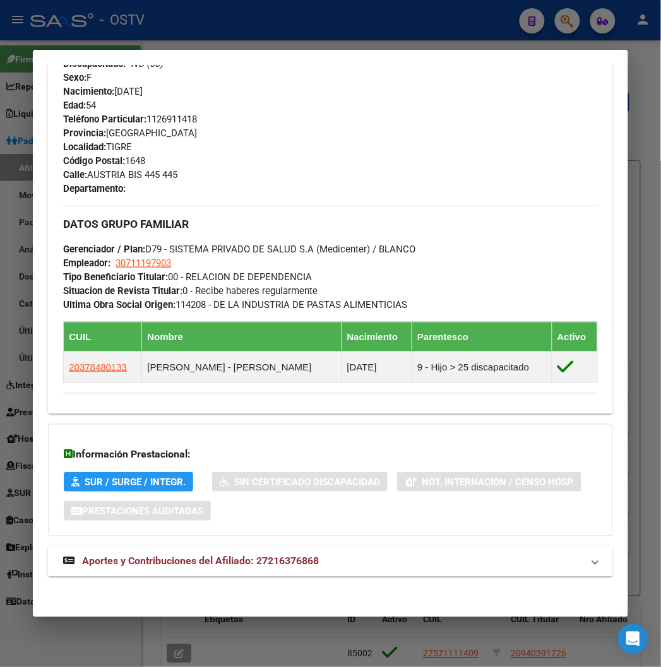
scroll to position [619, 0]
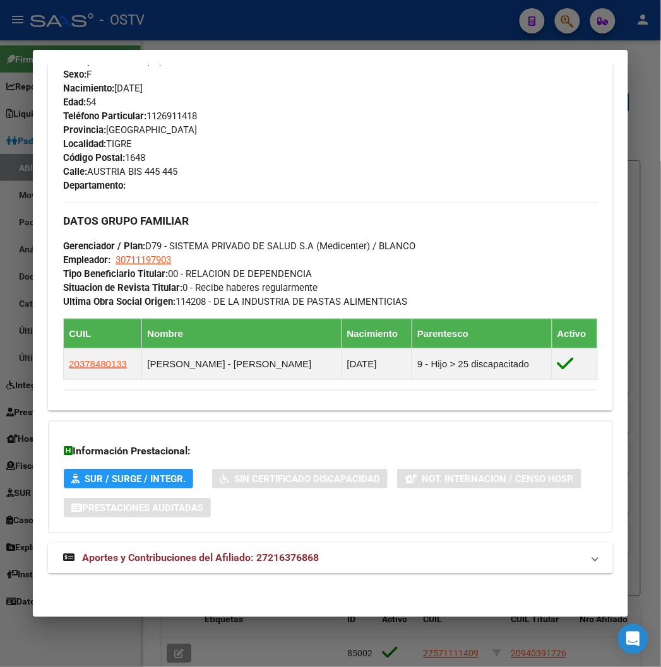
click at [155, 547] on mat-expansion-panel-header "Aportes y Contribuciones del Afiliado: 27216376868" at bounding box center [330, 559] width 564 height 30
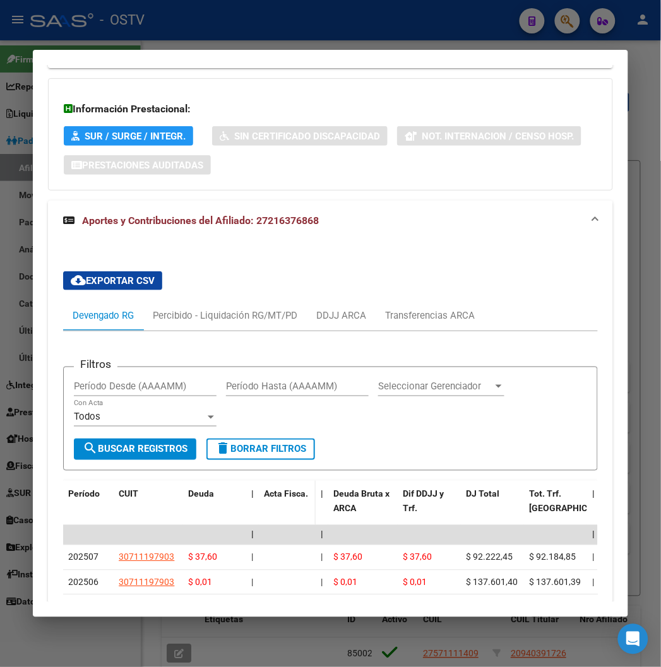
scroll to position [1241, 0]
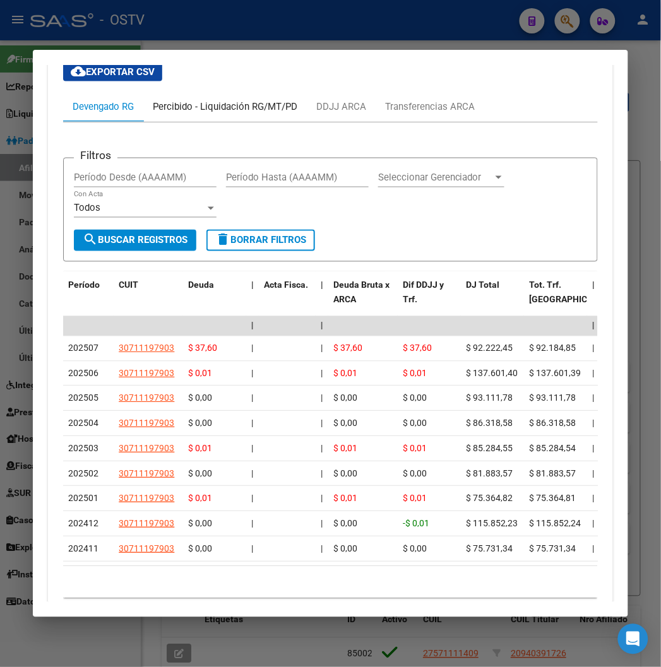
click at [181, 114] on div "Percibido - Liquidación RG/MT/PD" at bounding box center [225, 107] width 164 height 30
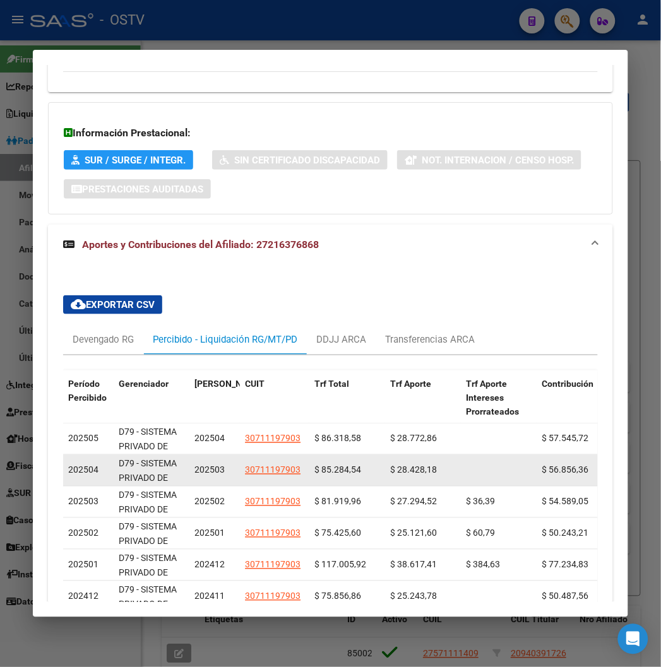
scroll to position [962, 0]
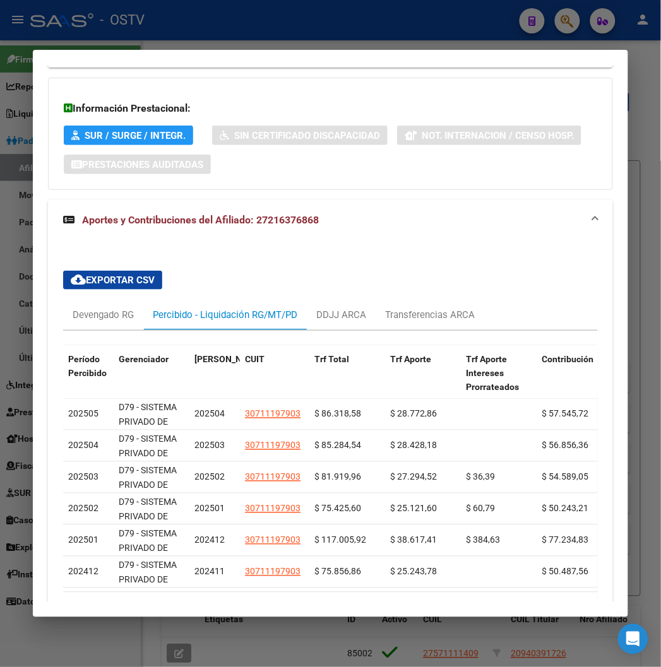
click at [246, 22] on div at bounding box center [330, 333] width 661 height 667
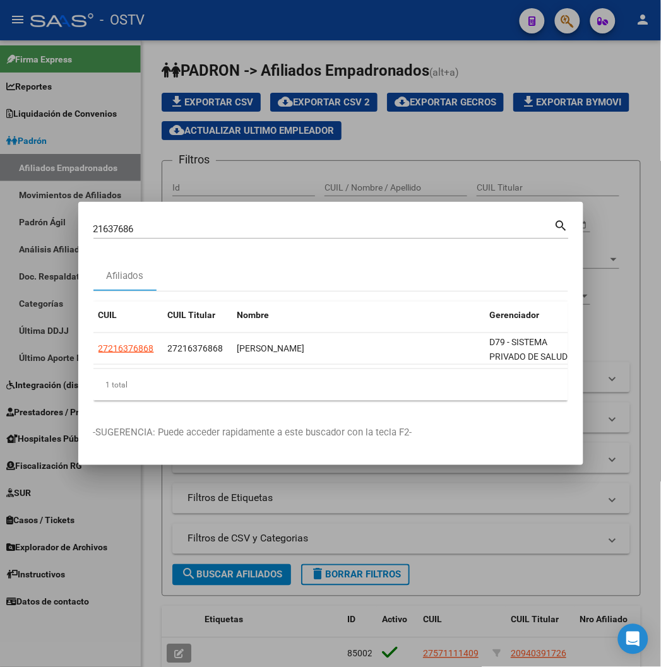
click at [556, 18] on div at bounding box center [330, 333] width 661 height 667
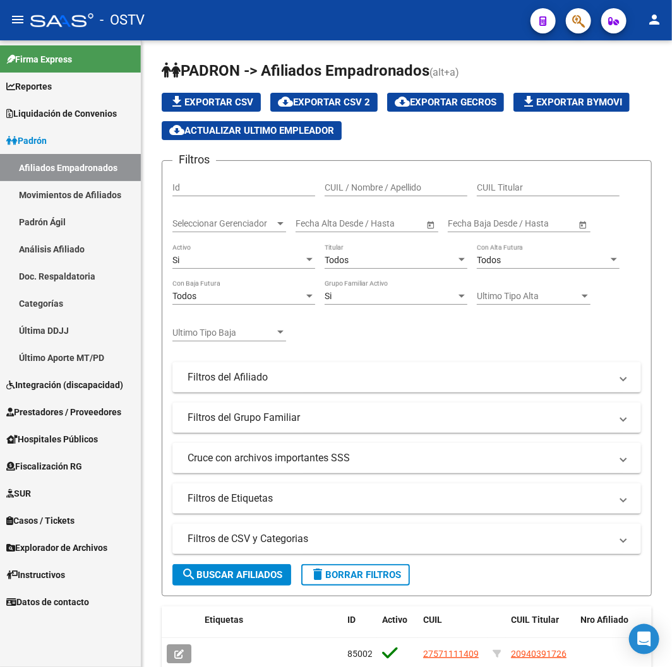
click at [561, 18] on div at bounding box center [573, 21] width 35 height 26
click at [571, 20] on button "button" at bounding box center [578, 20] width 25 height 25
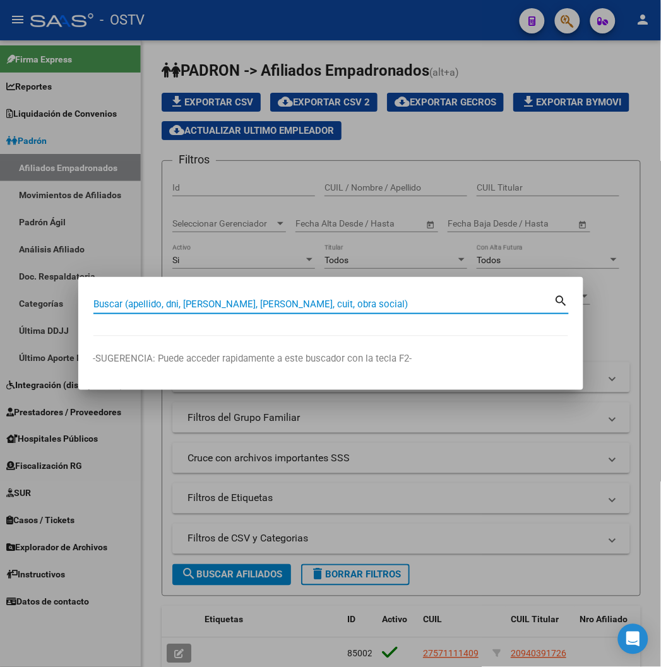
paste input "26226159"
type input "26226159"
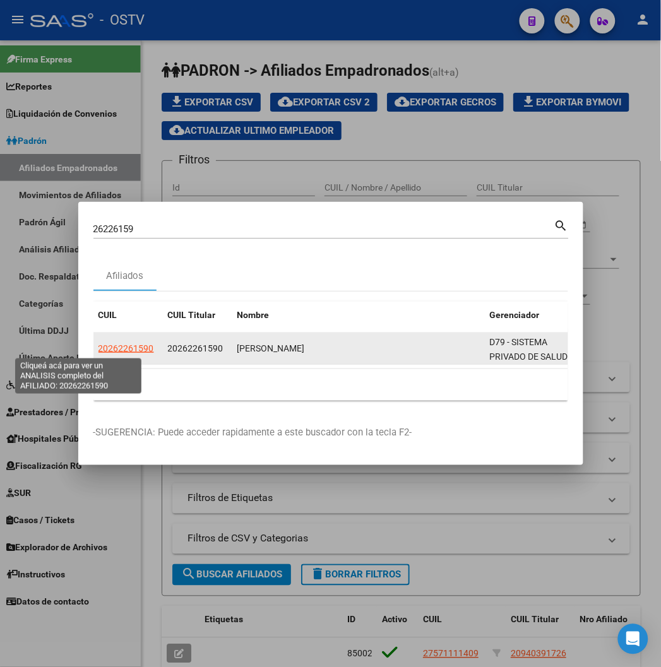
click at [99, 350] on span "20262261590" at bounding box center [127, 348] width 56 height 10
type textarea "20262261590"
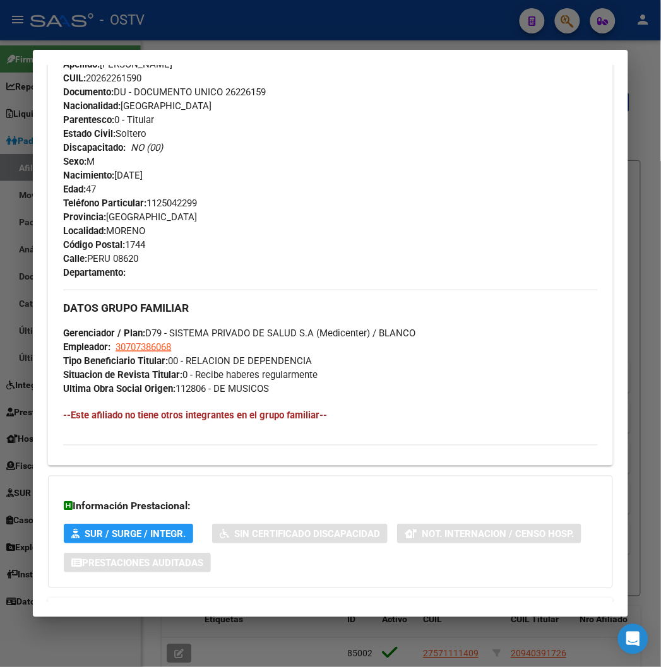
scroll to position [572, 0]
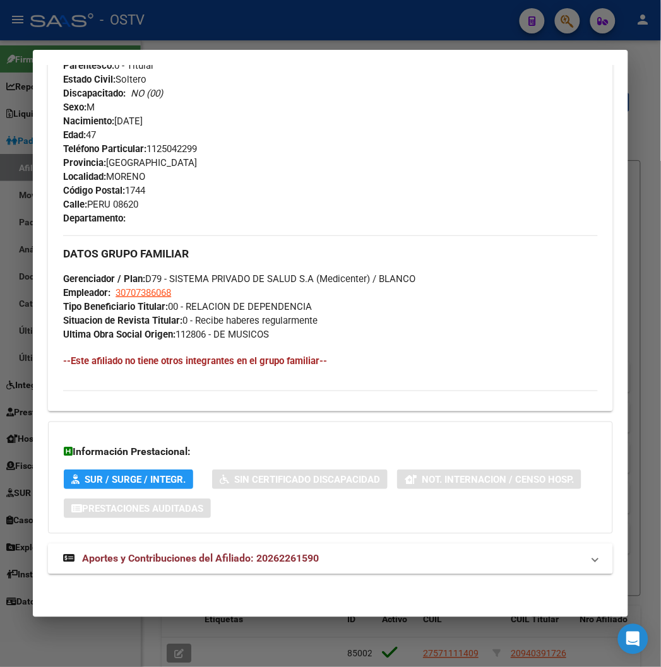
click at [282, 553] on span "Aportes y Contribuciones del Afiliado: 20262261590" at bounding box center [200, 559] width 237 height 12
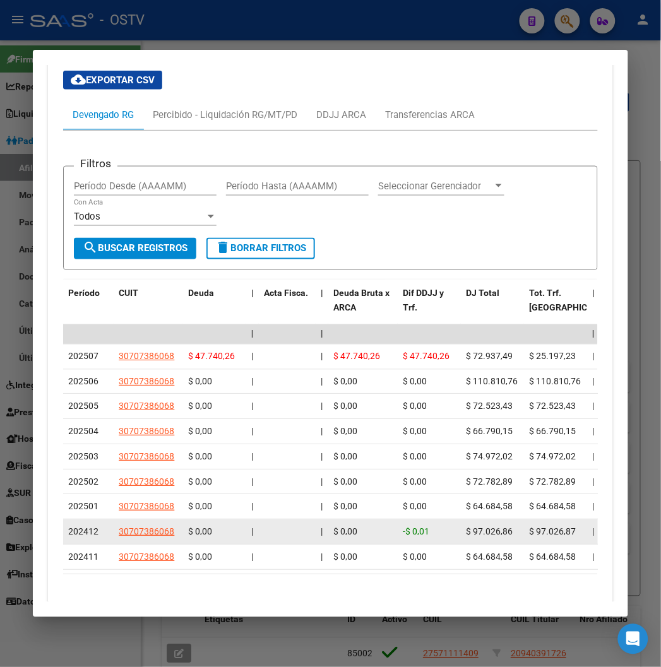
scroll to position [1133, 0]
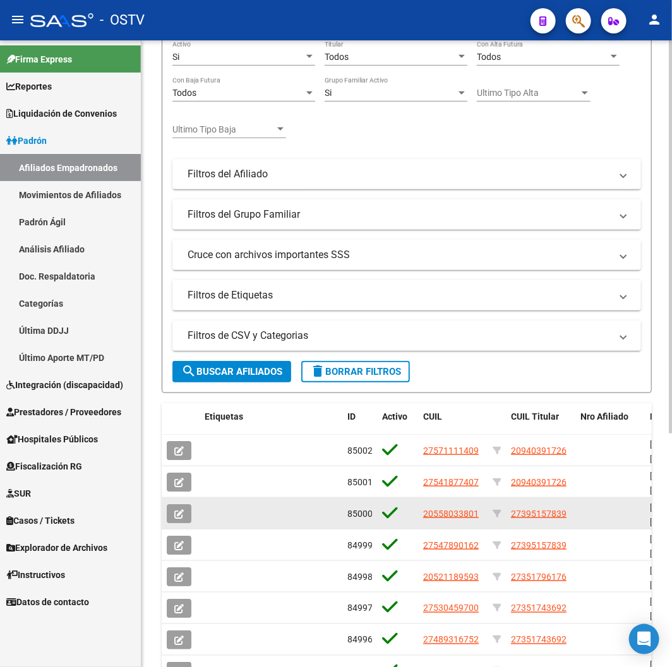
scroll to position [373, 0]
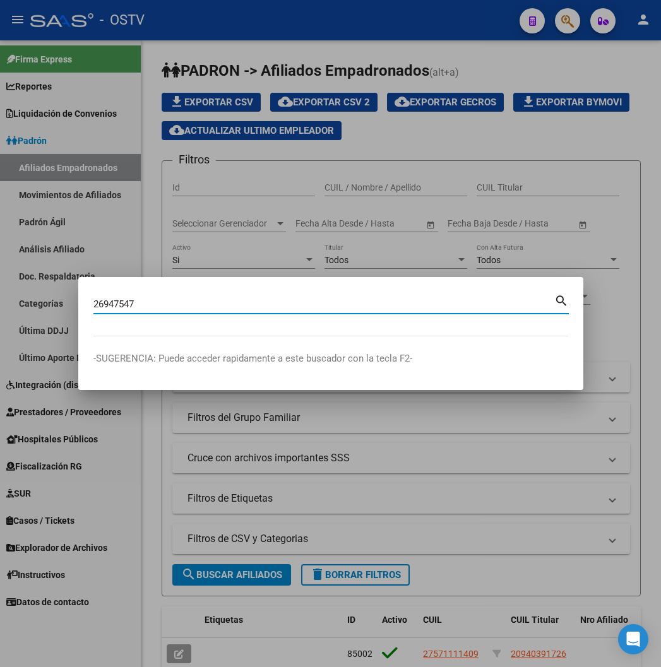
type input "26947547"
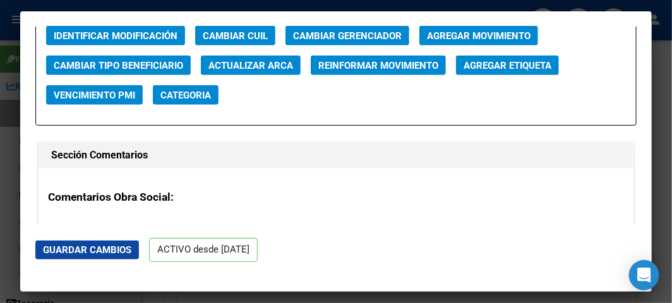
scroll to position [1824, 0]
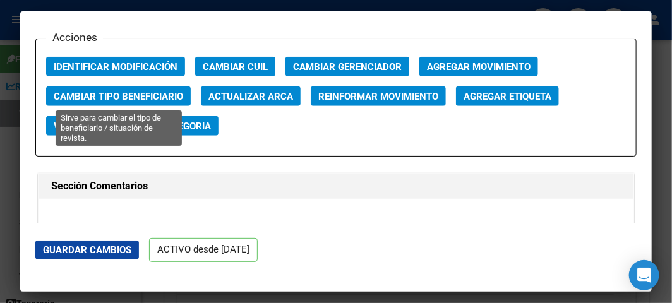
click at [114, 91] on span "Cambiar Tipo Beneficiario" at bounding box center [118, 96] width 129 height 11
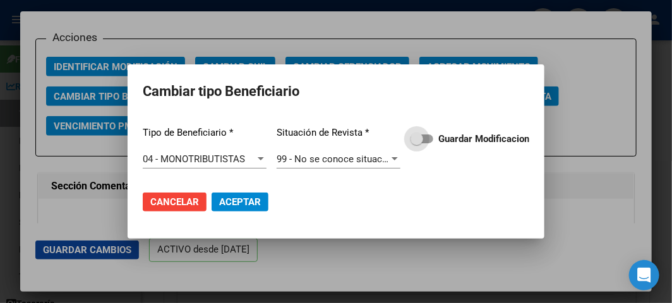
click at [481, 141] on strong "Guardar Modificacion" at bounding box center [483, 138] width 91 height 11
click at [417, 143] on input "Guardar Modificacion" at bounding box center [416, 143] width 1 height 1
click at [240, 206] on span "Aceptar" at bounding box center [240, 201] width 42 height 11
checkbox input "false"
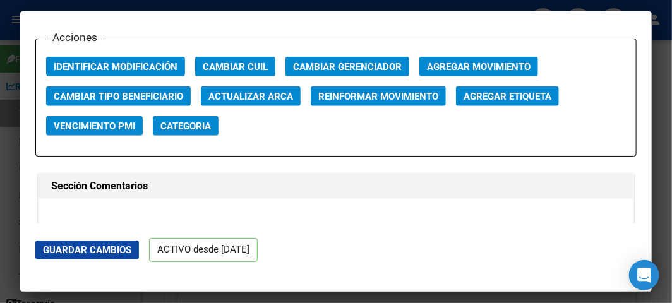
click at [8, 169] on div at bounding box center [336, 151] width 672 height 303
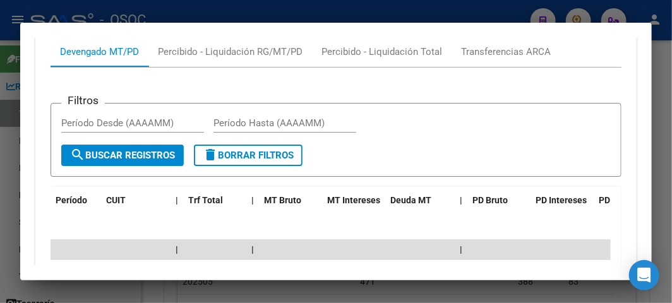
scroll to position [1285, 0]
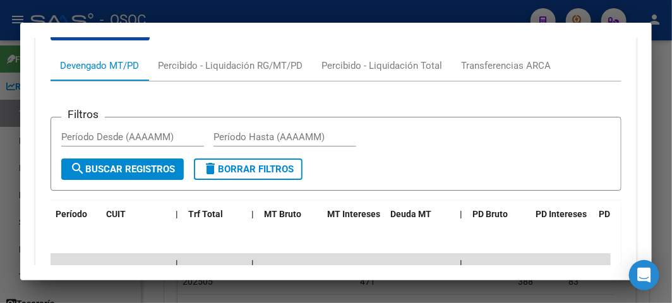
click at [38, 18] on div at bounding box center [336, 151] width 672 height 303
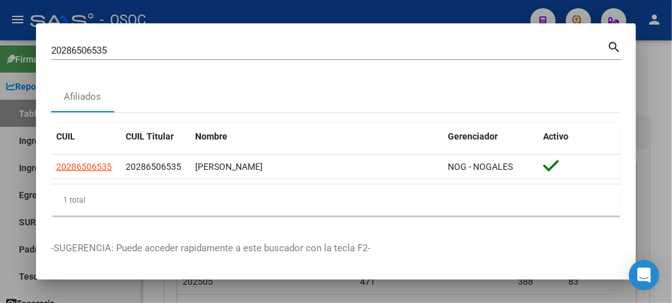
click at [81, 57] on div "20286506535 Buscar (apellido, dni, [PERSON_NAME], [PERSON_NAME], cuit, obra soc…" at bounding box center [329, 50] width 556 height 19
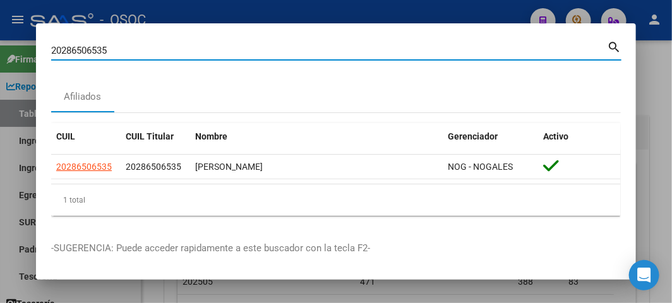
click at [81, 57] on div "20286506535 Buscar (apellido, dni, [PERSON_NAME], [PERSON_NAME], cuit, obra soc…" at bounding box center [329, 50] width 556 height 19
click at [76, 47] on input "20286506535" at bounding box center [329, 50] width 556 height 11
paste input "4190032"
type input "41900325"
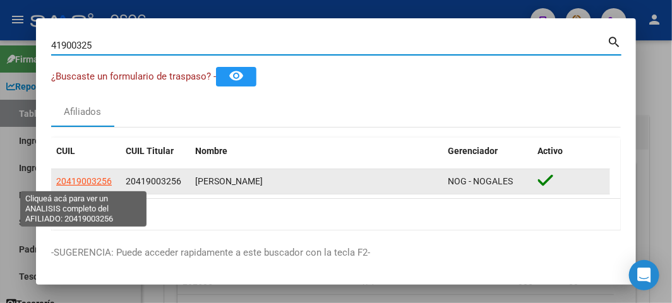
click at [95, 177] on span "20419003256" at bounding box center [84, 181] width 56 height 10
type textarea "20419003256"
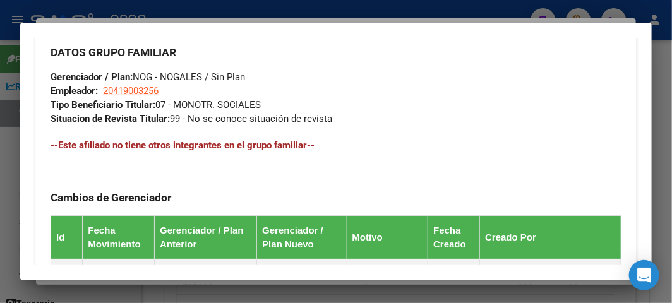
scroll to position [772, 0]
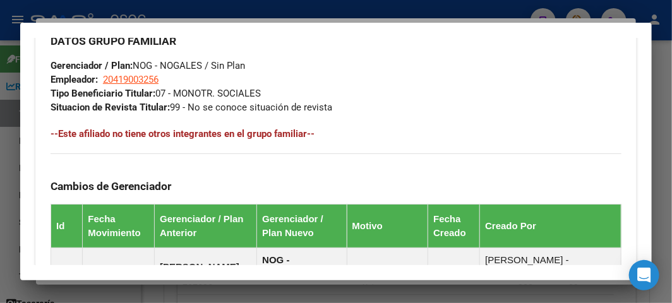
click at [199, 110] on span "Situacion de Revista Titular: 99 - No se conoce situación de revista" at bounding box center [192, 107] width 282 height 11
click at [212, 110] on span "Situacion de Revista Titular: 99 - No se conoce situación de revista" at bounding box center [192, 107] width 282 height 11
click at [225, 109] on span "Situacion de Revista Titular: 99 - No se conoce situación de revista" at bounding box center [192, 107] width 282 height 11
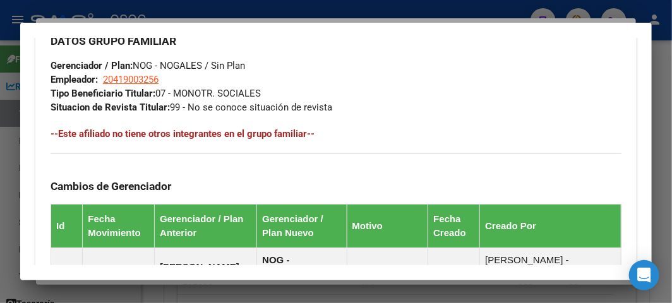
click at [225, 109] on span "Situacion de Revista Titular: 99 - No se conoce situación de revista" at bounding box center [192, 107] width 282 height 11
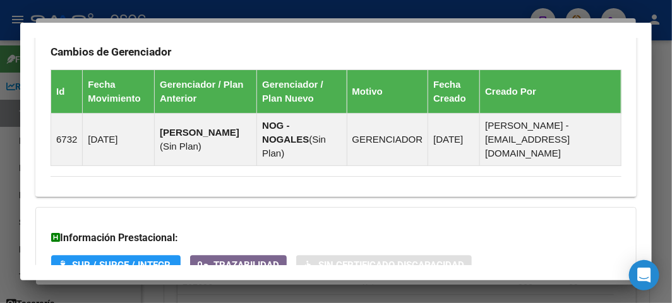
scroll to position [912, 0]
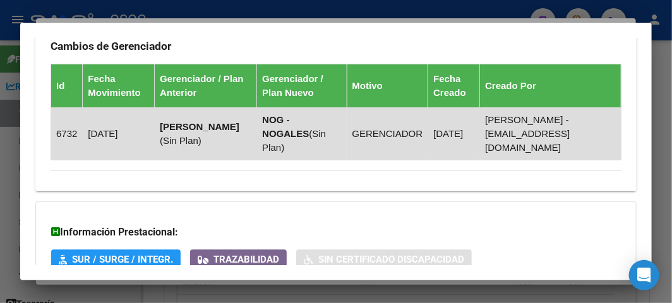
click at [226, 122] on td "[PERSON_NAME] ( Sin Plan )" at bounding box center [206, 134] width 102 height 52
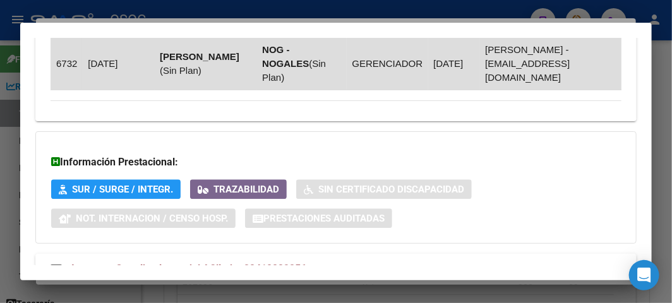
scroll to position [1017, 0]
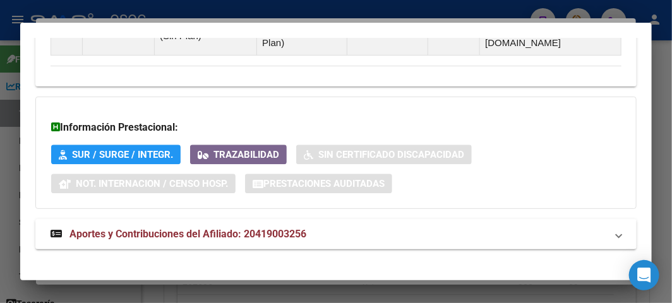
click at [189, 228] on span "Aportes y Contribuciones del Afiliado: 20419003256" at bounding box center [187, 234] width 237 height 12
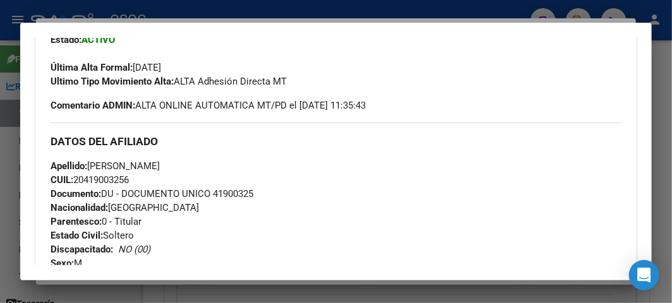
scroll to position [160, 0]
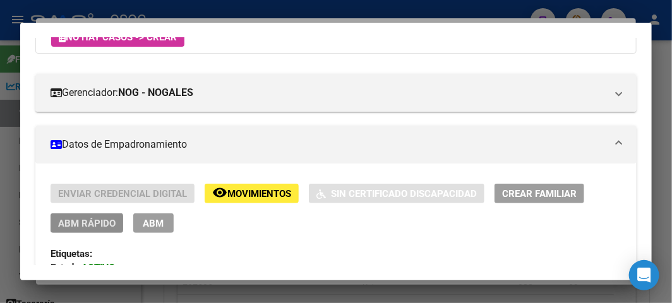
click at [87, 224] on span "ABM Rápido" at bounding box center [86, 223] width 57 height 11
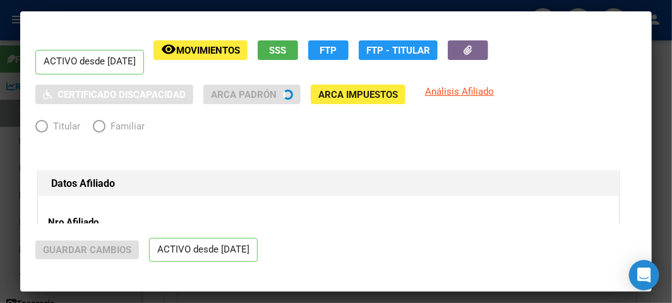
radio input "true"
type input "20-41900325-6"
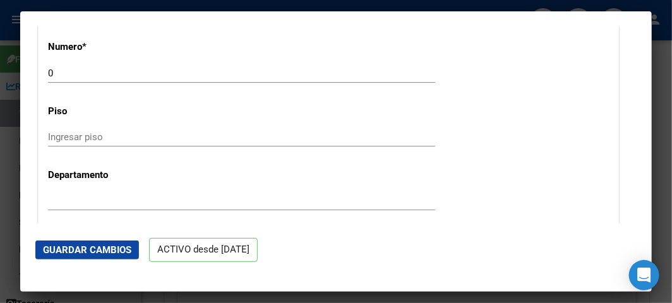
scroll to position [1716, 0]
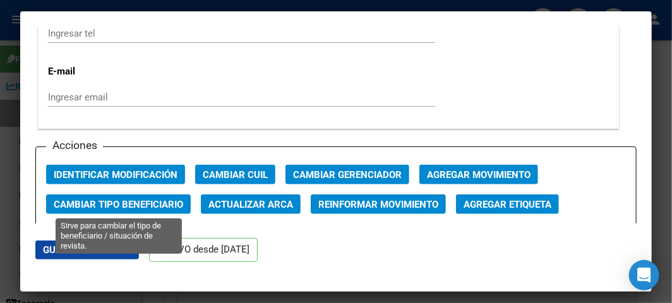
click at [121, 204] on span "Cambiar Tipo Beneficiario" at bounding box center [118, 204] width 129 height 11
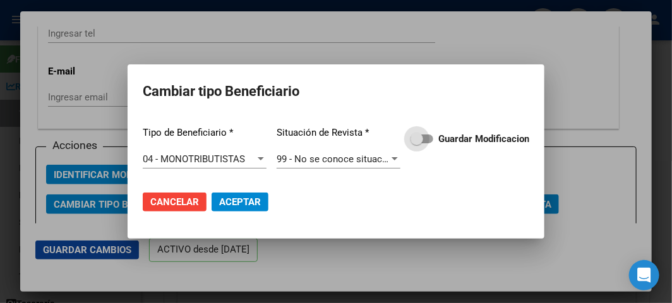
click at [424, 136] on span at bounding box center [421, 138] width 23 height 9
click at [417, 143] on input "Guardar Modificacion" at bounding box center [416, 143] width 1 height 1
click at [260, 201] on span "Aceptar" at bounding box center [240, 201] width 42 height 11
checkbox input "false"
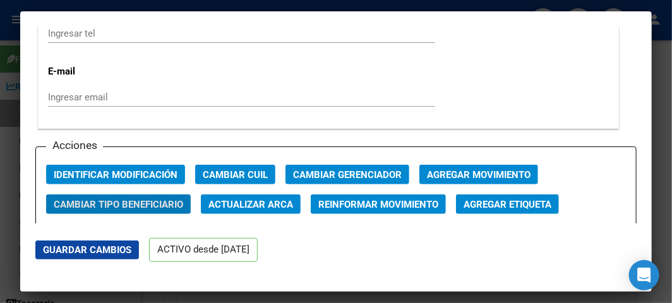
click at [27, 101] on mat-dialog-content "ACTIVO desde [DATE] remove_red_eye Movimientos SSS FTP Sin Certificado Discapac…" at bounding box center [335, 125] width 631 height 197
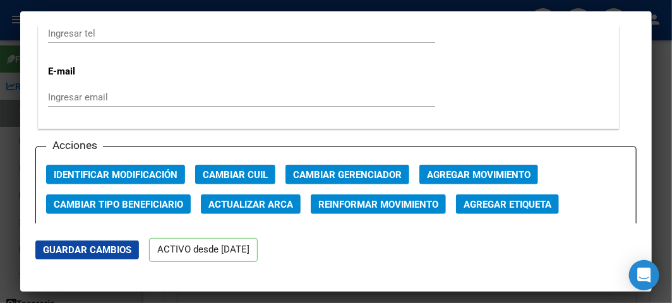
click at [16, 101] on div at bounding box center [336, 151] width 672 height 303
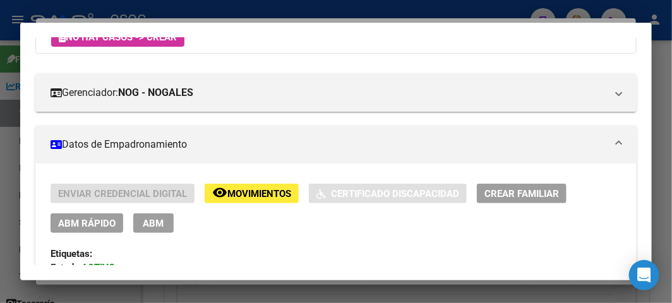
click at [19, 15] on div at bounding box center [336, 151] width 672 height 303
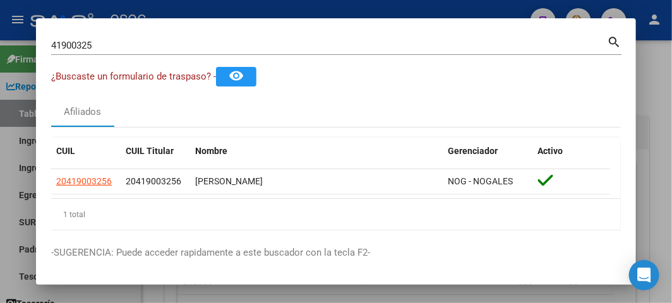
click at [79, 41] on input "41900325" at bounding box center [329, 45] width 556 height 11
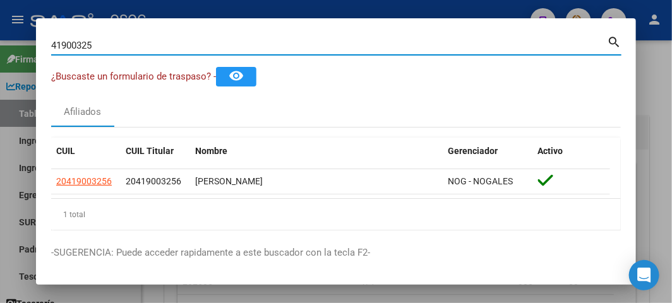
paste input "049979"
type input "41049979"
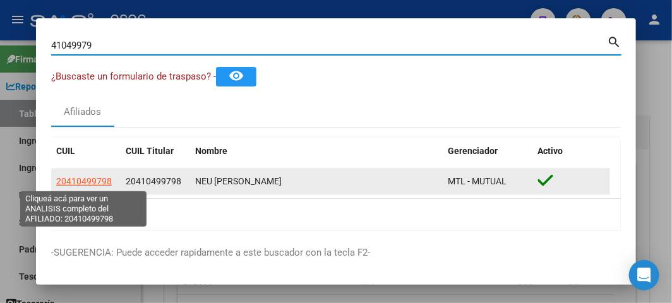
click at [95, 179] on span "20410499798" at bounding box center [84, 181] width 56 height 10
type textarea "20410499798"
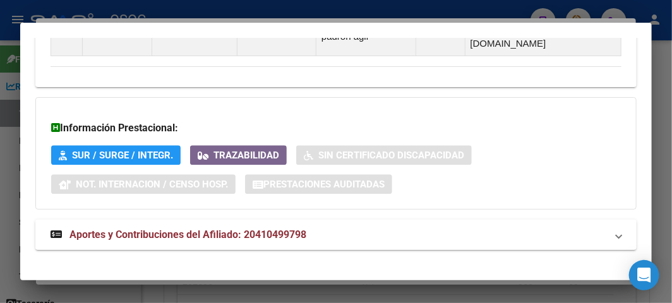
click at [149, 229] on span "Aportes y Contribuciones del Afiliado: 20410499798" at bounding box center [187, 235] width 237 height 12
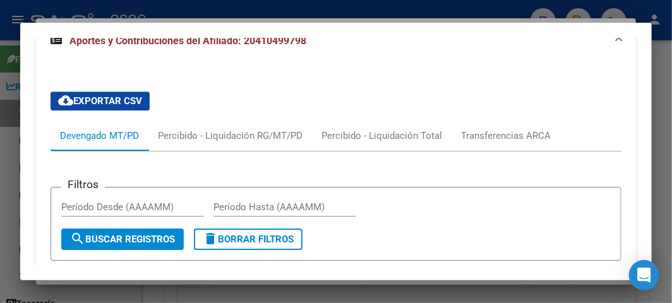
scroll to position [1473, 0]
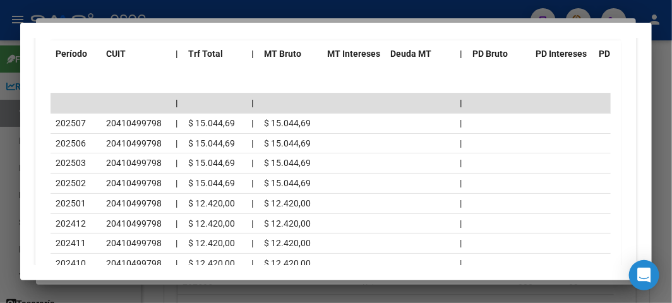
click at [263, 16] on div at bounding box center [336, 151] width 672 height 303
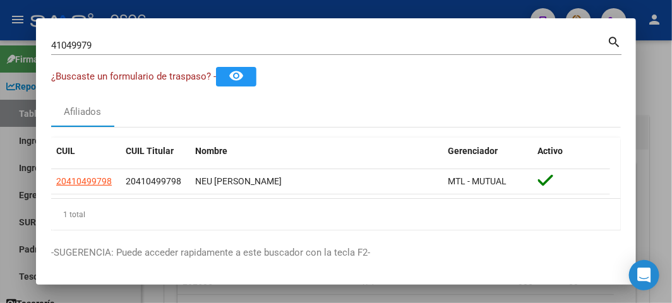
click at [102, 51] on input "41049979" at bounding box center [329, 45] width 556 height 11
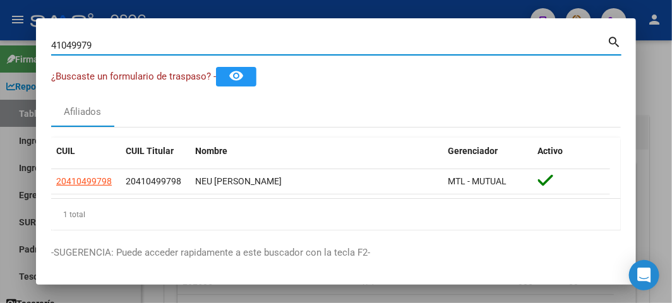
click at [102, 51] on input "41049979" at bounding box center [329, 45] width 556 height 11
paste input "233501628"
type input "23350162879"
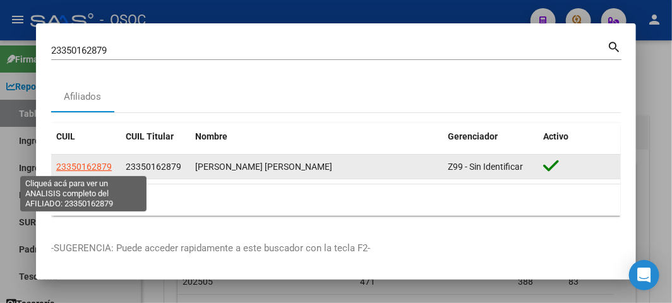
click at [97, 170] on span "23350162879" at bounding box center [84, 167] width 56 height 10
type textarea "23350162879"
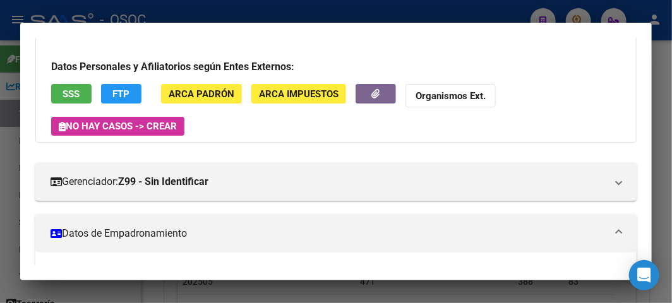
scroll to position [0, 0]
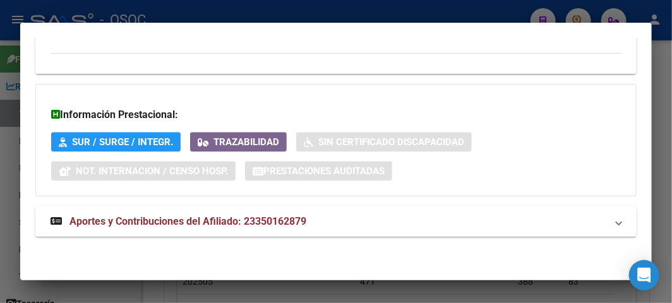
click at [148, 224] on span "Aportes y Contribuciones del Afiliado: 23350162879" at bounding box center [187, 221] width 237 height 12
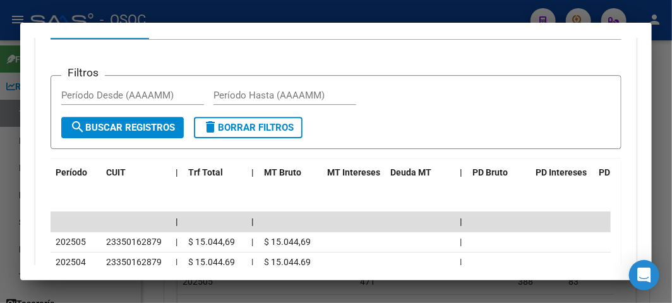
scroll to position [1025, 0]
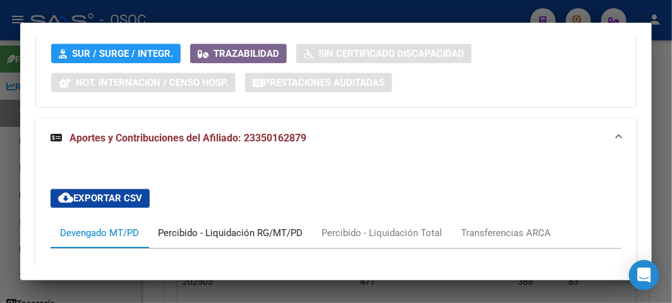
click at [213, 227] on div "Percibido - Liquidación RG/MT/PD" at bounding box center [230, 233] width 145 height 14
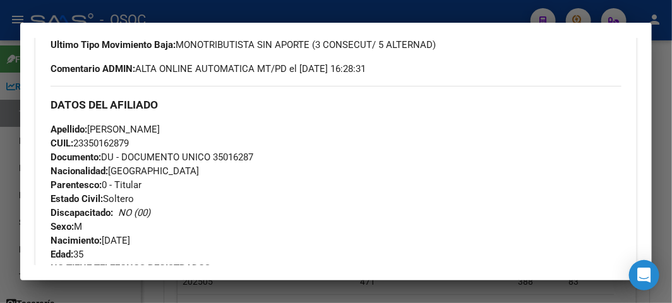
scroll to position [383, 0]
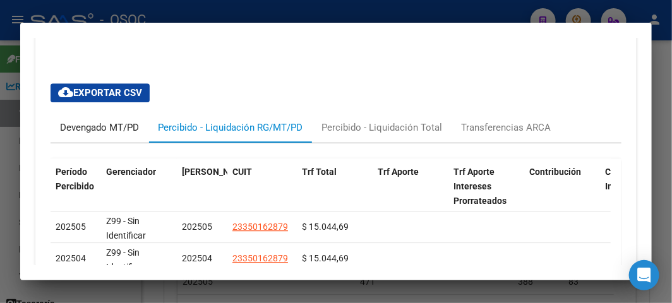
click at [76, 141] on div "Devengado MT/PD" at bounding box center [100, 127] width 98 height 30
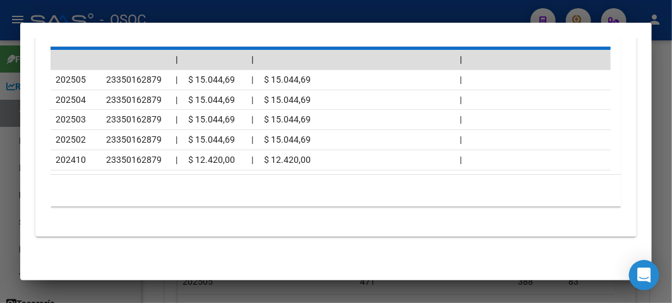
scroll to position [1406, 0]
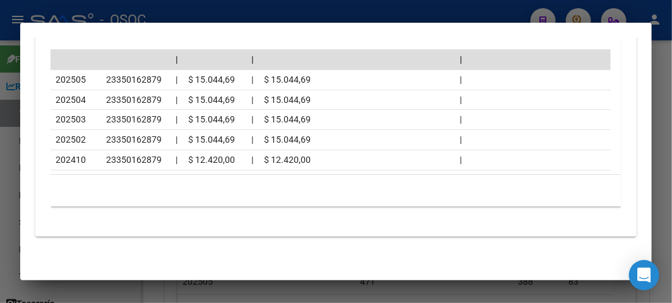
click at [102, 21] on div at bounding box center [336, 151] width 672 height 303
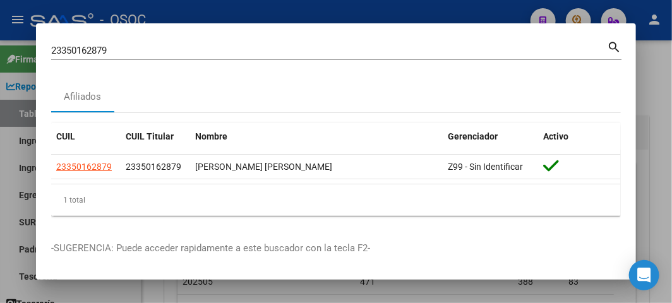
click at [83, 46] on input "23350162879" at bounding box center [329, 50] width 556 height 11
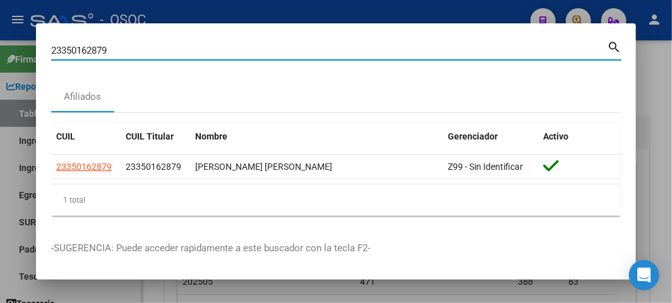
click at [83, 46] on input "23350162879" at bounding box center [329, 50] width 556 height 11
paste input "35016287"
type input "35016287"
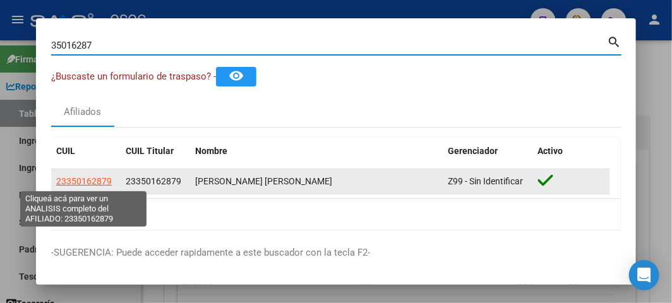
click at [92, 181] on span "23350162879" at bounding box center [84, 181] width 56 height 10
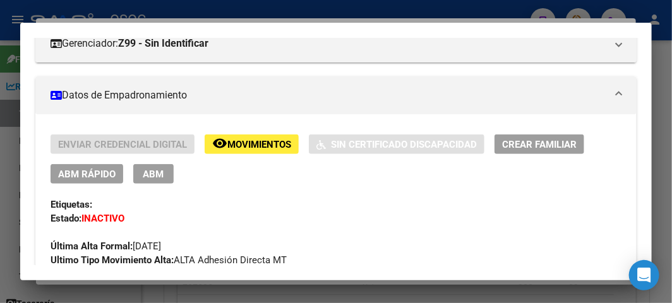
scroll to position [210, 0]
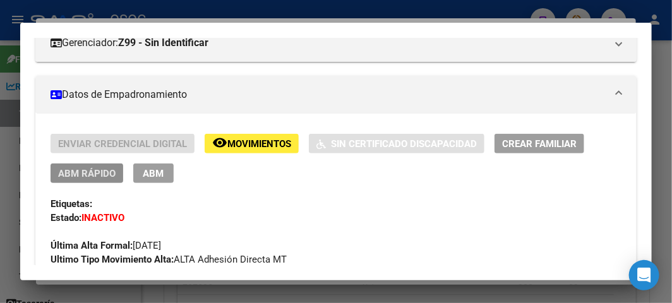
click at [92, 167] on span "ABM Rápido" at bounding box center [86, 172] width 57 height 11
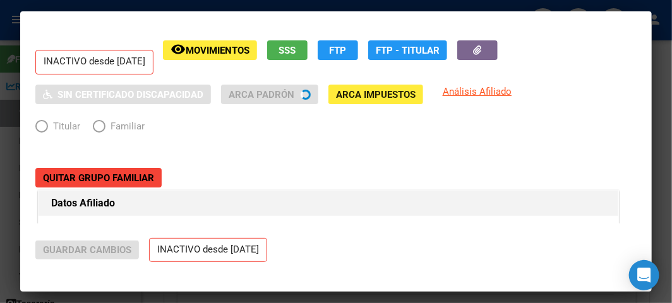
radio input "true"
type input "23-35016287-9"
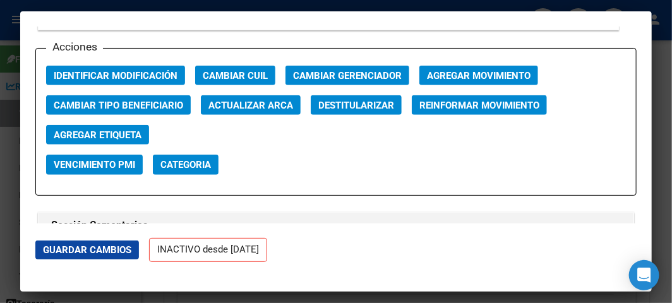
scroll to position [1824, 0]
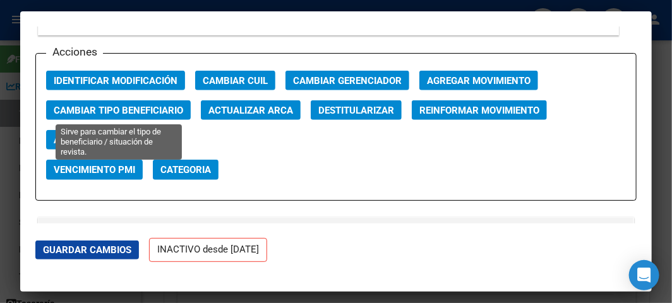
click at [136, 109] on span "Cambiar Tipo Beneficiario" at bounding box center [118, 110] width 129 height 11
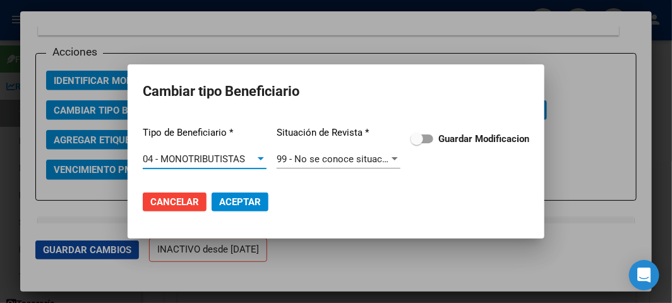
drag, startPoint x: 507, startPoint y: 149, endPoint x: 489, endPoint y: 141, distance: 19.5
click at [506, 149] on div "Tipo de Beneficiario * 04 - MONOTRIBUTISTAS Seleccionar tipo Situación de Revis…" at bounding box center [336, 148] width 386 height 64
click at [488, 140] on strong "Guardar Modificacion" at bounding box center [483, 138] width 91 height 11
click at [417, 143] on input "Guardar Modificacion" at bounding box center [416, 143] width 1 height 1
click at [244, 198] on span "Aceptar" at bounding box center [240, 201] width 42 height 11
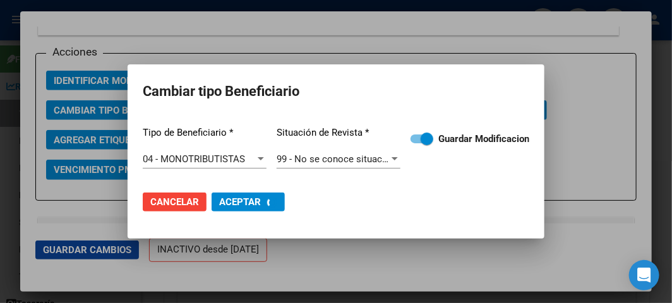
checkbox input "false"
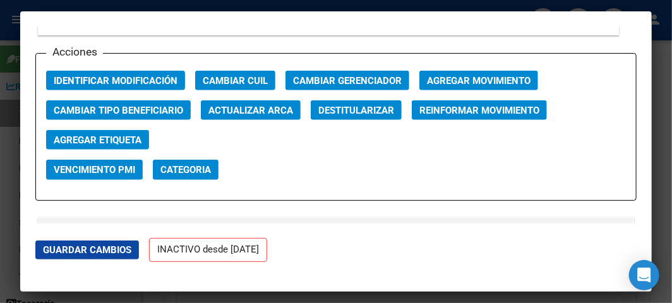
click at [466, 87] on button "Agregar Movimiento" at bounding box center [478, 81] width 119 height 20
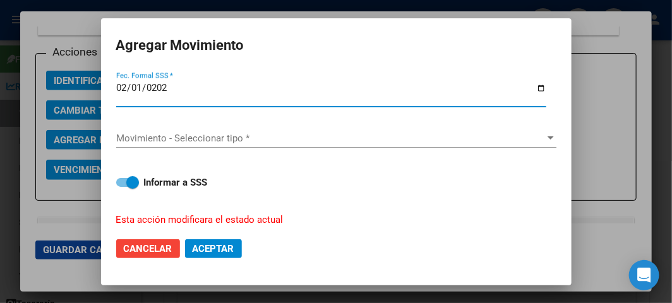
type input "[DATE]"
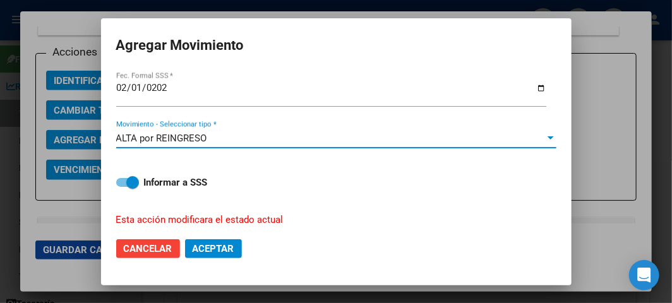
click at [221, 245] on span "Aceptar" at bounding box center [214, 248] width 42 height 11
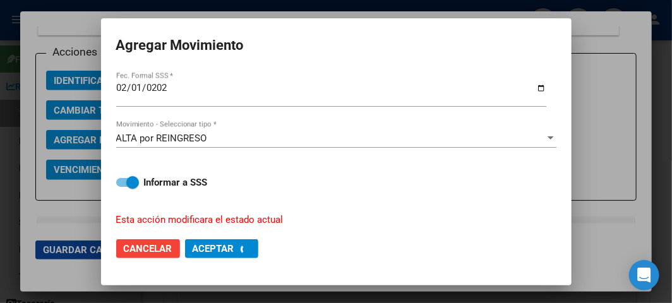
checkbox input "false"
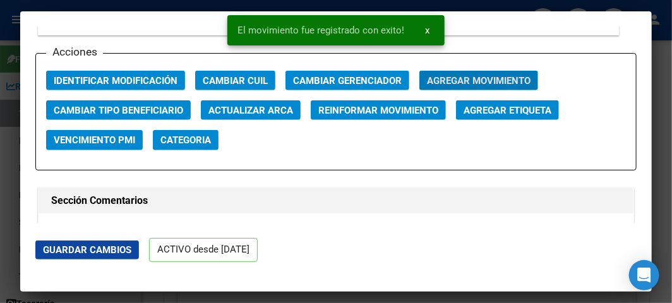
click at [11, 112] on div at bounding box center [336, 151] width 672 height 303
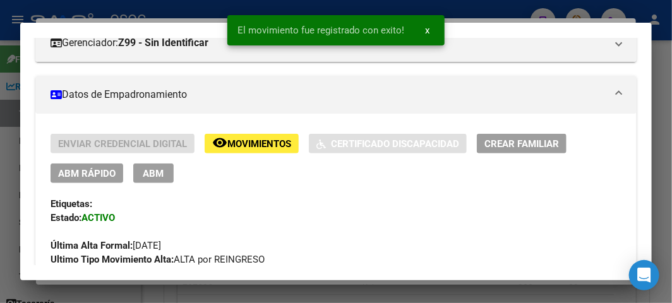
click at [9, 112] on div at bounding box center [336, 151] width 672 height 303
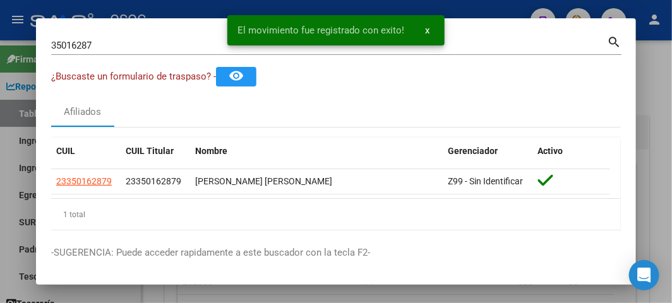
click at [75, 48] on input "35016287" at bounding box center [329, 45] width 556 height 11
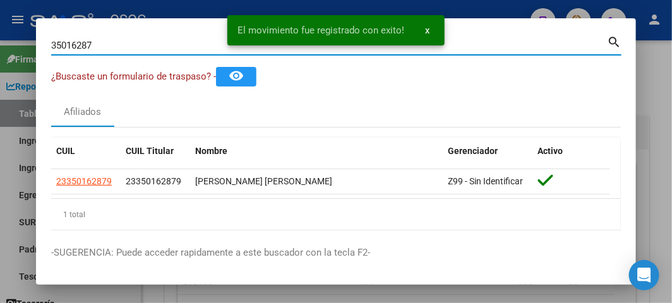
click at [75, 48] on input "35016287" at bounding box center [329, 45] width 556 height 11
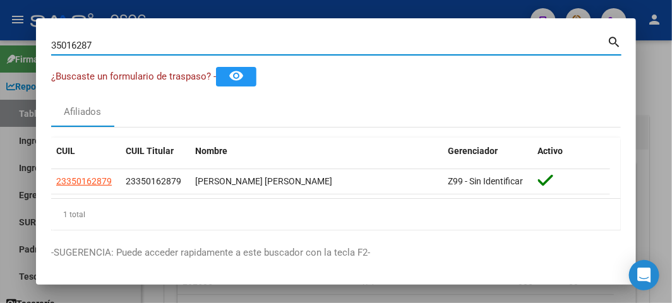
click at [108, 47] on input "35016287" at bounding box center [329, 45] width 556 height 11
paste input "24655549"
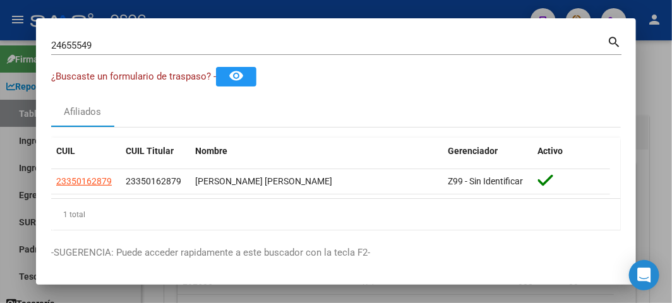
click at [177, 51] on div "24655549 Buscar (apellido, dni, [PERSON_NAME], [PERSON_NAME], cuit, obra social)" at bounding box center [329, 45] width 556 height 19
paste input "27334016191"
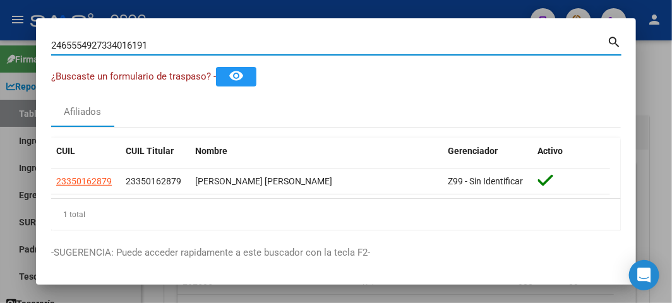
click at [176, 46] on input "2465554927334016191" at bounding box center [329, 45] width 556 height 11
paste input
type input "27334016191"
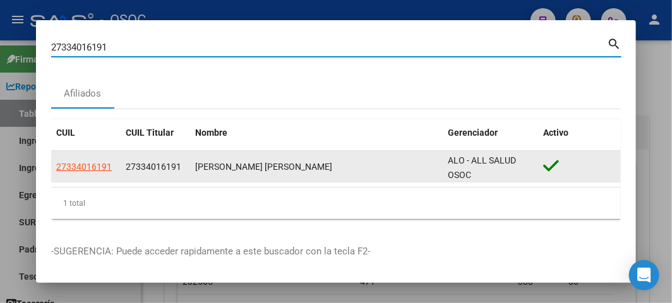
click at [101, 169] on span "27334016191" at bounding box center [84, 167] width 56 height 10
type textarea "27334016191"
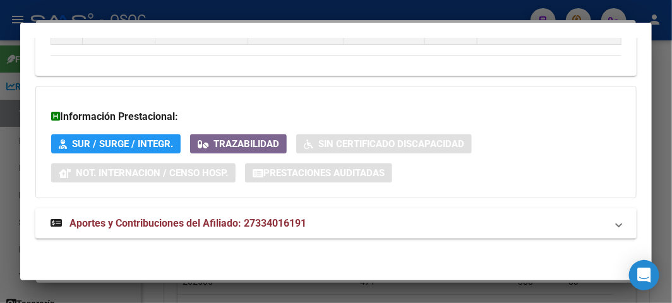
scroll to position [1030, 0]
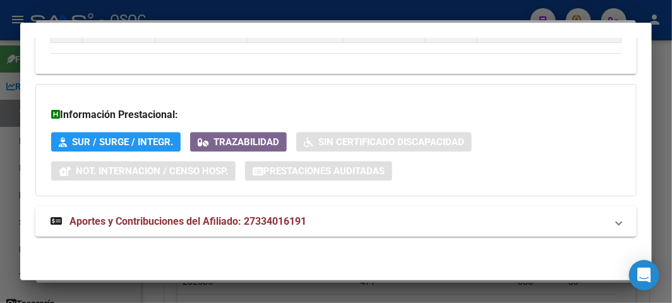
click at [156, 231] on mat-expansion-panel-header "Aportes y Contribuciones del Afiliado: 27334016191" at bounding box center [335, 221] width 601 height 30
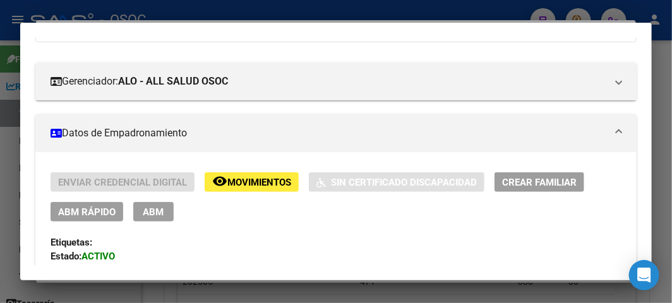
scroll to position [280, 0]
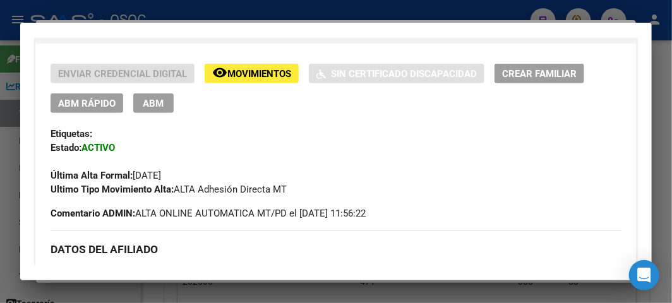
click at [259, 9] on div at bounding box center [336, 151] width 672 height 303
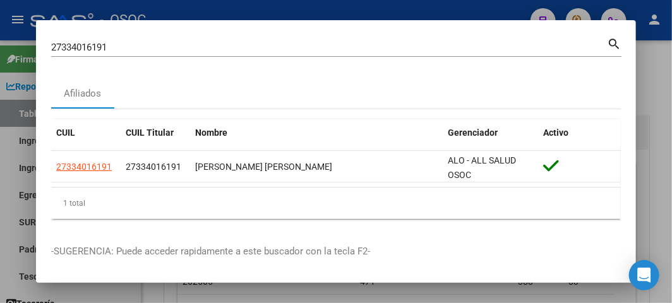
click at [76, 45] on input "27334016191" at bounding box center [329, 47] width 556 height 11
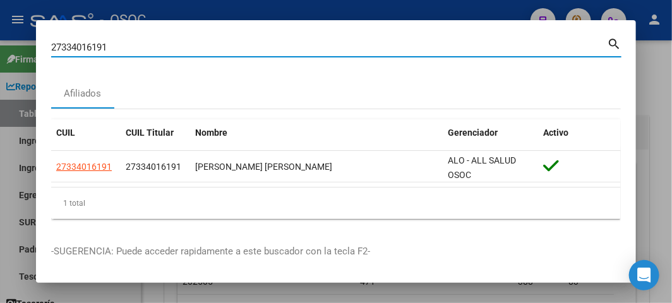
click at [76, 45] on input "27334016191" at bounding box center [329, 47] width 556 height 11
paste input "47729807"
type input "47729807"
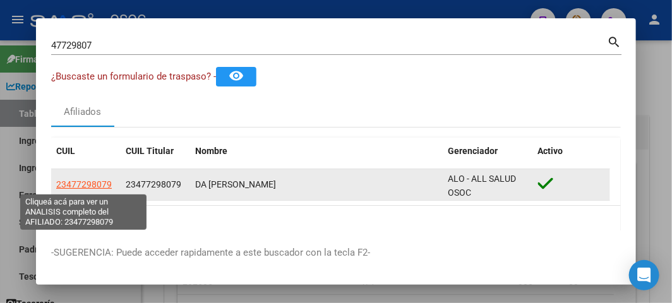
click at [71, 184] on span "23477298079" at bounding box center [84, 184] width 56 height 10
type textarea "23477298079"
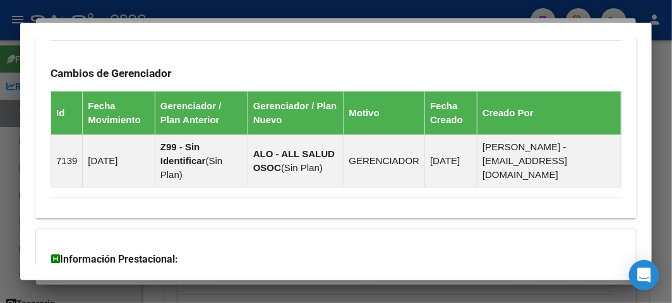
scroll to position [1030, 0]
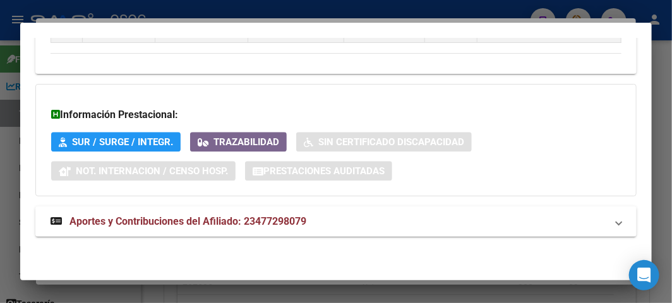
click at [186, 225] on span "Aportes y Contribuciones del Afiliado: 23477298079" at bounding box center [187, 221] width 237 height 12
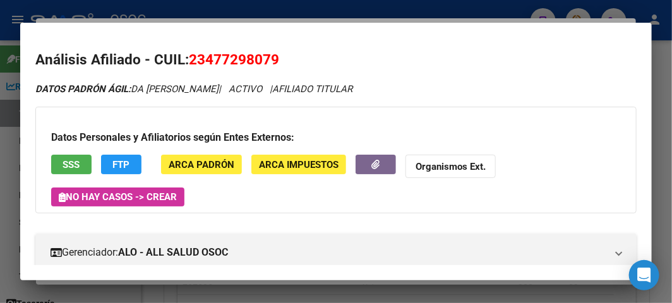
scroll to position [0, 0]
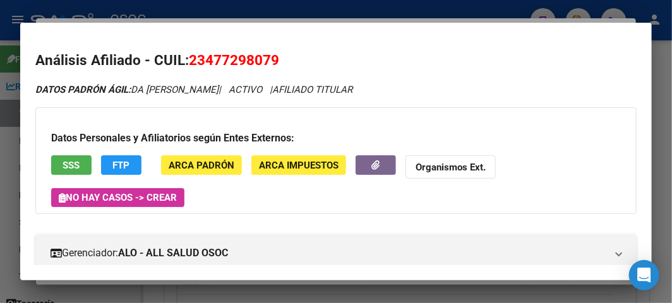
click at [77, 160] on span "SSS" at bounding box center [71, 165] width 17 height 11
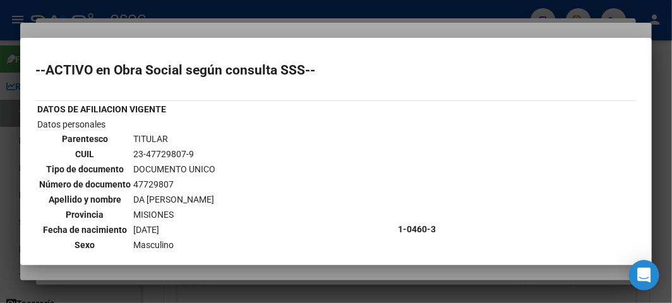
scroll to position [70, 0]
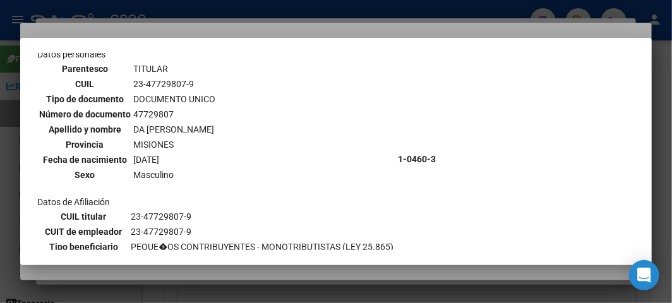
drag, startPoint x: 209, startPoint y: 39, endPoint x: 260, endPoint y: 2, distance: 62.4
click at [209, 39] on mat-dialog-container "--ACTIVO en Obra Social según consulta SSS-- DATOS DE AFILIACION VIGENTE Datos …" at bounding box center [335, 151] width 631 height 227
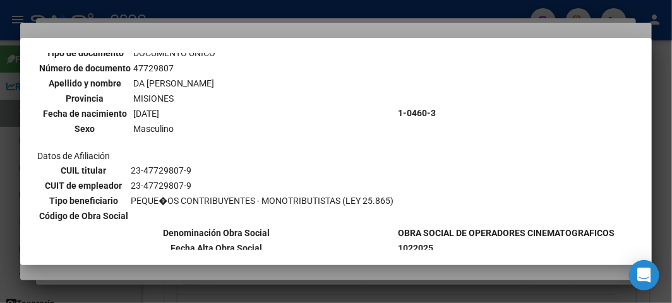
scroll to position [137, 0]
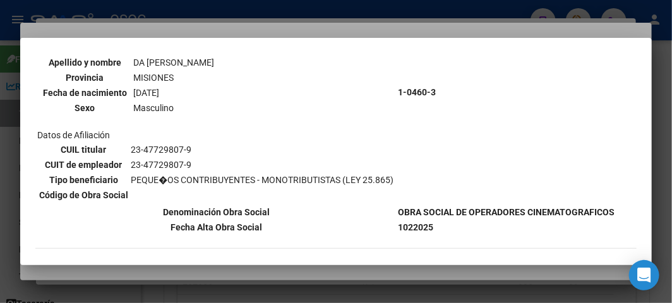
click at [205, 25] on div at bounding box center [336, 151] width 672 height 303
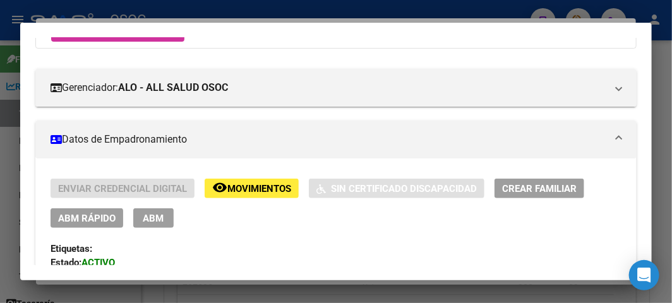
scroll to position [186, 0]
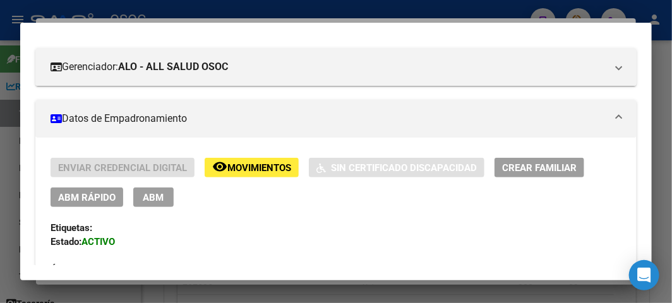
click at [95, 189] on button "ABM Rápido" at bounding box center [87, 198] width 73 height 20
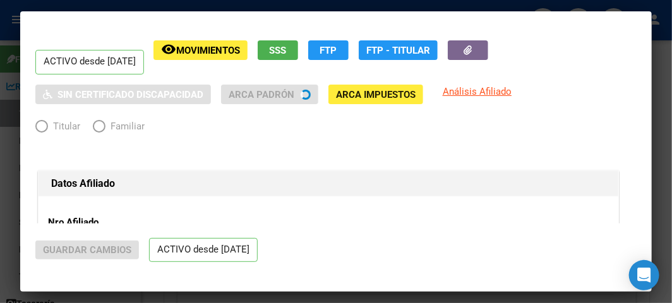
radio input "true"
type input "23-47729807-9"
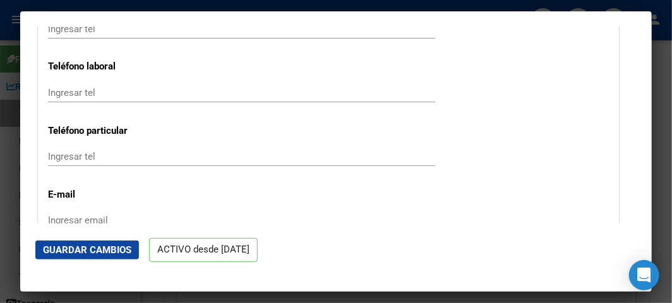
scroll to position [1824, 0]
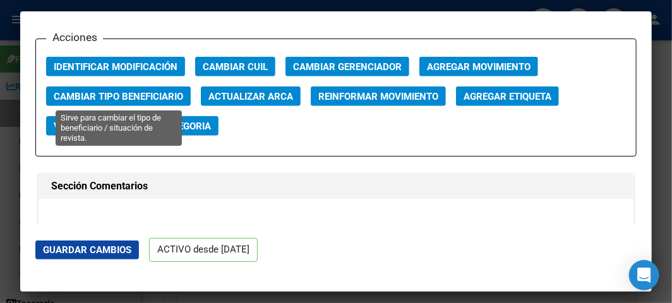
click at [111, 95] on span "Cambiar Tipo Beneficiario" at bounding box center [118, 96] width 129 height 11
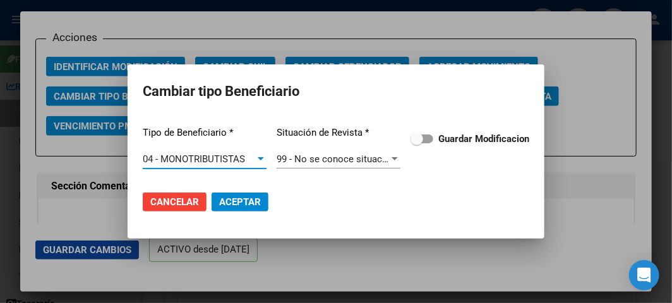
click at [450, 146] on span "Guardar Modificacion" at bounding box center [483, 138] width 91 height 15
click at [417, 144] on input "Guardar Modificacion" at bounding box center [416, 143] width 1 height 1
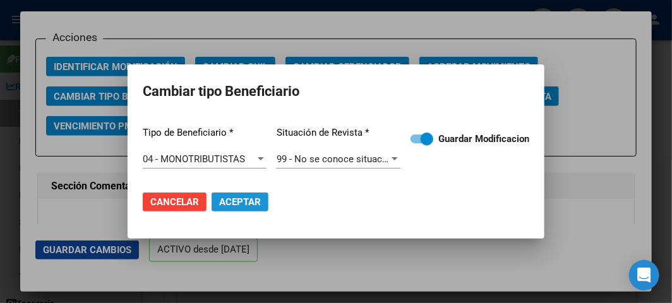
click at [218, 209] on button "Aceptar" at bounding box center [240, 202] width 57 height 19
checkbox input "false"
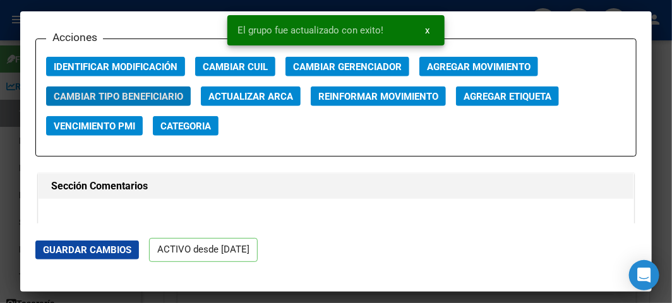
click at [10, 109] on div at bounding box center [336, 151] width 672 height 303
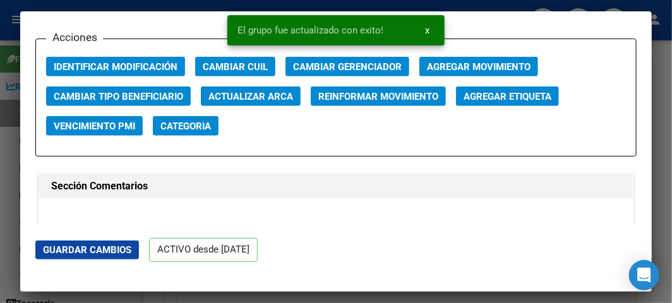
click at [10, 109] on div at bounding box center [336, 151] width 672 height 303
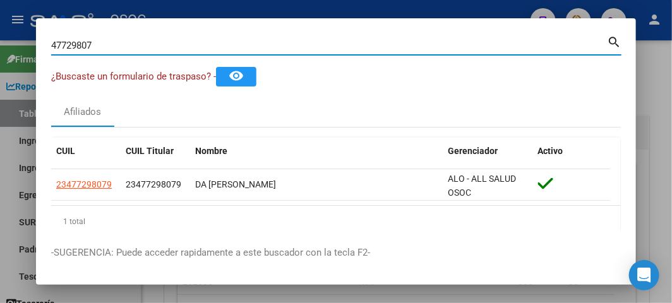
click at [78, 47] on input "47729807" at bounding box center [329, 45] width 556 height 11
paste input "31123819"
type input "31123819"
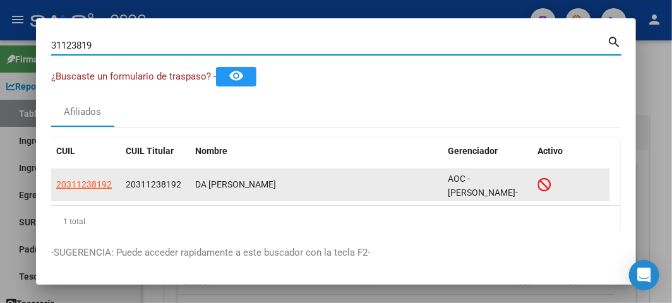
click at [95, 192] on datatable-body-cell "20311238192" at bounding box center [85, 184] width 69 height 31
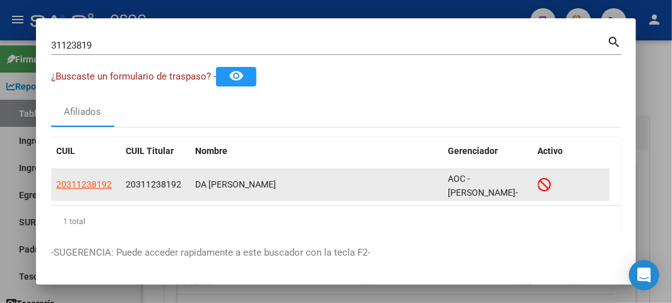
click at [93, 191] on app-link-go-to "20311238192" at bounding box center [84, 184] width 56 height 15
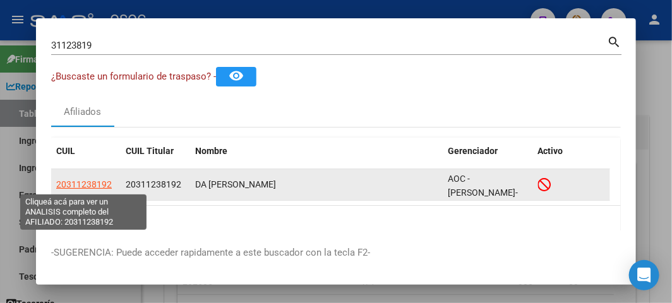
click at [90, 186] on span "20311238192" at bounding box center [84, 184] width 56 height 10
copy span "20311238192"
type textarea "20311238192"
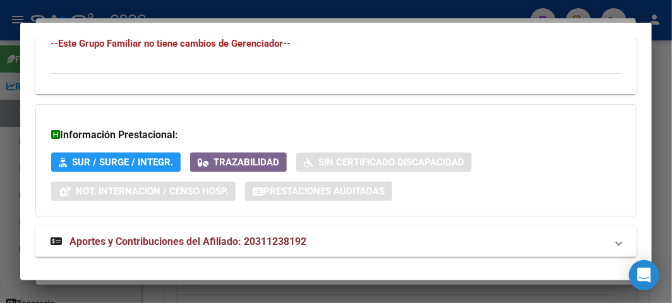
scroll to position [909, 0]
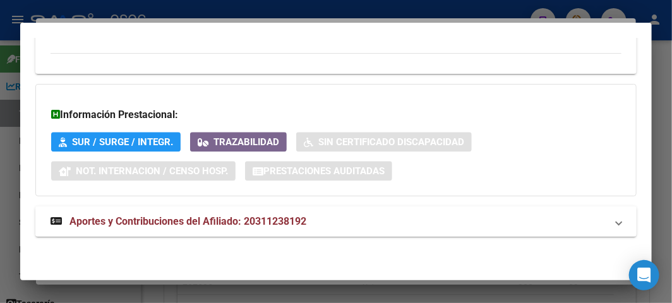
click at [114, 234] on mat-expansion-panel-header "Aportes y Contribuciones del Afiliado: 20311238192" at bounding box center [335, 221] width 601 height 30
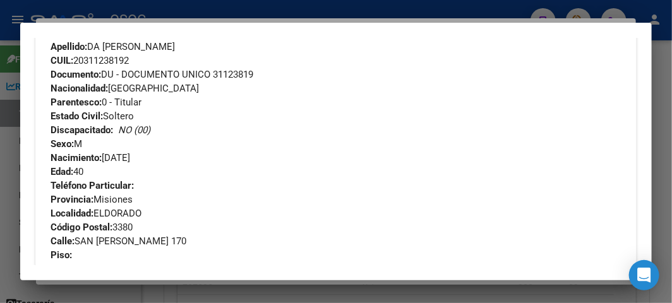
scroll to position [280, 0]
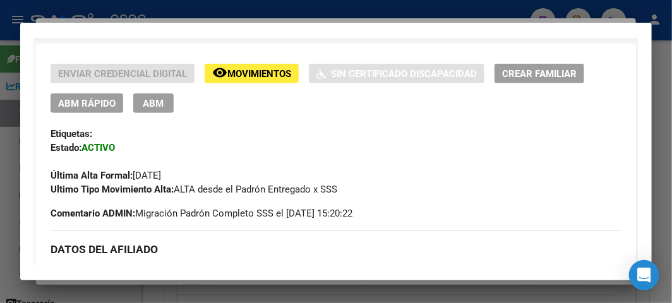
click at [54, 16] on div at bounding box center [336, 151] width 672 height 303
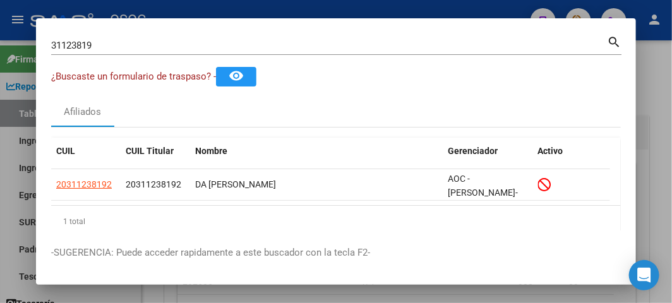
click at [61, 45] on input "31123819" at bounding box center [329, 45] width 556 height 11
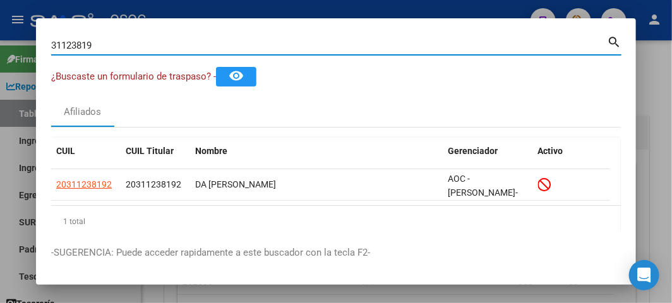
click at [61, 45] on input "31123819" at bounding box center [329, 45] width 556 height 11
paste input "4502504"
type input "45025049"
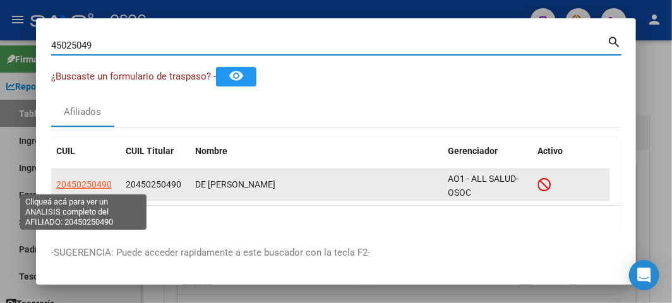
click at [63, 183] on span "20450250490" at bounding box center [84, 184] width 56 height 10
type textarea "20450250490"
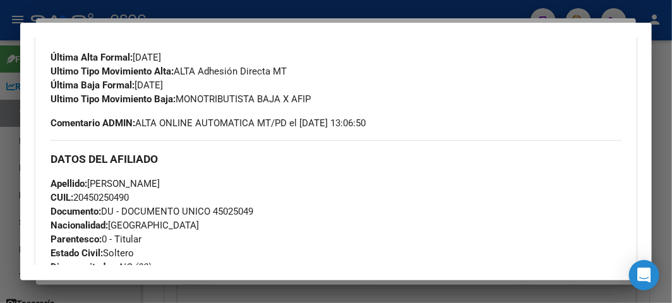
scroll to position [421, 0]
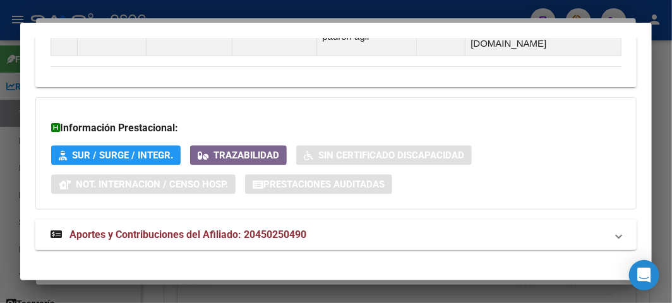
click at [169, 234] on mat-expansion-panel-header "Aportes y Contribuciones del Afiliado: 20450250490" at bounding box center [335, 235] width 601 height 30
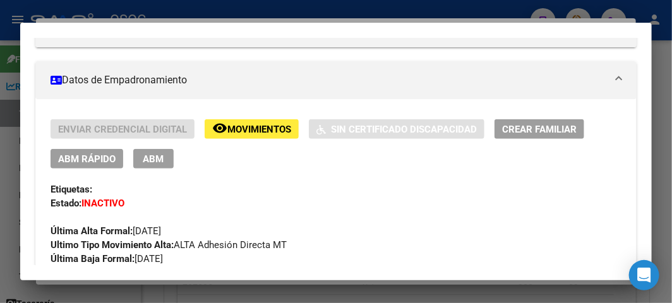
scroll to position [248, 0]
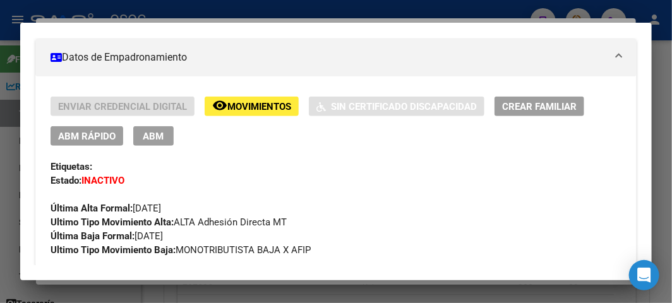
click at [75, 136] on span "ABM Rápido" at bounding box center [86, 136] width 57 height 11
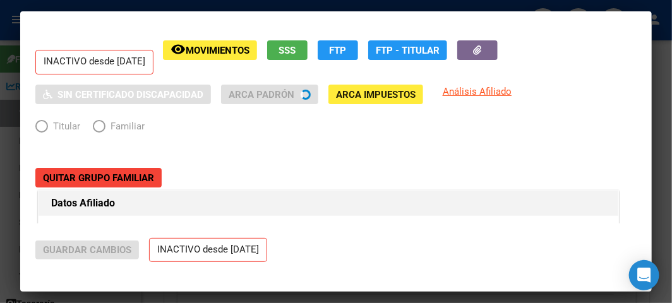
radio input "true"
type input "20-45025049-0"
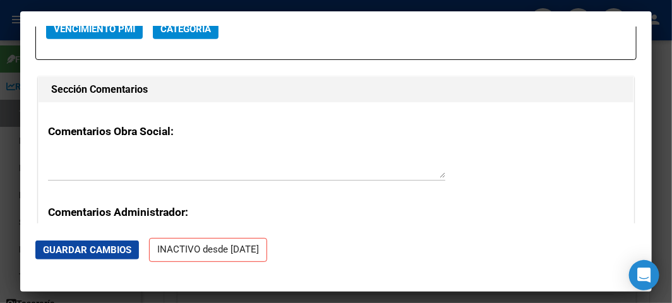
scroll to position [1824, 0]
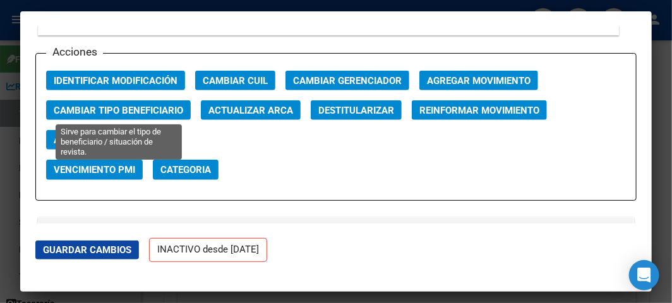
click at [124, 109] on span "Cambiar Tipo Beneficiario" at bounding box center [118, 110] width 129 height 11
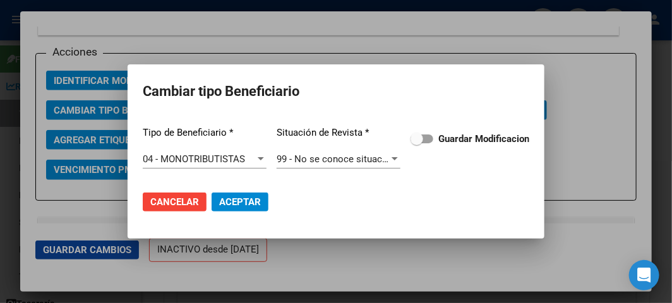
click at [458, 148] on div "Tipo de Beneficiario * 04 - MONOTRIBUTISTAS Seleccionar tipo Situación de Revis…" at bounding box center [336, 148] width 386 height 64
click at [451, 136] on strong "Guardar Modificacion" at bounding box center [483, 138] width 91 height 11
click at [417, 143] on input "Guardar Modificacion" at bounding box center [416, 143] width 1 height 1
click at [251, 191] on mat-dialog-actions "Cancelar Aceptar" at bounding box center [336, 202] width 386 height 43
click at [253, 198] on span "Aceptar" at bounding box center [240, 201] width 42 height 11
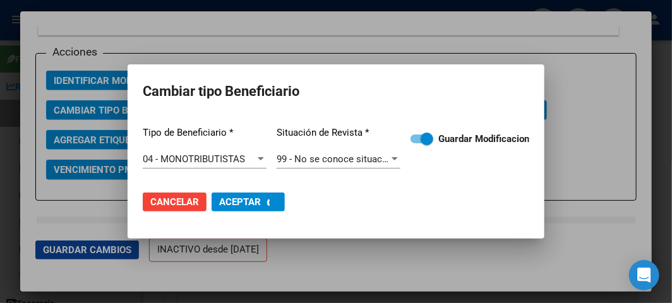
checkbox input "false"
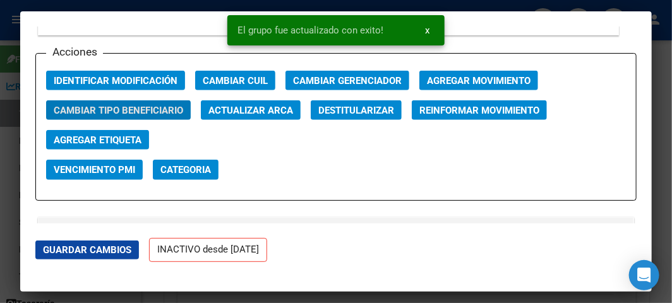
click at [11, 87] on div at bounding box center [336, 151] width 672 height 303
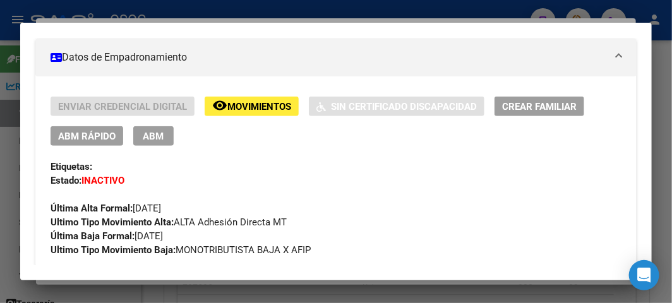
click at [95, 129] on button "ABM Rápido" at bounding box center [87, 136] width 73 height 20
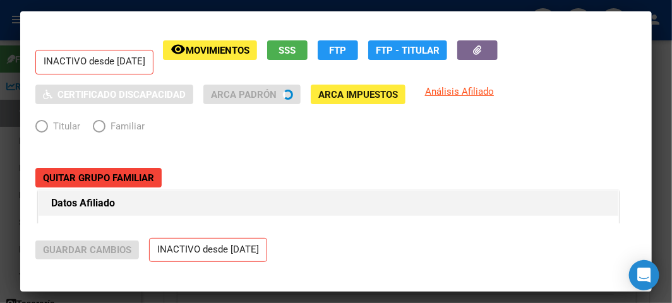
radio input "true"
type input "20-45025049-0"
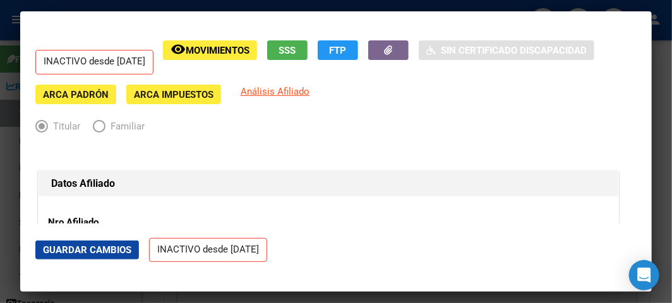
click at [88, 7] on div at bounding box center [336, 151] width 672 height 303
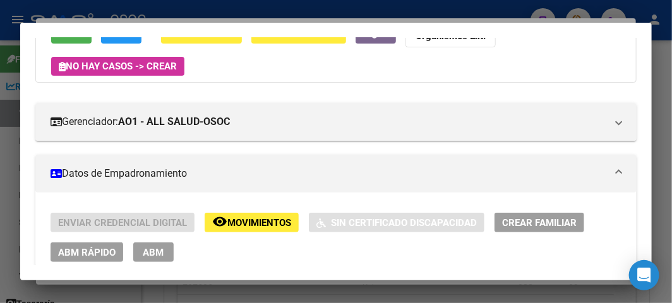
scroll to position [107, 0]
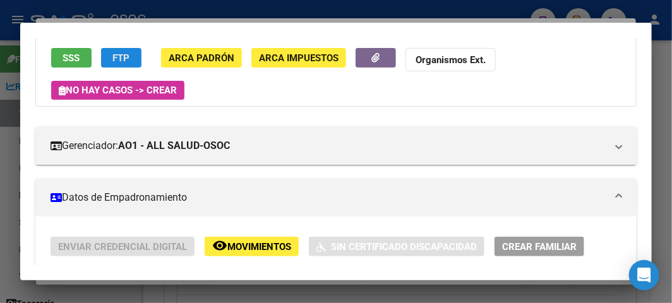
click at [128, 55] on span "FTP" at bounding box center [121, 57] width 17 height 11
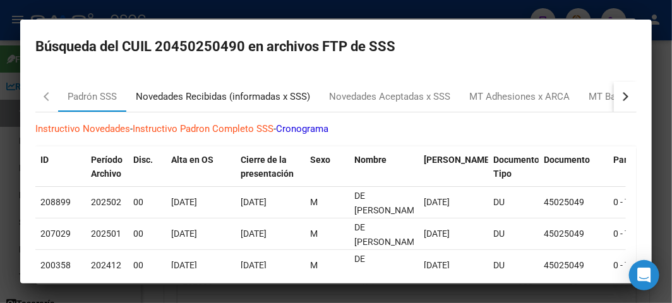
click at [194, 90] on div "Novedades Recibidas (informadas x SSS)" at bounding box center [223, 97] width 174 height 15
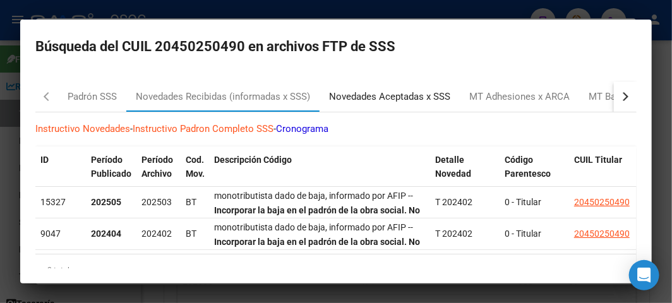
click at [365, 102] on div "Novedades Aceptadas x SSS" at bounding box center [389, 97] width 121 height 15
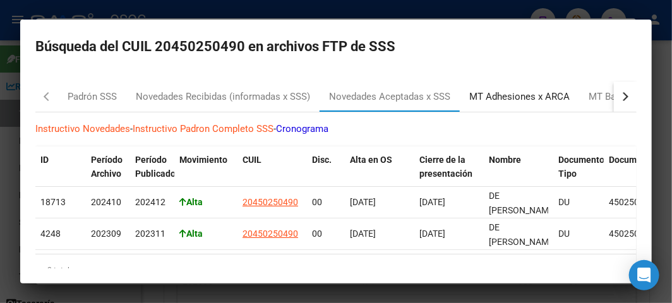
click at [478, 107] on div "MT Adhesiones x ARCA" at bounding box center [519, 96] width 119 height 30
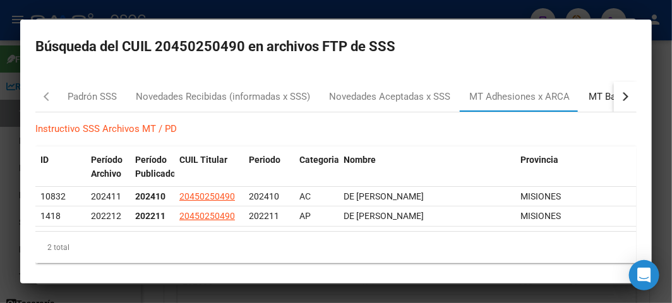
click at [595, 95] on div "MT Bajas x ARCA" at bounding box center [625, 97] width 74 height 15
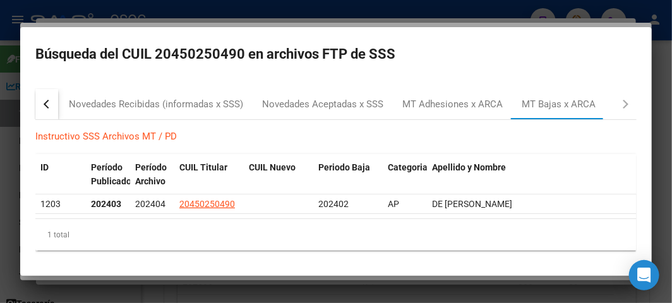
click at [287, 19] on div at bounding box center [336, 151] width 672 height 303
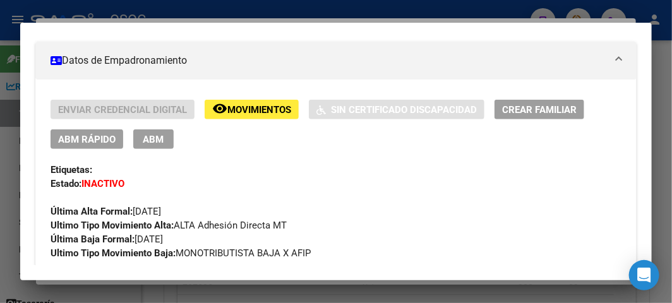
scroll to position [248, 0]
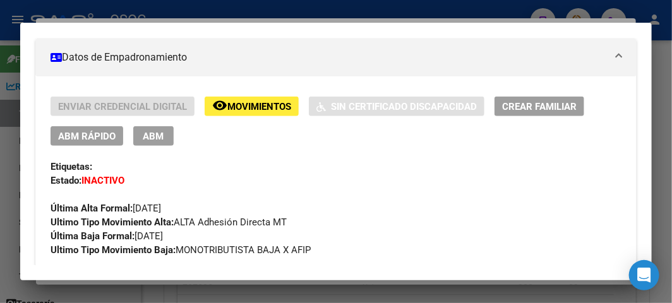
click at [105, 146] on div "Enviar Credencial Digital remove_red_eye Movimientos Sin Certificado Discapacid…" at bounding box center [336, 177] width 571 height 160
click at [100, 135] on span "ABM Rápido" at bounding box center [86, 136] width 57 height 11
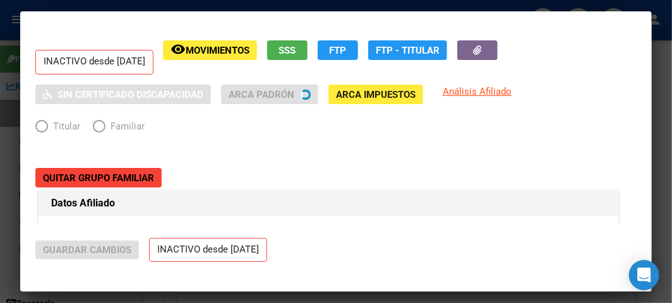
radio input "true"
type input "20-45025049-0"
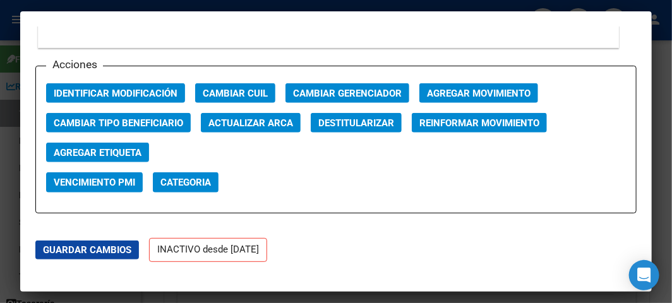
scroll to position [1824, 0]
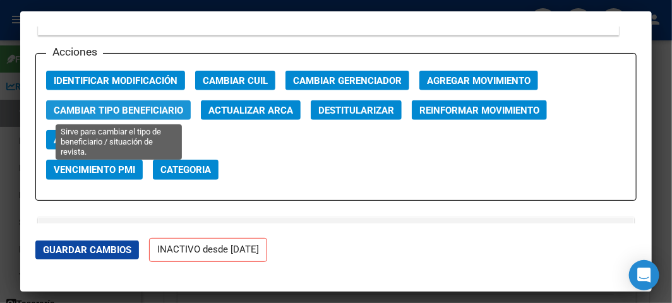
click at [146, 114] on span "Cambiar Tipo Beneficiario" at bounding box center [118, 110] width 129 height 11
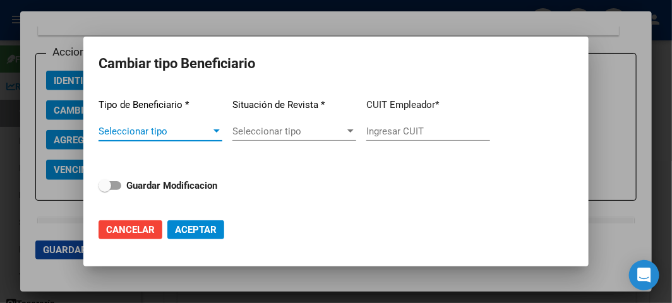
click at [592, 40] on div at bounding box center [336, 151] width 672 height 303
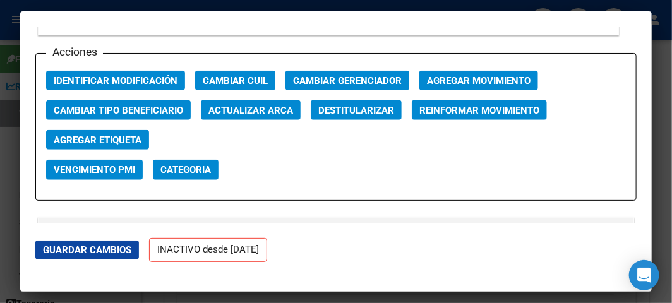
click at [508, 78] on span "Agregar Movimiento" at bounding box center [479, 80] width 104 height 11
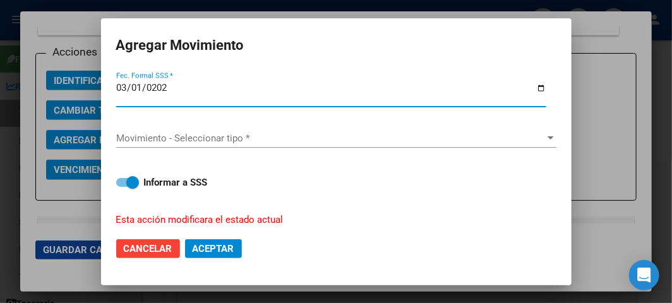
type input "[DATE]"
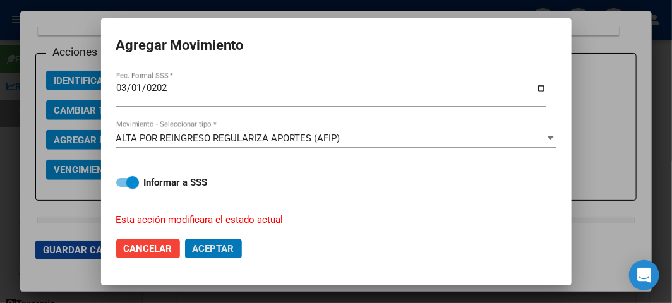
click at [185, 239] on button "Aceptar" at bounding box center [213, 248] width 57 height 19
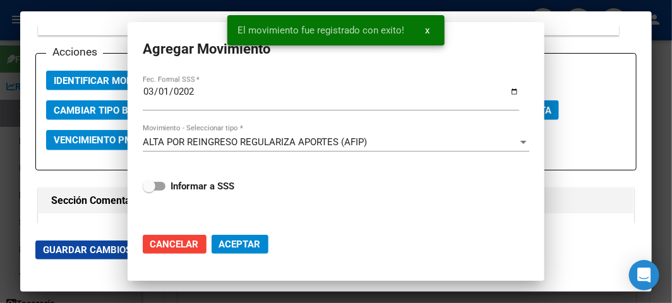
checkbox input "false"
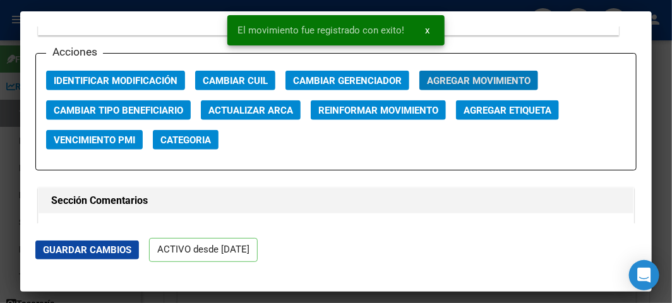
click at [11, 38] on div at bounding box center [336, 151] width 672 height 303
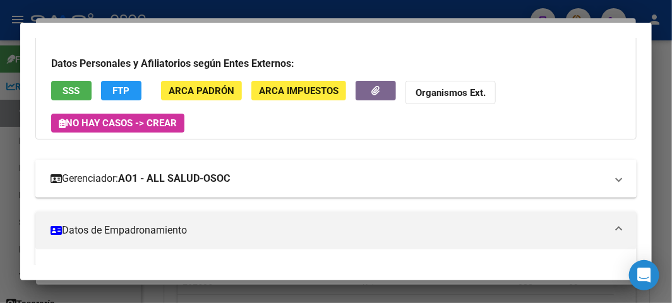
scroll to position [107, 0]
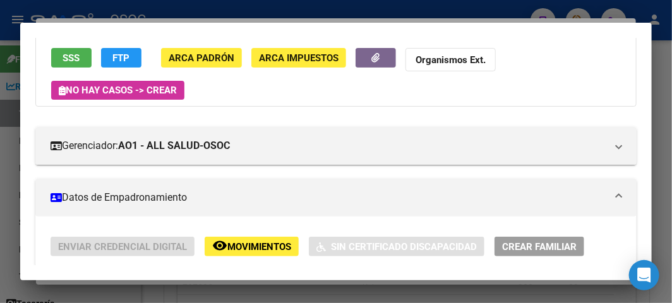
click at [165, 23] on mat-dialog-container "Análisis Afiliado - CUIL: 20450250490 DATOS PADRÓN ÁGIL: DE [PERSON_NAME] | INA…" at bounding box center [335, 152] width 631 height 258
click at [156, 15] on div at bounding box center [336, 151] width 672 height 303
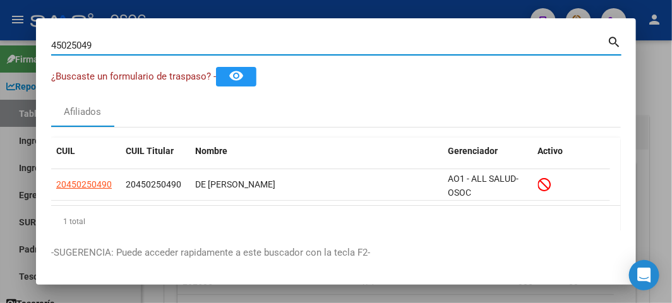
click at [133, 46] on input "45025049" at bounding box center [329, 45] width 556 height 11
click at [131, 46] on input "45025049" at bounding box center [329, 45] width 556 height 11
paste input "33953332"
type input "33953332"
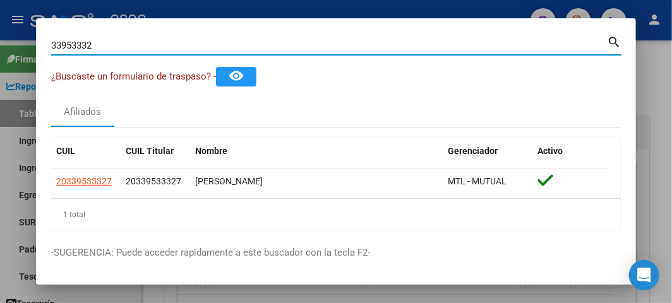
click at [90, 167] on datatable-header "CUIL CUIL Titular Nombre Gerenciador Activo" at bounding box center [330, 154] width 559 height 32
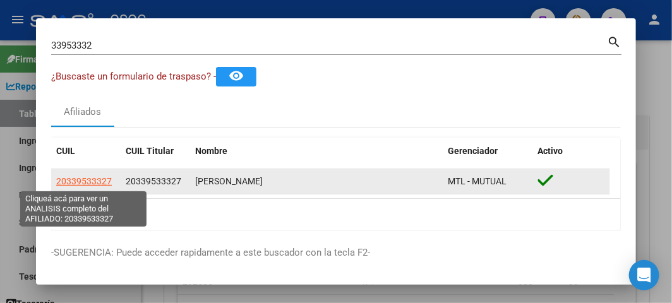
click at [90, 181] on span "20339533327" at bounding box center [84, 181] width 56 height 10
type textarea "20339533327"
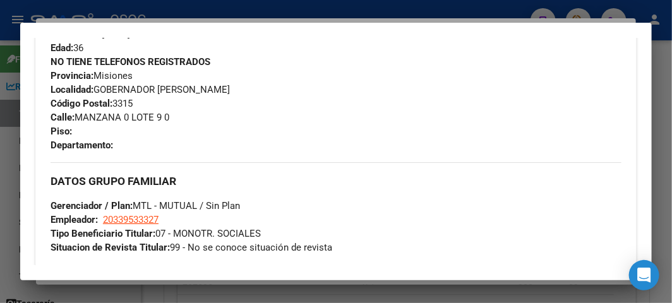
scroll to position [1044, 0]
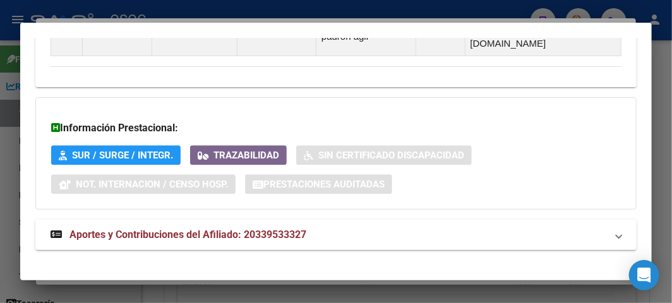
click at [204, 229] on span "Aportes y Contribuciones del Afiliado: 20339533327" at bounding box center [187, 235] width 237 height 12
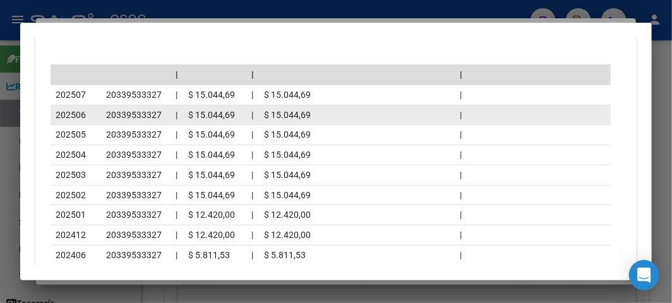
scroll to position [1592, 0]
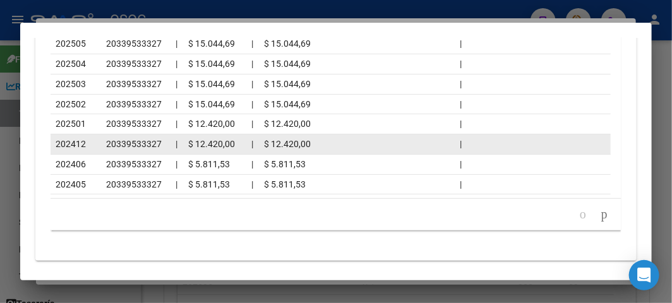
click at [80, 139] on span "202412" at bounding box center [71, 144] width 30 height 10
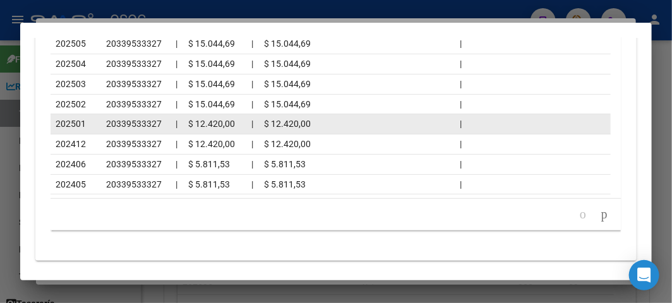
click at [73, 114] on datatable-body-cell "202501" at bounding box center [76, 124] width 51 height 20
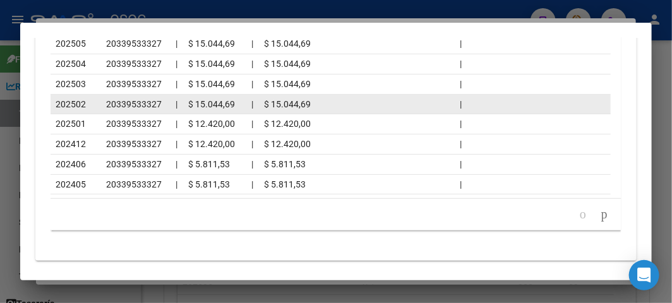
click at [76, 99] on span "202502" at bounding box center [71, 104] width 30 height 10
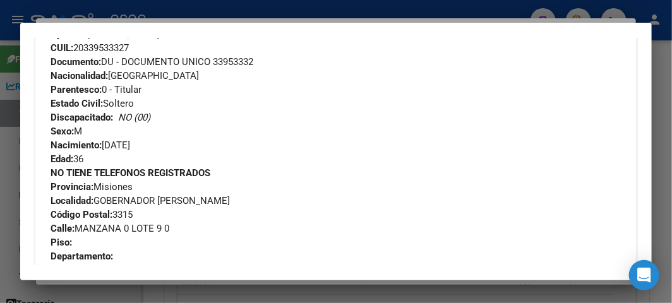
scroll to position [260, 0]
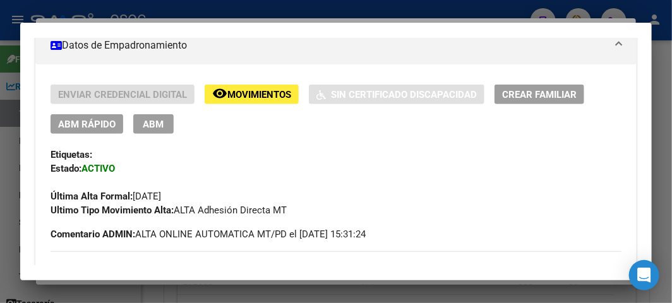
click at [89, 126] on span "ABM Rápido" at bounding box center [86, 124] width 57 height 11
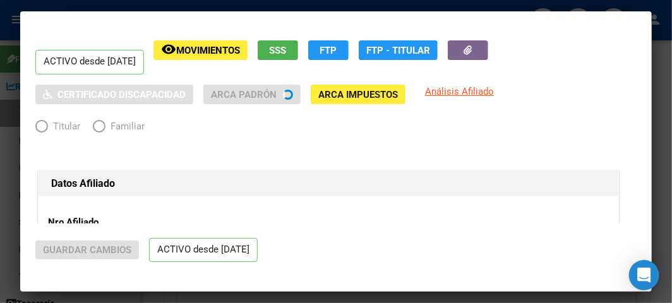
radio input "true"
type input "20-33953332-7"
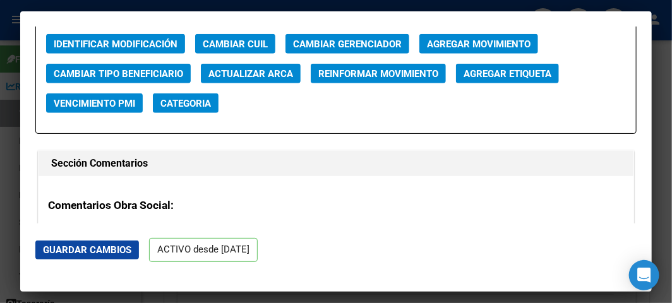
scroll to position [1824, 0]
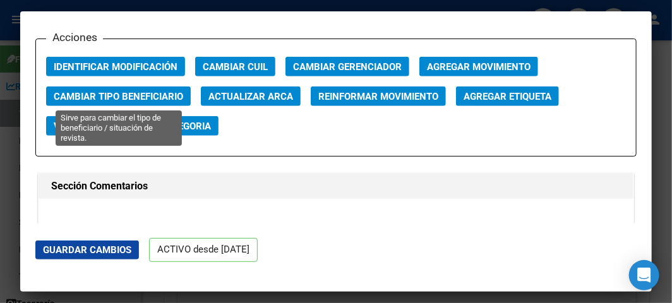
click at [118, 93] on span "Cambiar Tipo Beneficiario" at bounding box center [118, 96] width 129 height 11
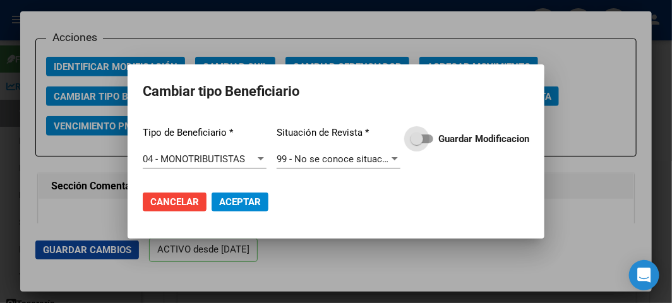
click at [449, 133] on strong "Guardar Modificacion" at bounding box center [483, 138] width 91 height 11
click at [417, 143] on input "Guardar Modificacion" at bounding box center [416, 143] width 1 height 1
click at [256, 200] on span "Aceptar" at bounding box center [240, 201] width 42 height 11
checkbox input "false"
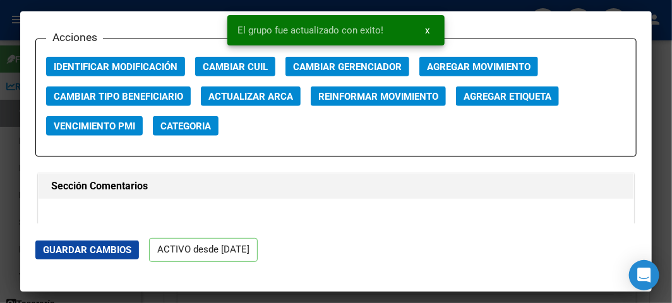
click at [15, 67] on div at bounding box center [336, 151] width 672 height 303
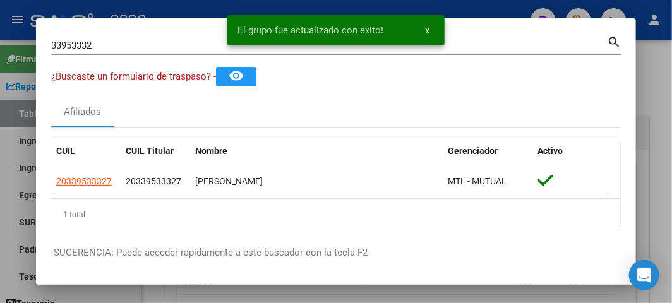
click at [105, 6] on div at bounding box center [336, 151] width 672 height 303
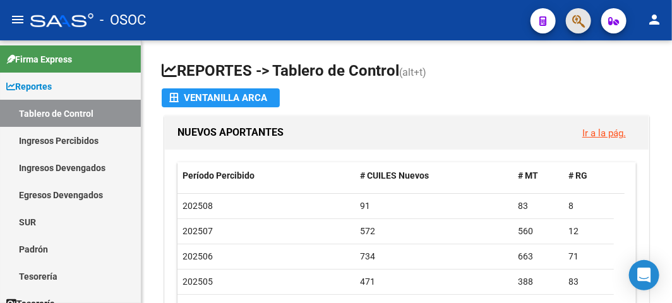
click at [578, 29] on span "button" at bounding box center [578, 21] width 13 height 26
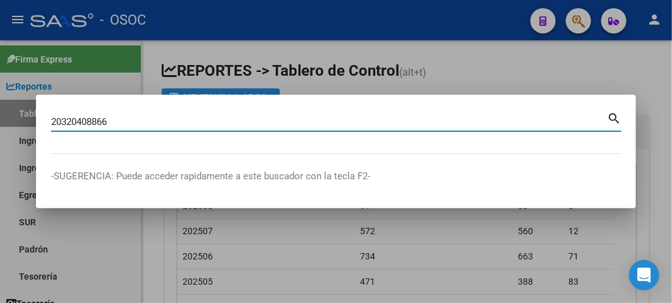
type input "20320408866"
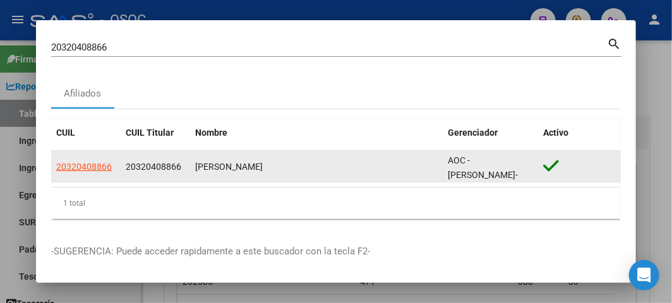
click at [64, 172] on app-link-go-to "20320408866" at bounding box center [84, 167] width 56 height 15
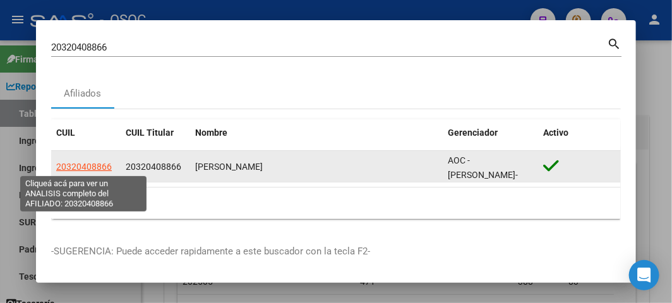
click at [72, 169] on span "20320408866" at bounding box center [84, 167] width 56 height 10
type textarea "20320408866"
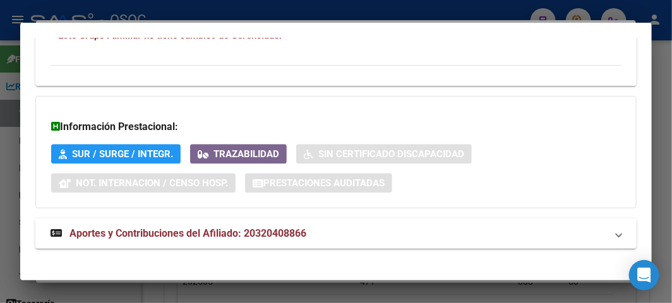
scroll to position [909, 0]
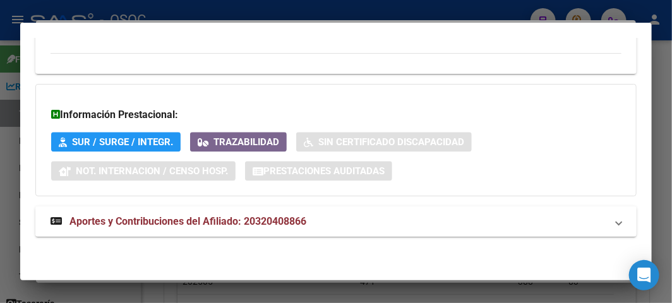
click at [162, 216] on span "Aportes y Contribuciones del Afiliado: 20320408866" at bounding box center [187, 221] width 237 height 12
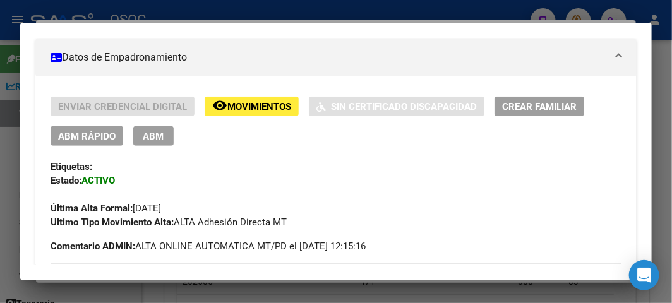
scroll to position [248, 0]
click at [81, 152] on div "Enviar Credencial Digital remove_red_eye Movimientos Sin Certificado Discapacid…" at bounding box center [336, 162] width 571 height 133
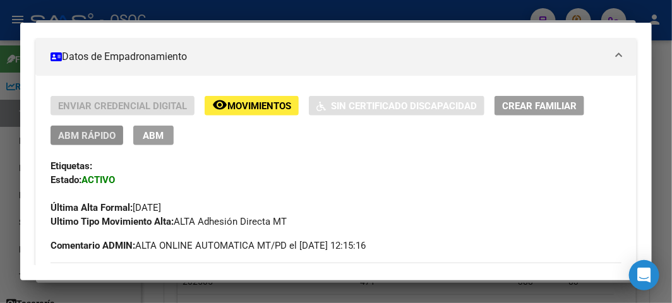
click at [80, 141] on span "ABM Rápido" at bounding box center [86, 135] width 57 height 11
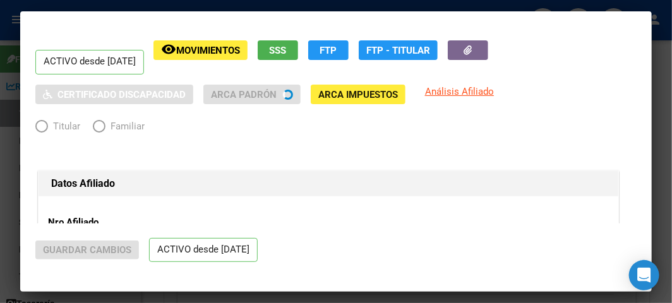
radio input "true"
type input "20-32040886-6"
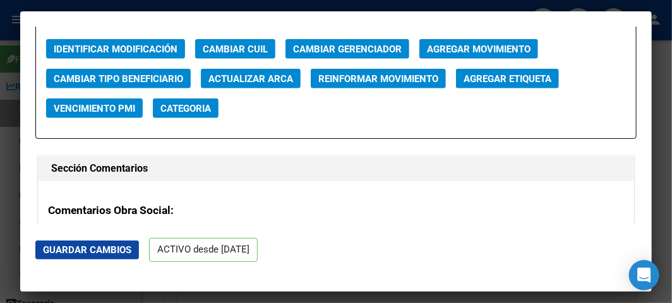
scroll to position [1824, 0]
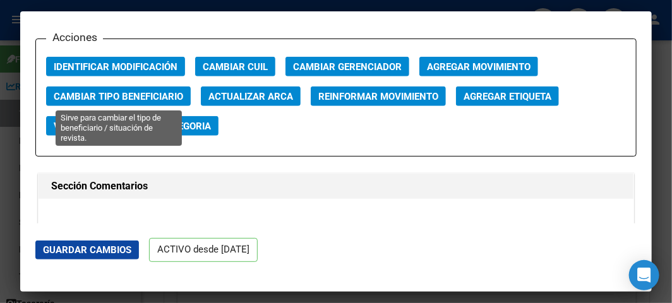
click at [98, 96] on span "Cambiar Tipo Beneficiario" at bounding box center [118, 96] width 129 height 11
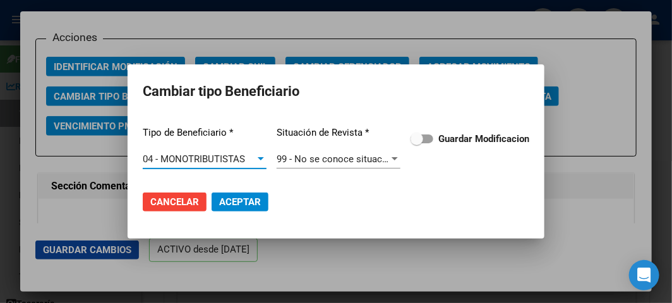
click at [453, 136] on strong "Guardar Modificacion" at bounding box center [483, 138] width 91 height 11
click at [417, 143] on input "Guardar Modificacion" at bounding box center [416, 143] width 1 height 1
drag, startPoint x: 262, startPoint y: 193, endPoint x: 240, endPoint y: 191, distance: 22.2
click at [260, 193] on button "Aceptar" at bounding box center [240, 202] width 57 height 19
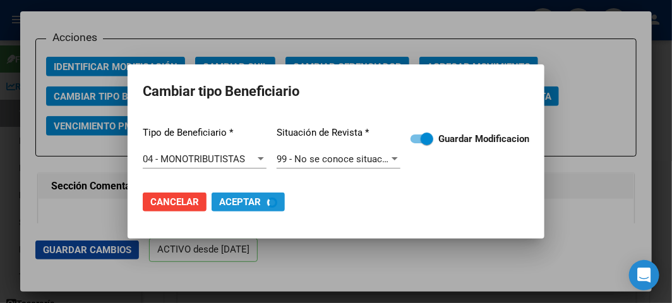
checkbox input "false"
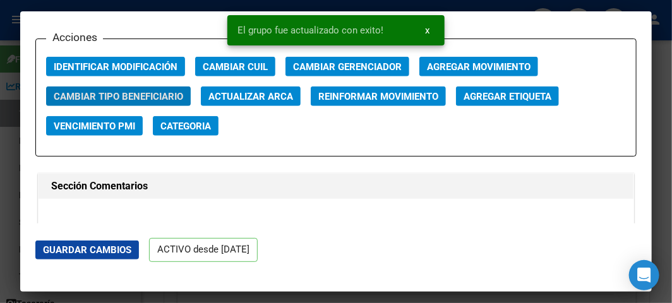
click at [5, 85] on div at bounding box center [336, 151] width 672 height 303
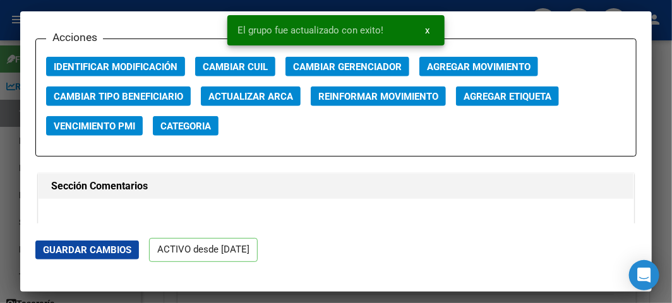
click at [5, 85] on div at bounding box center [336, 151] width 672 height 303
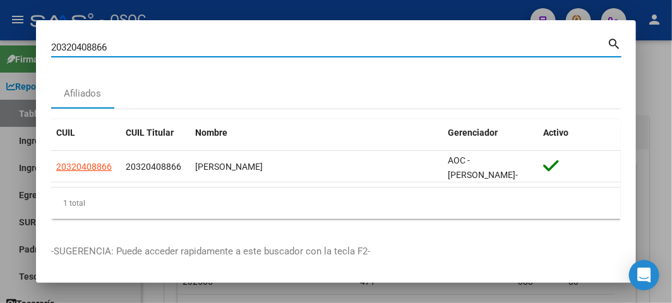
click at [248, 45] on input "20320408866" at bounding box center [329, 47] width 556 height 11
paste input "11710231"
type input "20311710231"
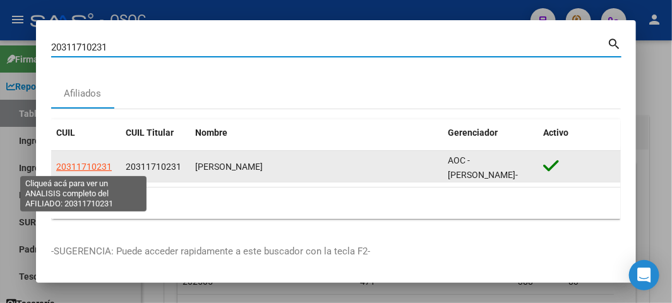
click at [80, 170] on span "20311710231" at bounding box center [84, 167] width 56 height 10
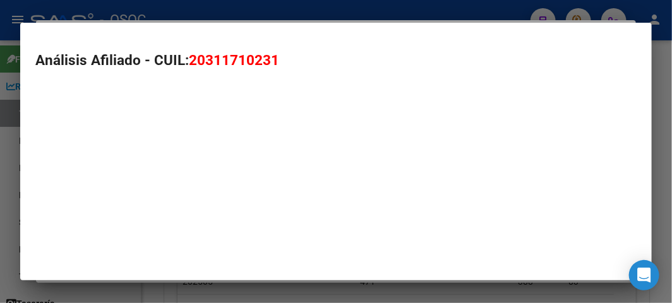
type textarea "20311710231"
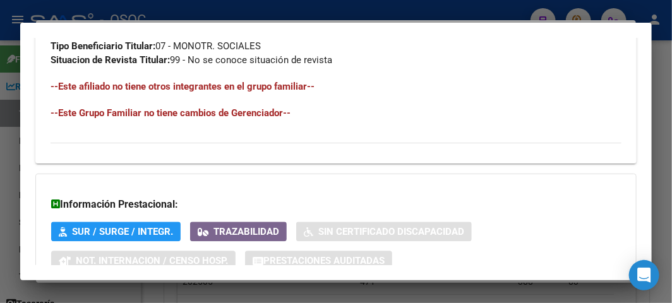
scroll to position [909, 0]
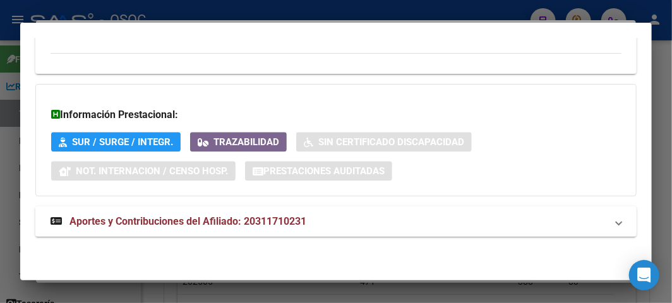
click at [102, 206] on mat-expansion-panel-header "Aportes y Contribuciones del Afiliado: 20311710231" at bounding box center [335, 221] width 601 height 30
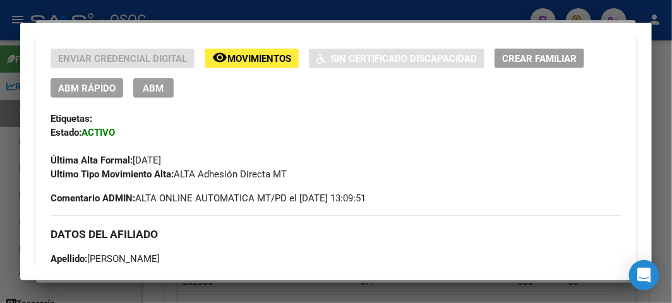
scroll to position [207, 0]
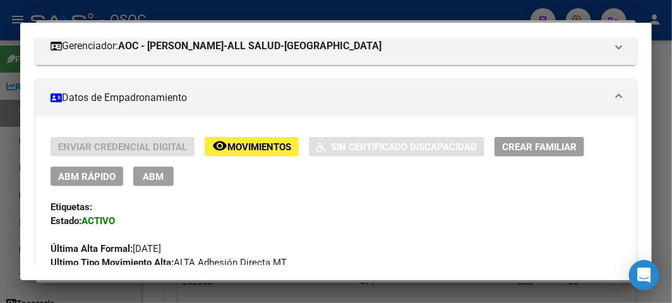
click at [66, 184] on button "ABM Rápido" at bounding box center [87, 177] width 73 height 20
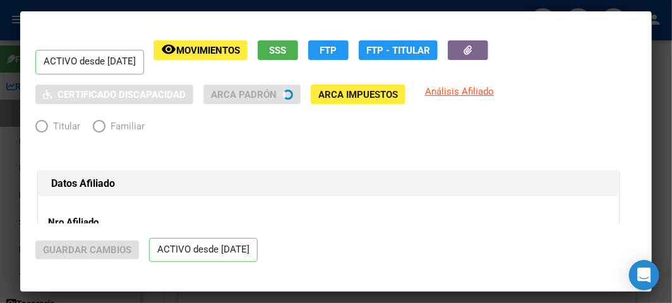
radio input "true"
type input "20-31171023-1"
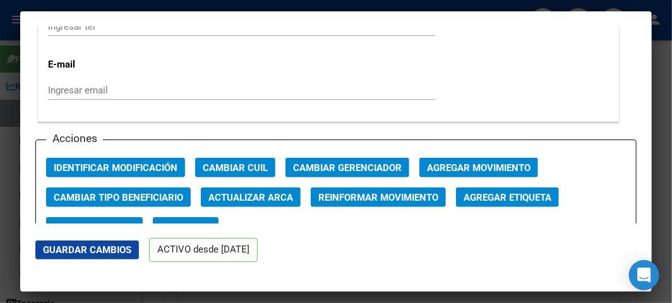
scroll to position [1753, 0]
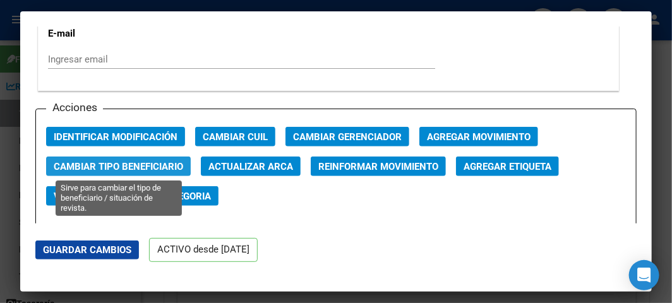
click at [139, 161] on span "Cambiar Tipo Beneficiario" at bounding box center [118, 166] width 129 height 11
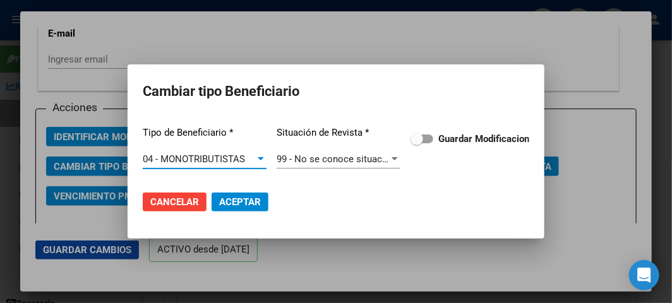
click at [439, 131] on span "Guardar Modificacion" at bounding box center [483, 138] width 91 height 15
click at [417, 143] on input "Guardar Modificacion" at bounding box center [416, 143] width 1 height 1
click at [225, 213] on mat-dialog-actions "Cancelar Aceptar" at bounding box center [336, 202] width 386 height 43
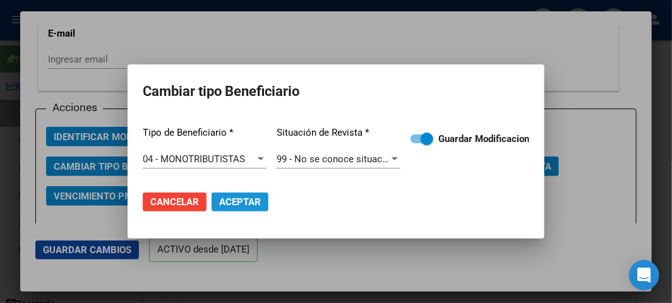
click at [225, 202] on span "Aceptar" at bounding box center [240, 201] width 42 height 11
checkbox input "false"
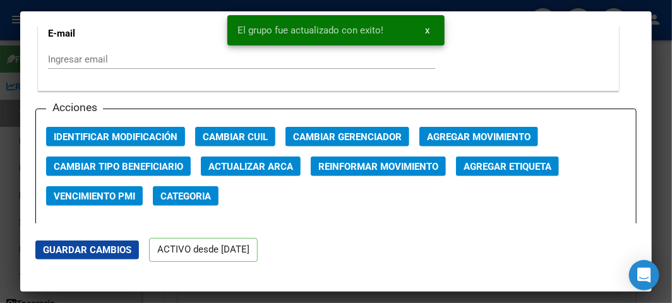
click at [18, 81] on div at bounding box center [336, 151] width 672 height 303
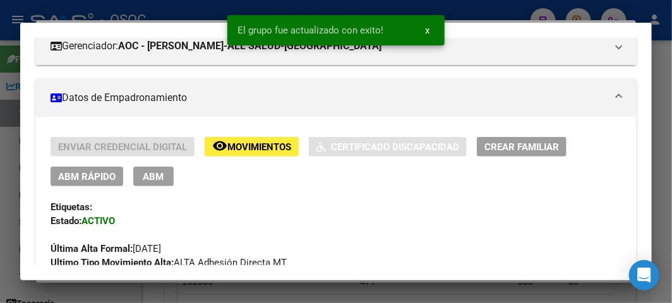
click at [13, 81] on div at bounding box center [336, 151] width 672 height 303
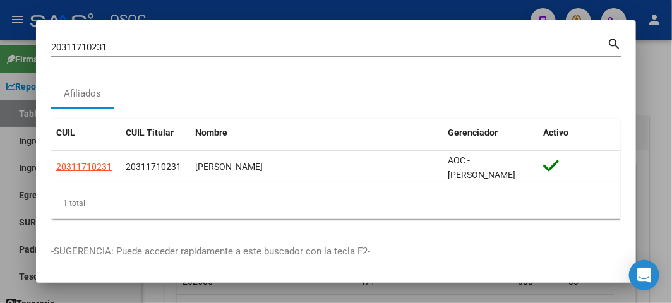
click at [203, 48] on input "20311710231" at bounding box center [329, 47] width 556 height 11
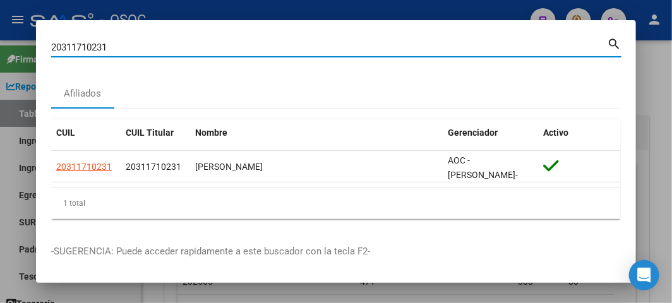
click at [201, 47] on input "20311710231" at bounding box center [329, 47] width 556 height 11
paste input "43938439"
type input "20343938439"
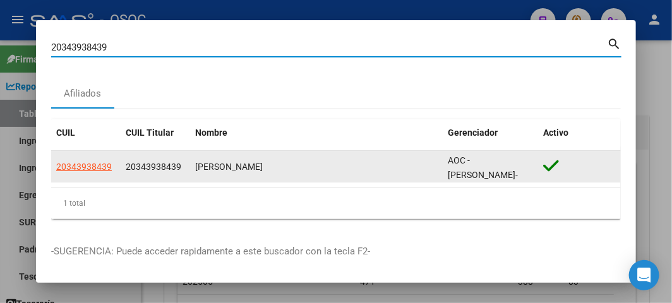
click at [92, 162] on span "20343938439" at bounding box center [84, 167] width 56 height 10
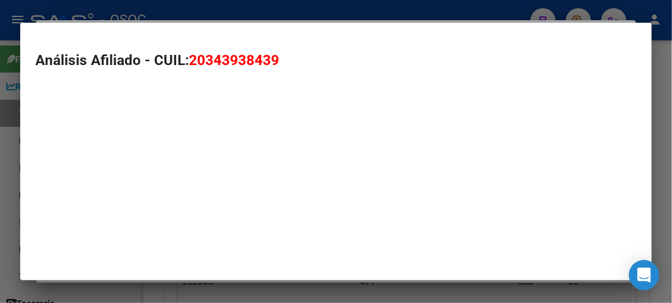
type textarea "20343938439"
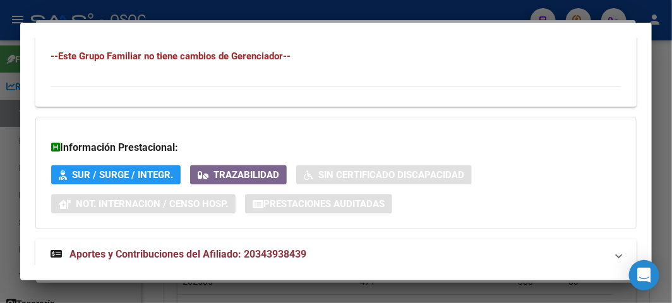
scroll to position [909, 0]
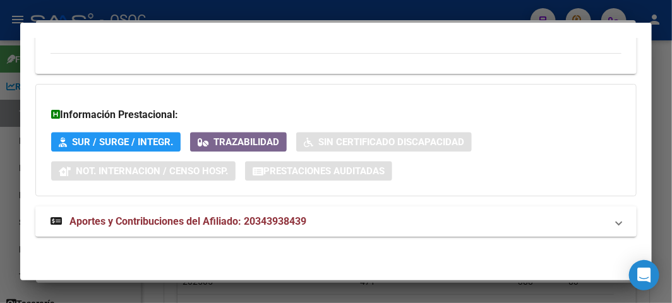
click at [99, 224] on span "Aportes y Contribuciones del Afiliado: 20343938439" at bounding box center [187, 221] width 237 height 12
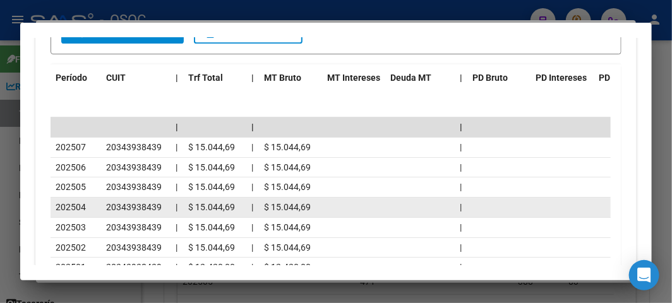
scroll to position [1334, 0]
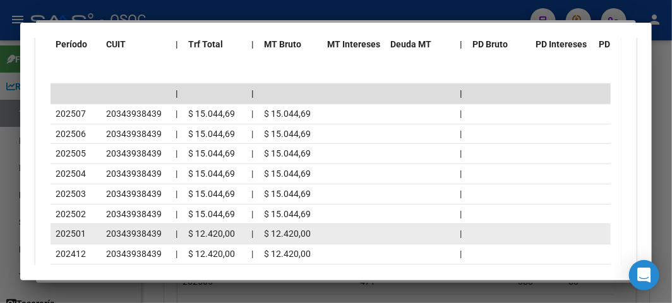
click at [90, 236] on div "202501" at bounding box center [76, 234] width 40 height 15
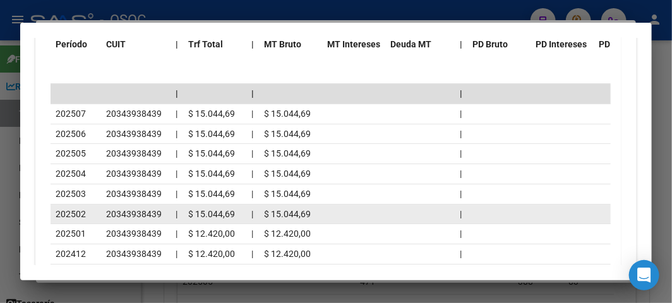
click at [93, 215] on div "202502" at bounding box center [76, 214] width 40 height 15
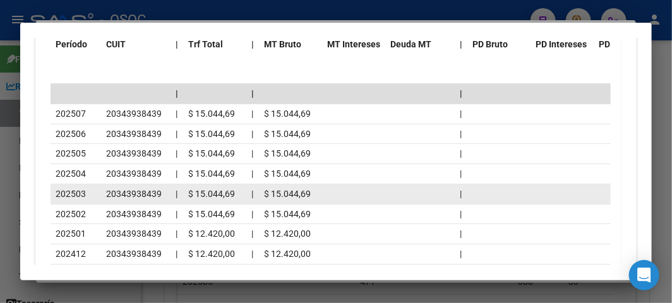
click at [96, 200] on datatable-body-cell "202503" at bounding box center [76, 194] width 51 height 20
click at [99, 184] on datatable-body-cell "202503" at bounding box center [76, 194] width 51 height 20
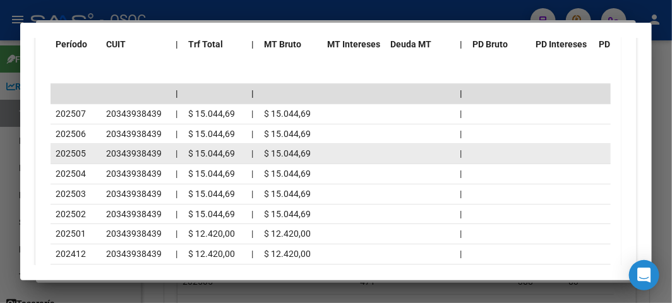
click at [102, 160] on datatable-body-cell "20343938439" at bounding box center [135, 154] width 69 height 20
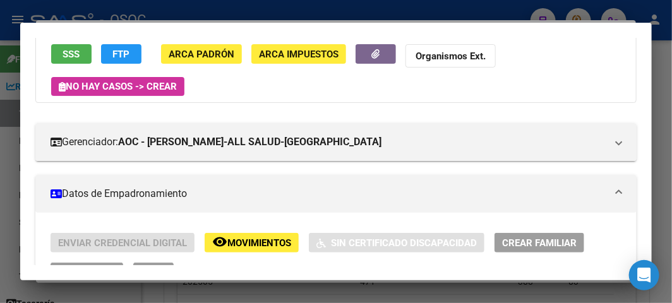
scroll to position [0, 0]
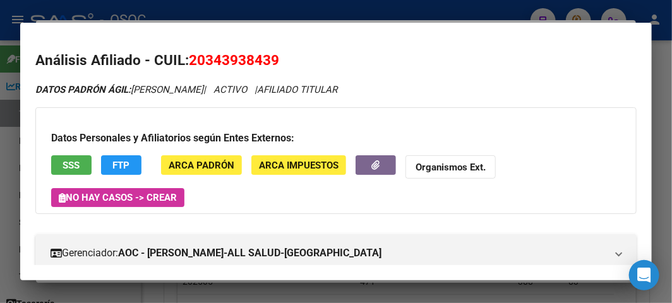
click at [80, 167] on span "SSS" at bounding box center [71, 165] width 17 height 11
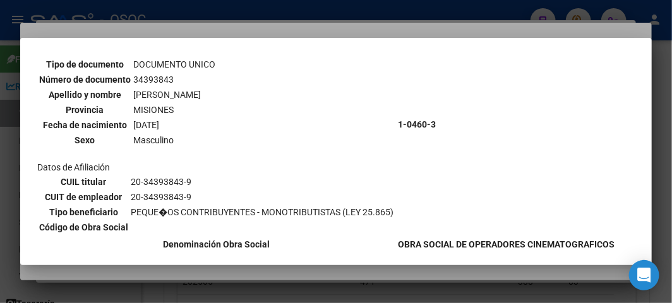
scroll to position [140, 0]
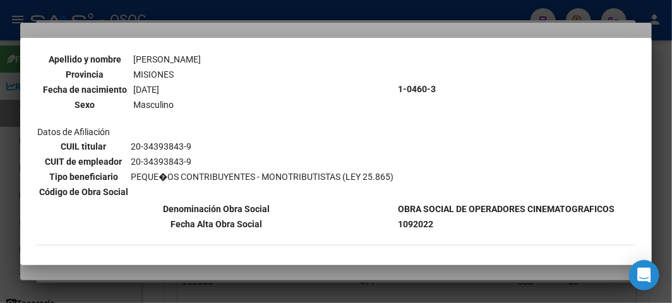
click at [272, 19] on div at bounding box center [336, 151] width 672 height 303
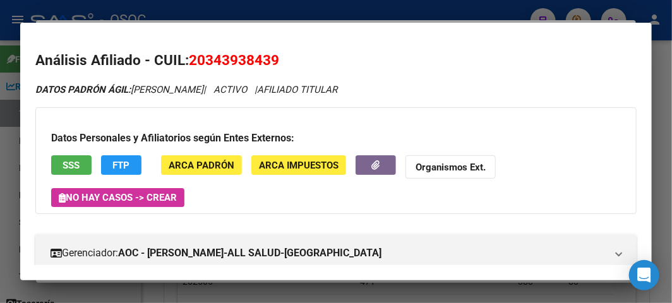
click at [180, 20] on div at bounding box center [336, 151] width 672 height 303
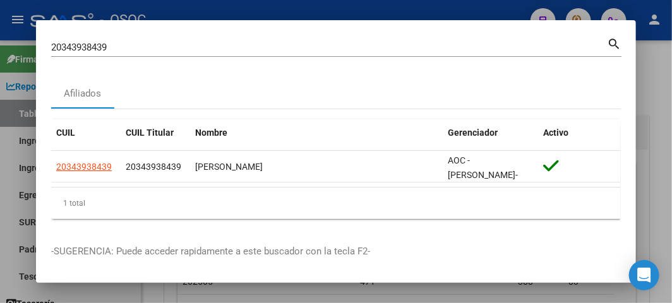
click at [105, 48] on input "20343938439" at bounding box center [329, 47] width 556 height 11
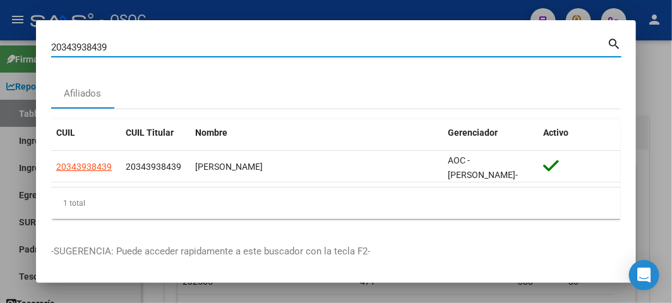
click at [105, 48] on input "20343938439" at bounding box center [329, 47] width 556 height 11
paste input "42812035"
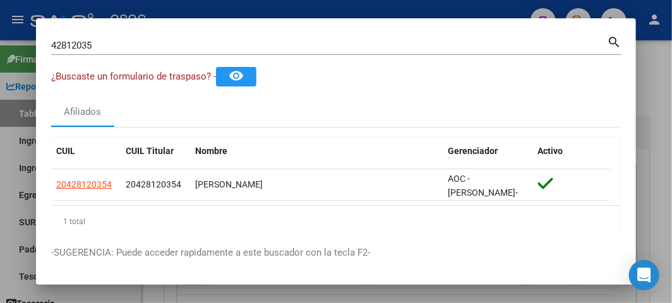
click at [124, 53] on div "42812035 Buscar (apellido, dni, [PERSON_NAME], [PERSON_NAME], cuit, obra social)" at bounding box center [329, 45] width 556 height 19
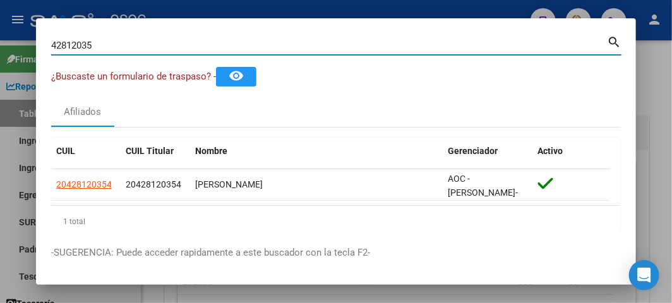
click at [121, 49] on input "42812035" at bounding box center [329, 45] width 556 height 11
paste input "34393843"
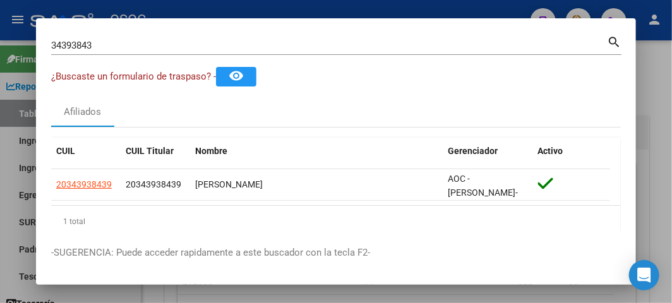
click at [161, 49] on input "34393843" at bounding box center [329, 45] width 556 height 11
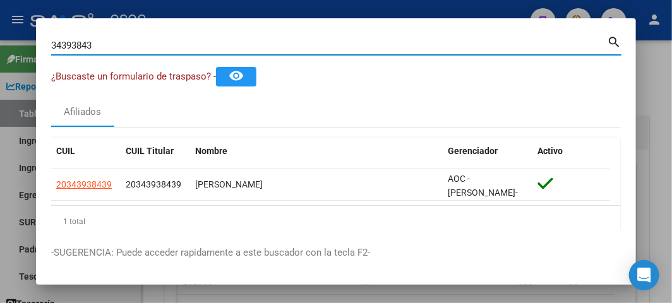
click at [161, 49] on input "34393843" at bounding box center [329, 45] width 556 height 11
paste input "42812035"
type input "42812035"
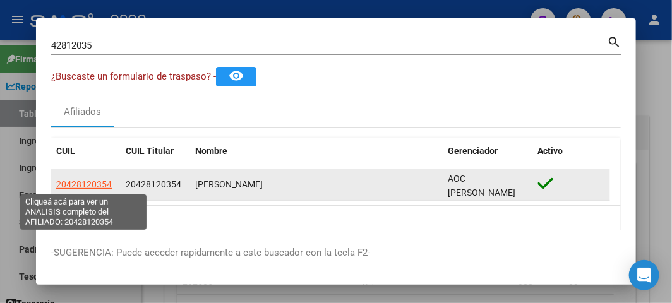
click at [87, 188] on span "20428120354" at bounding box center [84, 184] width 56 height 10
type textarea "20428120354"
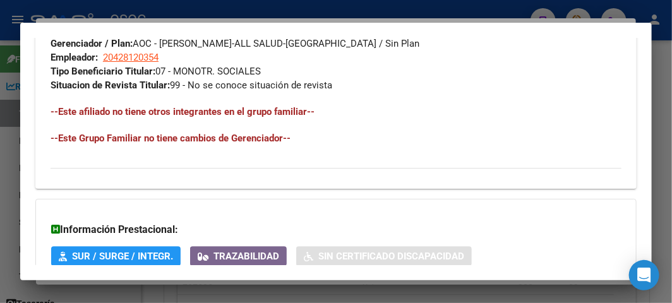
scroll to position [909, 0]
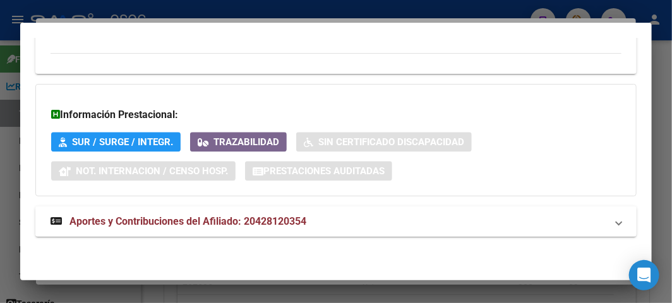
click at [205, 219] on span "Aportes y Contribuciones del Afiliado: 20428120354" at bounding box center [187, 221] width 237 height 12
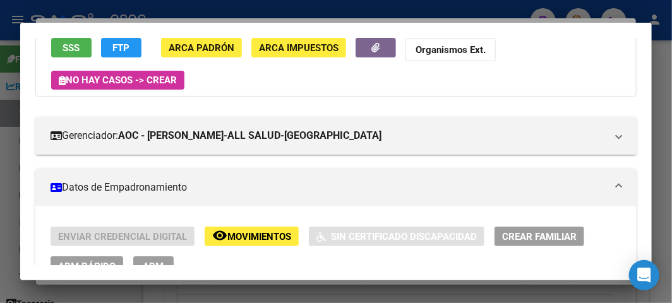
scroll to position [13, 0]
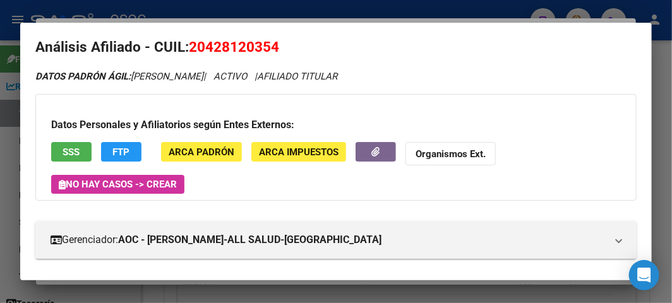
click at [75, 148] on span "SSS" at bounding box center [71, 151] width 17 height 11
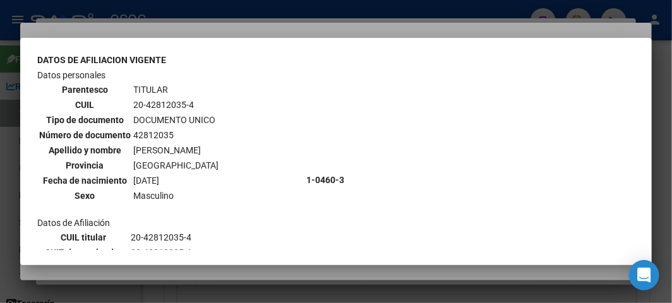
scroll to position [140, 0]
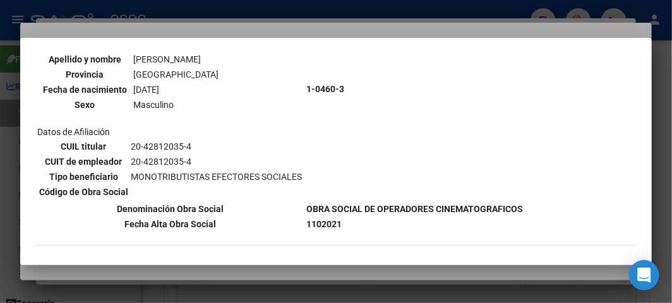
drag, startPoint x: 206, startPoint y: 35, endPoint x: 166, endPoint y: 57, distance: 45.5
click at [206, 35] on div at bounding box center [336, 151] width 672 height 303
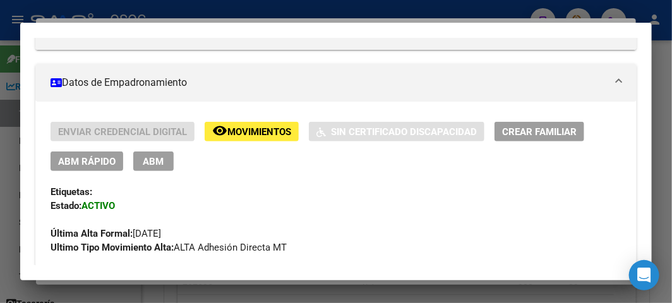
scroll to position [224, 0]
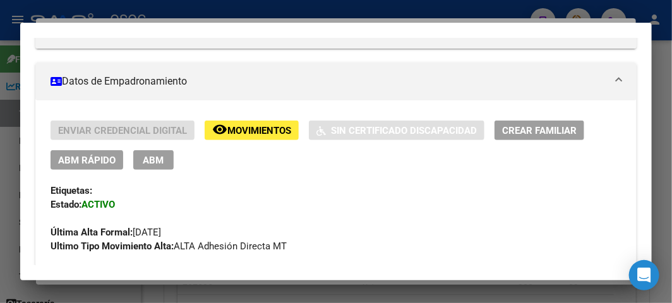
click at [95, 155] on span "ABM Rápido" at bounding box center [86, 160] width 57 height 11
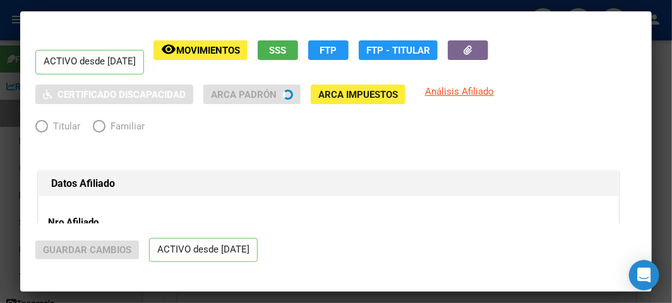
radio input "true"
type input "20-42812035-4"
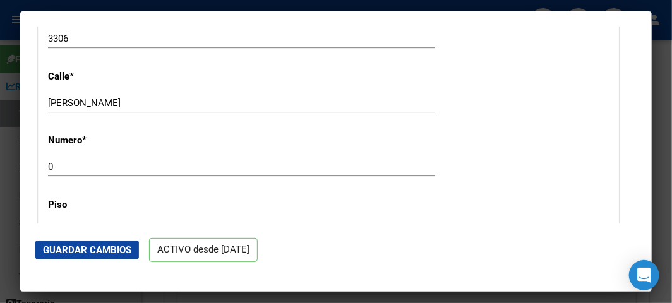
scroll to position [1753, 0]
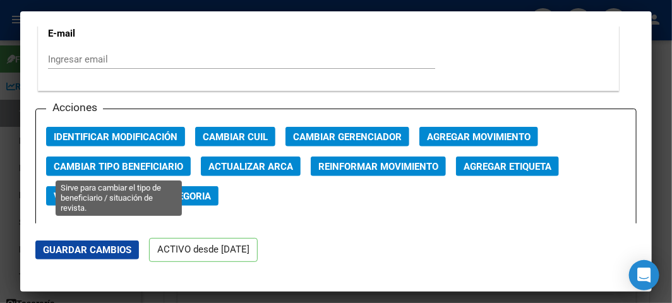
click at [147, 176] on app-afiliado-change-beneficiario "Cambiar Tipo Beneficiario" at bounding box center [123, 172] width 155 height 30
click at [145, 165] on span "Cambiar Tipo Beneficiario" at bounding box center [118, 166] width 129 height 11
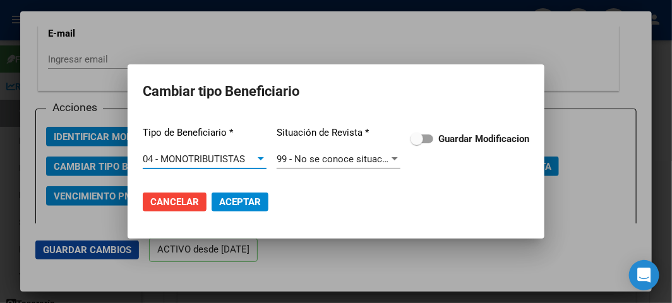
click at [421, 134] on span at bounding box center [416, 139] width 13 height 13
click at [417, 143] on input "Guardar Modificacion" at bounding box center [416, 143] width 1 height 1
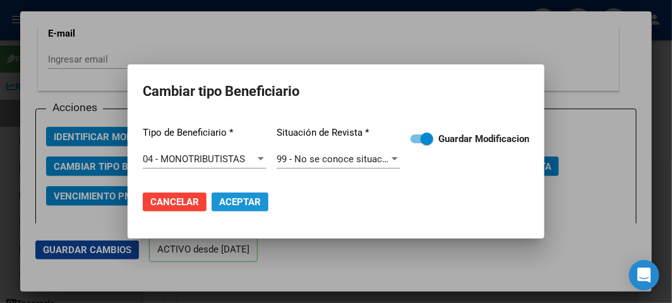
click at [229, 193] on button "Aceptar" at bounding box center [240, 202] width 57 height 19
checkbox input "false"
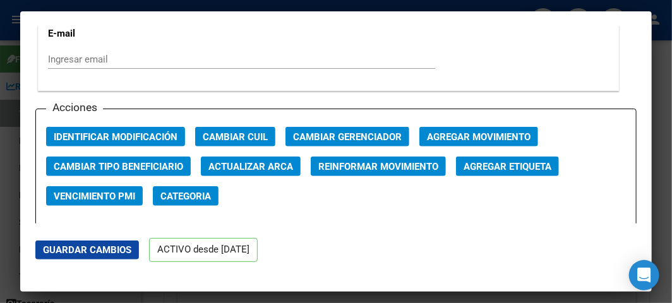
click at [8, 91] on div at bounding box center [336, 151] width 672 height 303
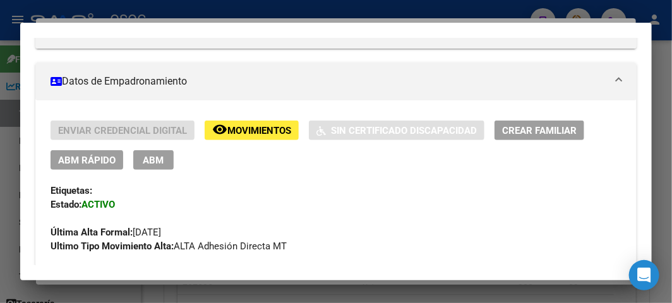
click at [236, 16] on div at bounding box center [336, 151] width 672 height 303
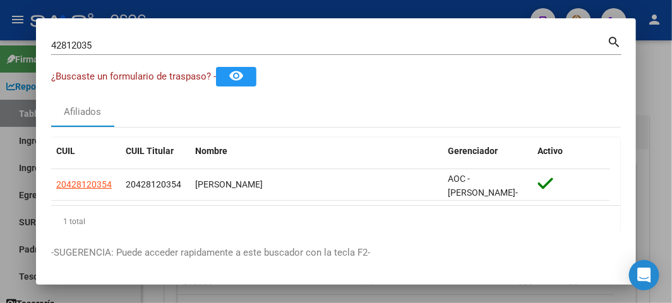
click at [152, 43] on input "42812035" at bounding box center [329, 45] width 556 height 11
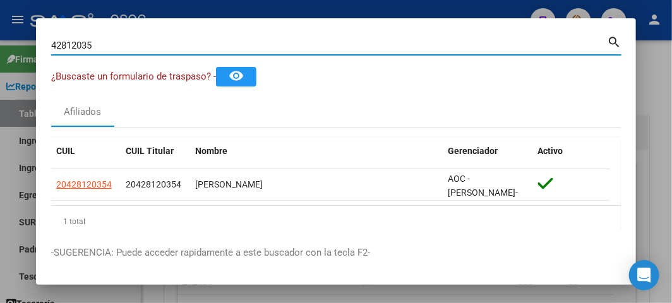
click at [152, 43] on input "42812035" at bounding box center [329, 45] width 556 height 11
paste input "27986633"
type input "27986633"
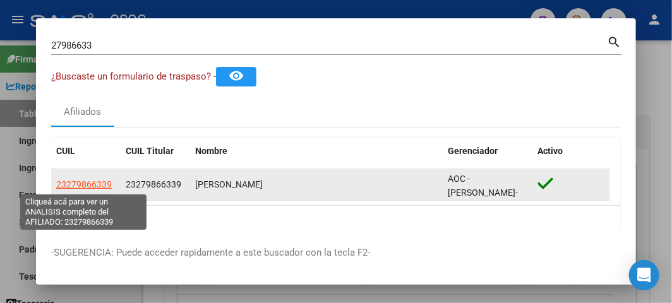
click at [98, 186] on span "23279866339" at bounding box center [84, 184] width 56 height 10
type textarea "23279866339"
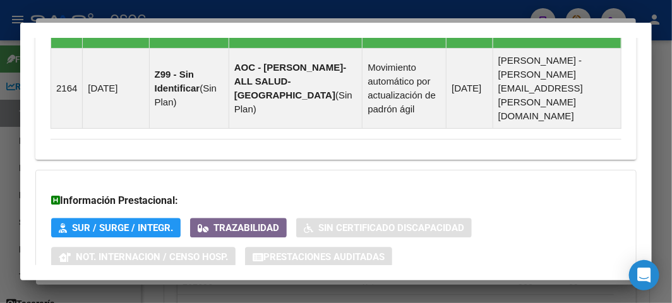
scroll to position [1044, 0]
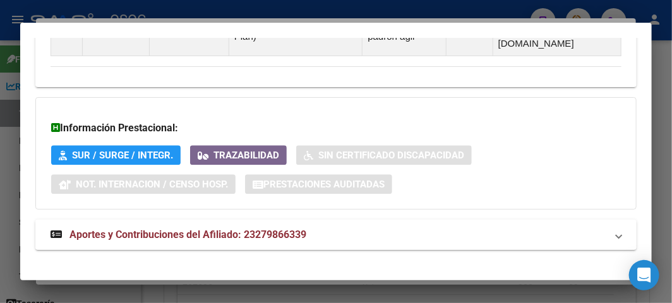
click at [165, 220] on mat-expansion-panel-header "Aportes y Contribuciones del Afiliado: 23279866339" at bounding box center [335, 235] width 601 height 30
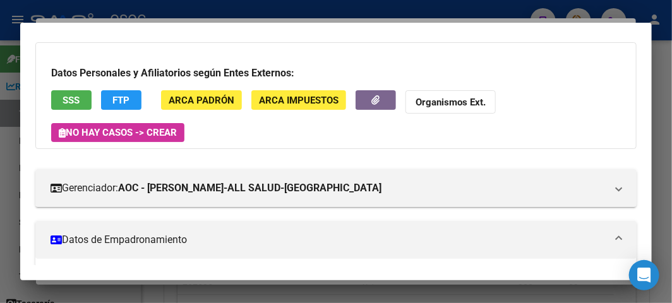
scroll to position [61, 0]
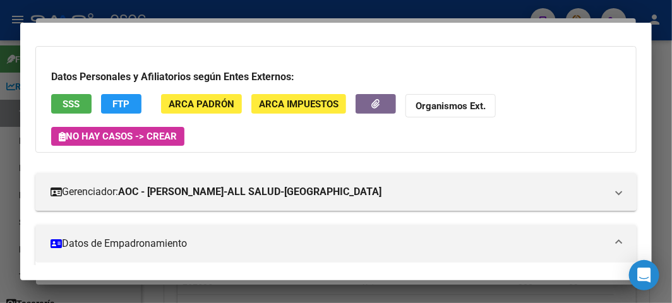
click at [78, 104] on span "SSS" at bounding box center [71, 104] width 17 height 11
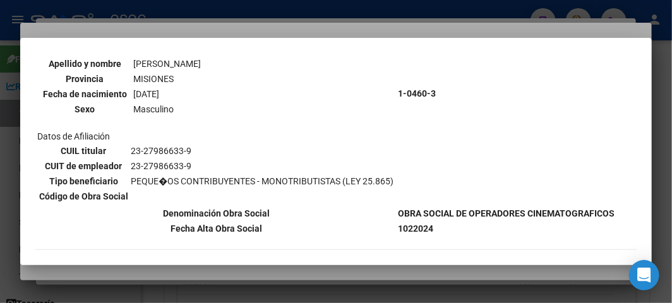
scroll to position [137, 0]
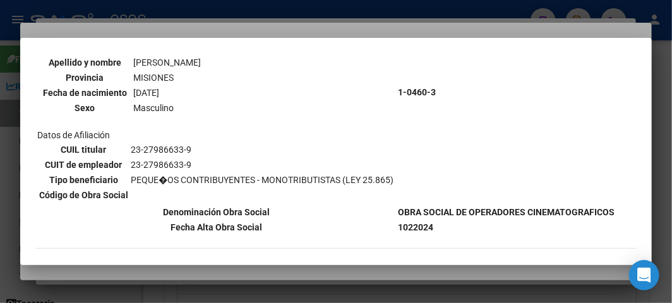
click at [155, 18] on div at bounding box center [336, 151] width 672 height 303
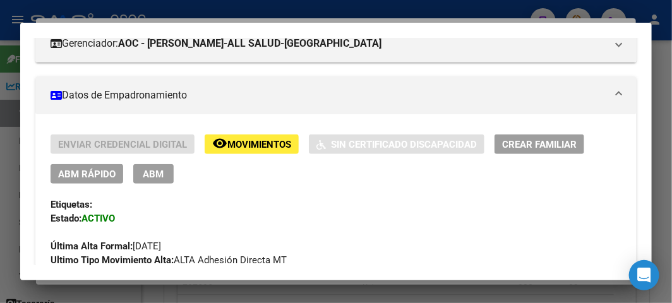
scroll to position [202, 0]
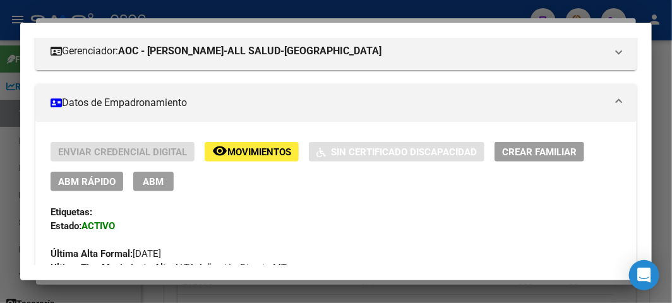
click at [98, 176] on span "ABM Rápido" at bounding box center [86, 181] width 57 height 11
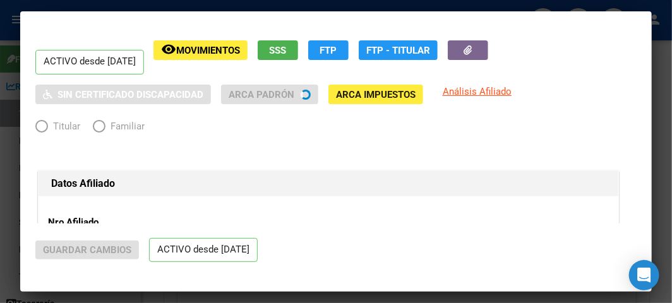
radio input "true"
type input "23-27986633-9"
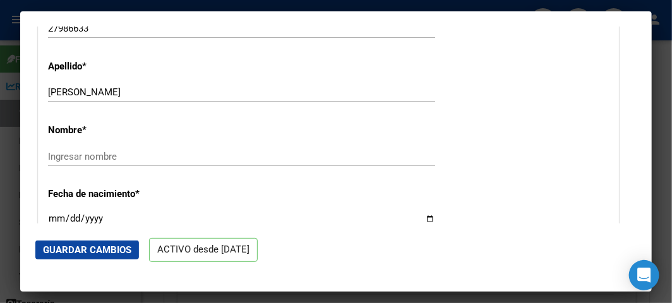
scroll to position [421, 0]
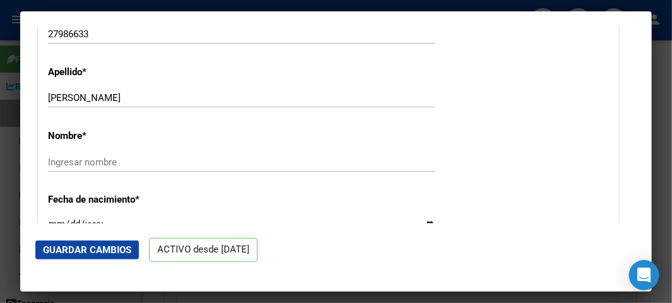
click at [95, 95] on input "[PERSON_NAME]" at bounding box center [241, 97] width 387 height 11
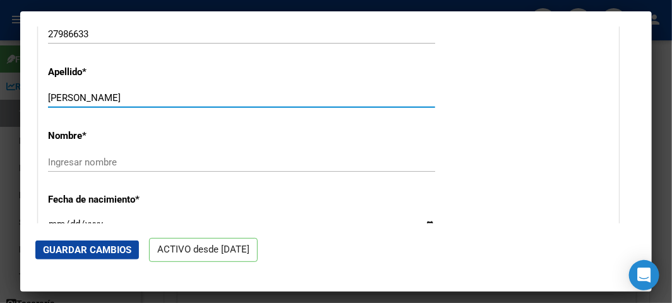
type input "[PERSON_NAME]"
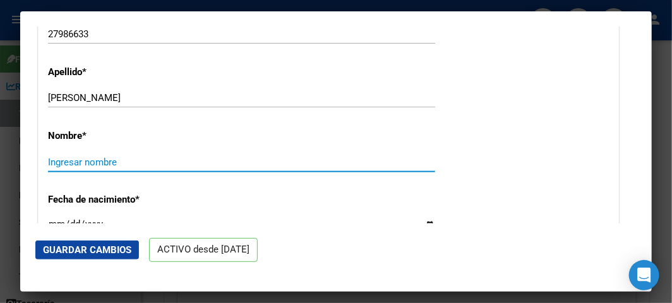
paste input "[PERSON_NAME]"
type input "[PERSON_NAME]"
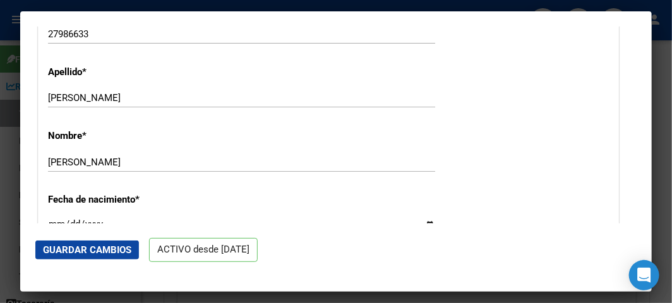
scroll to position [436, 0]
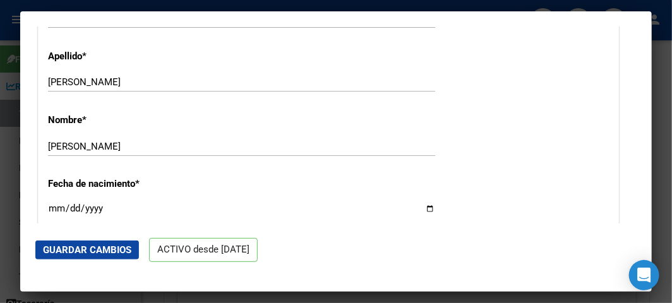
type input "[DATE]"
click at [525, 140] on div "Nombre * [PERSON_NAME] nombre" at bounding box center [328, 136] width 561 height 64
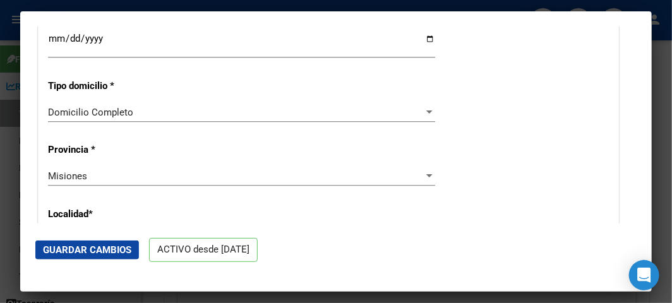
click at [83, 254] on span "Guardar Cambios" at bounding box center [87, 249] width 88 height 11
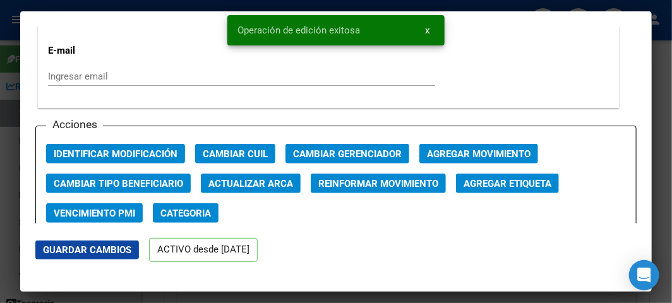
scroll to position [1769, 0]
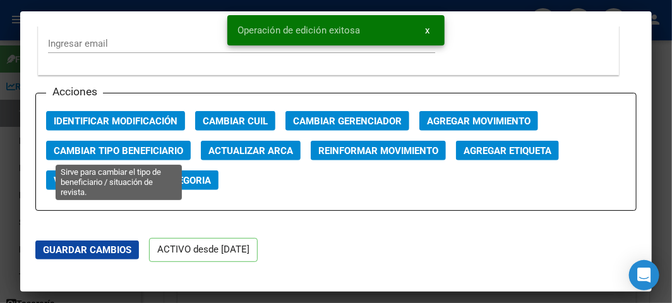
click at [112, 155] on button "Cambiar Tipo Beneficiario" at bounding box center [118, 151] width 145 height 20
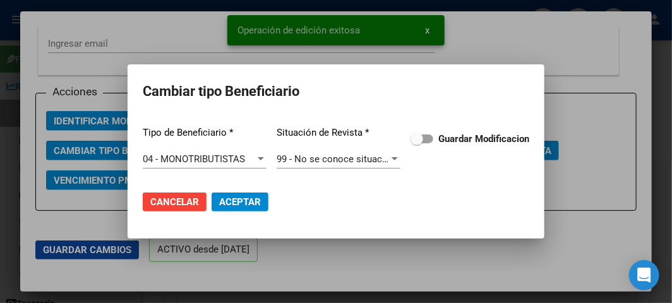
drag, startPoint x: 467, startPoint y: 124, endPoint x: 460, endPoint y: 136, distance: 14.2
click at [466, 124] on div "Tipo de Beneficiario * 04 - MONOTRIBUTISTAS Seleccionar tipo Situación de Revis…" at bounding box center [336, 148] width 386 height 64
click at [458, 138] on strong "Guardar Modificacion" at bounding box center [483, 138] width 91 height 11
click at [417, 143] on input "Guardar Modificacion" at bounding box center [416, 143] width 1 height 1
click at [244, 198] on span "Aceptar" at bounding box center [240, 201] width 42 height 11
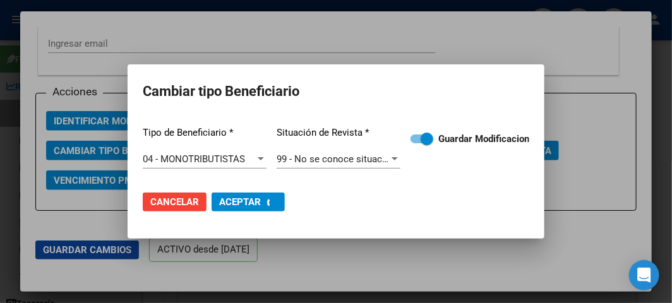
checkbox input "false"
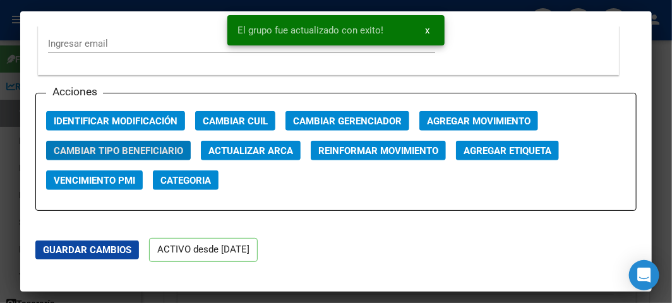
click at [23, 38] on mat-dialog-content "ACTIVO desde [DATE] remove_red_eye Movimientos SSS FTP Sin Certificado Discapac…" at bounding box center [335, 125] width 631 height 197
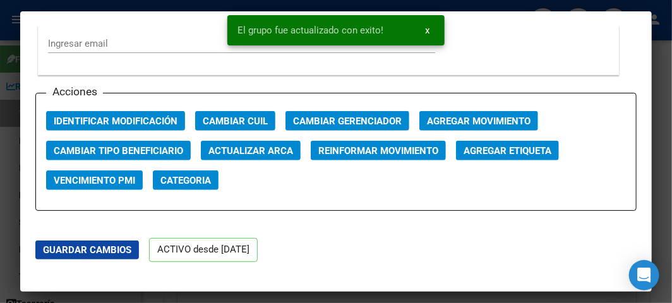
click at [16, 46] on div at bounding box center [336, 151] width 672 height 303
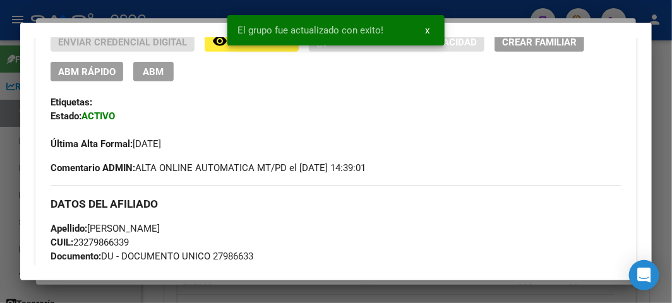
scroll to position [482, 0]
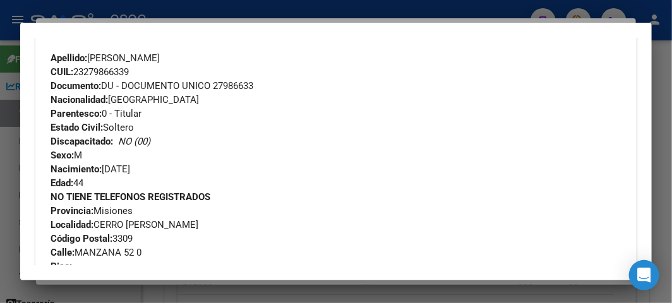
click at [169, 13] on div at bounding box center [336, 151] width 672 height 303
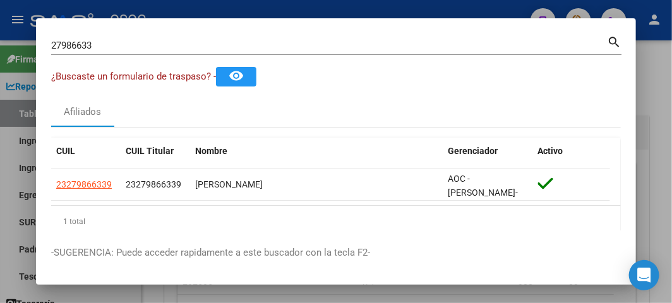
click at [95, 44] on input "27986633" at bounding box center [329, 45] width 556 height 11
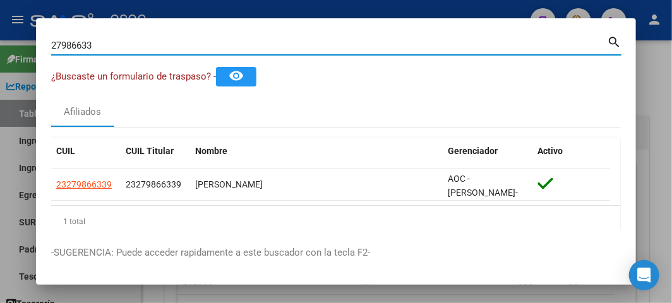
click at [95, 44] on input "27986633" at bounding box center [329, 45] width 556 height 11
paste input "0210650831"
type input "20210650831"
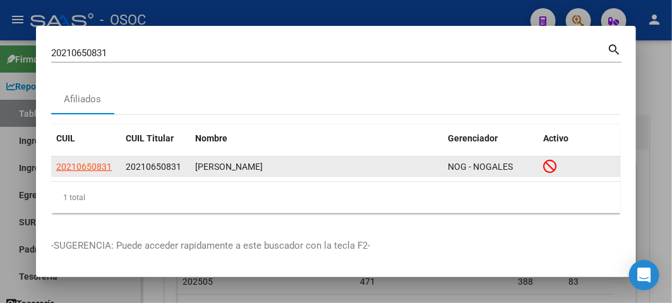
click at [99, 174] on datatable-body-cell "20210650831" at bounding box center [85, 167] width 69 height 20
click at [97, 172] on app-link-go-to "20210650831" at bounding box center [84, 167] width 56 height 15
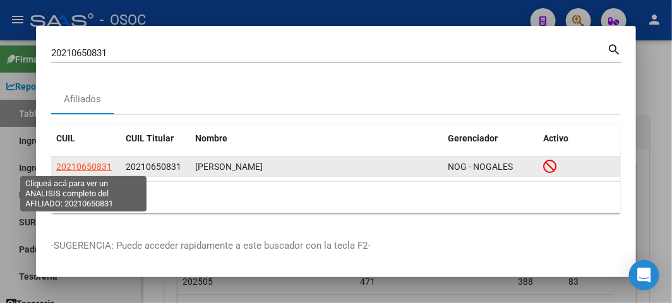
click at [93, 162] on span "20210650831" at bounding box center [84, 167] width 56 height 10
type textarea "20210650831"
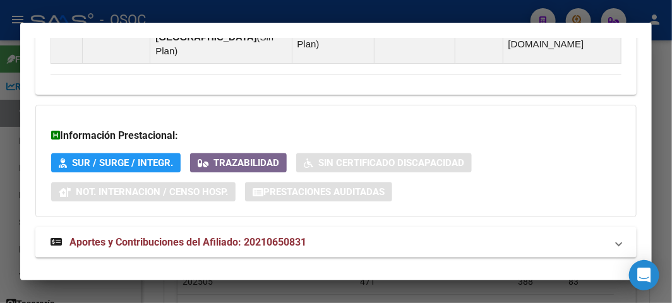
scroll to position [1058, 0]
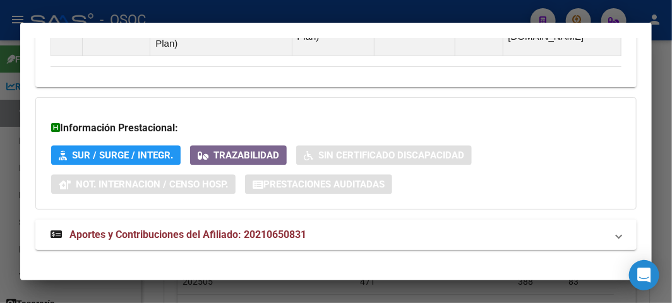
click at [216, 220] on mat-expansion-panel-header "Aportes y Contribuciones del Afiliado: 20210650831" at bounding box center [335, 235] width 601 height 30
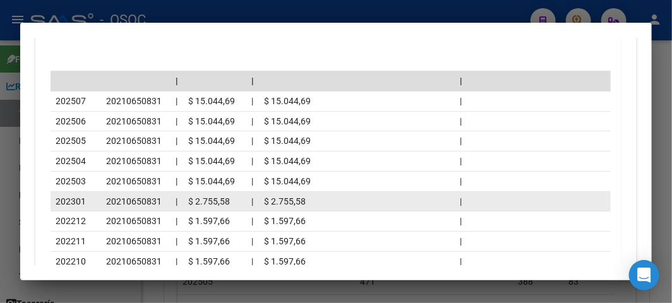
scroll to position [1479, 0]
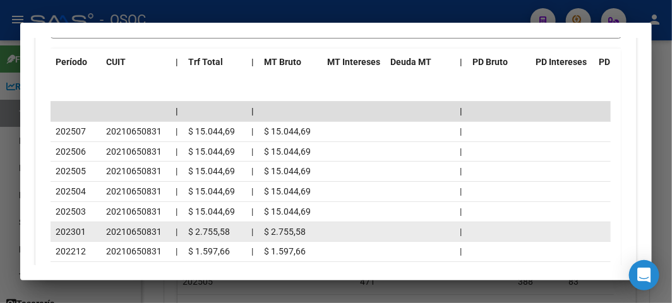
click at [95, 225] on div "202301" at bounding box center [76, 232] width 40 height 15
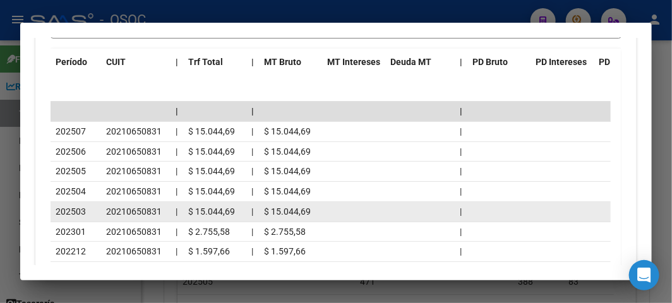
click at [74, 206] on datatable-body-cell "202503" at bounding box center [76, 212] width 51 height 20
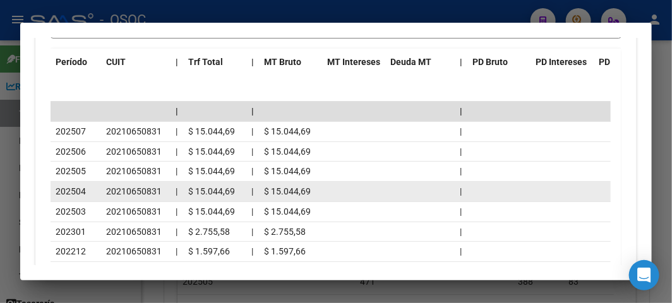
click at [83, 186] on datatable-body-cell "202504" at bounding box center [76, 192] width 51 height 20
click at [77, 186] on span "202504" at bounding box center [71, 191] width 30 height 10
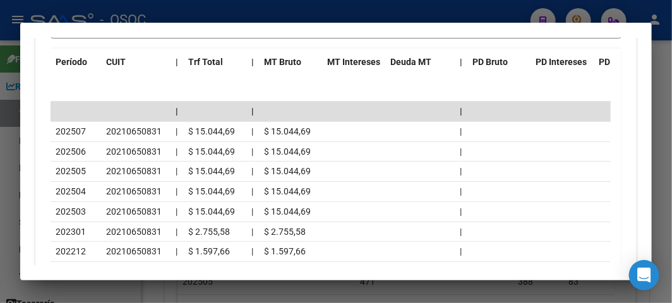
click at [73, 13] on div at bounding box center [336, 151] width 672 height 303
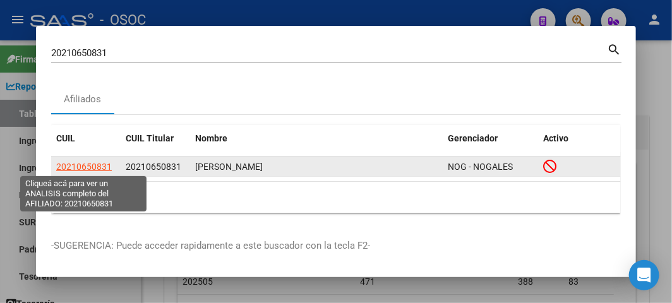
click at [80, 162] on span "20210650831" at bounding box center [84, 167] width 56 height 10
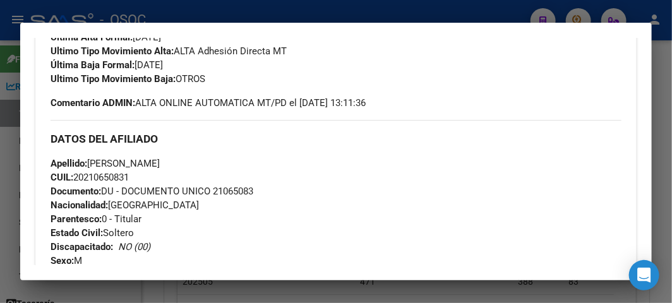
scroll to position [140, 0]
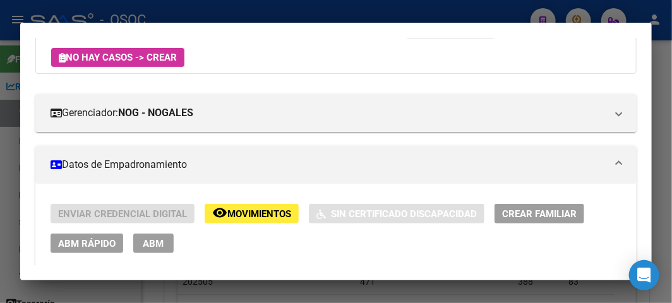
click at [82, 238] on span "ABM Rápido" at bounding box center [86, 243] width 57 height 11
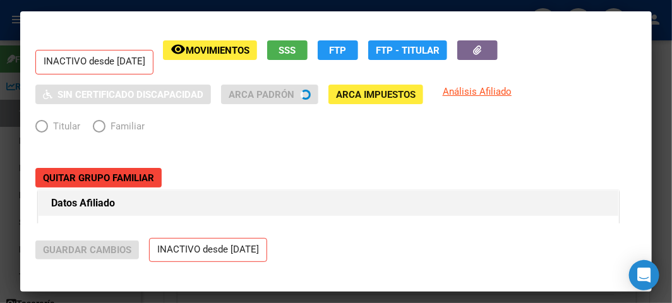
radio input "true"
type input "20-21065083-1"
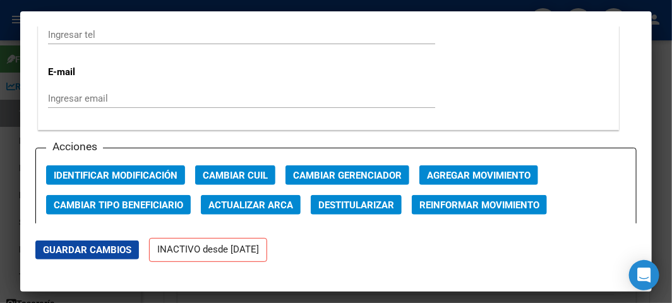
scroll to position [1753, 0]
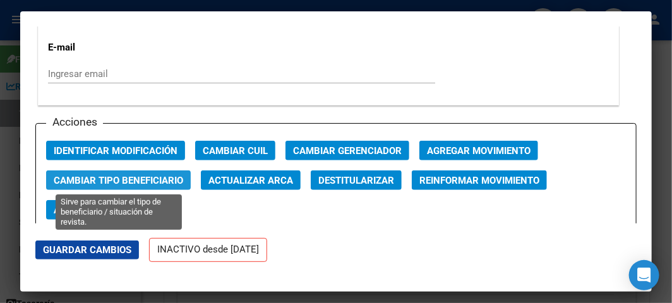
click at [95, 179] on span "Cambiar Tipo Beneficiario" at bounding box center [118, 180] width 129 height 11
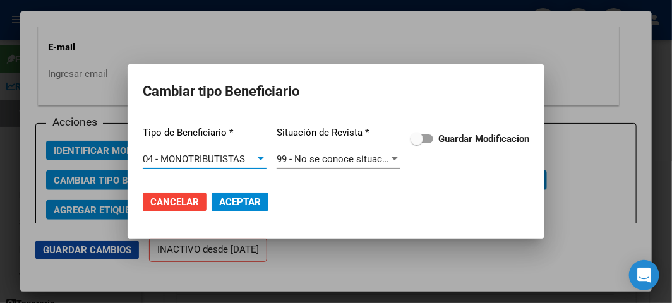
click at [418, 130] on div "Tipo de Beneficiario * 04 - MONOTRIBUTISTAS Seleccionar tipo Situación de Revis…" at bounding box center [336, 148] width 386 height 64
drag, startPoint x: 421, startPoint y: 136, endPoint x: 381, endPoint y: 167, distance: 50.8
click at [421, 136] on span at bounding box center [416, 139] width 13 height 13
click at [417, 143] on input "Guardar Modificacion" at bounding box center [416, 143] width 1 height 1
click at [269, 193] on mat-dialog-actions "Cancelar Aceptar" at bounding box center [336, 202] width 386 height 43
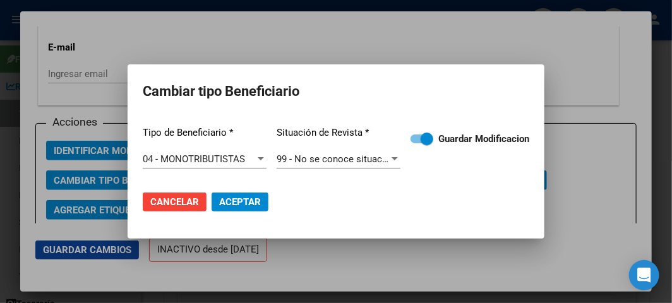
click at [267, 193] on button "Aceptar" at bounding box center [240, 202] width 57 height 19
checkbox input "false"
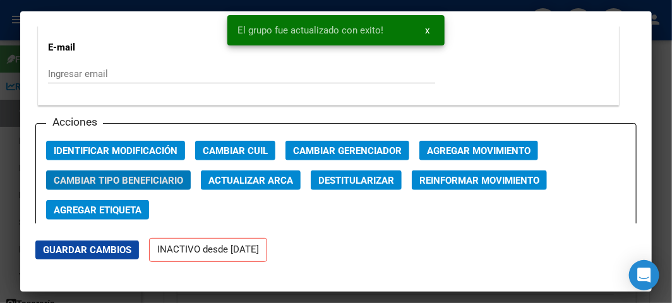
click at [461, 145] on span "Agregar Movimiento" at bounding box center [479, 150] width 104 height 11
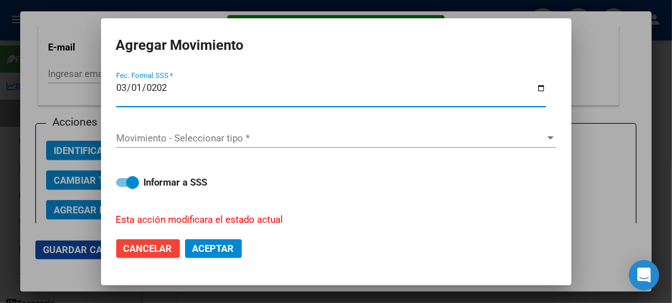
type input "[DATE]"
click at [462, 143] on span "Movimiento - Seleccionar tipo *" at bounding box center [330, 138] width 429 height 11
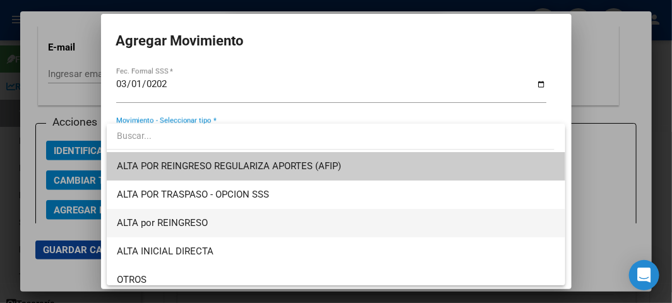
click at [212, 222] on span "ALTA por REINGRESO" at bounding box center [336, 223] width 438 height 28
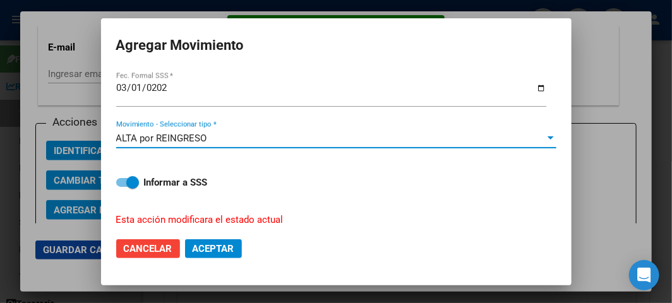
click at [210, 243] on span "Aceptar" at bounding box center [214, 248] width 42 height 11
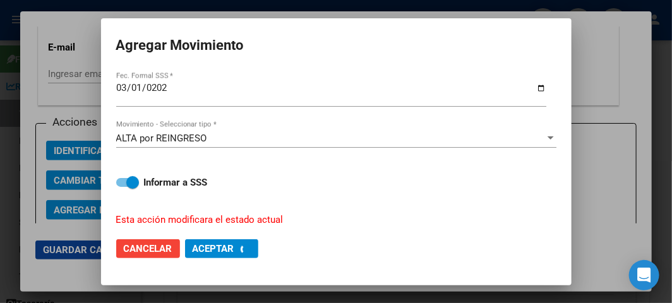
checkbox input "false"
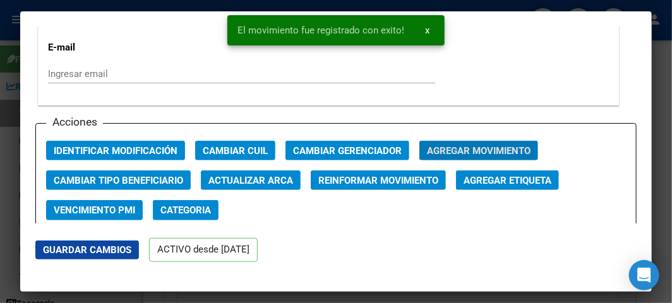
click at [9, 78] on div at bounding box center [336, 151] width 672 height 303
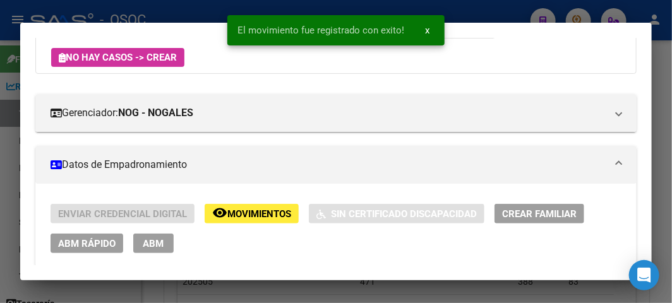
click at [9, 78] on div at bounding box center [336, 151] width 672 height 303
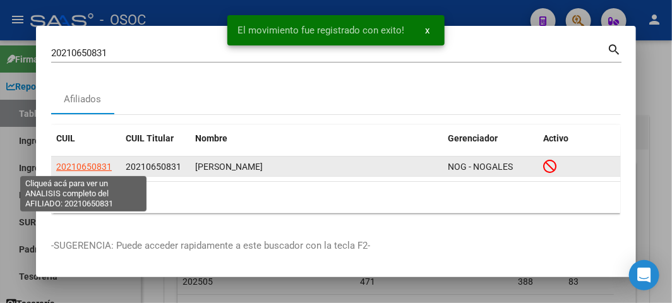
click at [78, 163] on span "20210650831" at bounding box center [84, 167] width 56 height 10
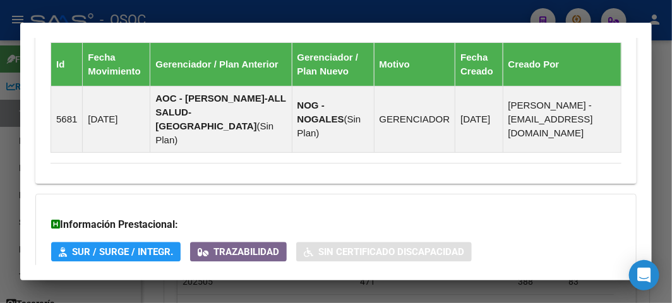
scroll to position [1044, 0]
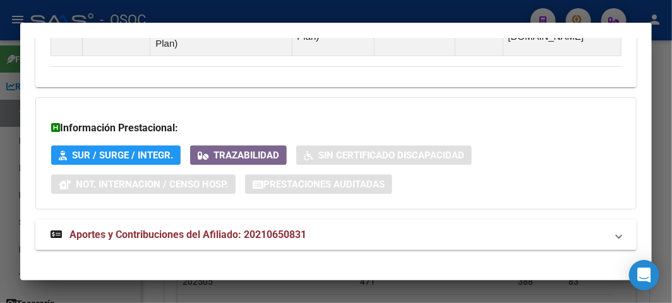
click at [266, 236] on mat-expansion-panel-header "Aportes y Contribuciones del Afiliado: 20210650831" at bounding box center [335, 235] width 601 height 30
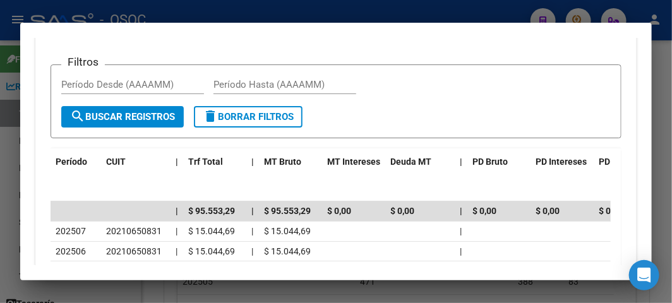
scroll to position [1382, 0]
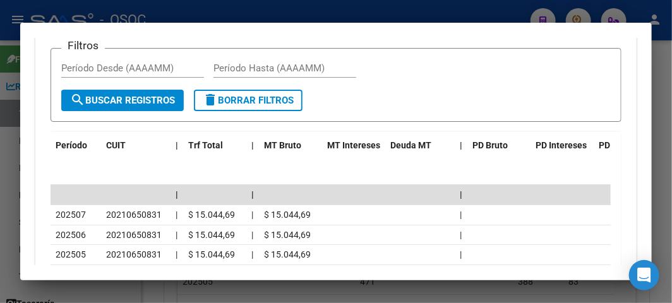
click at [35, 6] on div at bounding box center [336, 151] width 672 height 303
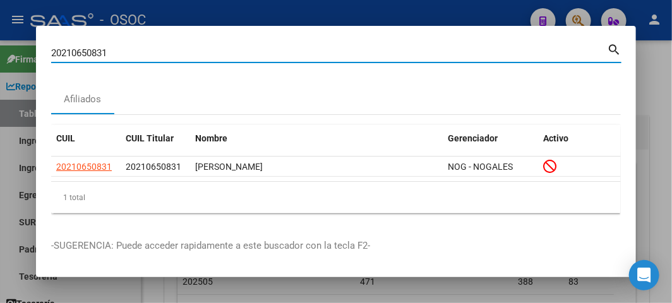
click at [184, 53] on input "20210650831" at bounding box center [329, 52] width 556 height 11
paste input "41503094"
type input "41503094"
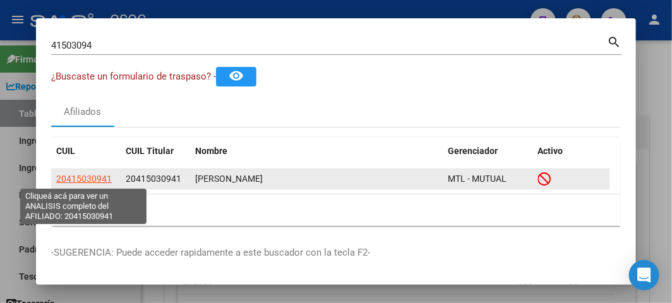
click at [83, 174] on span "20415030941" at bounding box center [84, 179] width 56 height 10
type textarea "20415030941"
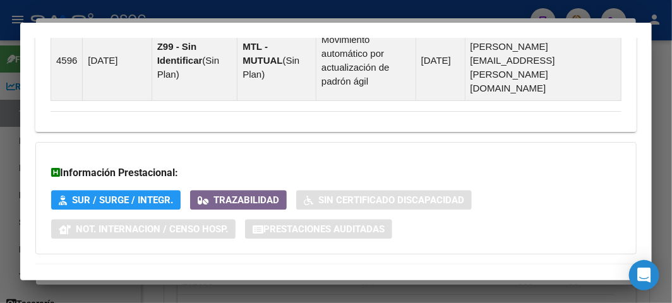
scroll to position [1072, 0]
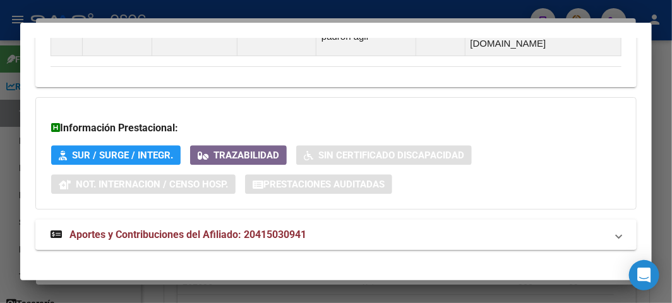
click at [147, 229] on strong "Aportes y Contribuciones del Afiliado: 20415030941" at bounding box center [179, 234] width 256 height 15
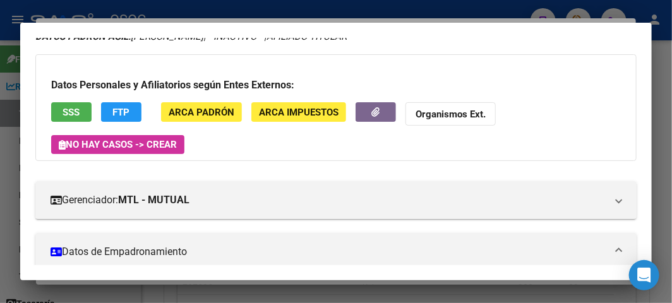
scroll to position [0, 0]
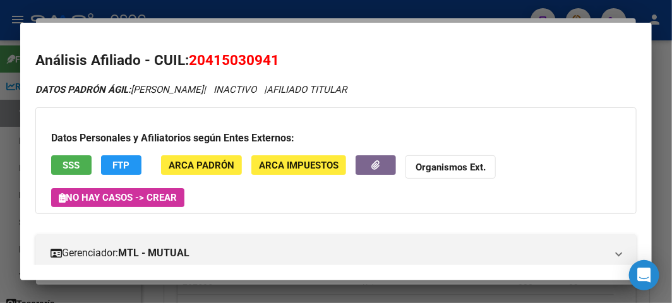
click at [239, 63] on span "20415030941" at bounding box center [234, 60] width 90 height 16
drag, startPoint x: 239, startPoint y: 61, endPoint x: 215, endPoint y: 48, distance: 27.4
click at [215, 48] on mat-dialog-content "Análisis Afiliado - CUIL: 20415030941 DATOS PADRÓN ÁGIL: [PERSON_NAME] | INACTI…" at bounding box center [335, 151] width 631 height 227
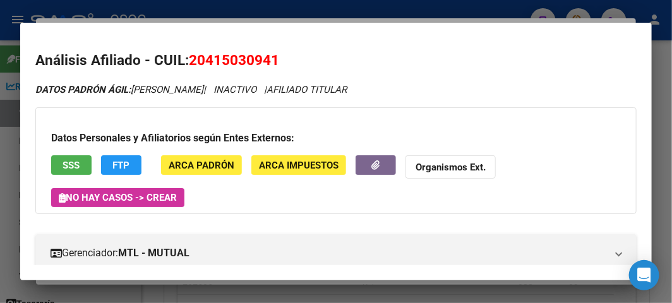
click at [218, 58] on span "20415030941" at bounding box center [234, 60] width 90 height 16
copy span "20415030941"
click at [55, 155] on button "SSS" at bounding box center [71, 165] width 40 height 20
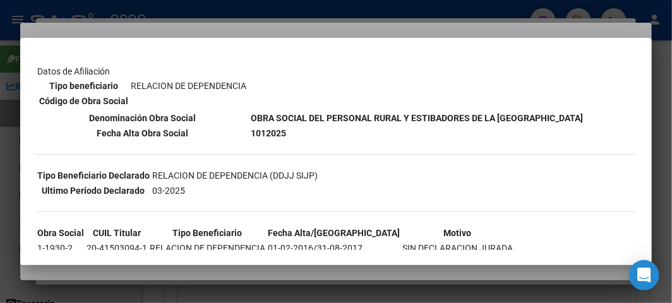
scroll to position [200, 0]
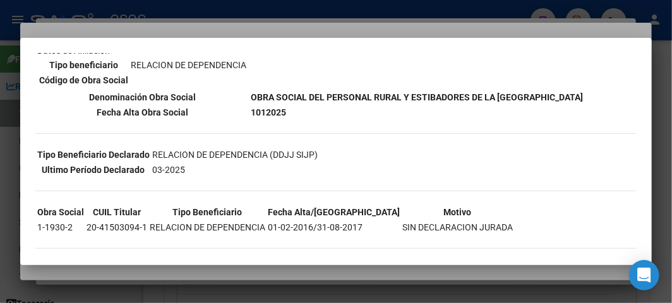
click at [167, 41] on mat-dialog-container "--INACTIVO en Obra Social-- --Se encuentra activo en el RNOS 119302-- DATOS DE …" at bounding box center [335, 151] width 631 height 227
click at [167, 37] on div at bounding box center [336, 151] width 672 height 303
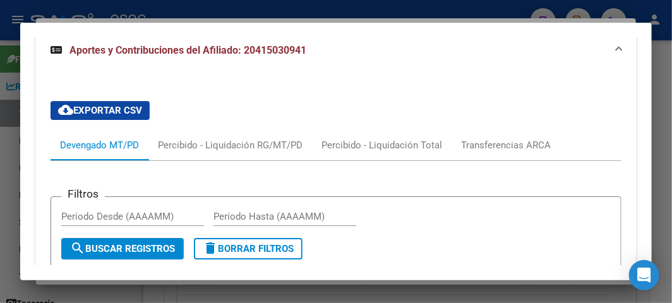
scroll to position [1260, 0]
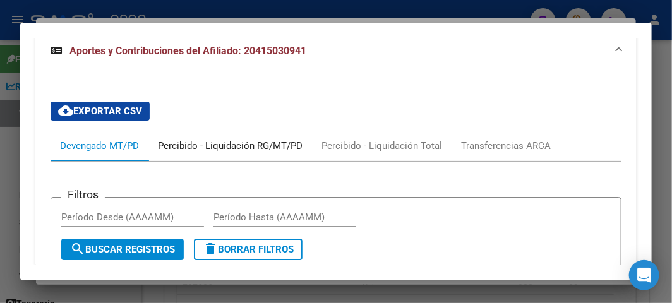
click at [190, 139] on div "Percibido - Liquidación RG/MT/PD" at bounding box center [230, 146] width 145 height 14
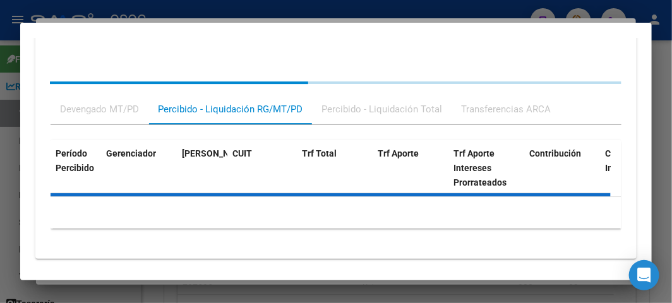
scroll to position [1290, 0]
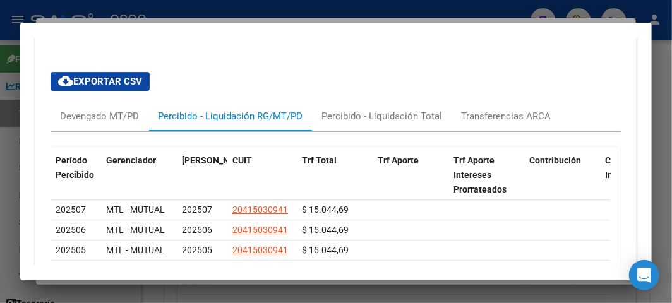
click at [23, 116] on mat-dialog-content "Análisis Afiliado - CUIL: 20415030941 DATOS PADRÓN ÁGIL: [PERSON_NAME] | INACTI…" at bounding box center [335, 151] width 631 height 227
click at [11, 119] on div at bounding box center [336, 151] width 672 height 303
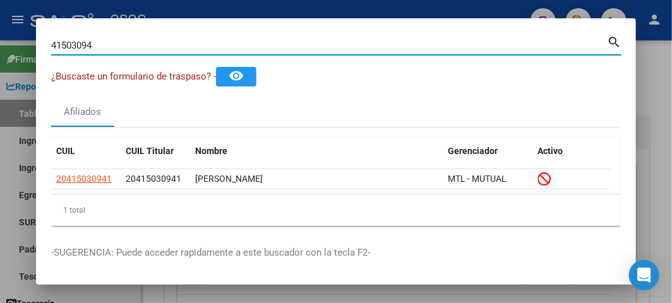
click at [189, 45] on input "41503094" at bounding box center [329, 45] width 556 height 11
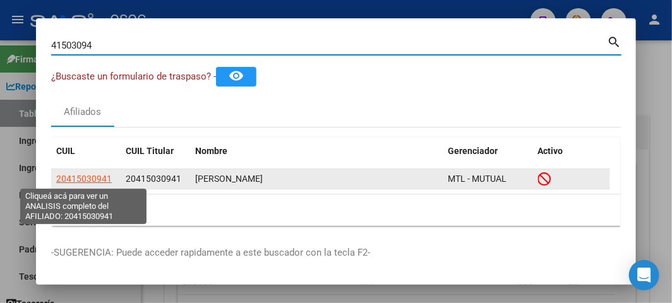
click at [100, 182] on span "20415030941" at bounding box center [84, 179] width 56 height 10
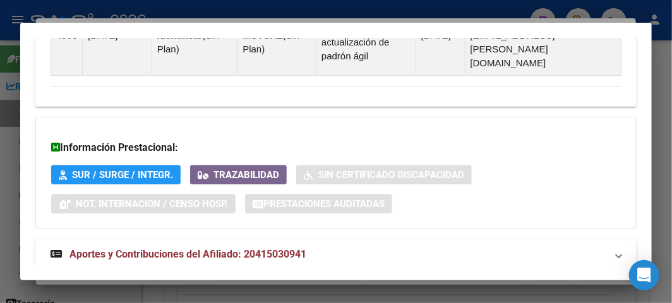
scroll to position [1072, 0]
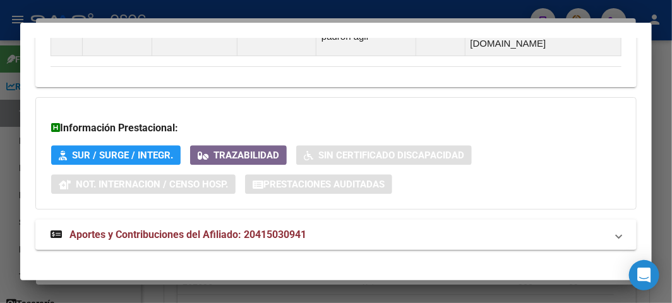
click at [141, 229] on span "Aportes y Contribuciones del Afiliado: 20415030941" at bounding box center [187, 235] width 237 height 12
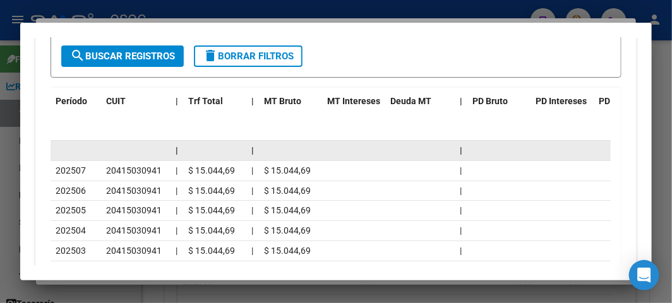
scroll to position [1478, 0]
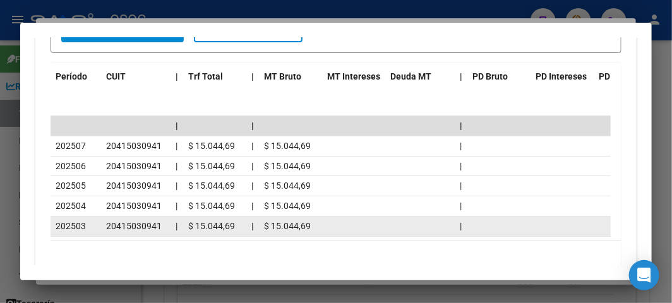
click at [112, 221] on span "20415030941" at bounding box center [134, 226] width 56 height 10
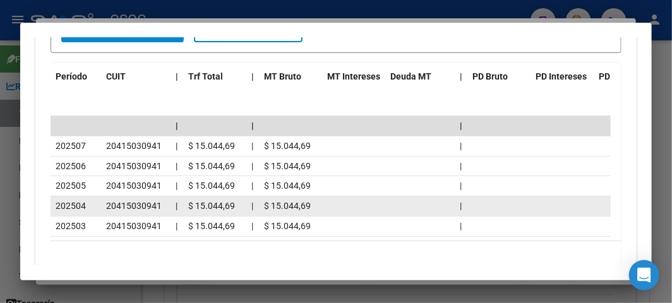
click at [109, 199] on div "20415030941" at bounding box center [135, 206] width 59 height 15
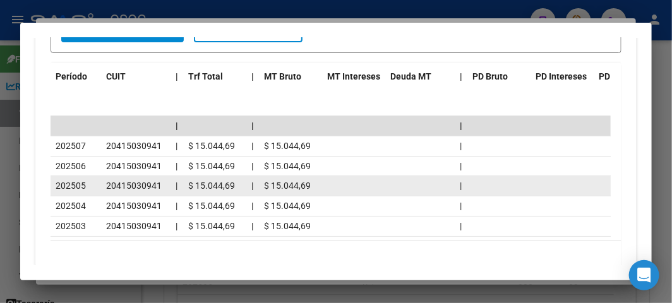
click at [106, 181] on span "20415030941" at bounding box center [134, 186] width 56 height 10
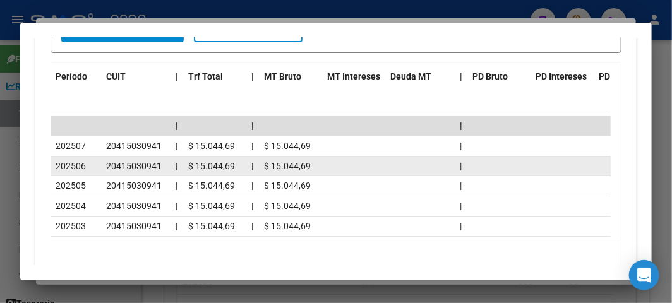
click at [104, 157] on datatable-body-cell "20415030941" at bounding box center [135, 167] width 69 height 20
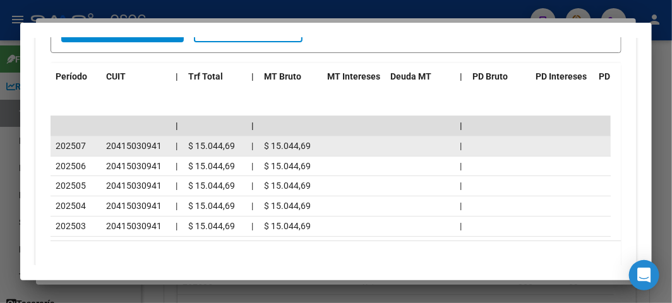
click at [102, 136] on datatable-body-cell "20415030941" at bounding box center [135, 146] width 69 height 20
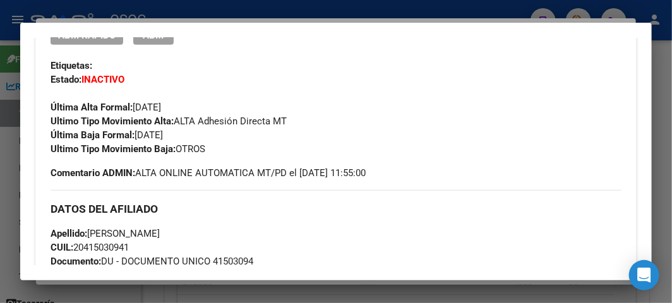
scroll to position [138, 0]
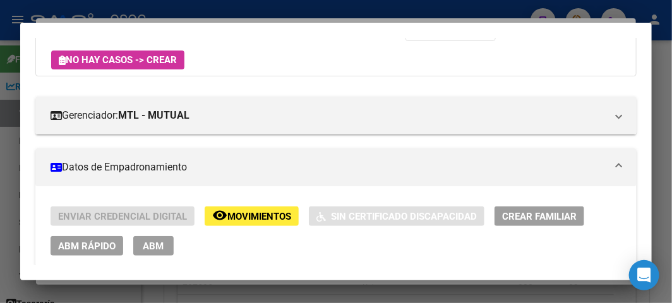
click at [99, 248] on span "ABM Rápido" at bounding box center [86, 246] width 57 height 11
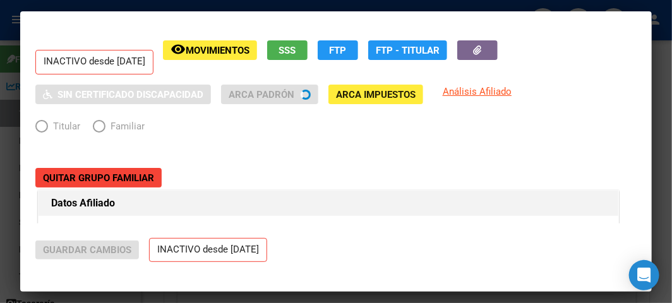
radio input "true"
type input "20-41503094-1"
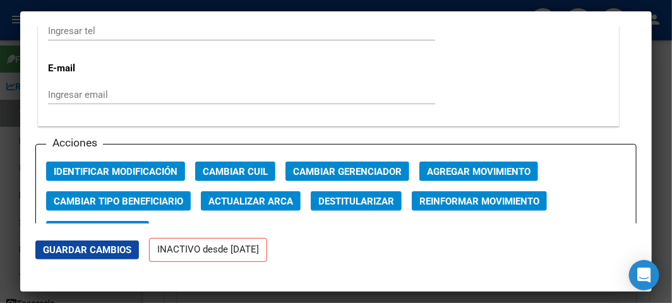
scroll to position [1824, 0]
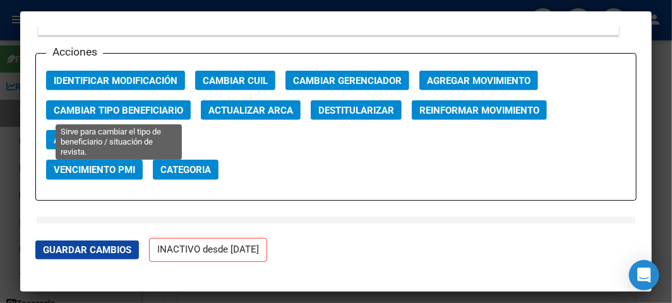
click at [159, 112] on span "Cambiar Tipo Beneficiario" at bounding box center [118, 110] width 129 height 11
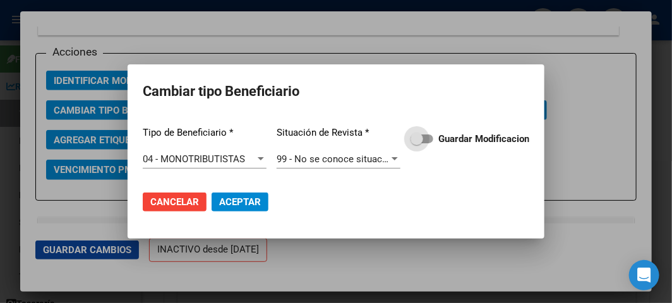
click at [485, 137] on strong "Guardar Modificacion" at bounding box center [483, 138] width 91 height 11
click at [417, 143] on input "Guardar Modificacion" at bounding box center [416, 143] width 1 height 1
click at [272, 196] on mat-dialog-actions "Cancelar Aceptar" at bounding box center [336, 202] width 386 height 43
click at [264, 196] on button "Aceptar" at bounding box center [240, 202] width 57 height 19
checkbox input "false"
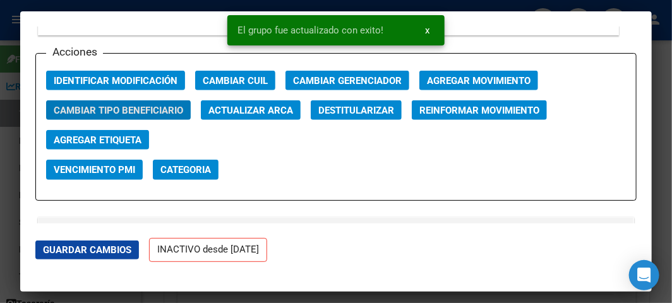
click at [433, 75] on span "Agregar Movimiento" at bounding box center [479, 80] width 104 height 11
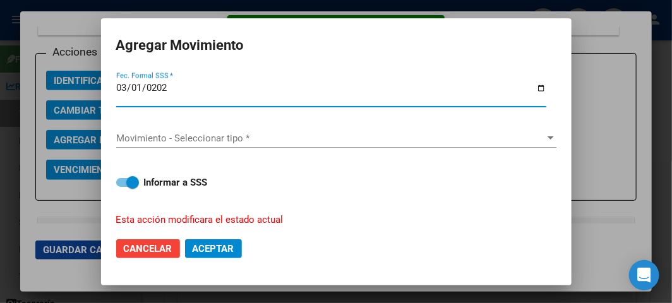
type input "[DATE]"
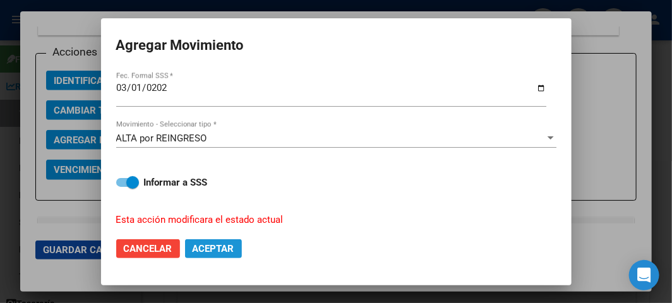
click at [215, 251] on span "Aceptar" at bounding box center [214, 248] width 42 height 11
checkbox input "false"
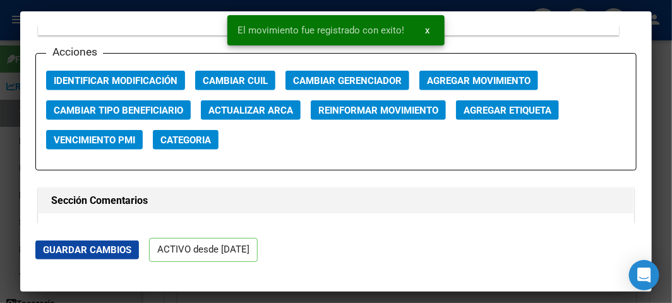
click at [66, 8] on div at bounding box center [336, 151] width 672 height 303
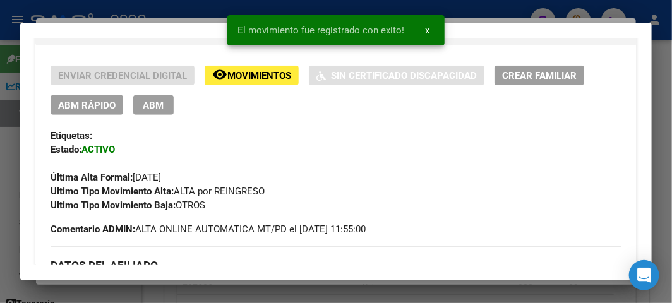
scroll to position [349, 0]
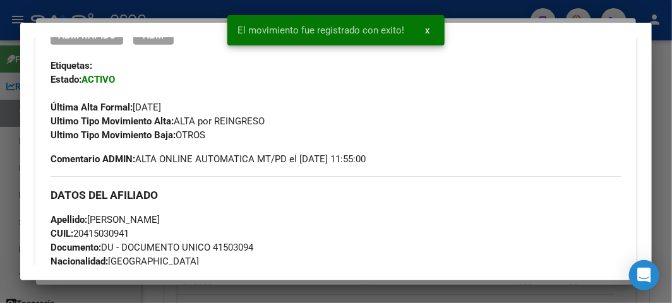
click at [244, 242] on span "Documento: DU - DOCUMENTO UNICO 41503094" at bounding box center [152, 247] width 203 height 11
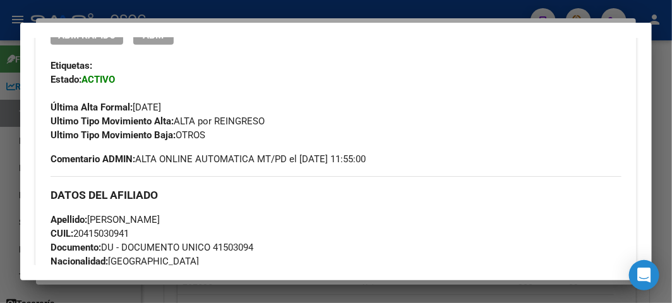
copy span "41503094"
click at [114, 236] on span "CUIL: 20415030941" at bounding box center [90, 233] width 78 height 11
copy span "20415030941"
click at [229, 239] on div "Apellido: [PERSON_NAME]: 20415030941 Documento: DU - DOCUMENTO UNICO 41503094 N…" at bounding box center [336, 282] width 571 height 139
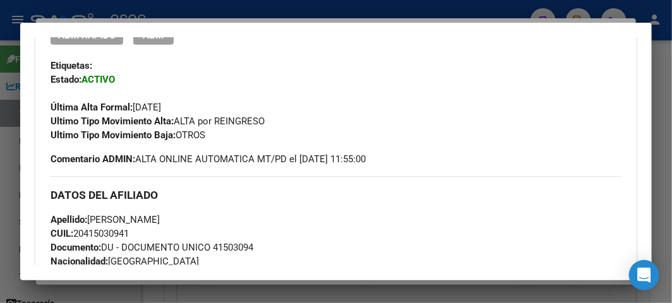
click at [229, 239] on div "Apellido: [PERSON_NAME]: 20415030941 Documento: DU - DOCUMENTO UNICO 41503094 N…" at bounding box center [336, 282] width 571 height 139
click at [241, 248] on span "Documento: DU - DOCUMENTO UNICO 41503094" at bounding box center [152, 247] width 203 height 11
copy span "41503094"
click at [253, 248] on span "Documento: DU - DOCUMENTO UNICO 41503094" at bounding box center [152, 247] width 203 height 11
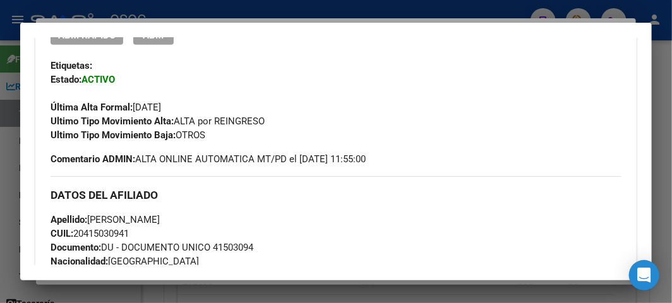
click at [253, 248] on span "Documento: DU - DOCUMENTO UNICO 41503094" at bounding box center [152, 247] width 203 height 11
click at [105, 229] on span "CUIL: 20415030941" at bounding box center [90, 233] width 78 height 11
copy span "20415030941"
click at [223, 244] on span "Documento: DU - DOCUMENTO UNICO 41503094" at bounding box center [152, 247] width 203 height 11
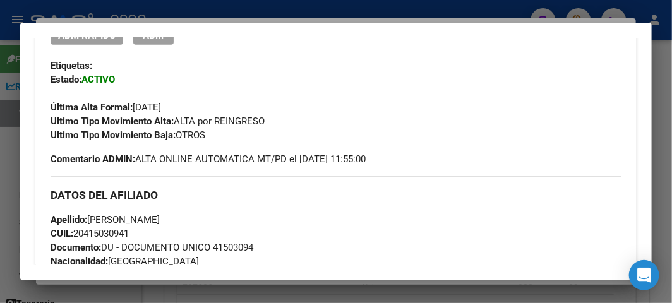
click at [223, 244] on span "Documento: DU - DOCUMENTO UNICO 41503094" at bounding box center [152, 247] width 203 height 11
copy span "41503094"
click at [159, 215] on span "Apellido: [PERSON_NAME]" at bounding box center [105, 219] width 109 height 11
copy span "[PERSON_NAME]"
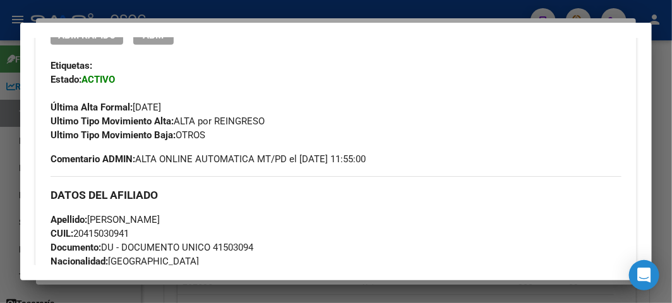
drag, startPoint x: 90, startPoint y: 218, endPoint x: 134, endPoint y: 220, distance: 43.6
click at [136, 220] on span "Apellido: [PERSON_NAME]" at bounding box center [105, 219] width 109 height 11
copy span "[PERSON_NAME]"
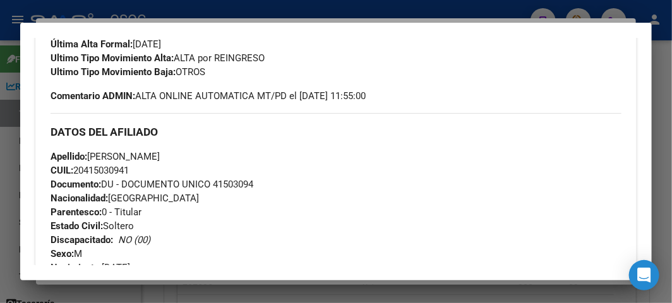
scroll to position [419, 0]
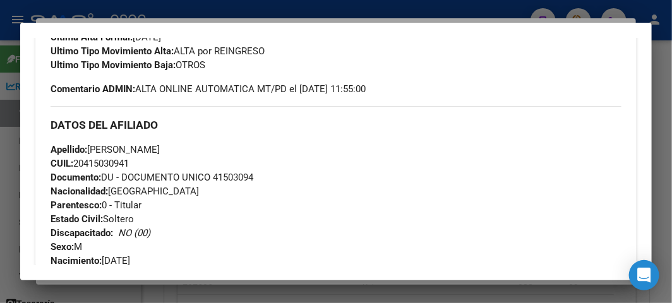
click at [125, 164] on span "CUIL: 20415030941" at bounding box center [90, 163] width 78 height 11
copy span "20415030941"
click at [197, 13] on div at bounding box center [336, 151] width 672 height 303
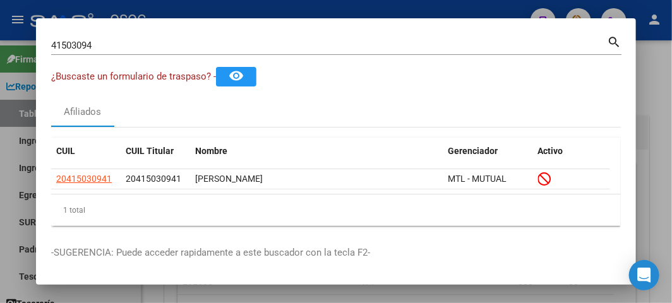
click at [136, 49] on input "41503094" at bounding box center [329, 45] width 556 height 11
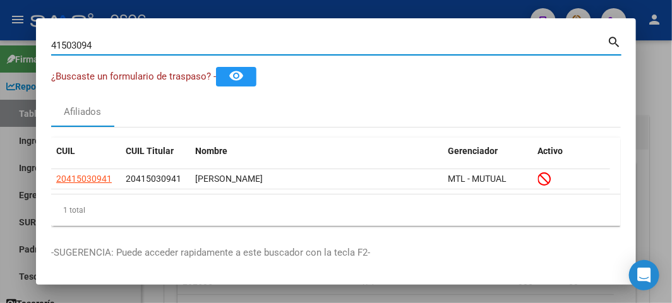
click at [136, 49] on input "41503094" at bounding box center [329, 45] width 556 height 11
paste input "3122151"
type input "43122151"
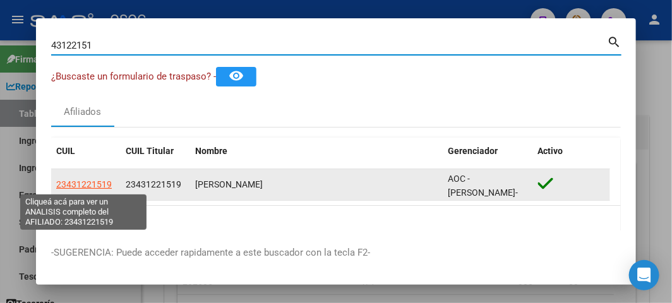
click at [81, 188] on span "23431221519" at bounding box center [84, 184] width 56 height 10
type textarea "23431221519"
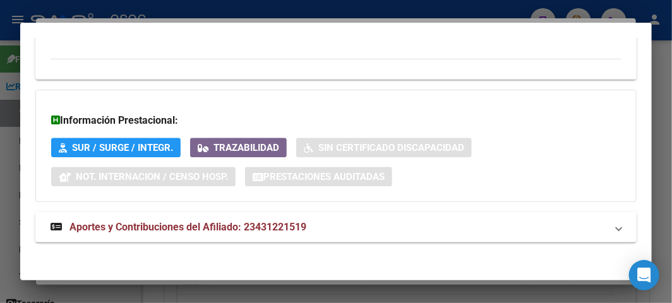
scroll to position [923, 0]
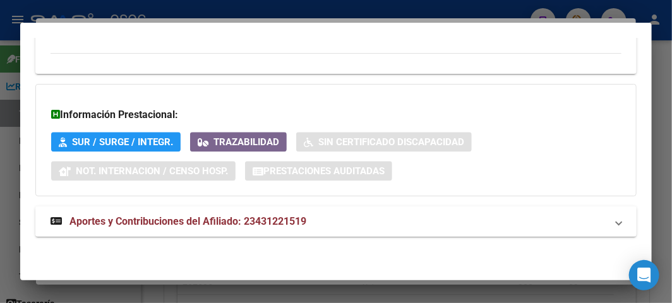
click at [206, 217] on span "Aportes y Contribuciones del Afiliado: 23431221519" at bounding box center [187, 221] width 237 height 12
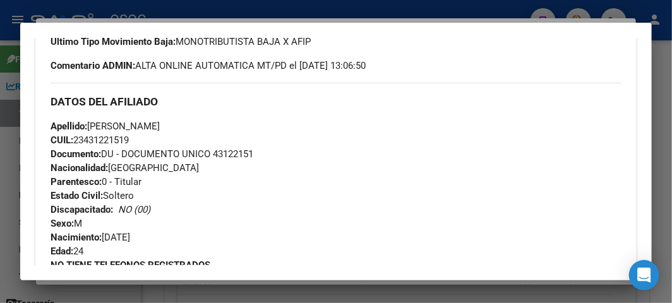
scroll to position [222, 0]
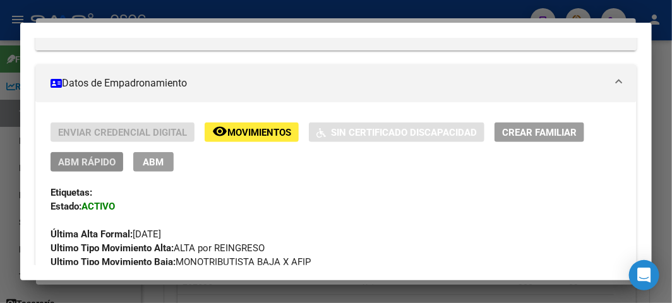
click at [85, 154] on button "ABM Rápido" at bounding box center [87, 162] width 73 height 20
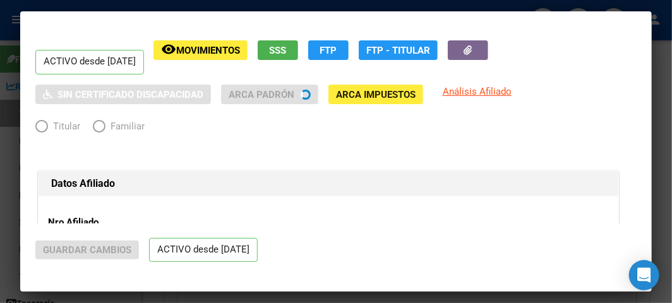
radio input "true"
type input "23-43122151-9"
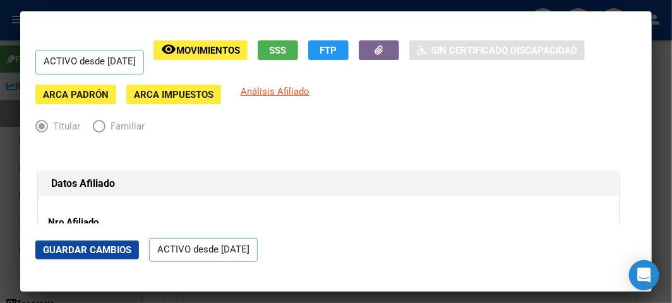
click at [129, 5] on div at bounding box center [336, 151] width 672 height 303
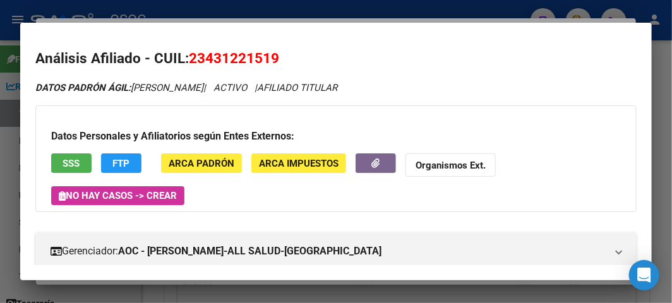
scroll to position [0, 0]
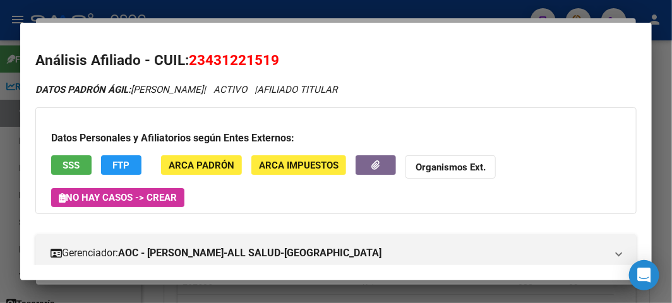
click at [70, 161] on span "SSS" at bounding box center [71, 165] width 17 height 11
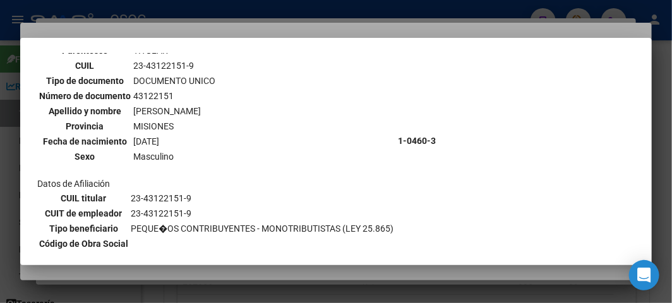
scroll to position [140, 0]
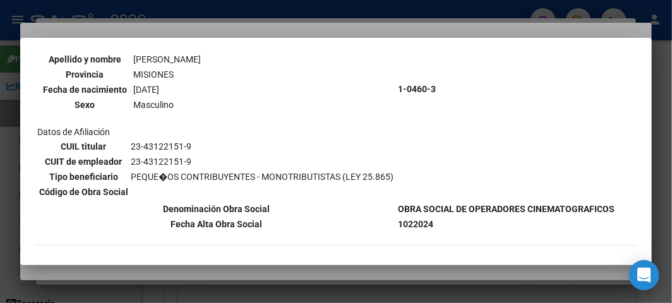
click at [141, 22] on div at bounding box center [336, 151] width 672 height 303
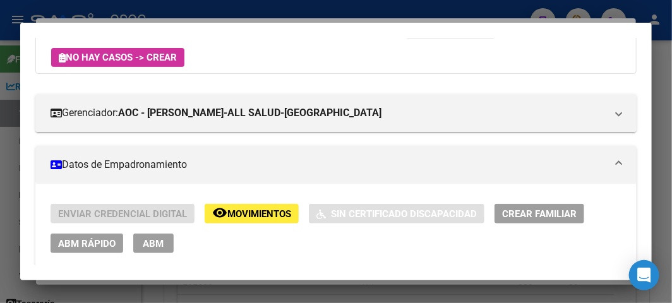
click at [80, 236] on button "ABM Rápido" at bounding box center [87, 244] width 73 height 20
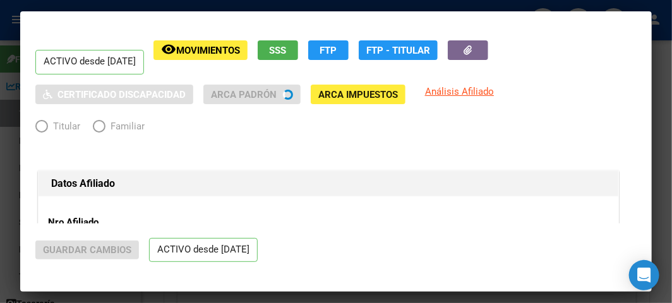
radio input "true"
type input "23-43122151-9"
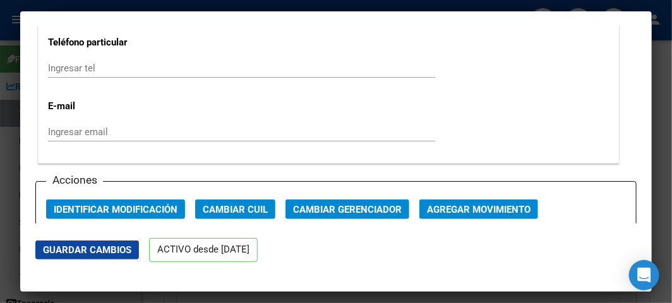
scroll to position [1824, 0]
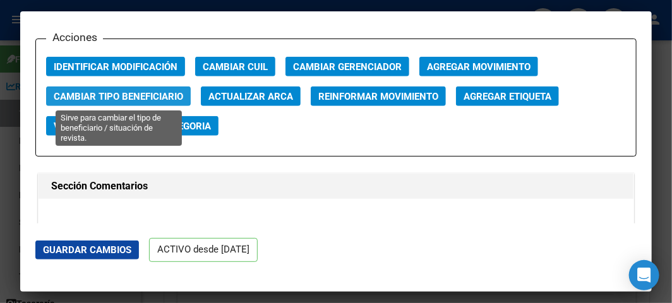
click at [124, 99] on span "Cambiar Tipo Beneficiario" at bounding box center [118, 96] width 129 height 11
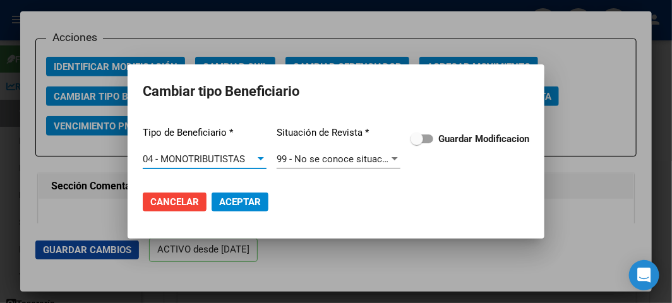
click at [425, 143] on span at bounding box center [421, 138] width 23 height 9
click at [417, 143] on input "Guardar Modificacion" at bounding box center [416, 143] width 1 height 1
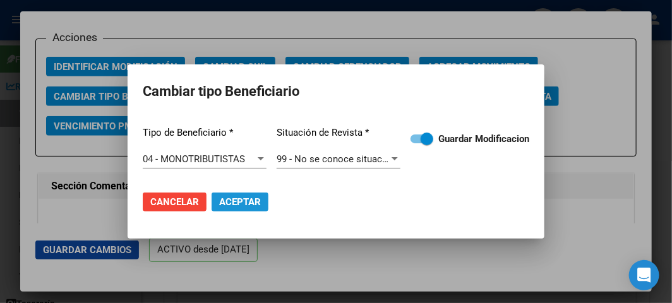
click at [240, 200] on span "Aceptar" at bounding box center [240, 201] width 42 height 11
checkbox input "false"
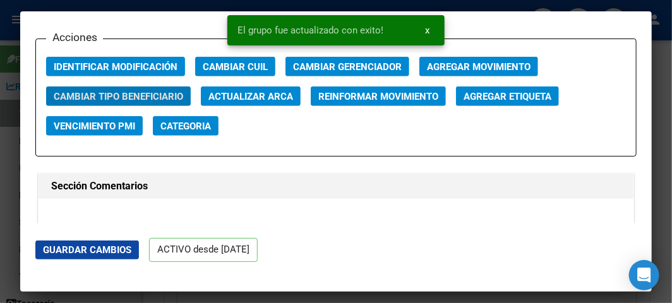
click at [78, 5] on div at bounding box center [336, 151] width 672 height 303
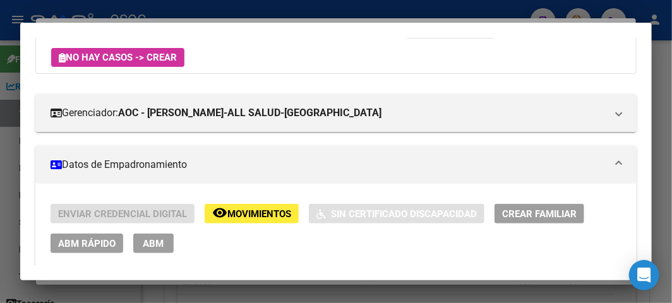
click at [241, 7] on div at bounding box center [336, 151] width 672 height 303
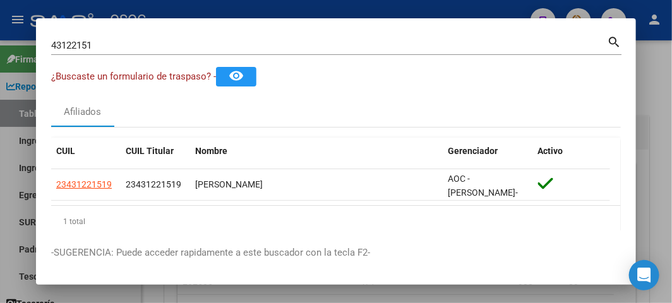
click at [121, 42] on input "43122151" at bounding box center [329, 45] width 556 height 11
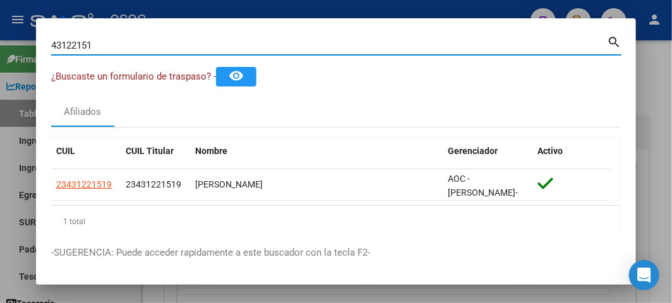
paste input "1302892"
type input "41302892"
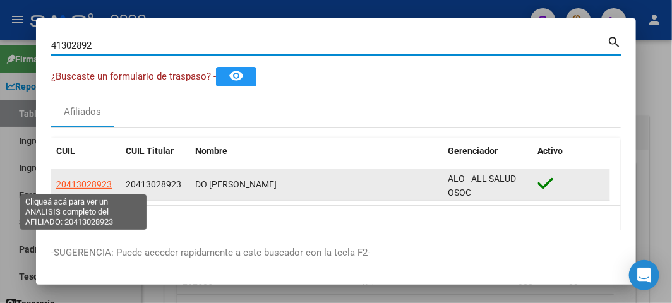
click at [99, 189] on app-link-go-to "20413028923" at bounding box center [84, 184] width 56 height 15
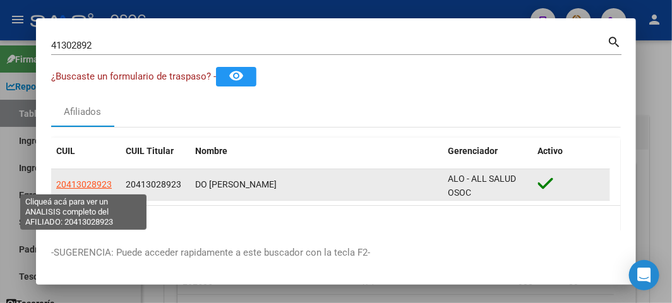
click at [99, 186] on span "20413028923" at bounding box center [84, 184] width 56 height 10
type textarea "20413028923"
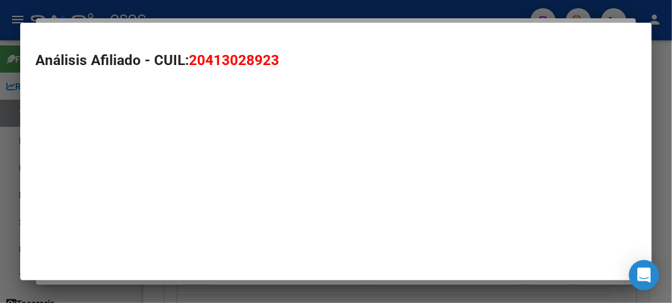
click at [99, 186] on mat-dialog-container "Análisis Afiliado - CUIL: 20413028923" at bounding box center [335, 152] width 631 height 258
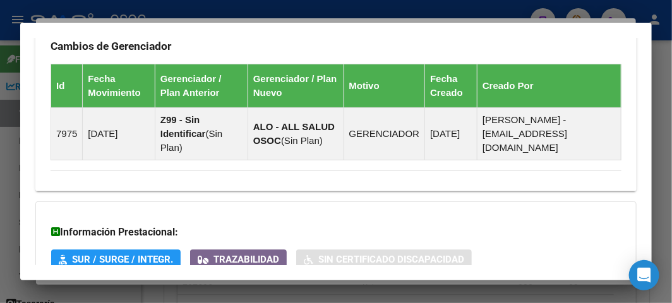
scroll to position [1030, 0]
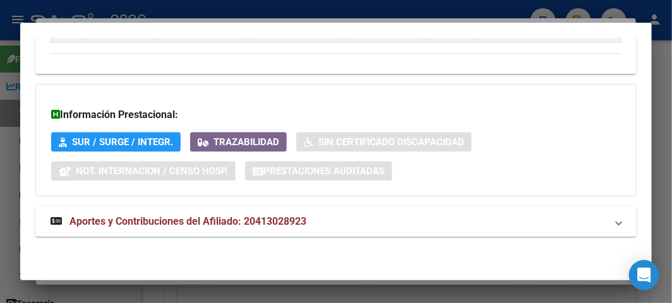
click at [152, 211] on mat-expansion-panel-header "Aportes y Contribuciones del Afiliado: 20413028923" at bounding box center [335, 221] width 601 height 30
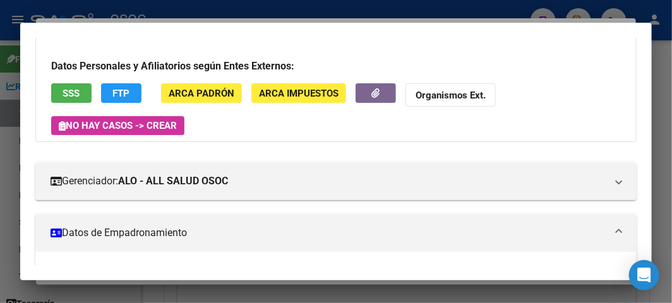
scroll to position [52, 0]
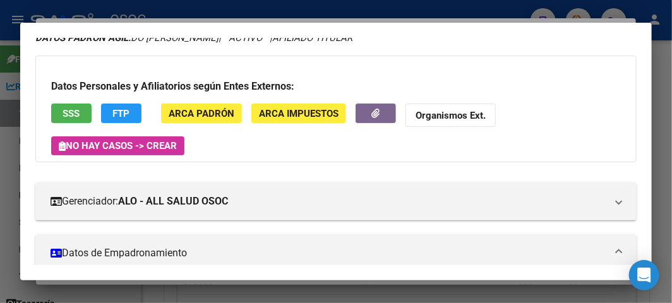
click at [78, 104] on button "SSS" at bounding box center [71, 114] width 40 height 20
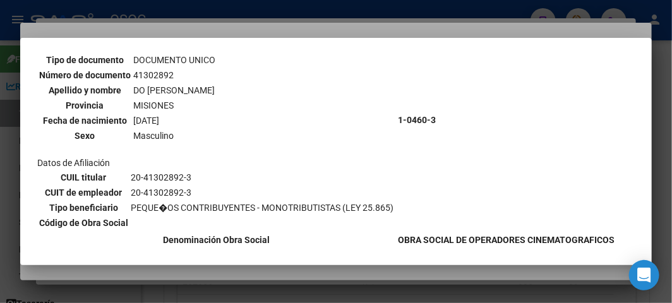
scroll to position [140, 0]
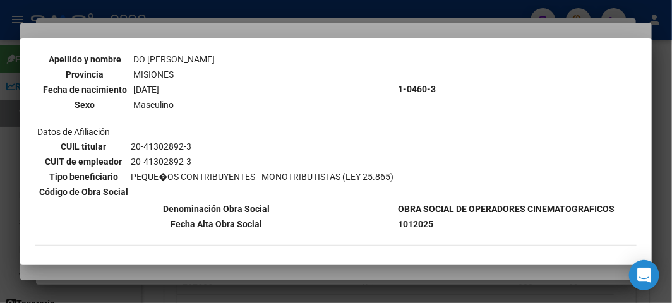
click at [240, 18] on div at bounding box center [336, 151] width 672 height 303
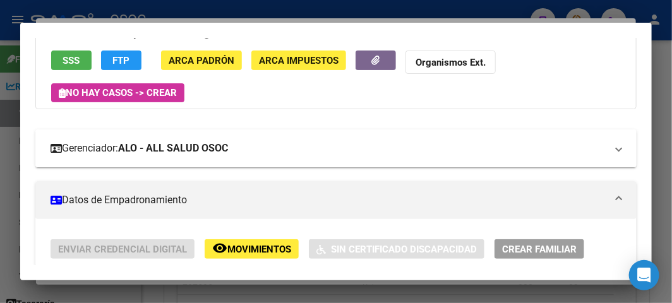
scroll to position [192, 0]
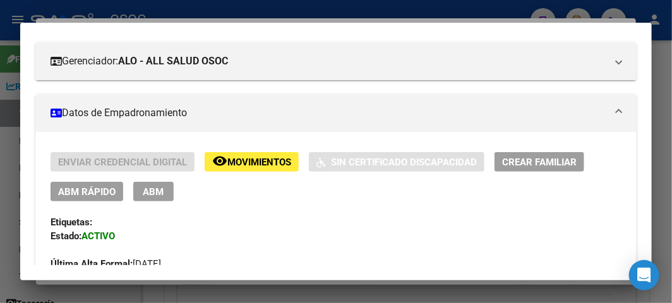
click at [97, 198] on button "ABM Rápido" at bounding box center [87, 192] width 73 height 20
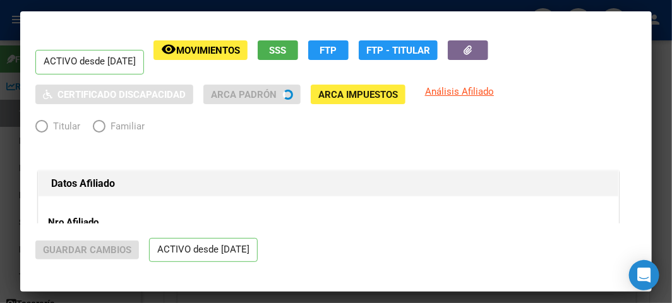
radio input "true"
type input "20-41302892-3"
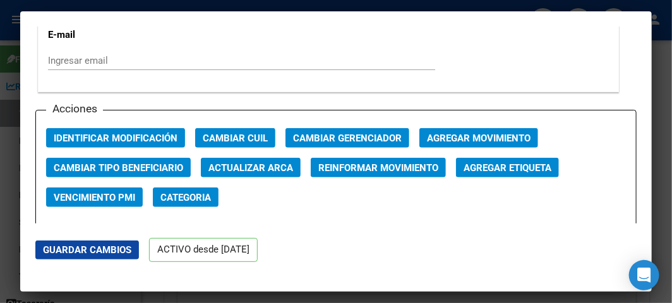
scroll to position [1753, 0]
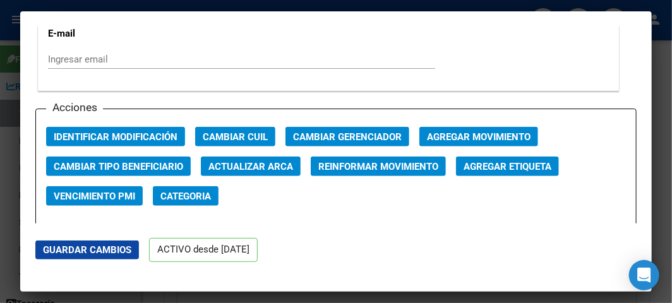
click at [93, 166] on span "Cambiar Tipo Beneficiario" at bounding box center [118, 166] width 129 height 11
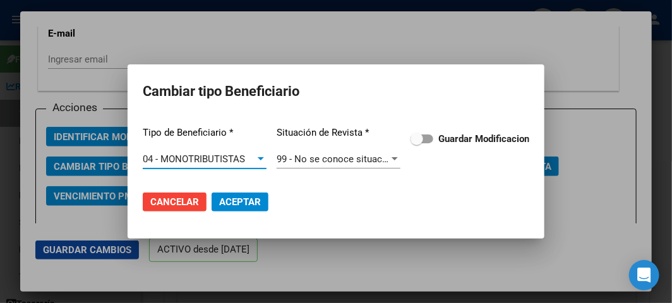
drag, startPoint x: 475, startPoint y: 134, endPoint x: 468, endPoint y: 136, distance: 7.4
click at [475, 134] on strong "Guardar Modificacion" at bounding box center [483, 138] width 91 height 11
click at [417, 143] on input "Guardar Modificacion" at bounding box center [416, 143] width 1 height 1
click at [240, 202] on span "Aceptar" at bounding box center [240, 201] width 42 height 11
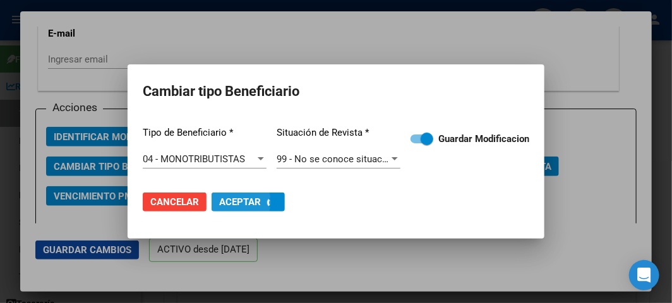
checkbox input "false"
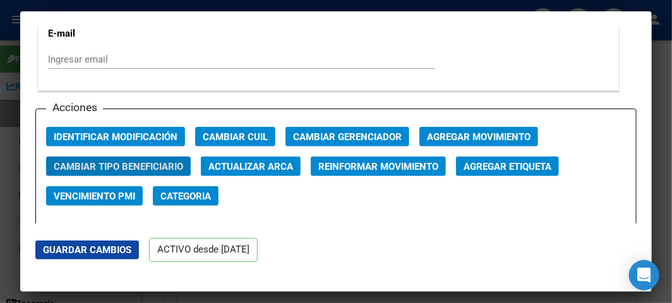
click at [8, 52] on div at bounding box center [336, 151] width 672 height 303
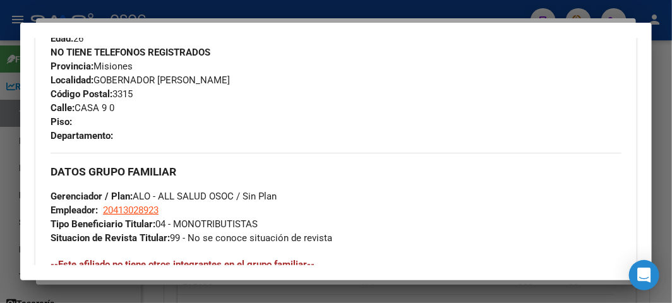
scroll to position [683, 0]
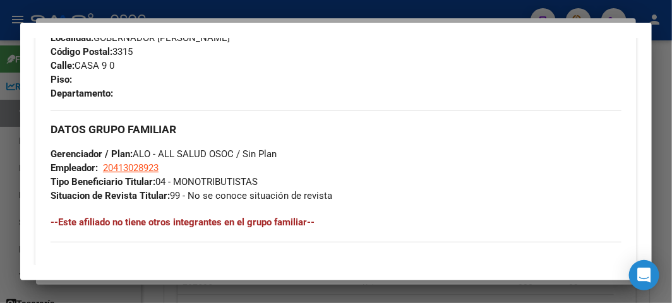
click at [11, 111] on div at bounding box center [336, 151] width 672 height 303
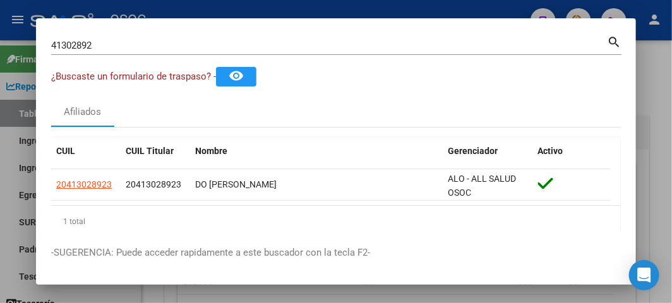
click at [84, 47] on input "41302892" at bounding box center [329, 45] width 556 height 11
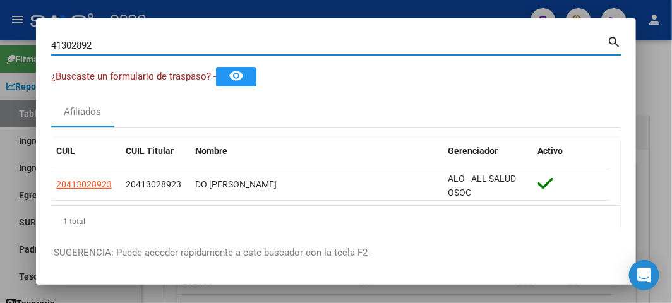
click at [84, 47] on input "41302892" at bounding box center [329, 45] width 556 height 11
paste input "20347435075"
type input "20347435075"
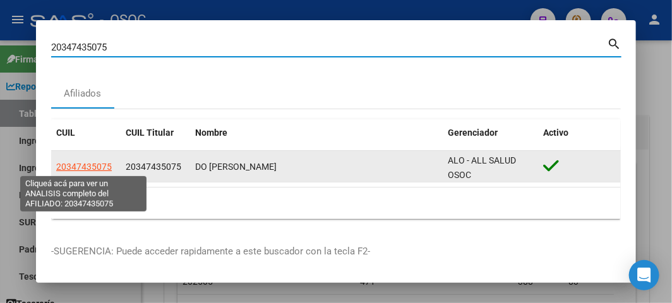
click at [80, 162] on span "20347435075" at bounding box center [84, 167] width 56 height 10
type textarea "20347435075"
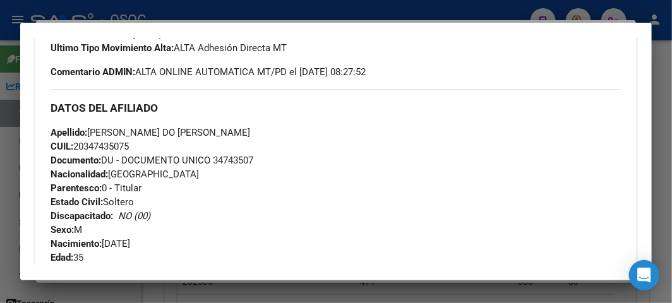
scroll to position [491, 0]
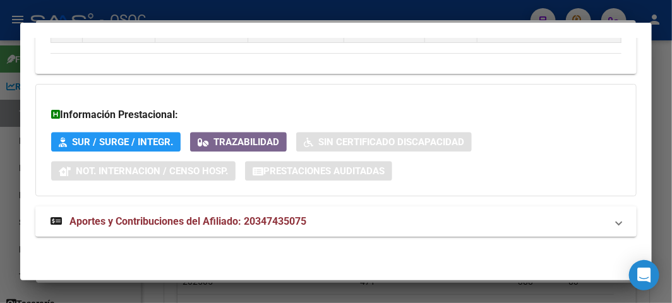
click at [107, 222] on span "Aportes y Contribuciones del Afiliado: 20347435075" at bounding box center [187, 221] width 237 height 12
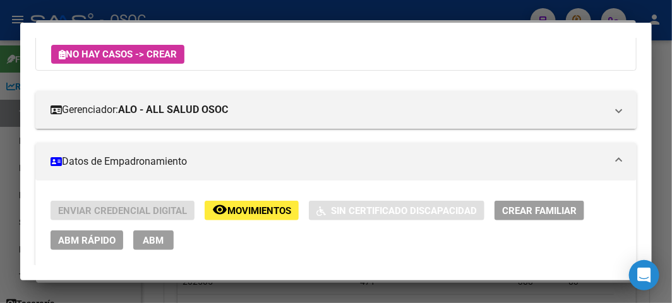
scroll to position [0, 0]
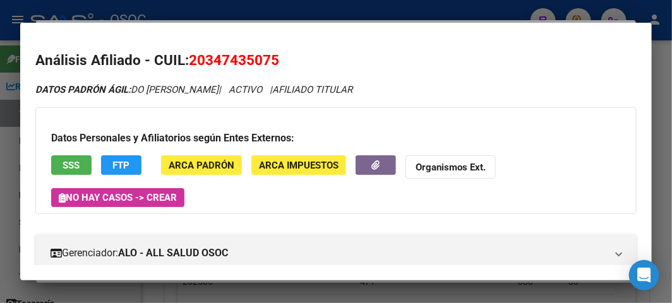
click at [79, 161] on span "SSS" at bounding box center [71, 165] width 17 height 11
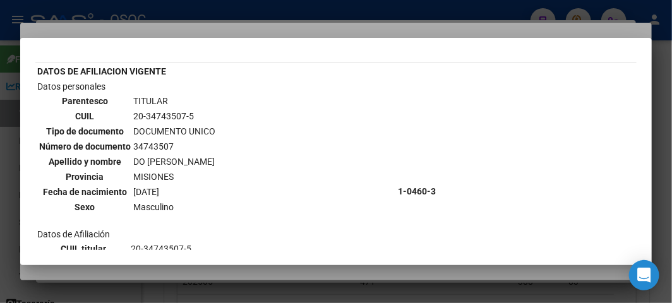
scroll to position [70, 0]
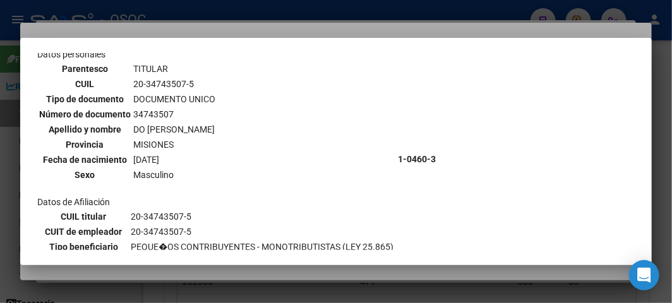
click at [282, 27] on div at bounding box center [336, 151] width 672 height 303
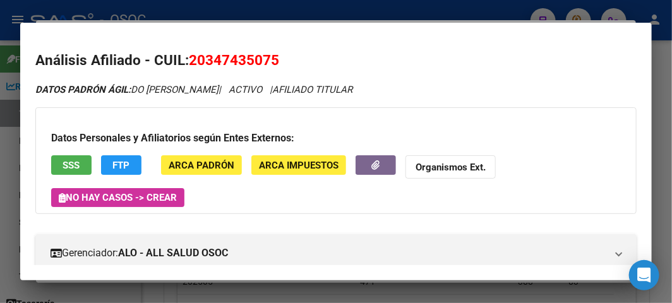
click at [276, 11] on div at bounding box center [336, 151] width 672 height 303
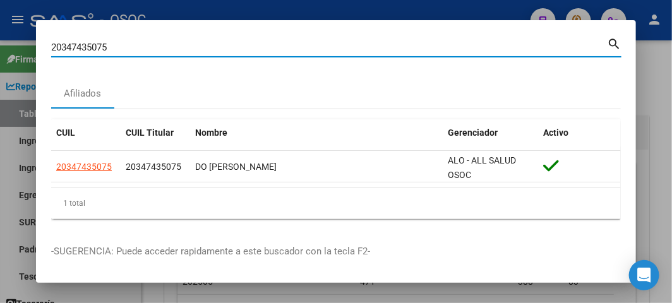
click at [285, 43] on input "20347435075" at bounding box center [329, 47] width 556 height 11
paste input "64670002"
type input "20364670002"
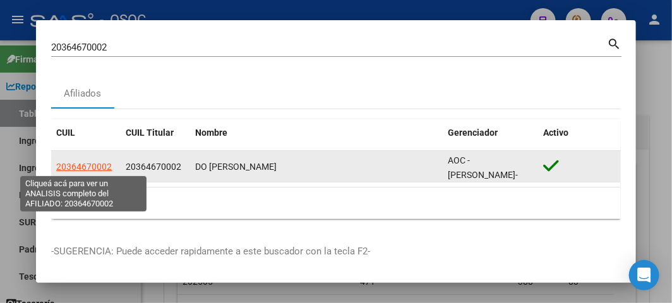
click at [78, 167] on span "20364670002" at bounding box center [84, 167] width 56 height 10
type textarea "20364670002"
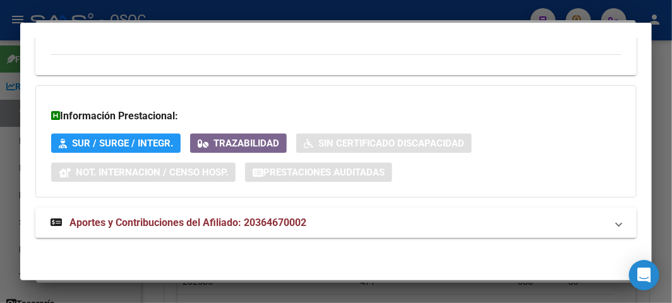
scroll to position [909, 0]
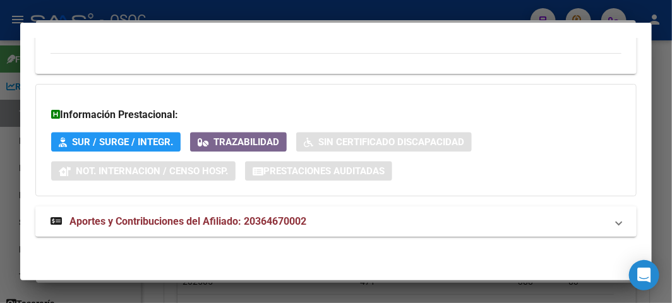
click at [181, 218] on span "Aportes y Contribuciones del Afiliado: 20364670002" at bounding box center [187, 221] width 237 height 12
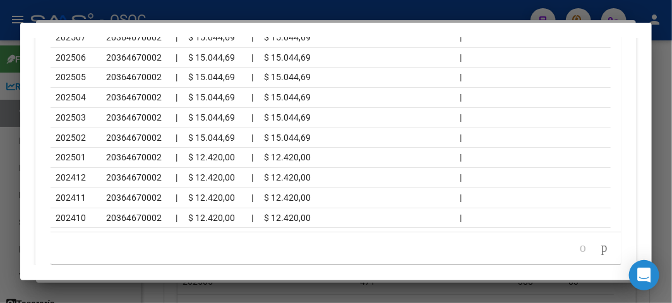
scroll to position [1387, 0]
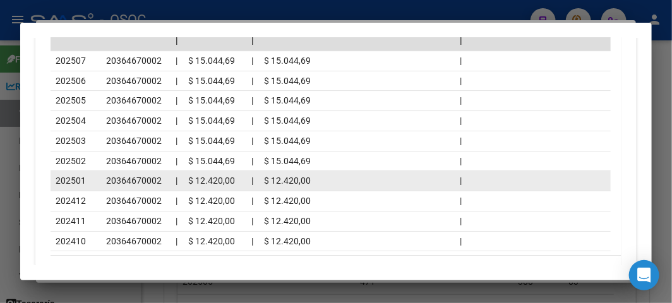
click at [96, 179] on datatable-body-cell "202501" at bounding box center [76, 181] width 51 height 20
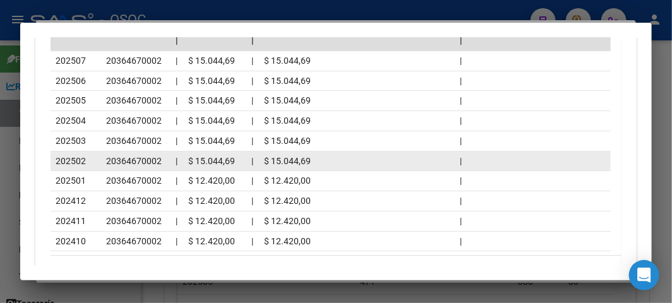
click at [93, 162] on div "202502" at bounding box center [76, 161] width 40 height 15
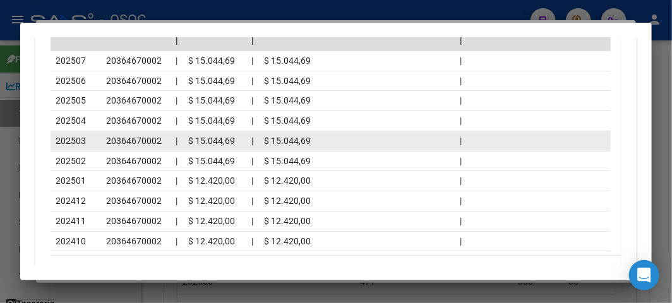
click at [91, 145] on div "202503" at bounding box center [76, 141] width 40 height 15
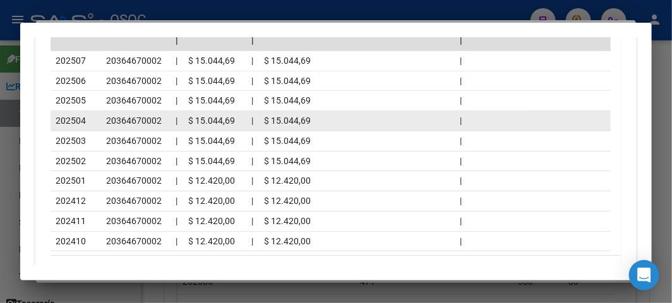
click at [92, 121] on div "202504" at bounding box center [76, 121] width 40 height 15
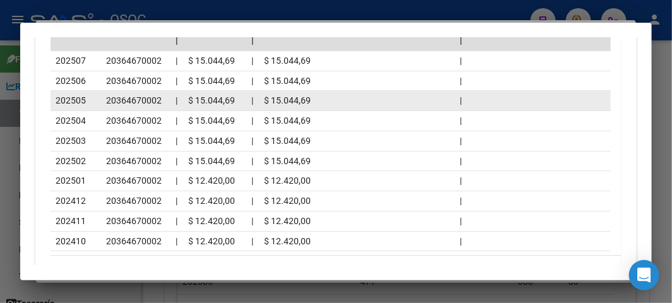
click at [93, 104] on div "202505" at bounding box center [76, 100] width 40 height 15
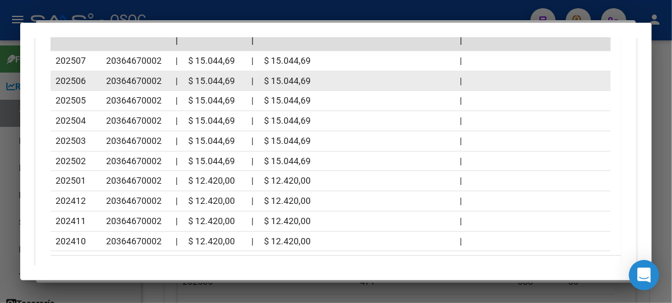
click at [93, 86] on div "202506" at bounding box center [76, 81] width 40 height 15
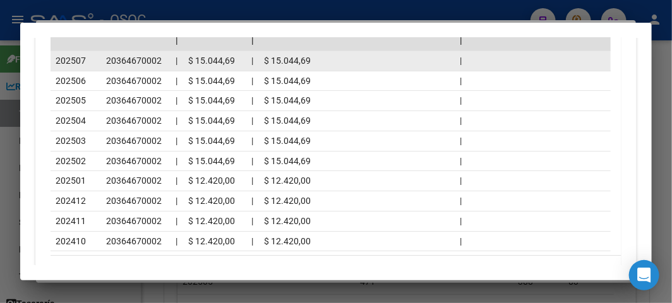
click at [99, 57] on datatable-body-cell "202507" at bounding box center [76, 61] width 51 height 20
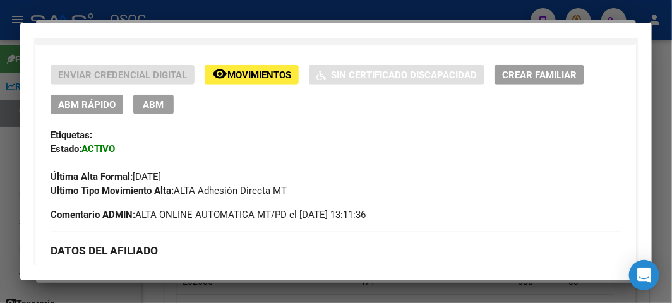
scroll to position [280, 0]
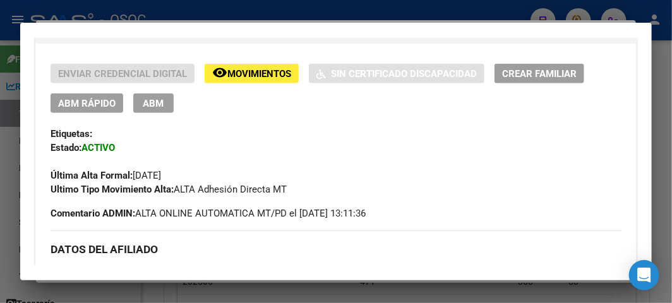
click at [91, 104] on span "ABM Rápido" at bounding box center [86, 103] width 57 height 11
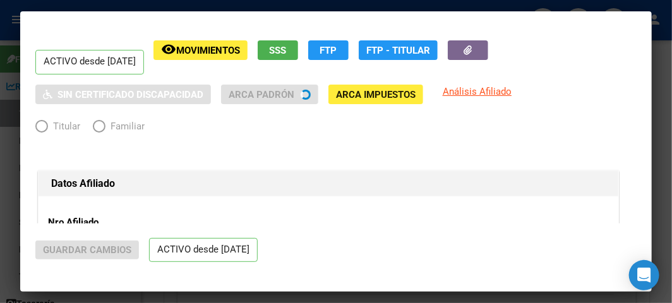
radio input "true"
type input "20-36467000-2"
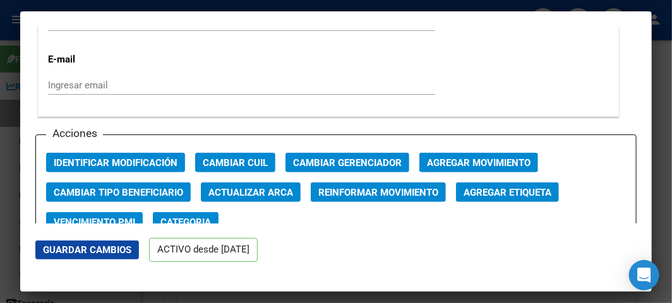
scroll to position [1824, 0]
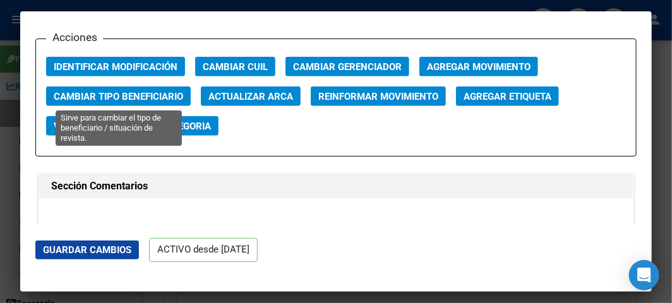
click at [148, 91] on span "Cambiar Tipo Beneficiario" at bounding box center [118, 96] width 129 height 11
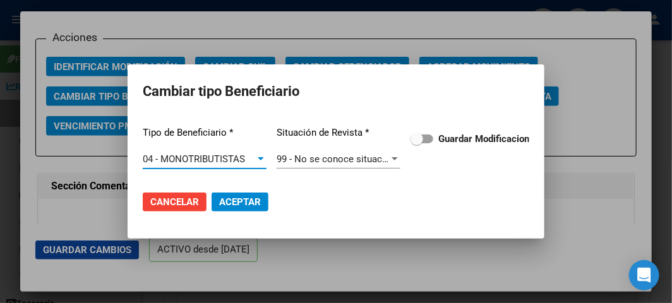
click at [455, 148] on div "Tipo de Beneficiario * 04 - MONOTRIBUTISTAS Seleccionar tipo Situación de Revis…" at bounding box center [336, 148] width 386 height 64
click at [451, 137] on strong "Guardar Modificacion" at bounding box center [483, 138] width 91 height 11
click at [417, 143] on input "Guardar Modificacion" at bounding box center [416, 143] width 1 height 1
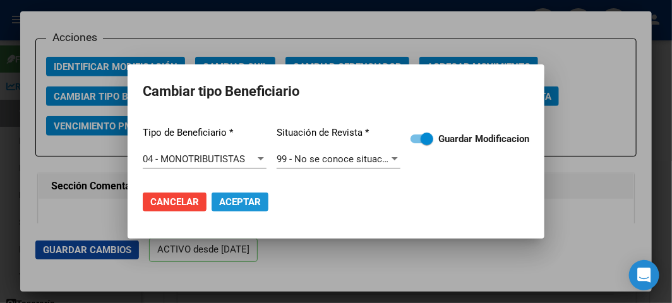
click at [251, 207] on button "Aceptar" at bounding box center [240, 202] width 57 height 19
checkbox input "false"
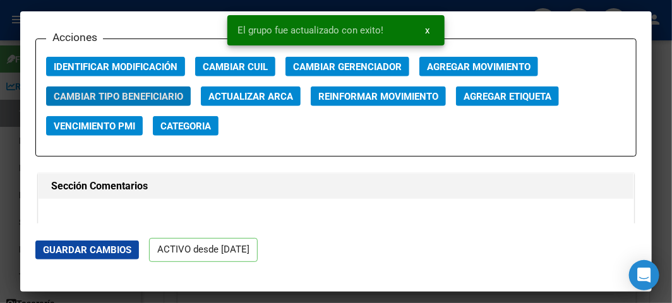
click at [10, 66] on div at bounding box center [336, 151] width 672 height 303
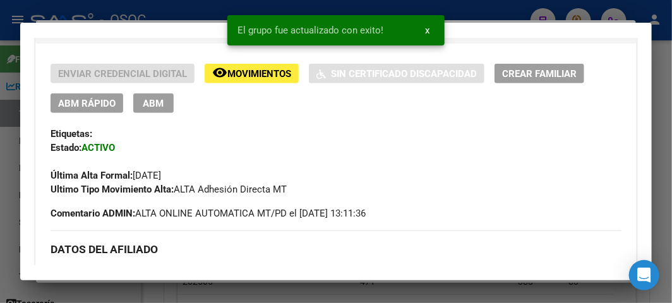
click at [9, 64] on div at bounding box center [336, 151] width 672 height 303
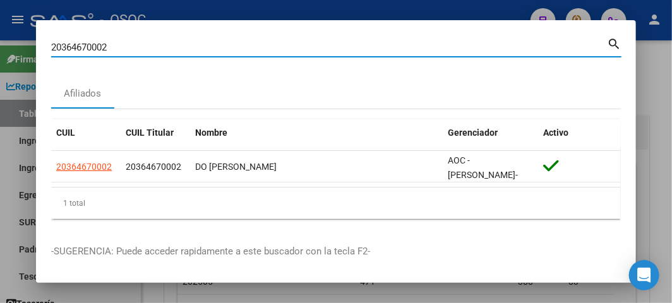
click at [97, 42] on input "20364670002" at bounding box center [329, 47] width 556 height 11
paste input "413037205"
type input "20413037205"
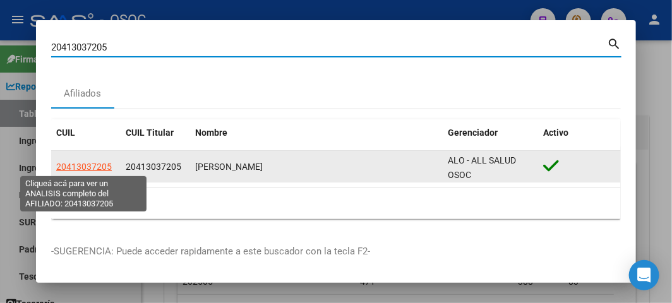
click at [77, 163] on span "20413037205" at bounding box center [84, 167] width 56 height 10
type textarea "20413037205"
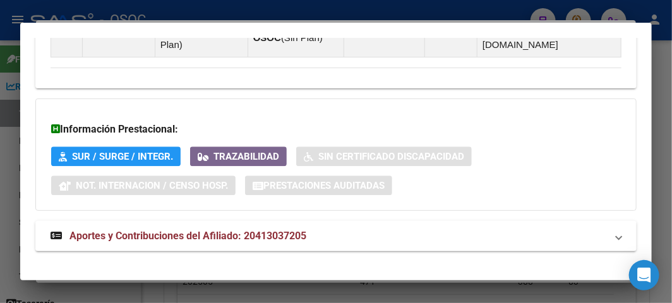
scroll to position [1030, 0]
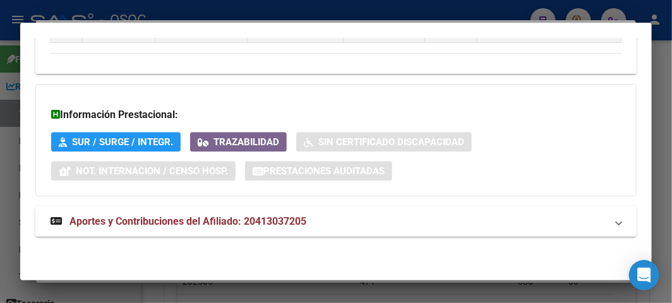
click at [211, 210] on mat-expansion-panel-header "Aportes y Contribuciones del Afiliado: 20413037205" at bounding box center [335, 221] width 601 height 30
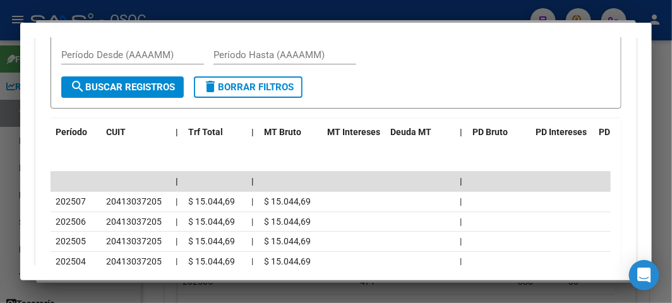
scroll to position [1437, 0]
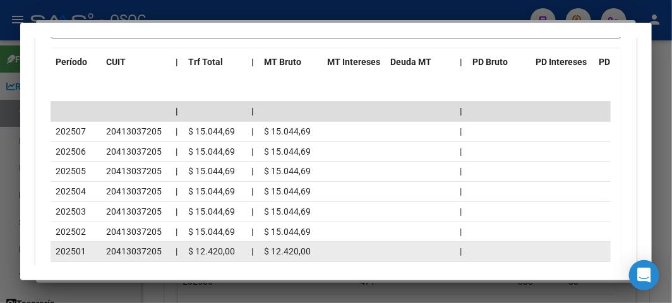
click at [87, 242] on datatable-body-cell "202501" at bounding box center [76, 252] width 51 height 20
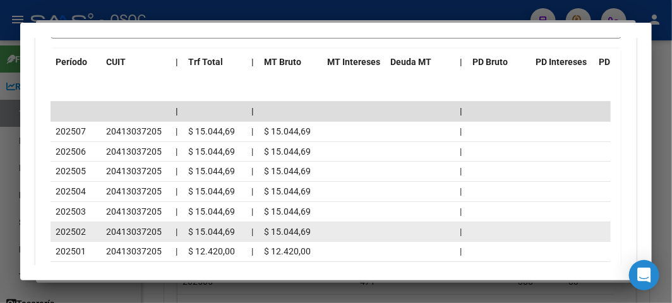
click at [85, 229] on span "202502" at bounding box center [71, 232] width 30 height 10
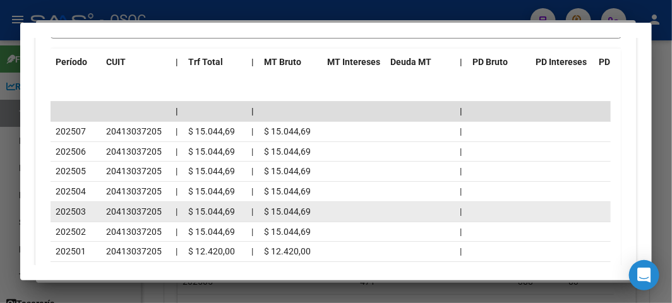
click at [85, 213] on span "202503" at bounding box center [71, 211] width 30 height 10
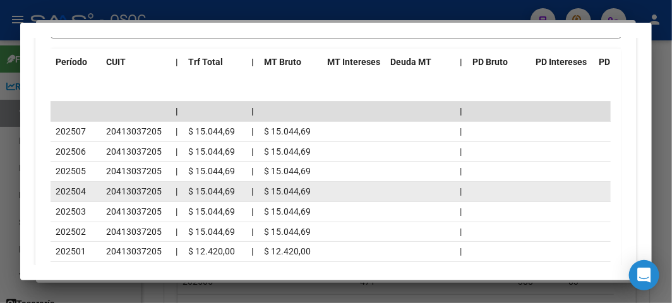
click at [83, 196] on span "202504" at bounding box center [71, 191] width 30 height 10
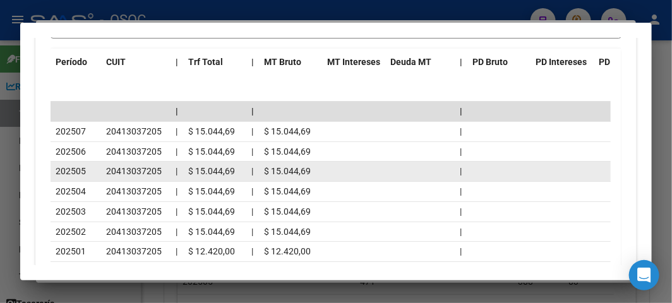
click at [83, 176] on div "202505" at bounding box center [76, 171] width 40 height 15
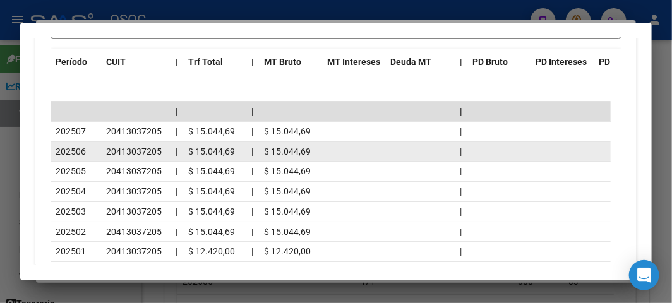
click at [83, 153] on span "202506" at bounding box center [71, 151] width 30 height 10
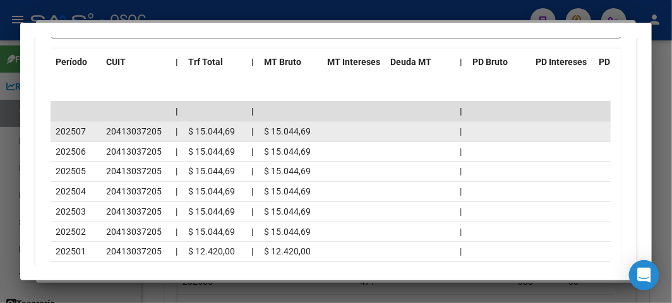
click at [83, 129] on span "202507" at bounding box center [71, 131] width 30 height 10
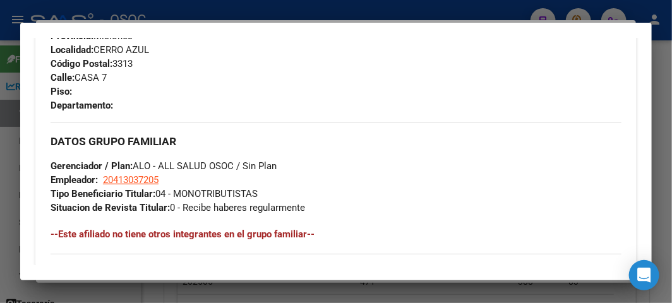
scroll to position [666, 0]
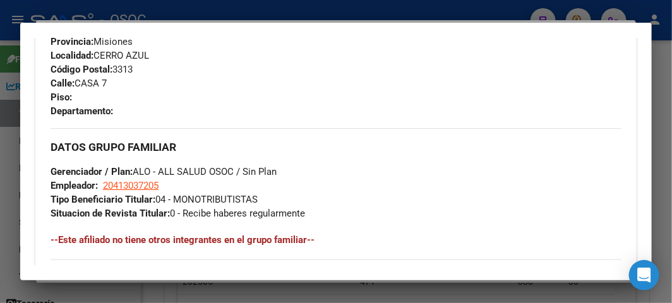
click at [180, 20] on div at bounding box center [336, 151] width 672 height 303
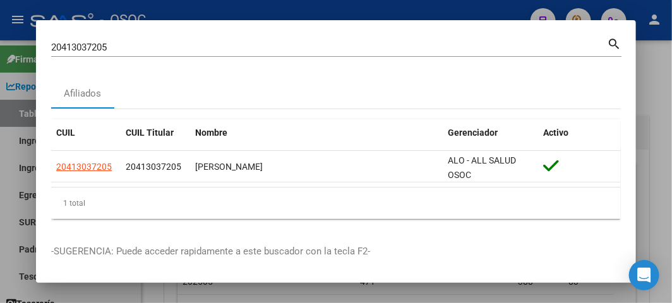
click at [92, 49] on input "20413037205" at bounding box center [329, 47] width 556 height 11
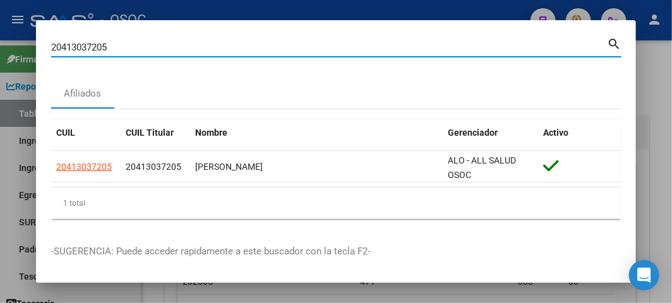
click at [92, 49] on input "20413037205" at bounding box center [329, 47] width 556 height 11
paste input "251075"
type input "20251075205"
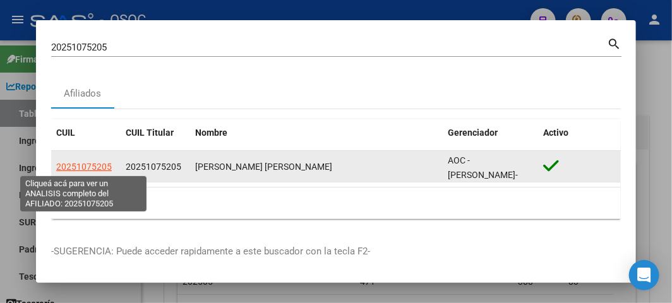
click at [97, 169] on span "20251075205" at bounding box center [84, 167] width 56 height 10
type textarea "20251075205"
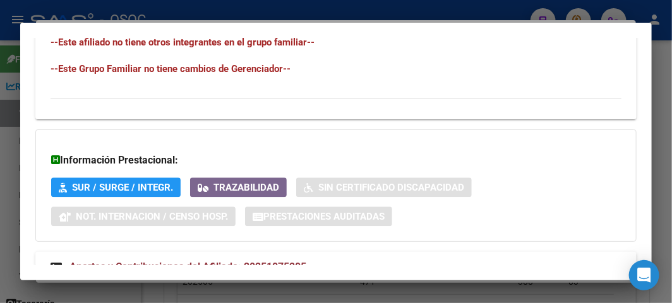
scroll to position [909, 0]
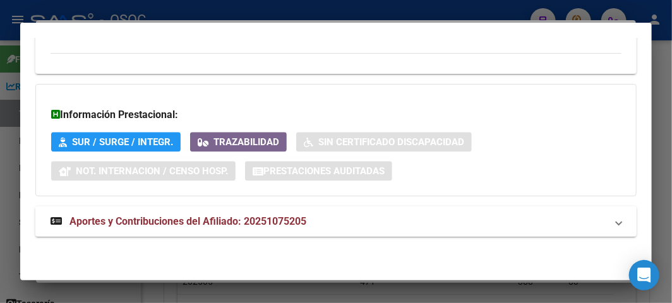
click at [495, 207] on mat-expansion-panel-header "Aportes y Contribuciones del Afiliado: 20251075205" at bounding box center [335, 221] width 601 height 30
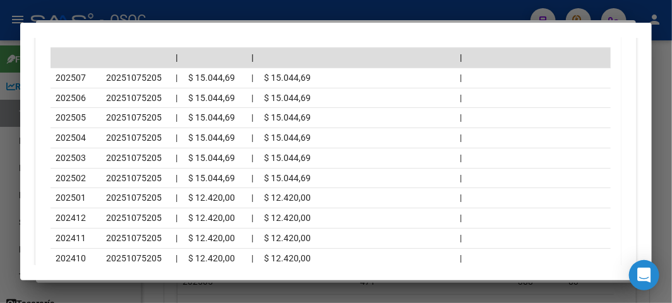
scroll to position [1381, 0]
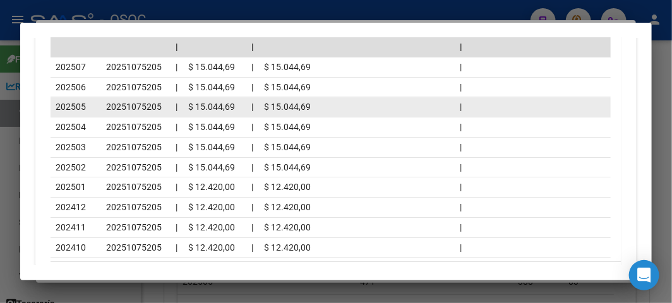
drag, startPoint x: 177, startPoint y: 148, endPoint x: 158, endPoint y: 115, distance: 38.5
click at [177, 148] on span "|" at bounding box center [177, 147] width 2 height 10
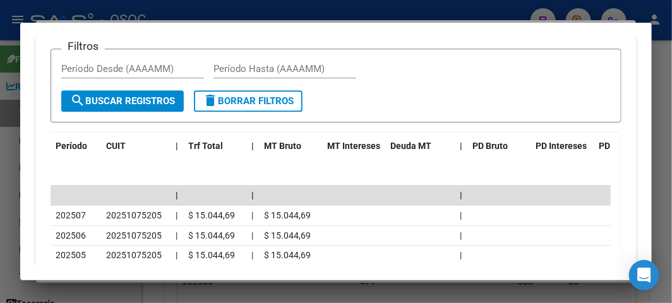
scroll to position [1241, 0]
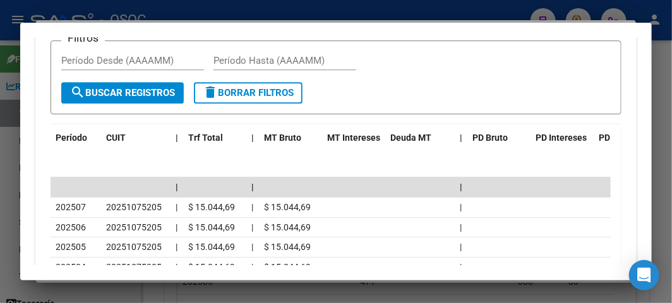
click at [158, 19] on div at bounding box center [336, 151] width 672 height 303
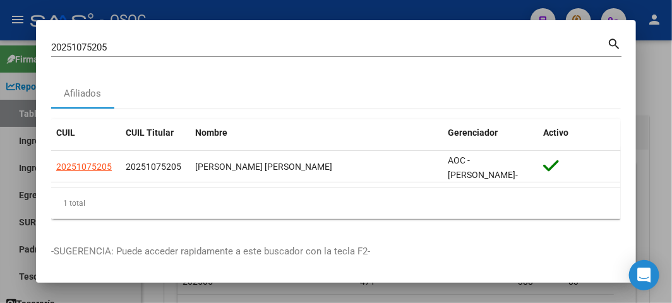
click at [143, 49] on input "20251075205" at bounding box center [329, 47] width 556 height 11
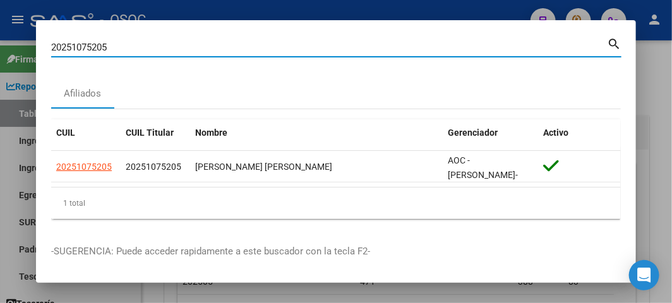
click at [143, 49] on input "20251075205" at bounding box center [329, 47] width 556 height 11
paste input "403411966"
type input "20403411966"
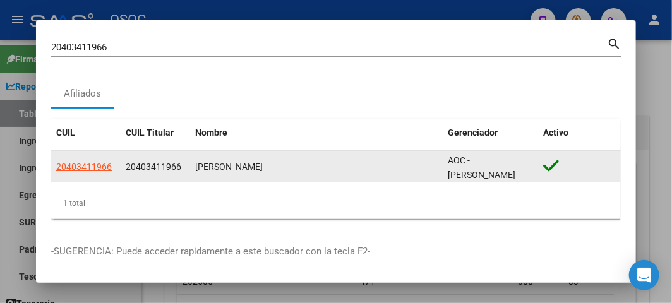
click at [80, 157] on datatable-body-cell "20403411966" at bounding box center [85, 166] width 69 height 31
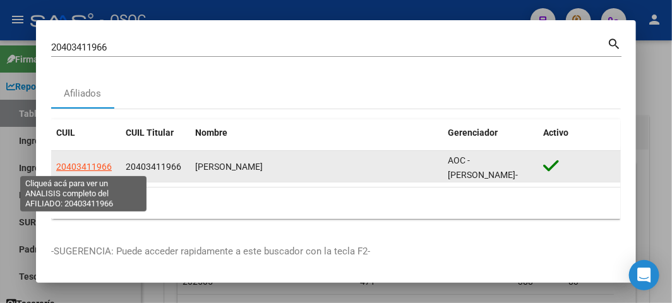
click at [80, 165] on span "20403411966" at bounding box center [84, 167] width 56 height 10
type textarea "20403411966"
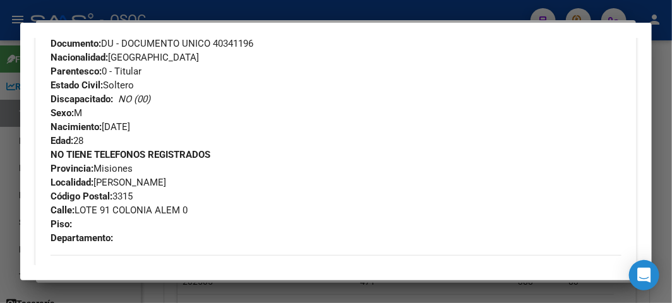
scroll to position [561, 0]
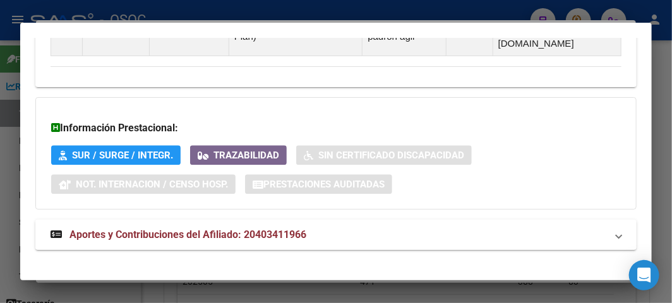
click at [171, 234] on mat-expansion-panel-header "Aportes y Contribuciones del Afiliado: 20403411966" at bounding box center [335, 235] width 601 height 30
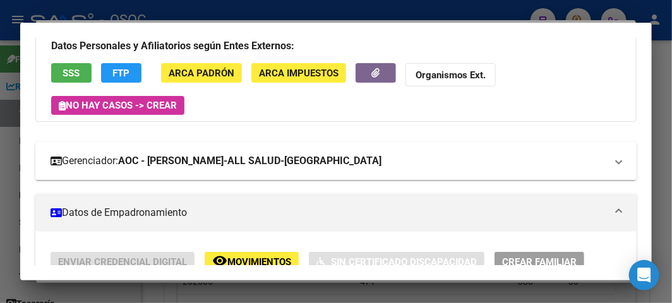
scroll to position [66, 0]
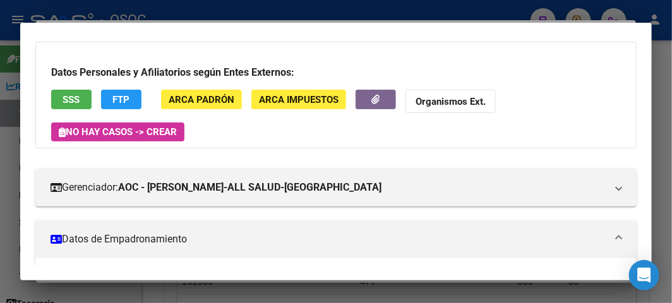
click at [68, 104] on span "SSS" at bounding box center [71, 99] width 17 height 11
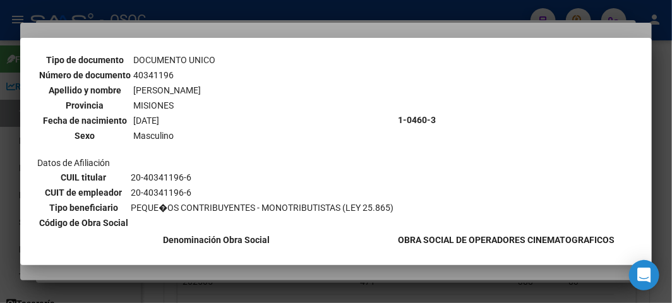
scroll to position [222, 0]
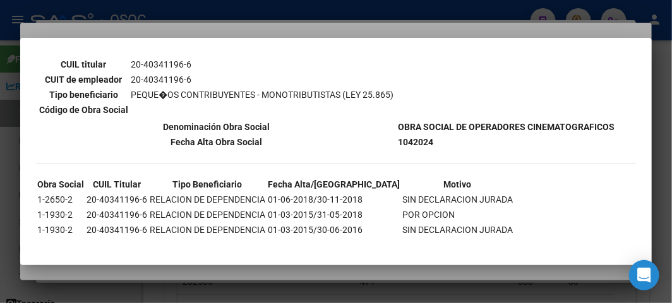
click at [181, 27] on div at bounding box center [336, 151] width 672 height 303
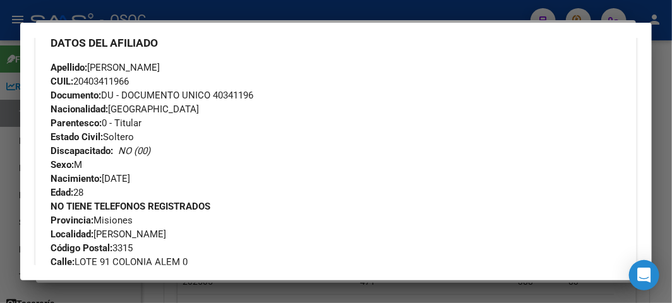
scroll to position [206, 0]
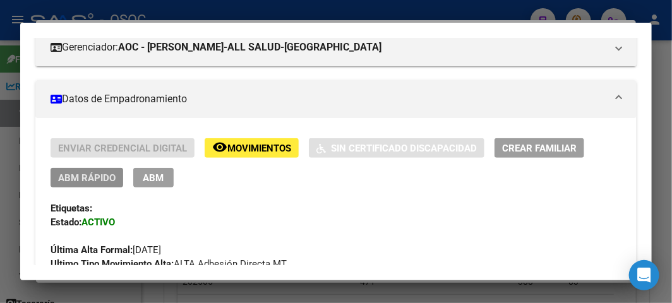
click at [95, 172] on span "ABM Rápido" at bounding box center [86, 177] width 57 height 11
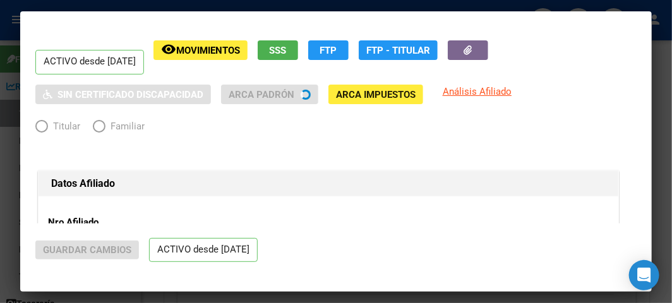
radio input "true"
type input "20-40341196-6"
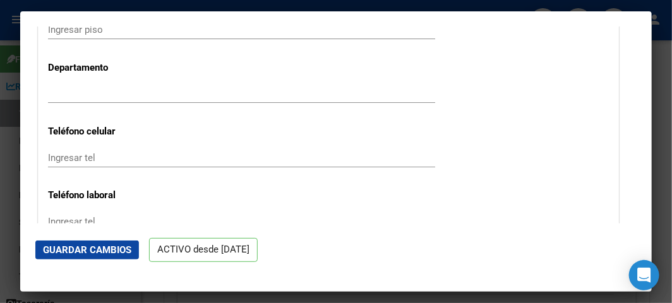
scroll to position [1753, 0]
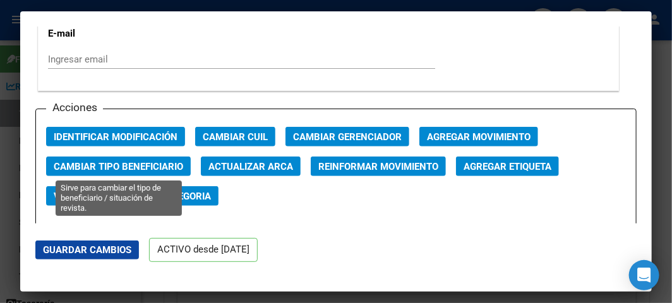
click at [154, 167] on span "Cambiar Tipo Beneficiario" at bounding box center [118, 166] width 129 height 11
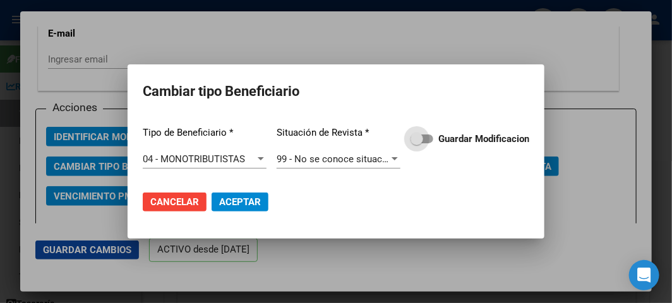
click at [427, 140] on span at bounding box center [421, 138] width 23 height 9
click at [417, 143] on input "Guardar Modificacion" at bounding box center [416, 143] width 1 height 1
click at [224, 203] on span "Aceptar" at bounding box center [240, 201] width 42 height 11
checkbox input "false"
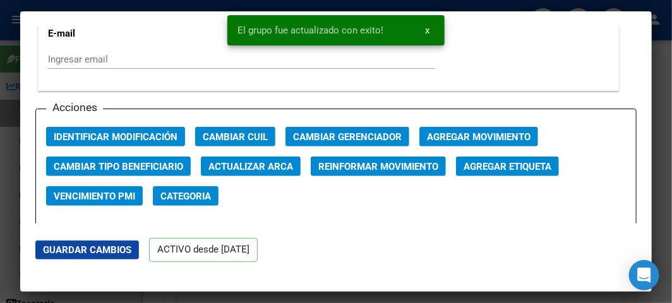
click at [9, 54] on div at bounding box center [336, 151] width 672 height 303
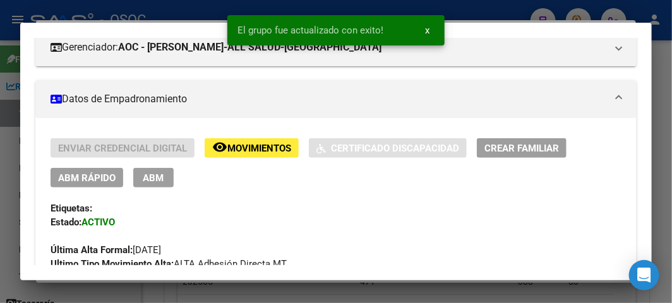
click at [9, 54] on div at bounding box center [336, 151] width 672 height 303
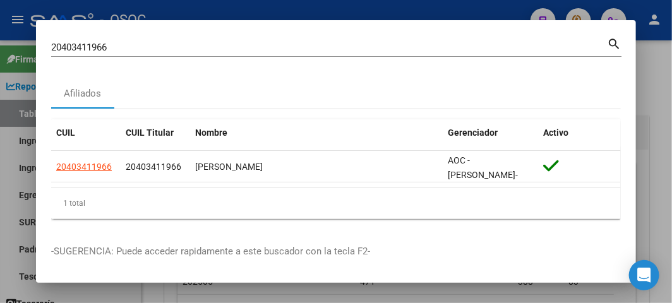
click at [71, 59] on div "20403411966 Buscar (apellido, dni, cuil, [PERSON_NAME], cuit, obra social) sear…" at bounding box center [336, 51] width 570 height 33
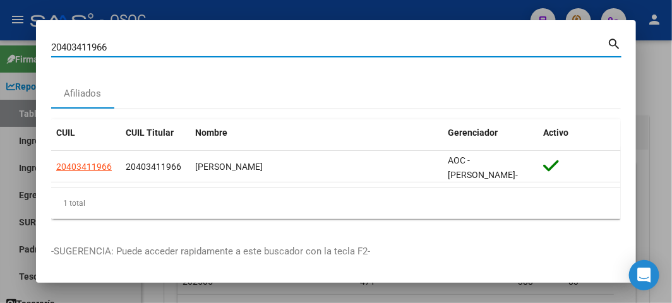
click at [71, 52] on input "20403411966" at bounding box center [329, 47] width 556 height 11
paste input "9590199"
type input "29590199"
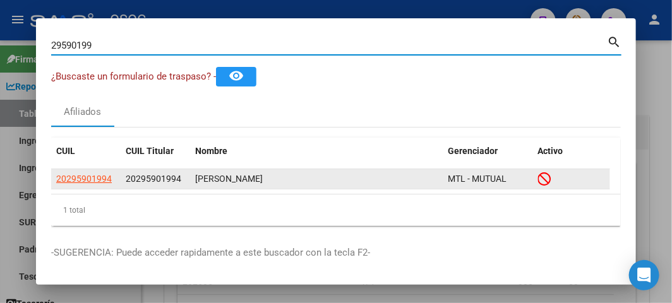
click at [71, 186] on datatable-body-cell "20295901994" at bounding box center [85, 179] width 69 height 20
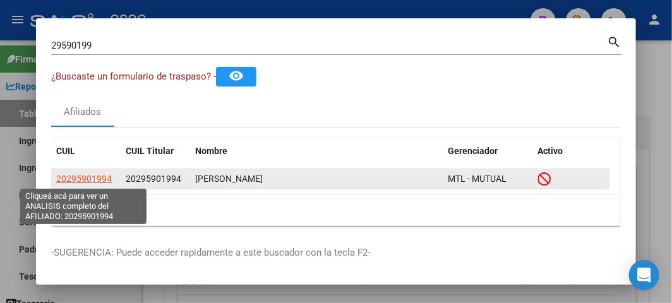
click at [71, 182] on span "20295901994" at bounding box center [84, 179] width 56 height 10
type textarea "20295901994"
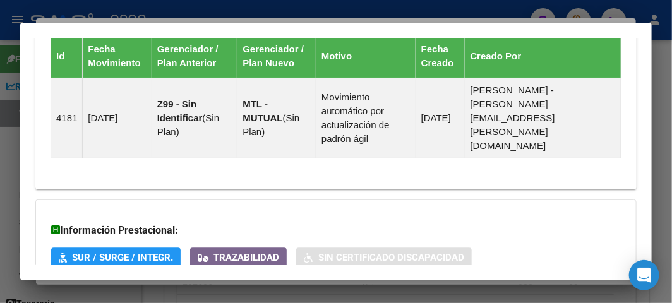
scroll to position [1072, 0]
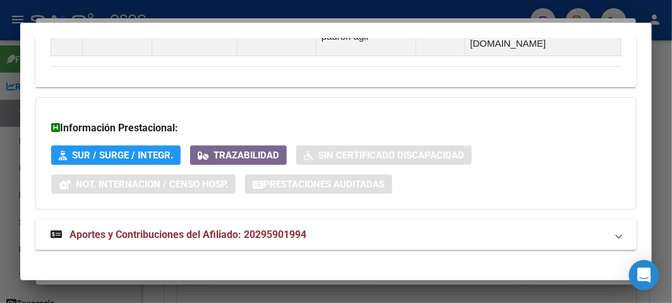
click at [172, 220] on mat-expansion-panel-header "Aportes y Contribuciones del Afiliado: 20295901994" at bounding box center [335, 235] width 601 height 30
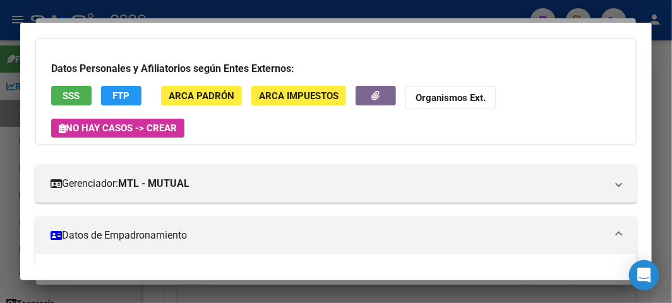
scroll to position [28, 0]
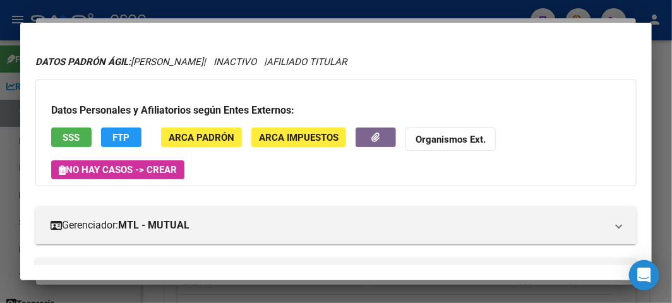
click at [77, 136] on span "SSS" at bounding box center [71, 137] width 17 height 11
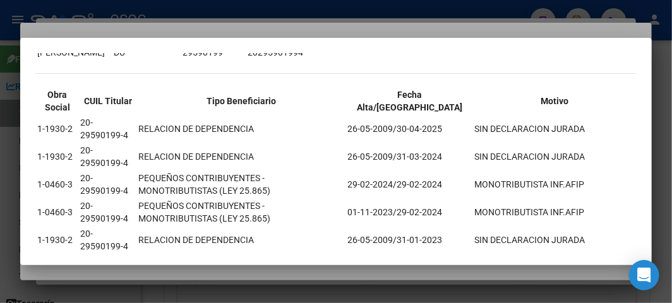
scroll to position [140, 0]
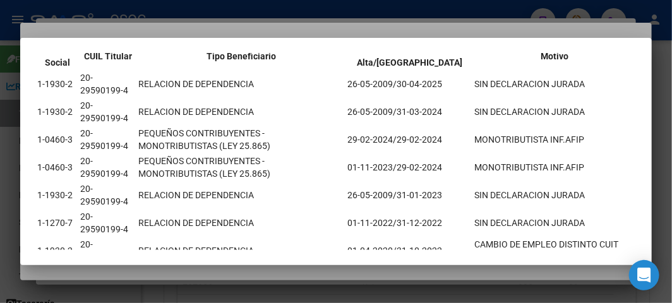
click at [143, 17] on div at bounding box center [336, 151] width 672 height 303
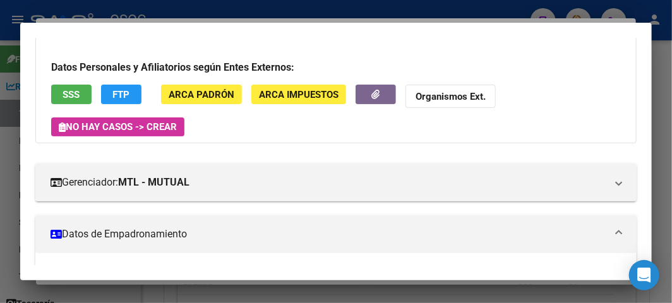
scroll to position [210, 0]
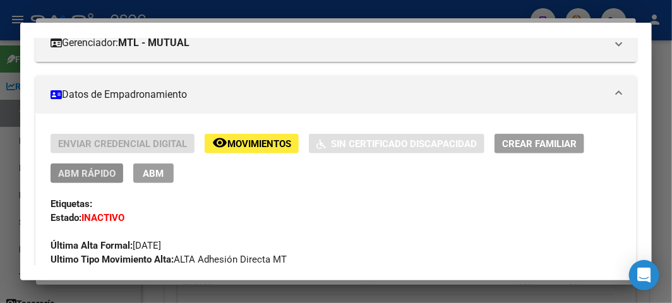
click at [76, 175] on span "ABM Rápido" at bounding box center [86, 173] width 57 height 11
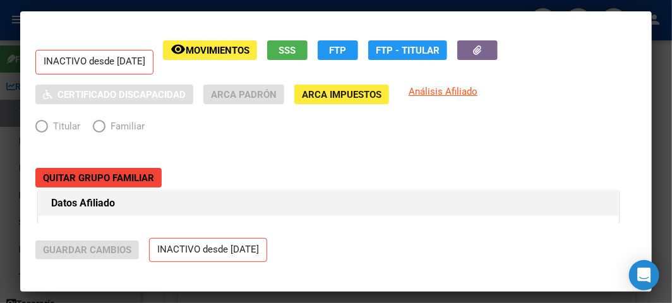
radio input "true"
type input "20-29590199-4"
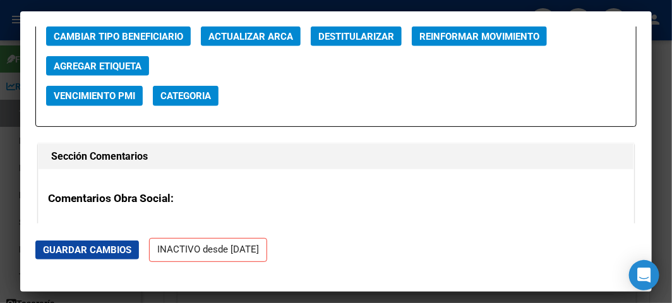
scroll to position [1894, 0]
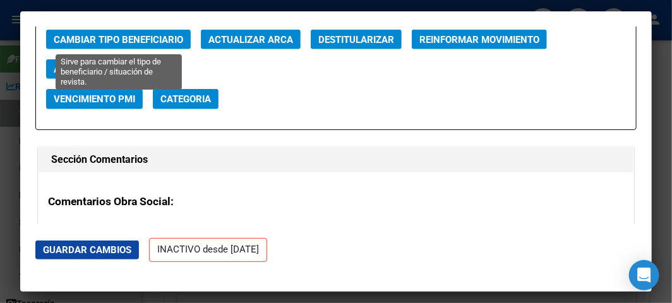
click at [122, 45] on button "Cambiar Tipo Beneficiario" at bounding box center [118, 40] width 145 height 20
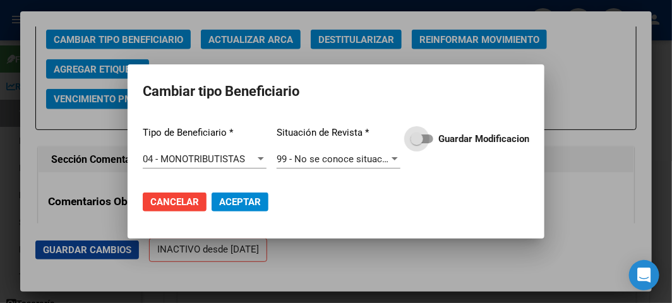
click at [423, 143] on label "Guardar Modificacion" at bounding box center [469, 138] width 119 height 15
click at [417, 143] on input "Guardar Modificacion" at bounding box center [416, 143] width 1 height 1
click at [254, 193] on button "Aceptar" at bounding box center [240, 202] width 57 height 19
checkbox input "false"
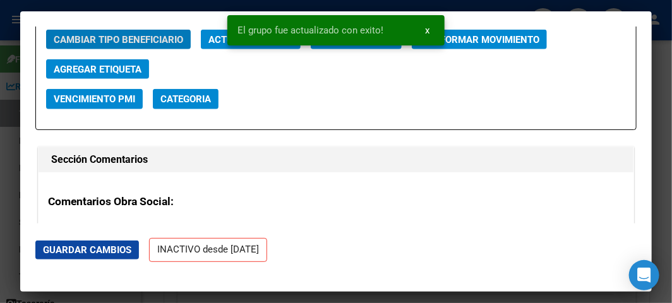
scroll to position [1824, 0]
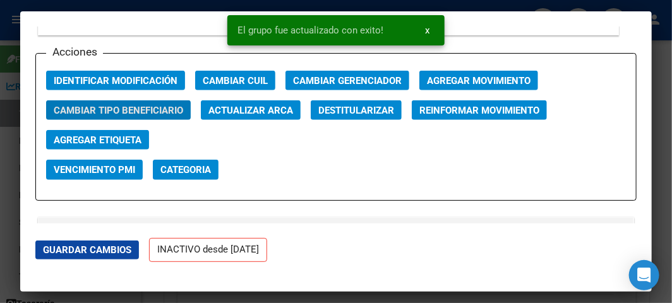
click at [532, 76] on button "Agregar Movimiento" at bounding box center [478, 81] width 119 height 20
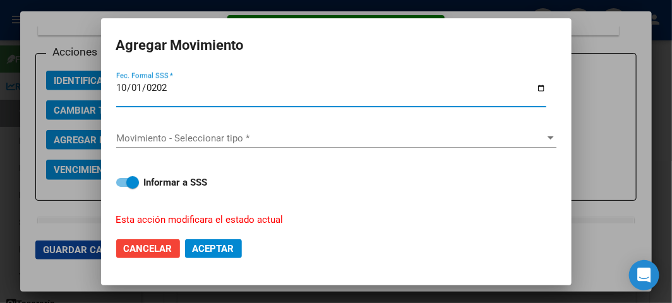
type input "[DATE]"
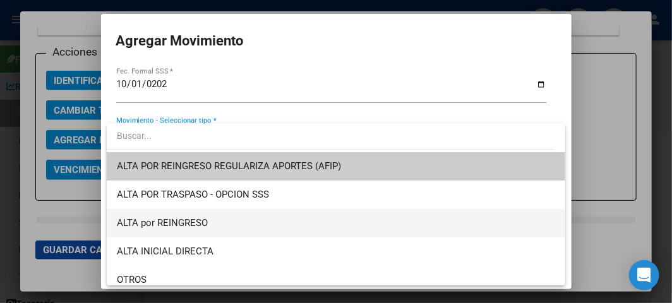
click at [227, 231] on span "ALTA por REINGRESO" at bounding box center [336, 223] width 438 height 28
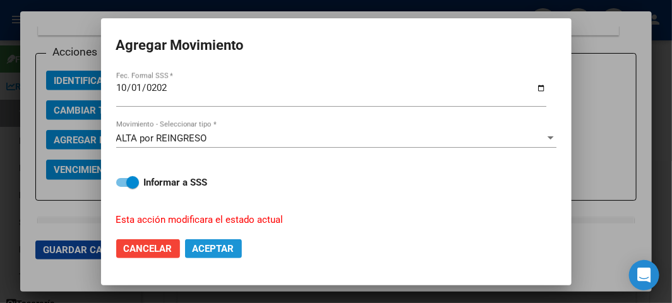
click at [211, 245] on span "Aceptar" at bounding box center [214, 248] width 42 height 11
checkbox input "false"
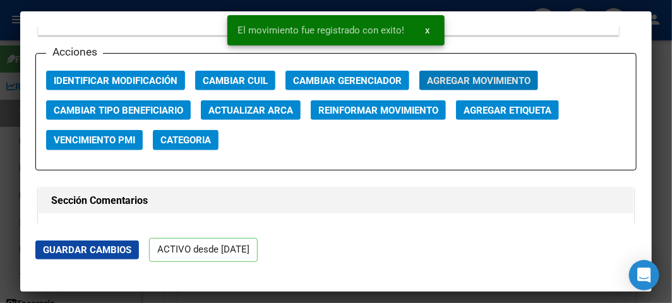
click at [11, 63] on div at bounding box center [336, 151] width 672 height 303
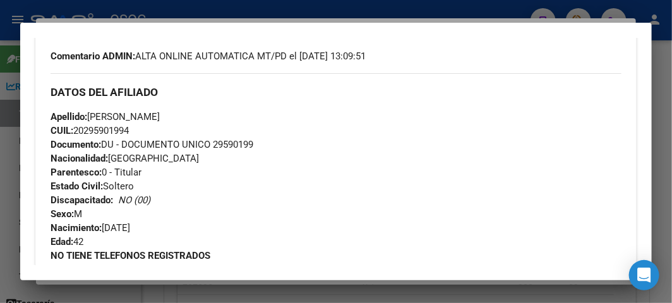
scroll to position [350, 0]
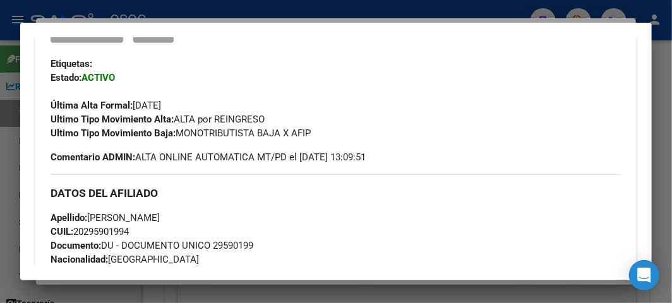
click at [117, 228] on span "CUIL: 20295901994" at bounding box center [90, 231] width 78 height 11
